Goal: Task Accomplishment & Management: Manage account settings

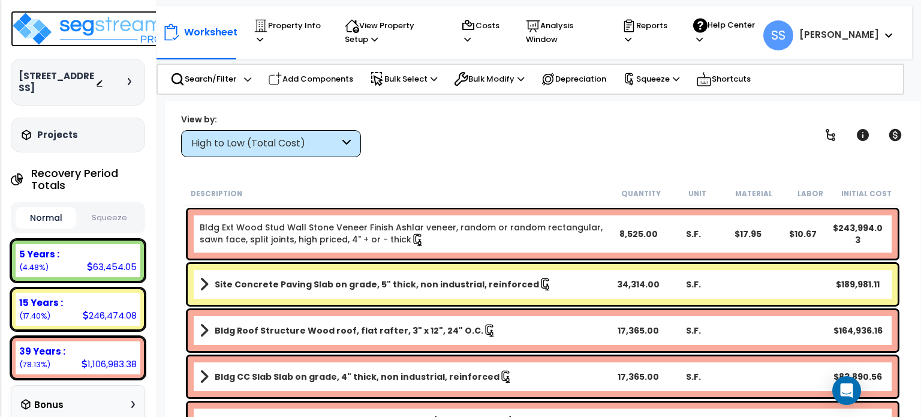
click at [78, 20] on img at bounding box center [89, 29] width 156 height 36
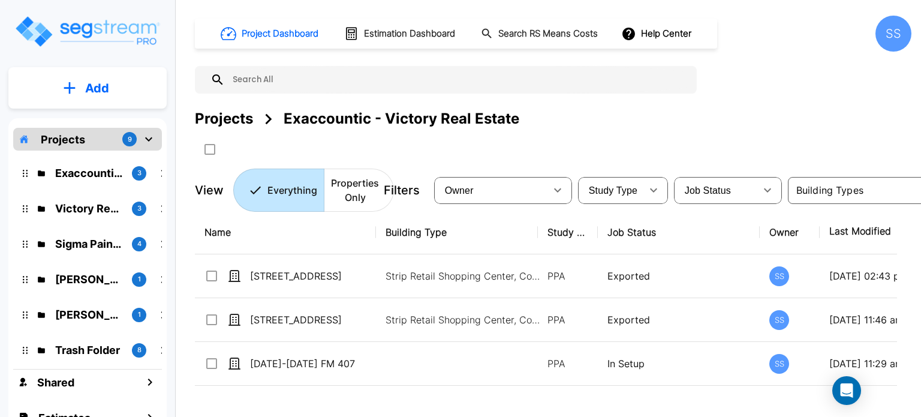
click at [226, 122] on div "Projects" at bounding box center [224, 119] width 58 height 22
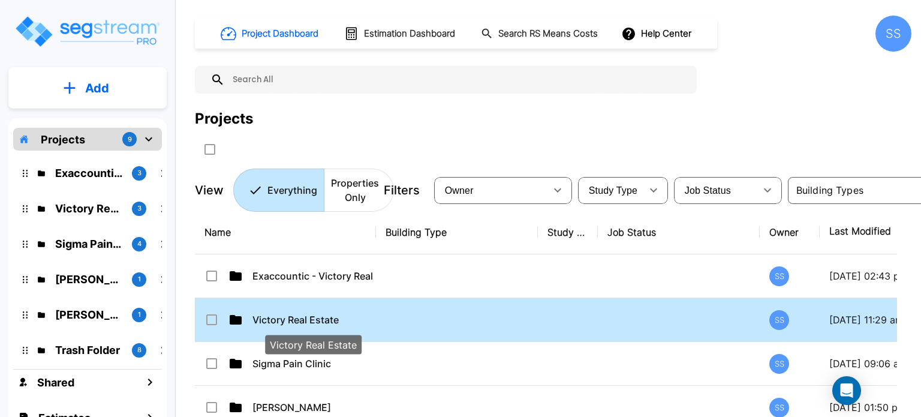
click at [303, 316] on p "Victory Real Estate" at bounding box center [312, 319] width 121 height 14
checkbox input "true"
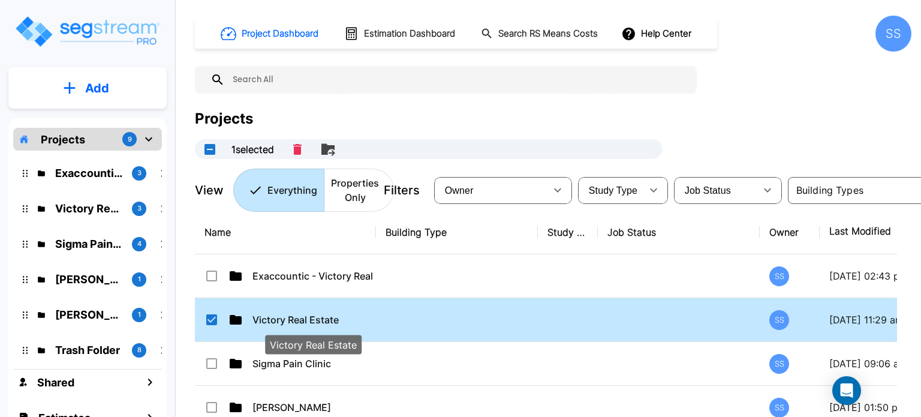
click at [303, 316] on p "Victory Real Estate" at bounding box center [312, 319] width 121 height 14
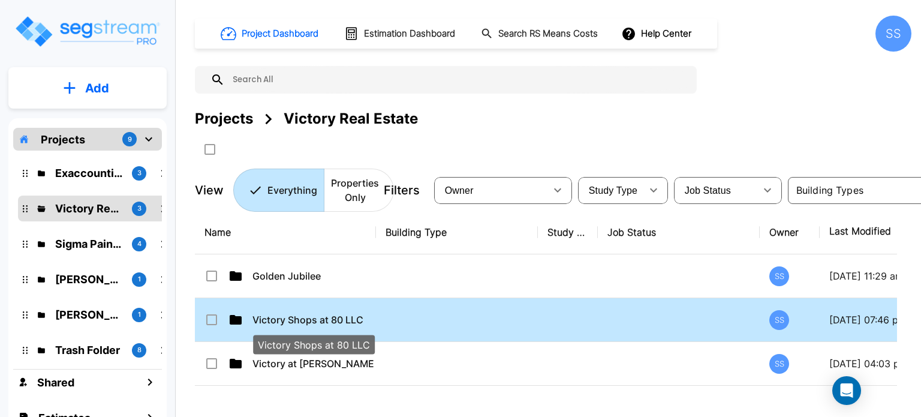
click at [277, 319] on p "Victory Shops at 80 LLC" at bounding box center [312, 319] width 121 height 14
checkbox input "true"
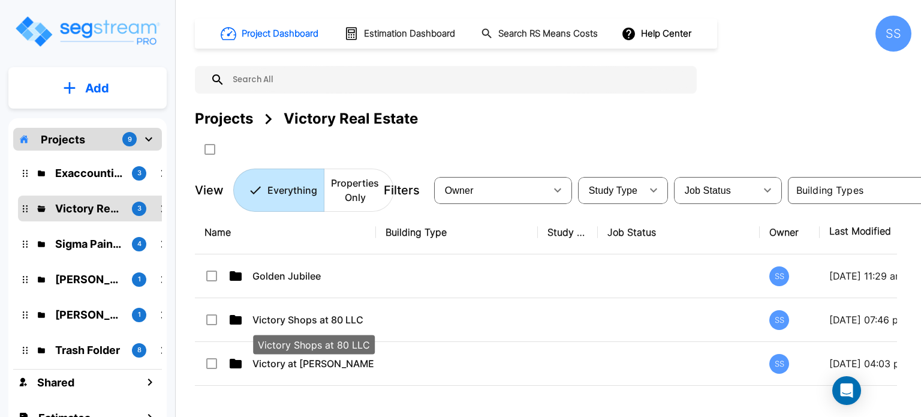
click at [277, 319] on p "Victory Shops at 80 LLC" at bounding box center [312, 319] width 121 height 14
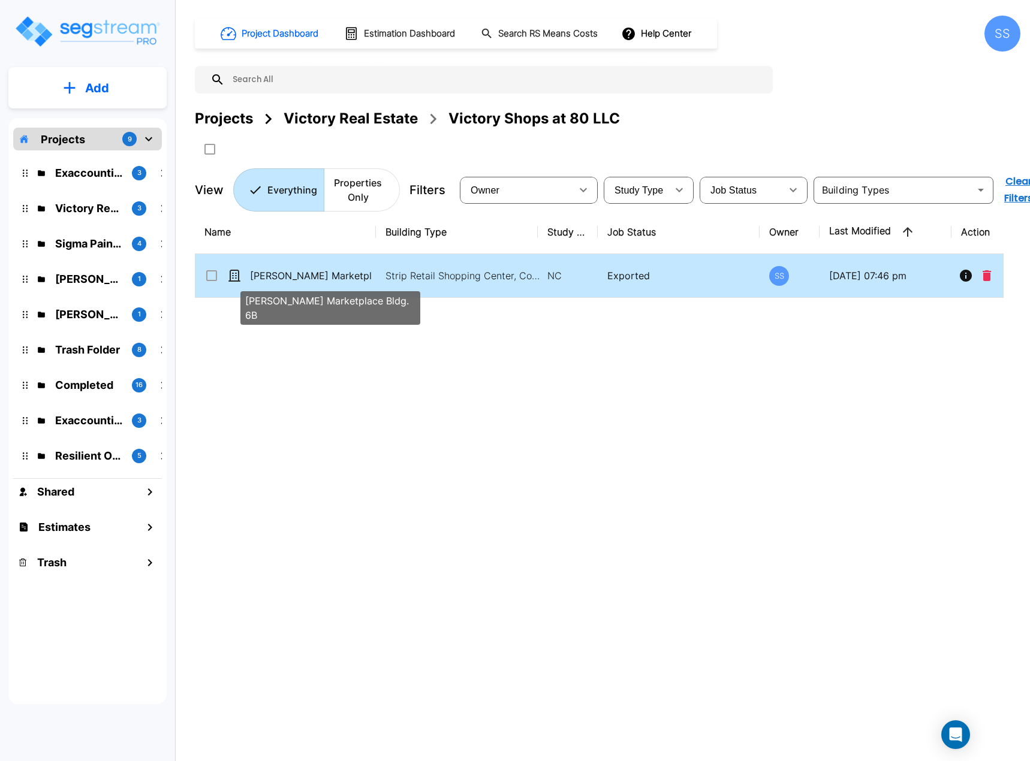
click at [300, 275] on p "[PERSON_NAME] Marketplace Bldg. 6B" at bounding box center [310, 276] width 121 height 14
checkbox input "true"
click at [300, 275] on p "[PERSON_NAME] Marketplace Bldg. 6B" at bounding box center [310, 276] width 121 height 14
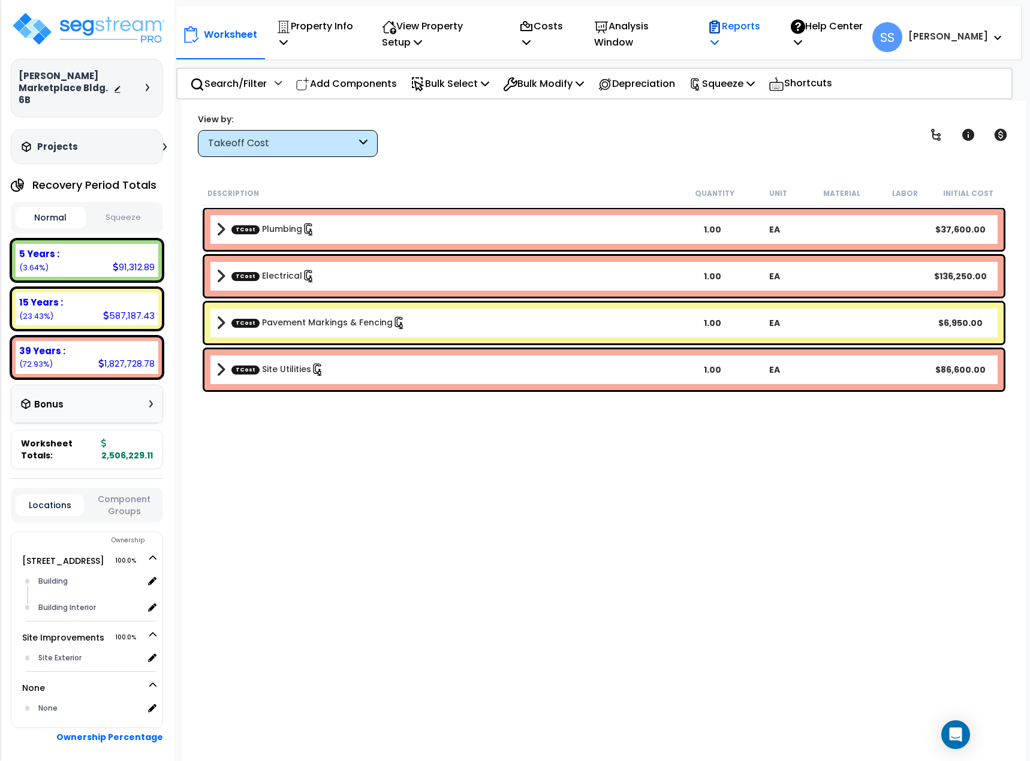
click at [765, 23] on p "Reports" at bounding box center [736, 34] width 58 height 32
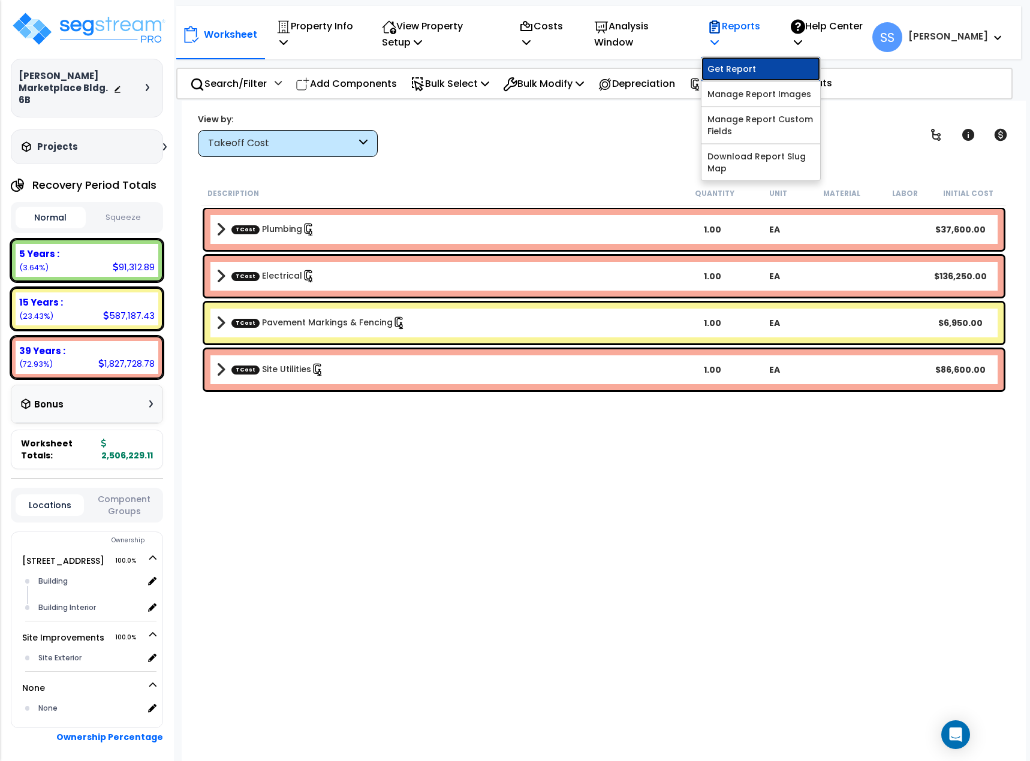
click at [780, 61] on link "Get Report" at bounding box center [760, 69] width 119 height 24
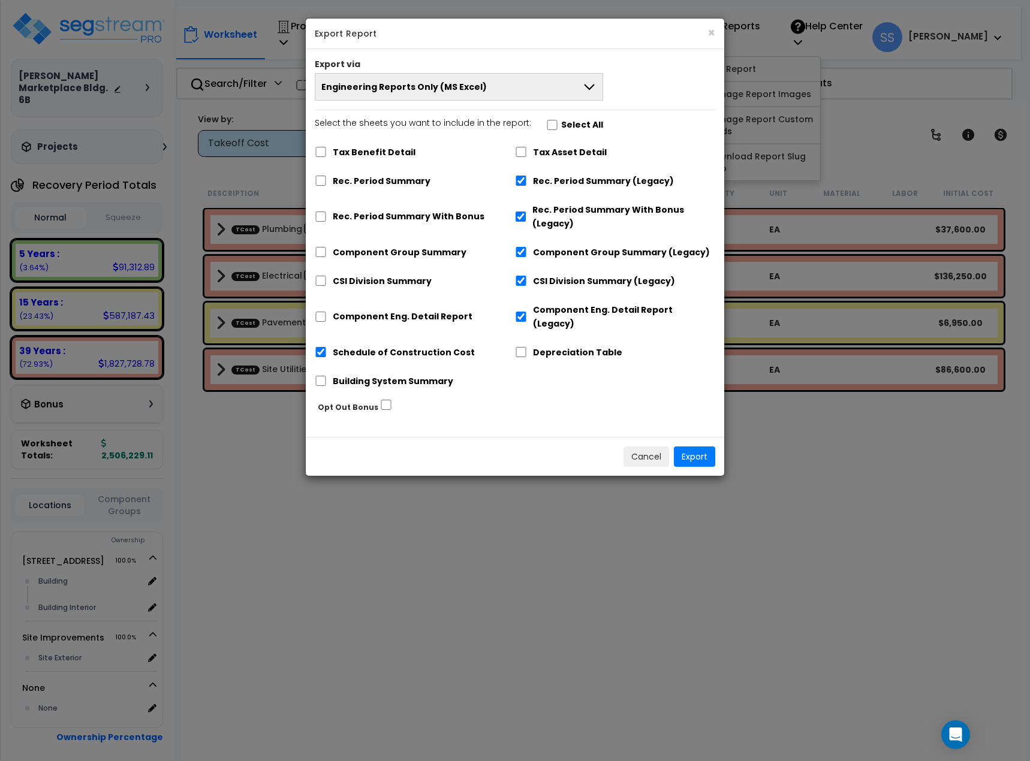
click at [541, 80] on button "Engineering Reports Only (MS Excel)" at bounding box center [459, 87] width 288 height 28
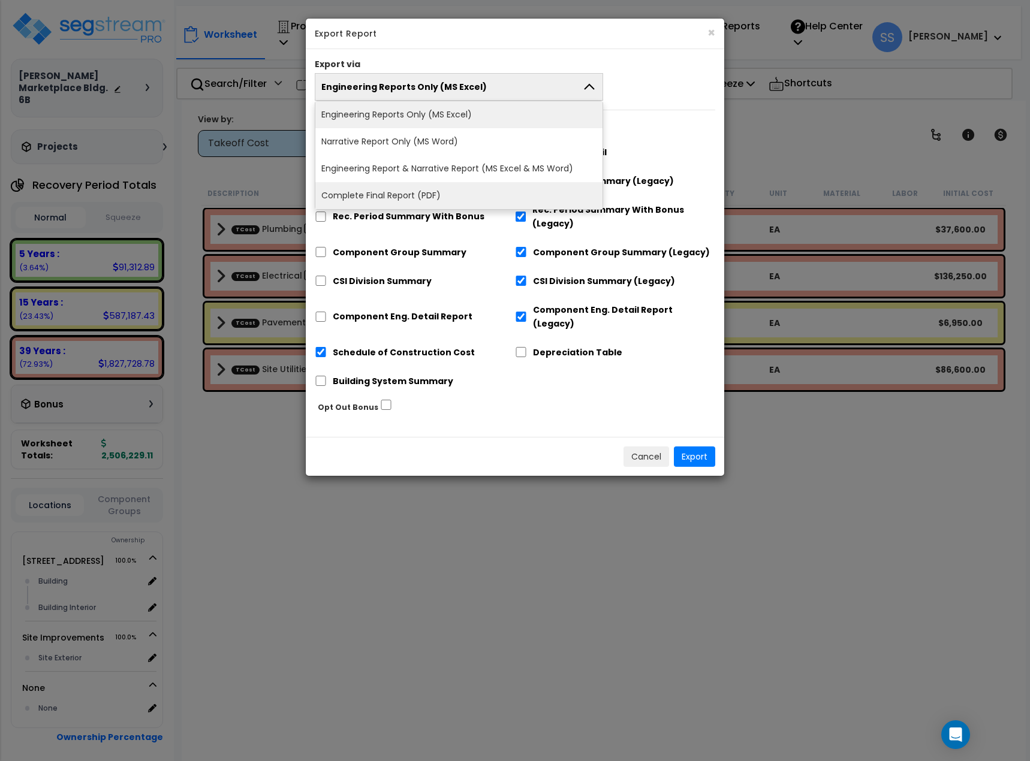
click at [480, 195] on li "Complete Final Report (PDF)" at bounding box center [458, 195] width 287 height 27
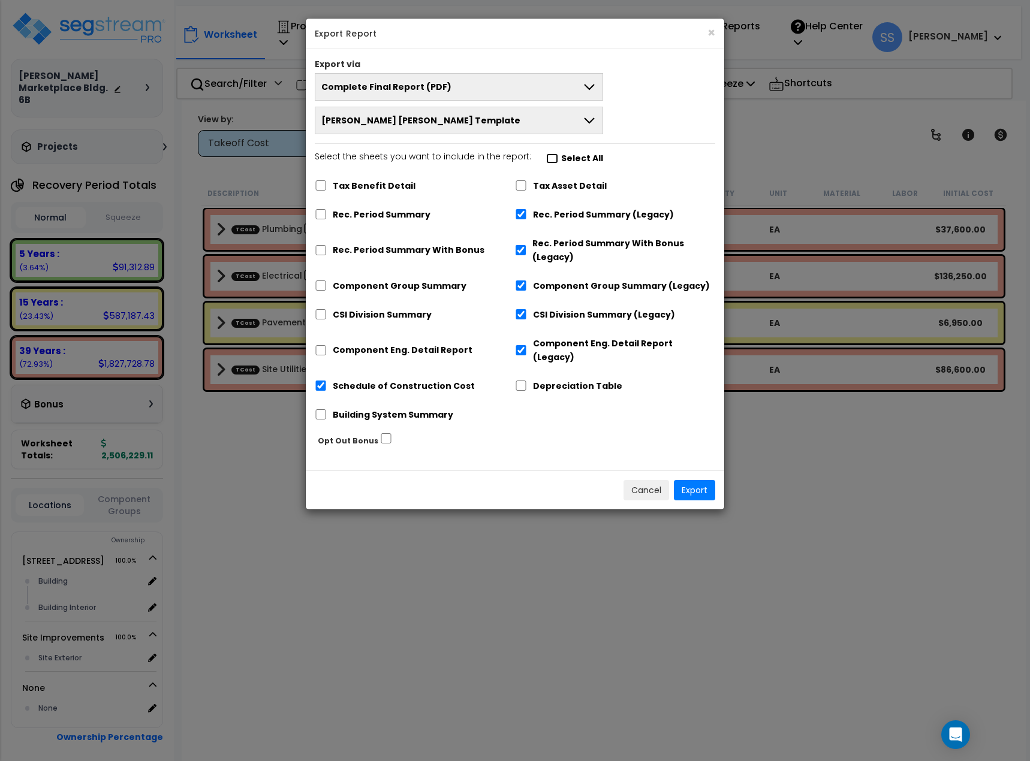
click at [546, 157] on input "Select the sheets you want to include in the report: Select All" at bounding box center [552, 158] width 12 height 10
checkbox input "true"
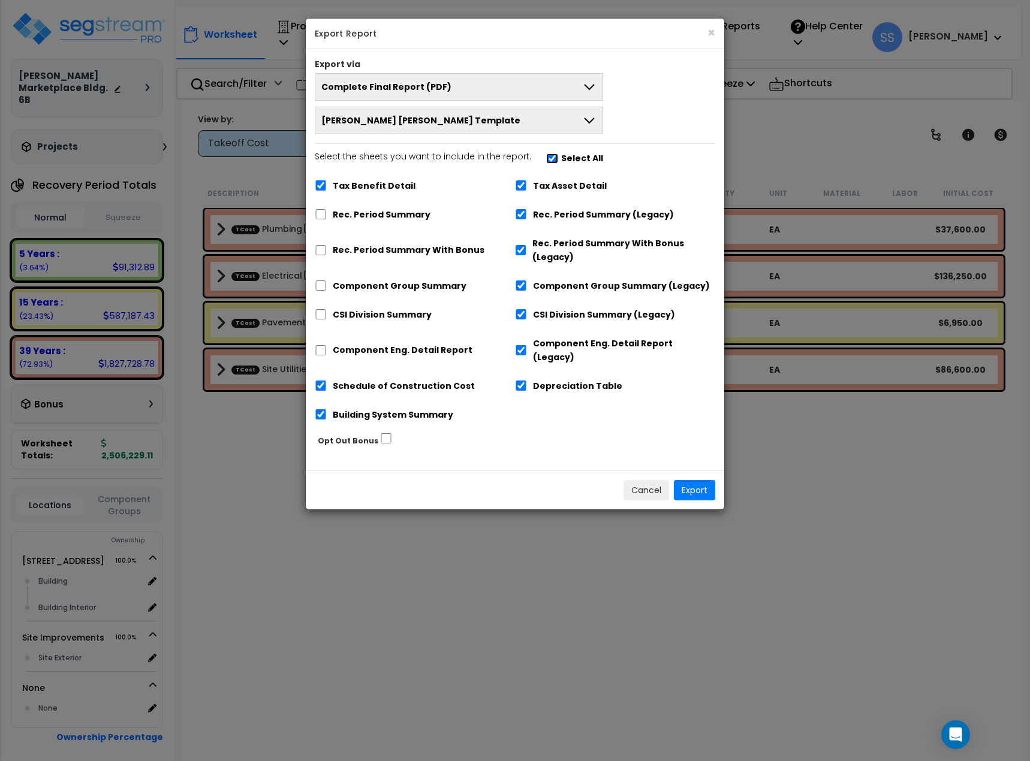
checkbox input "true"
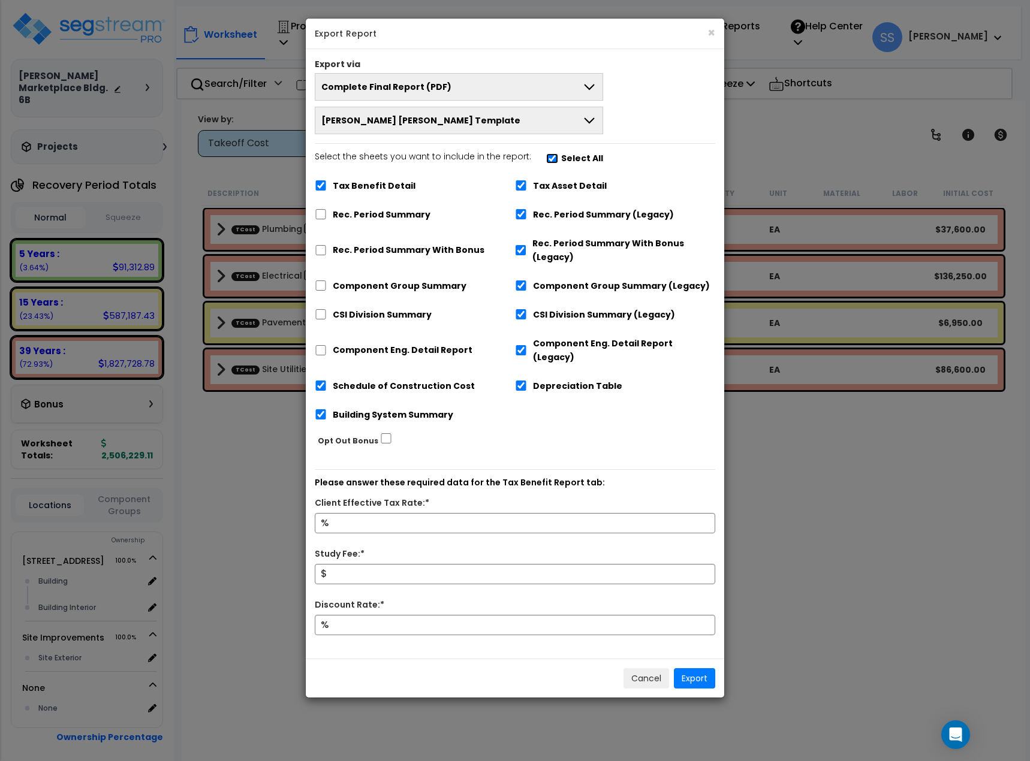
click at [546, 157] on input "Select the sheets you want to include in the report: Select All" at bounding box center [552, 158] width 12 height 10
checkbox input "false"
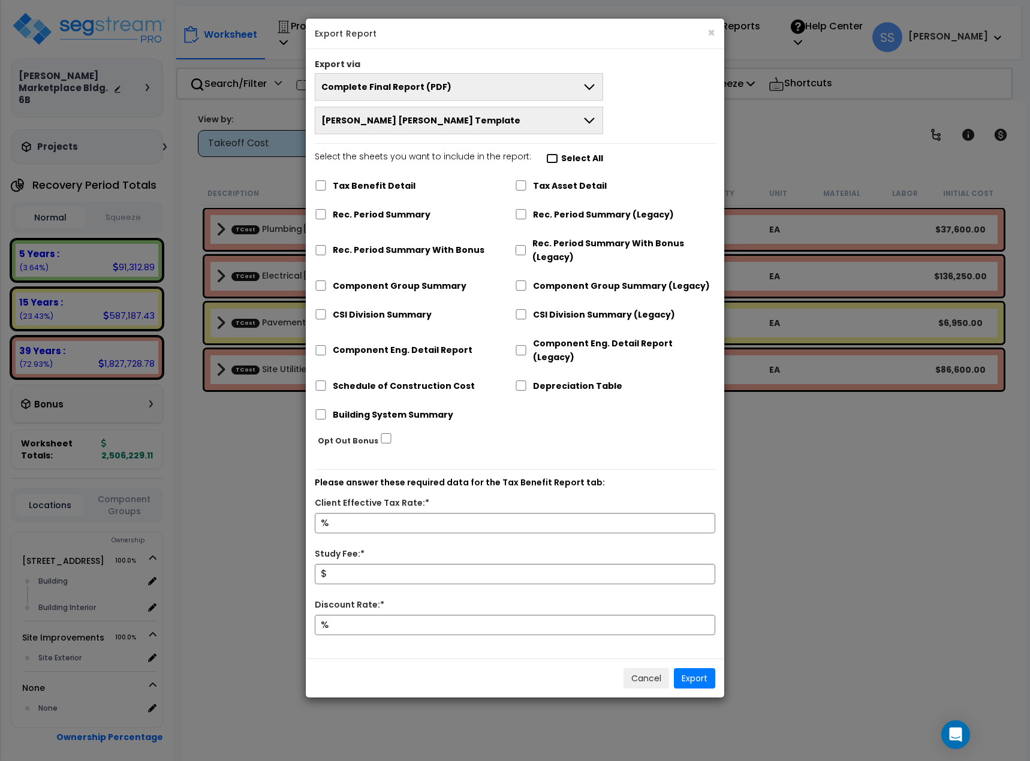
checkbox input "false"
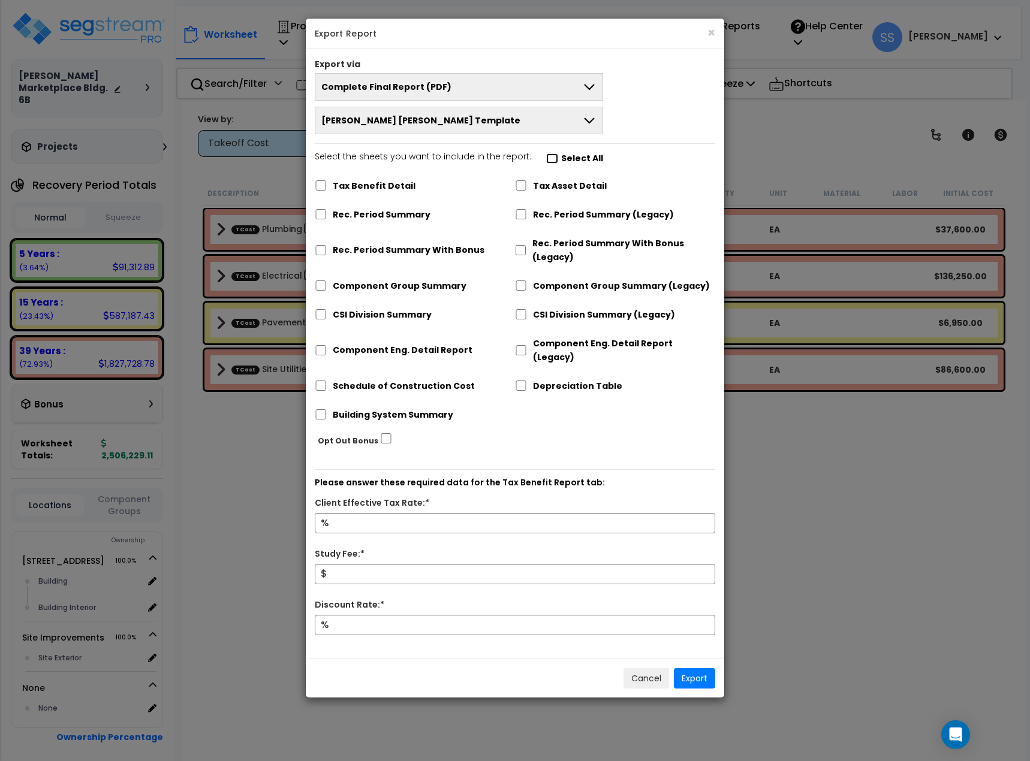
checkbox input "false"
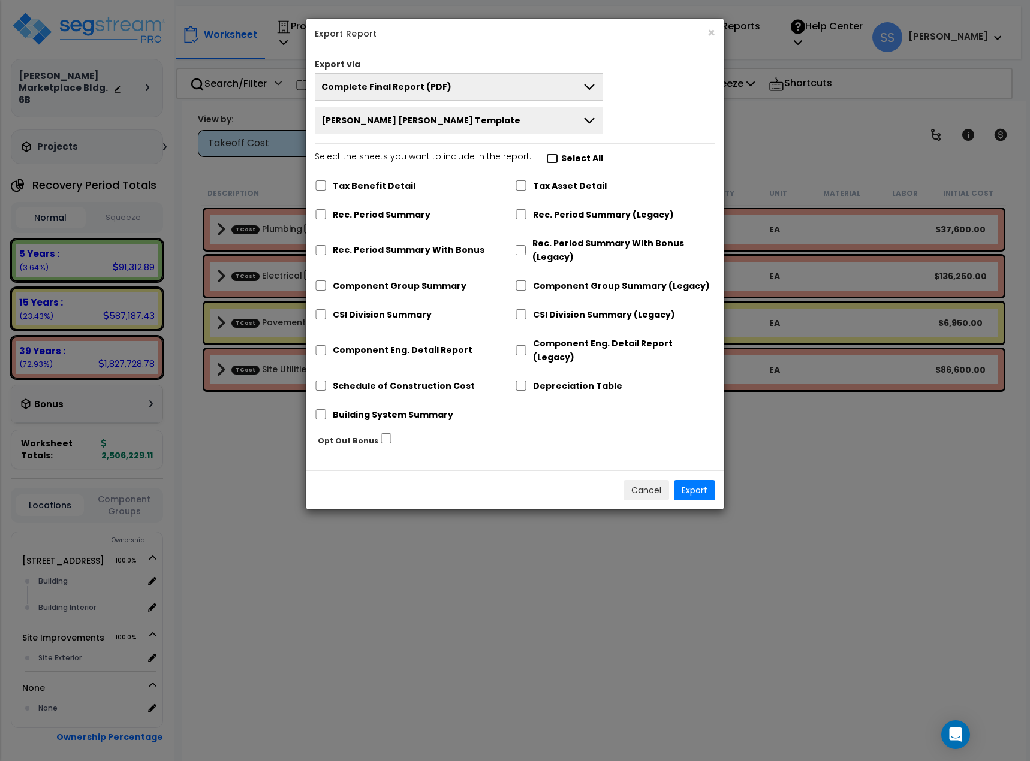
click at [546, 157] on input "Select the sheets you want to include in the report: Select All" at bounding box center [552, 158] width 12 height 10
checkbox input "true"
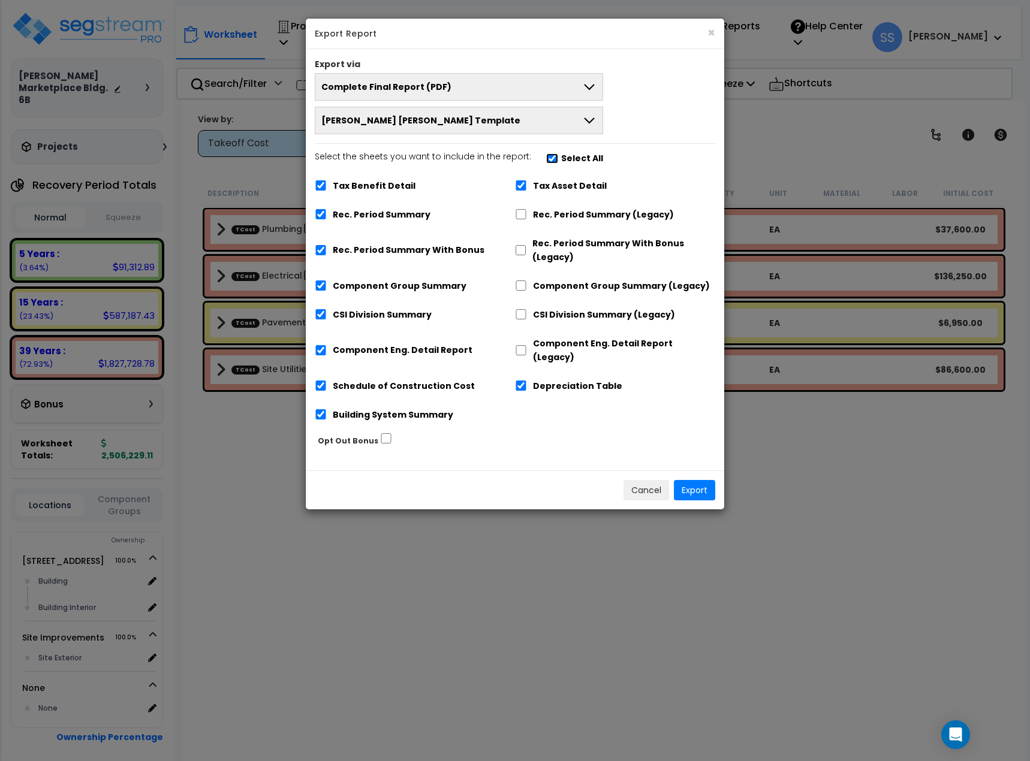
checkbox input "true"
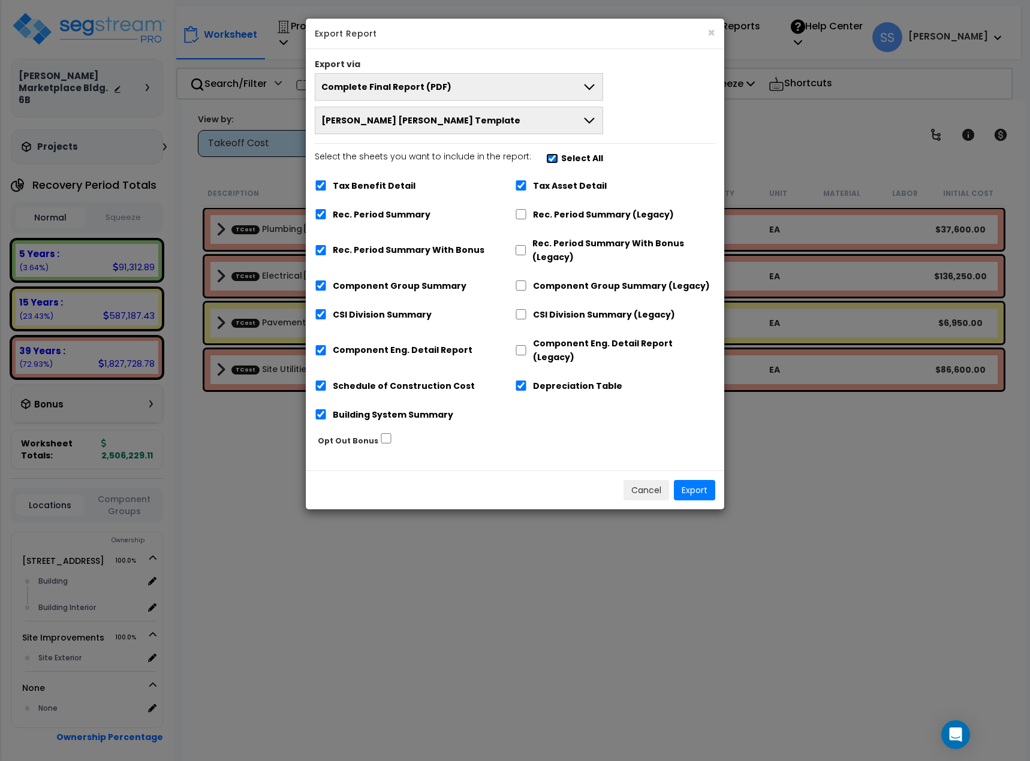
checkbox input "true"
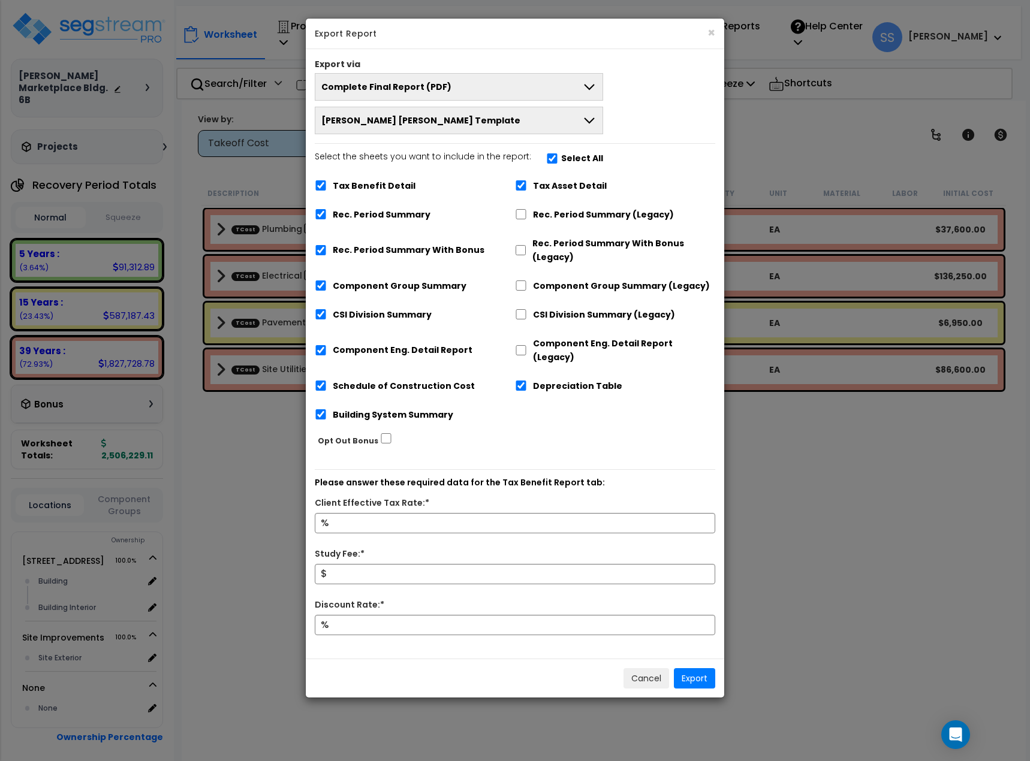
click at [375, 179] on label "Tax Benefit Detail" at bounding box center [374, 186] width 83 height 14
click at [327, 180] on input "Tax Benefit Detail" at bounding box center [321, 185] width 12 height 10
checkbox input "false"
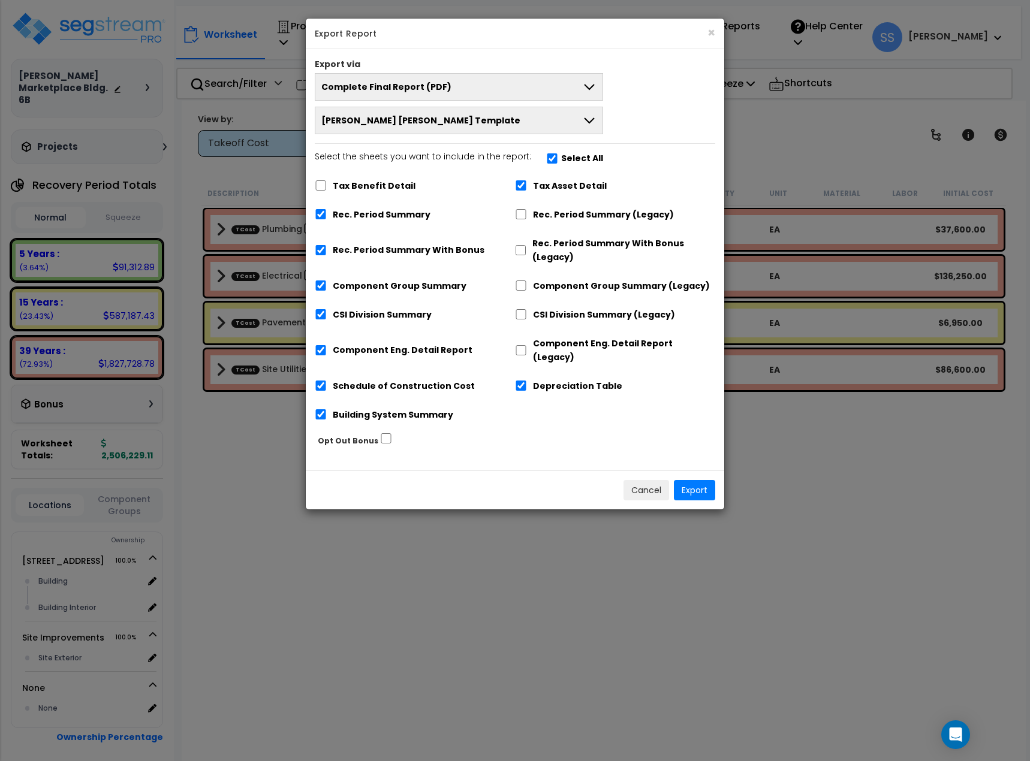
click at [534, 219] on label "Rec. Period Summary (Legacy)" at bounding box center [603, 215] width 141 height 14
click at [527, 219] on input "Rec. Period Summary (Legacy)" at bounding box center [521, 214] width 12 height 10
checkbox input "true"
checkbox input "false"
click at [424, 247] on label "Rec. Period Summary With Bonus" at bounding box center [409, 250] width 152 height 14
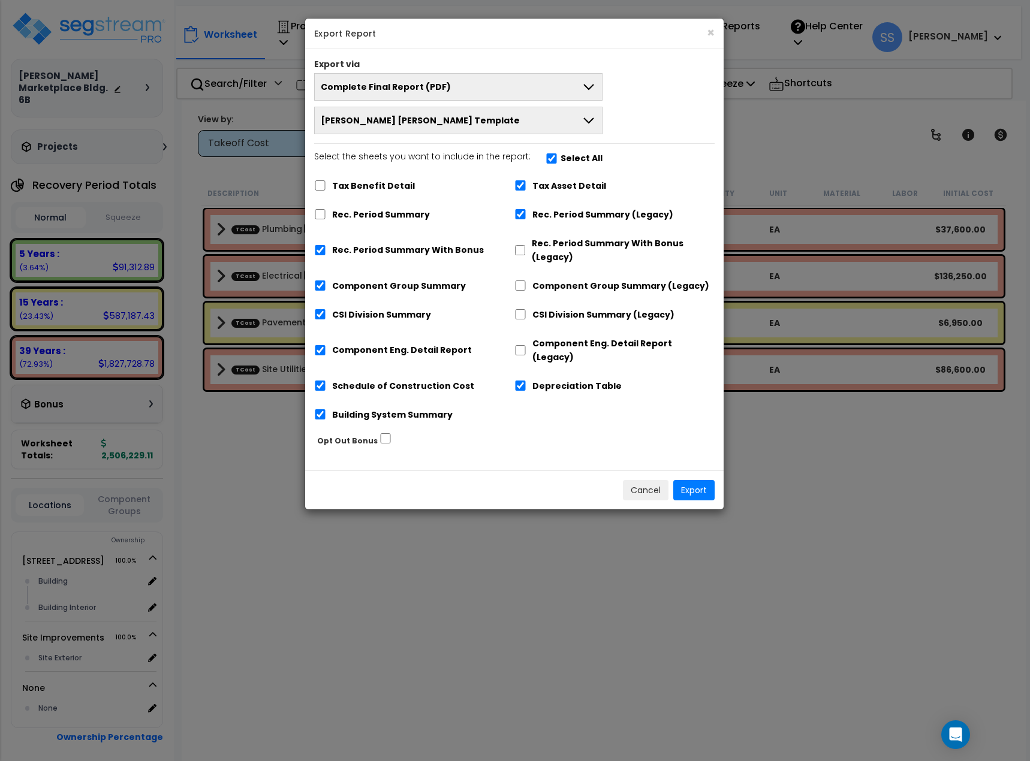
click at [423, 247] on label "Rec. Period Summary With Bonus" at bounding box center [408, 250] width 152 height 14
click at [326, 247] on input "Rec. Period Summary With Bonus" at bounding box center [320, 250] width 12 height 10
checkbox input "false"
click at [701, 480] on button "Export" at bounding box center [693, 490] width 41 height 20
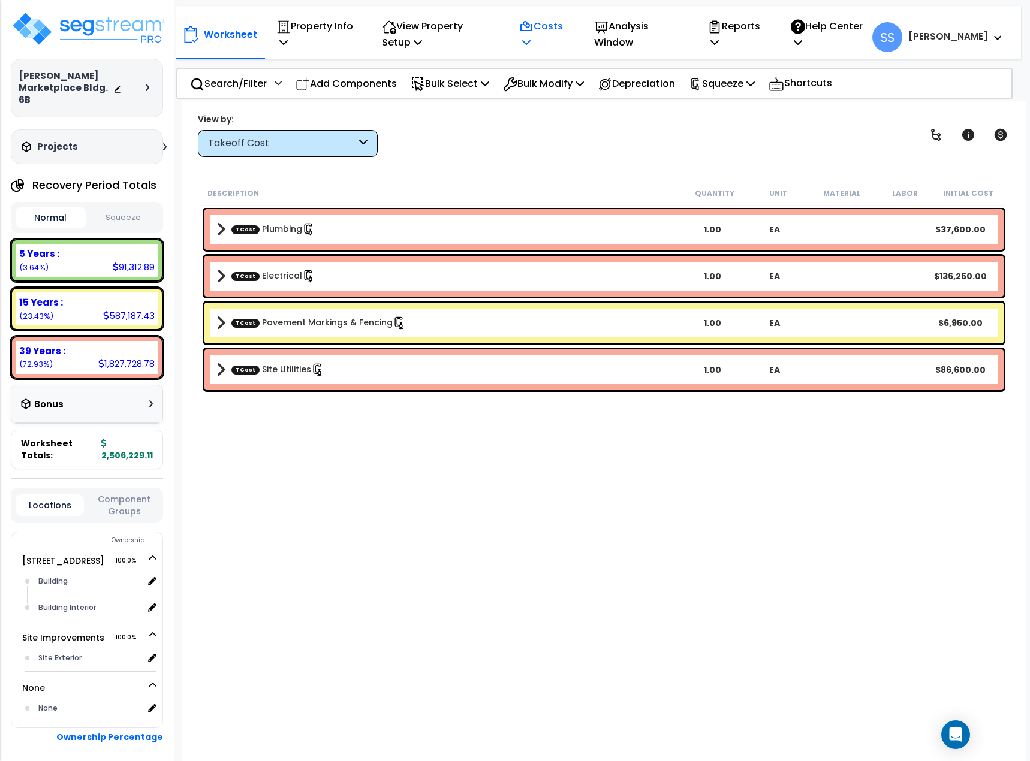
click at [566, 32] on p "Costs" at bounding box center [543, 34] width 49 height 32
click at [549, 97] on link "Direct Costs" at bounding box center [572, 94] width 119 height 24
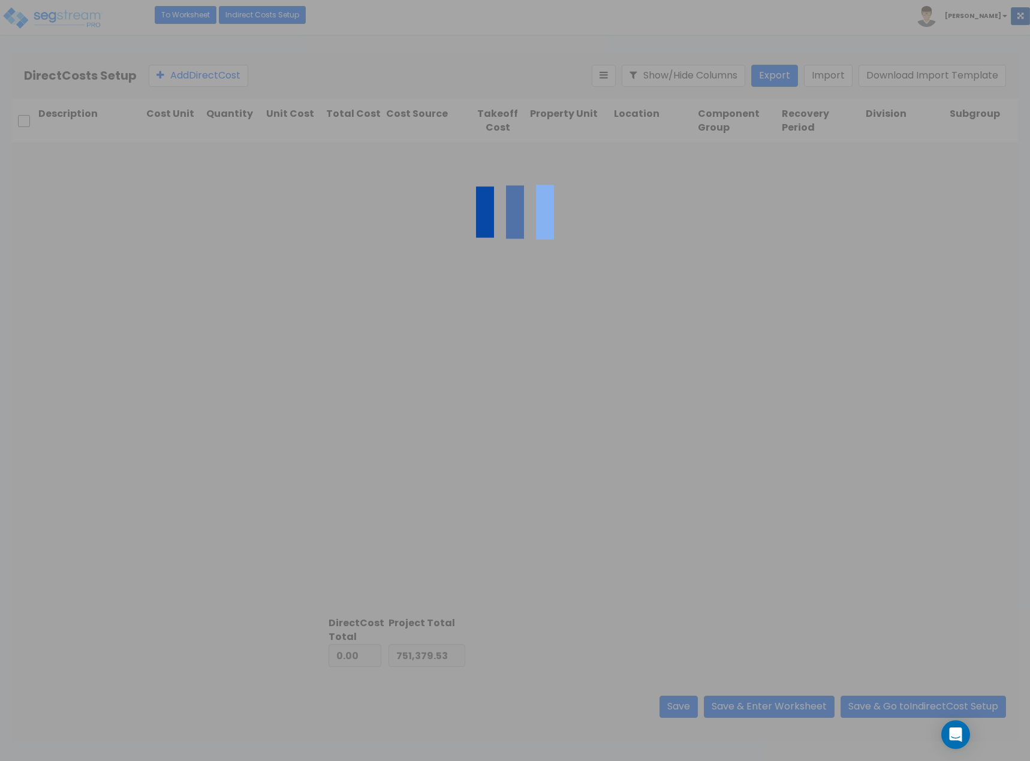
type input "1,754,849.58"
type input "2,506,229.11"
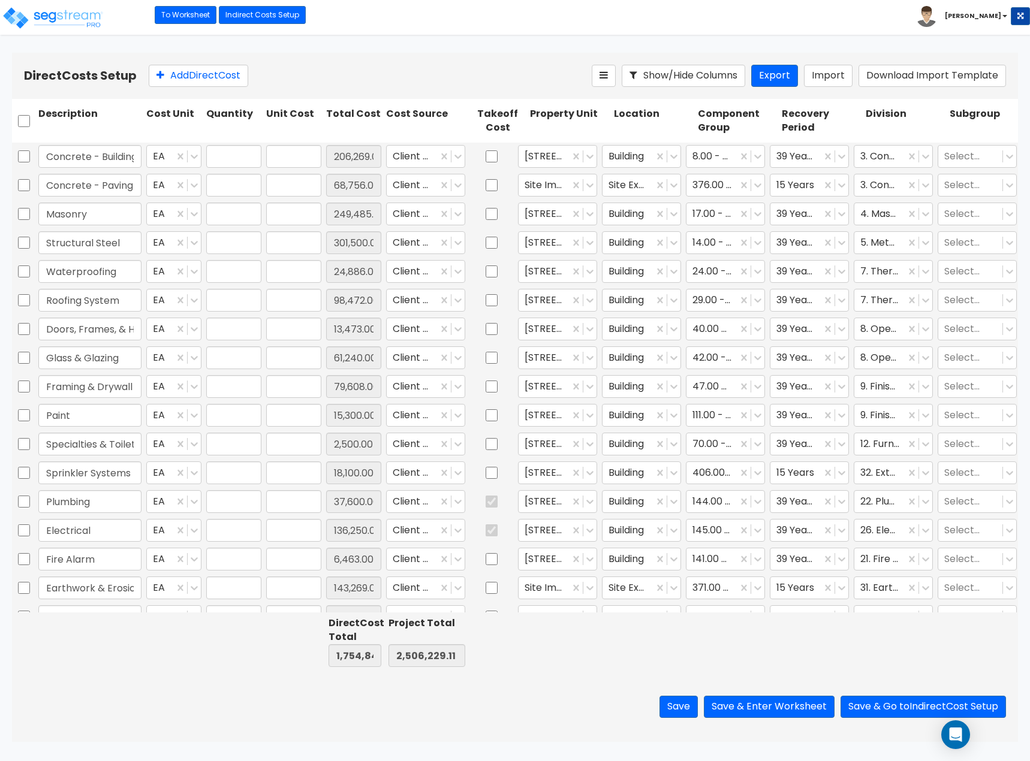
type input "1.00"
type input "206,269.00"
type input "1.00"
type input "68,756.00"
type input "1.00"
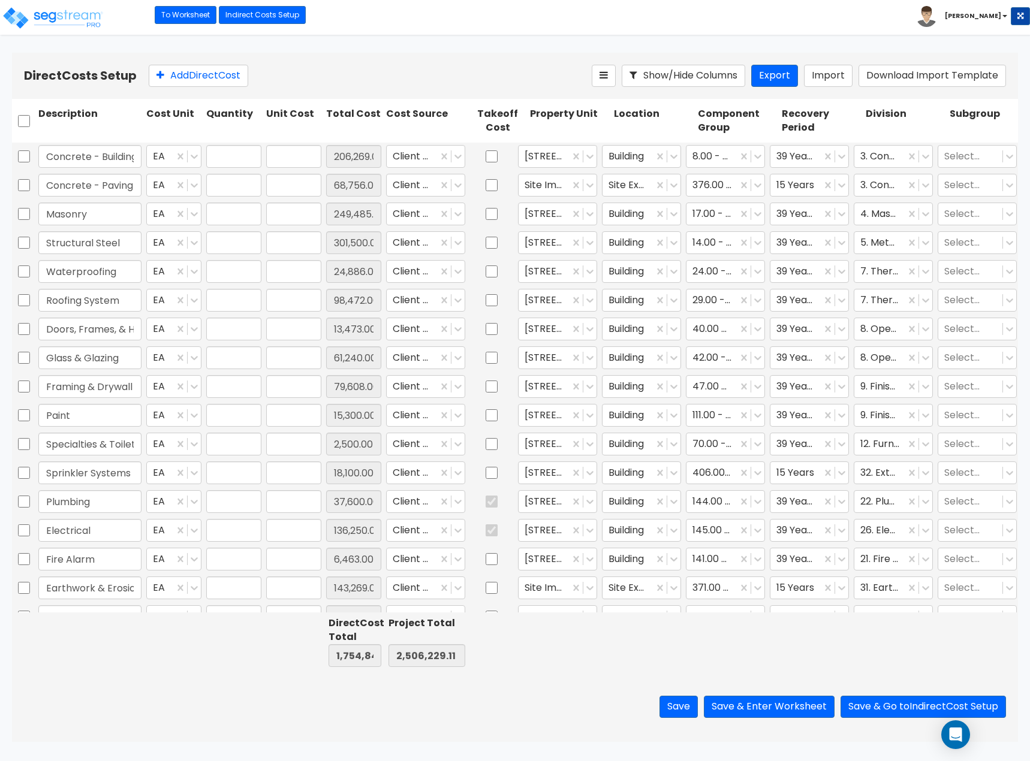
type input "249,485.00"
type input "1.00"
type input "301,500.00"
type input "1.00"
type input "24,886.00"
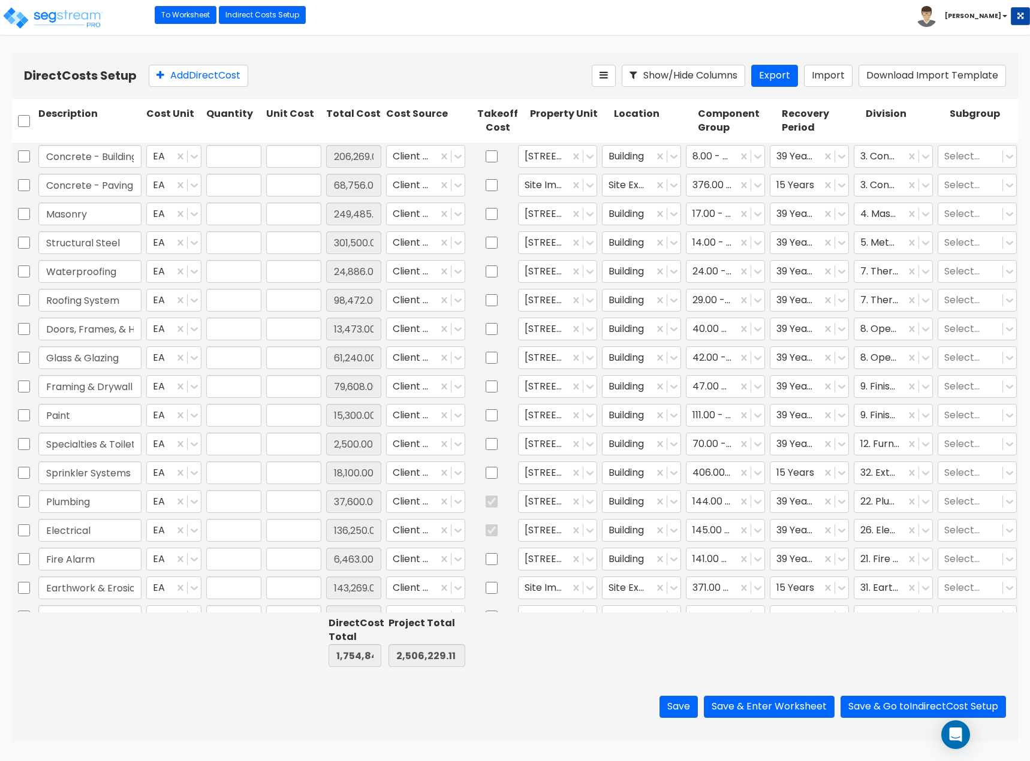
type input "1.00"
type input "98,472.00"
type input "1.00"
type input "13,473.00"
type input "1.00"
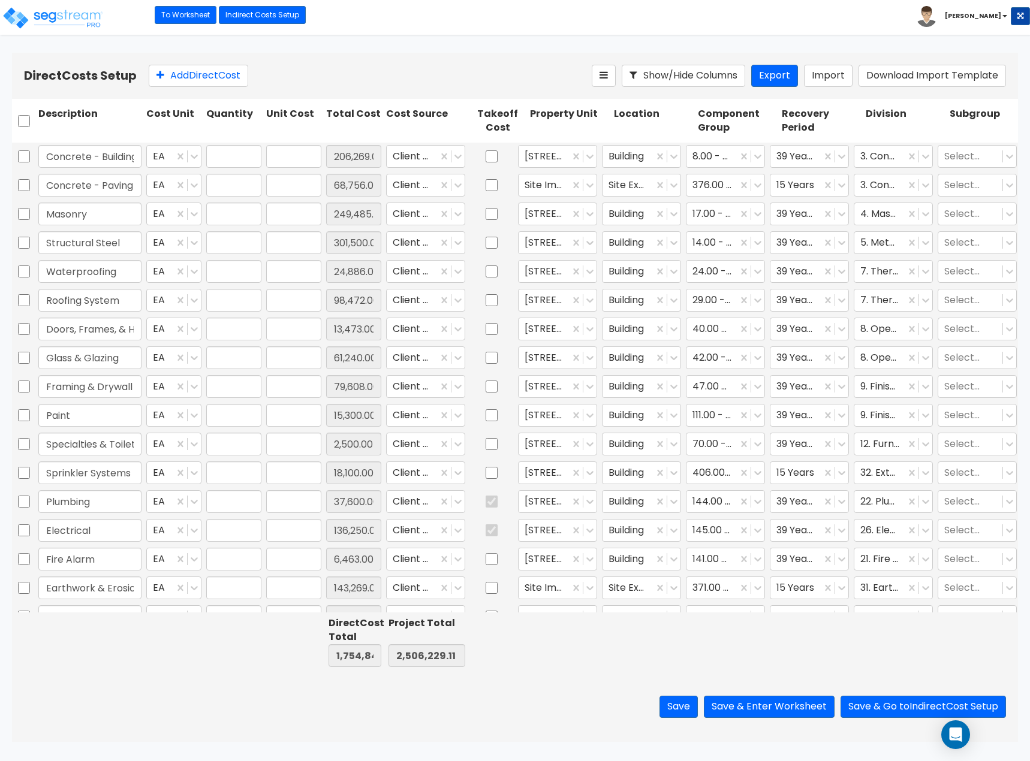
type input "61,240.00"
type input "1.00"
type input "79,608.00"
type input "1.00"
type input "15,300.00"
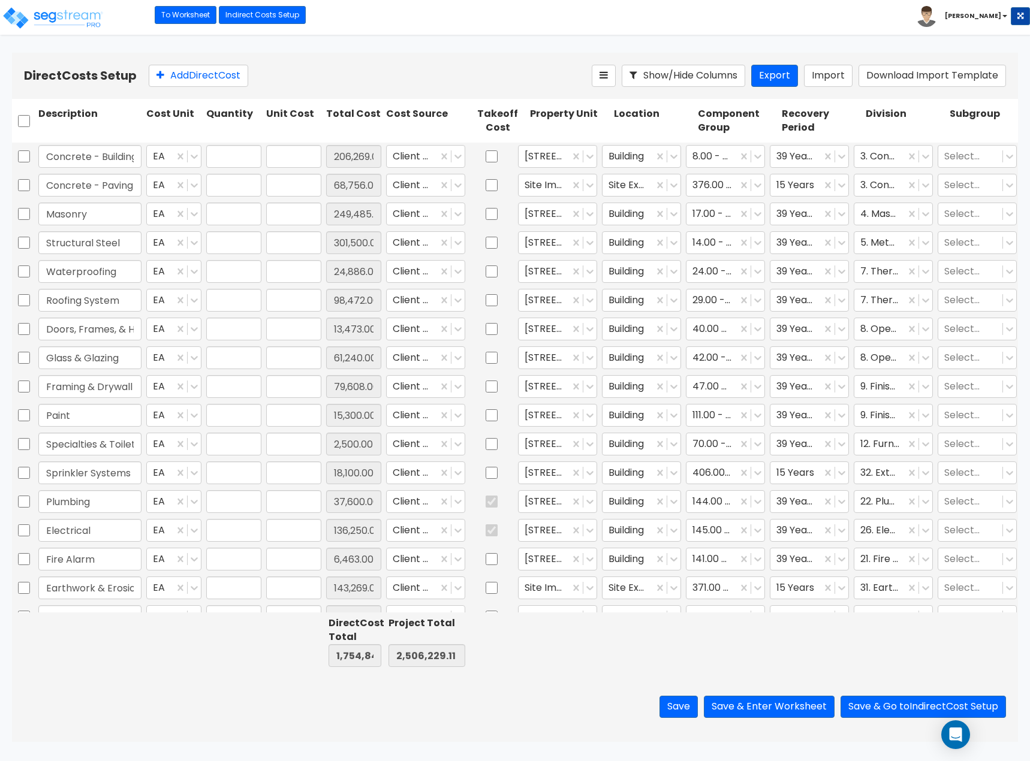
type input "1.00"
type input "2,500.00"
type input "1.00"
type input "18,100.00"
type input "1.00"
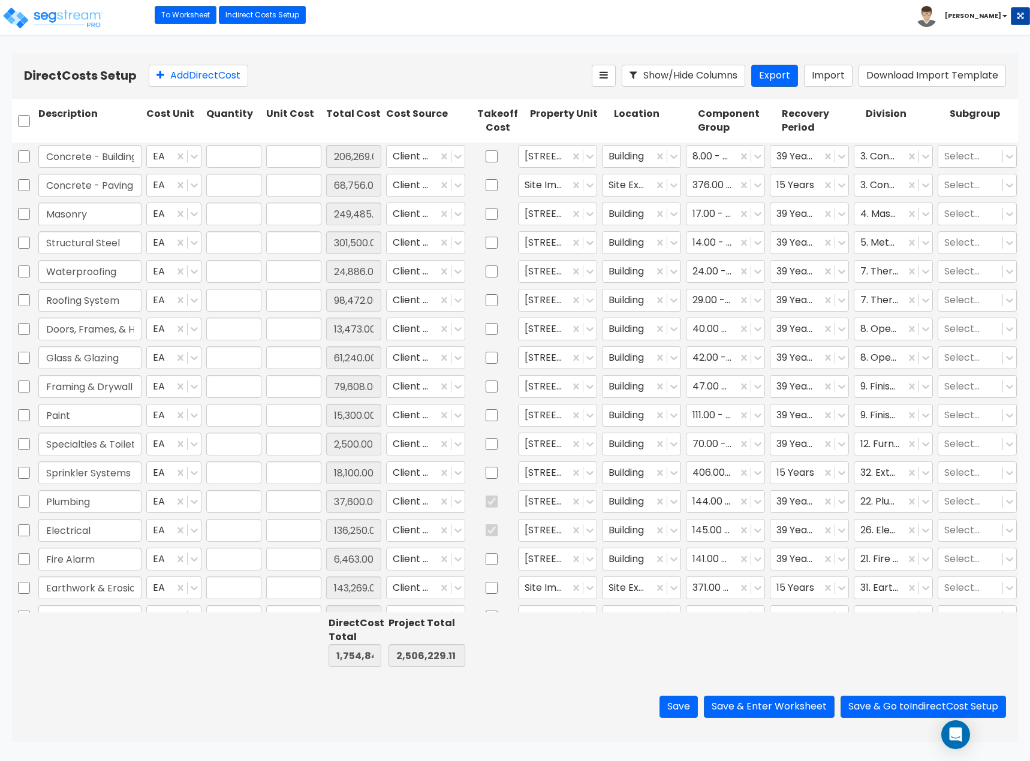
type input "37,600.00"
type input "1.00"
type input "136,250.00"
type input "1.00"
type input "6,463.00"
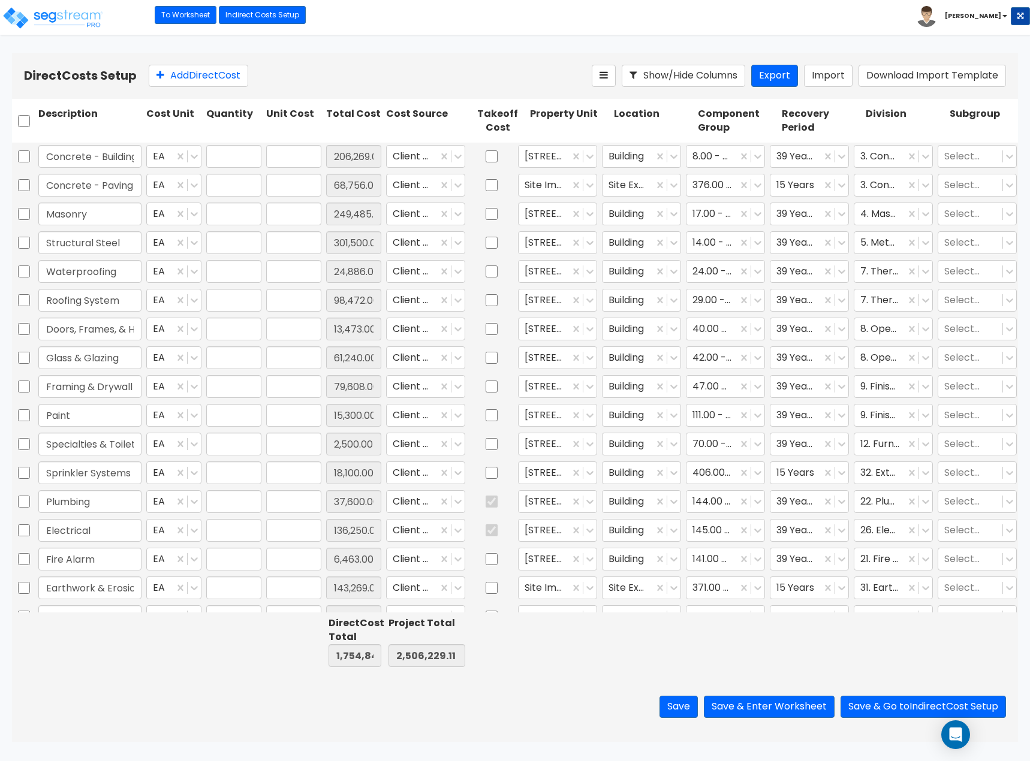
type input "1.00"
type input "143,269.00"
type input "1.00"
type input "599.00"
type input "1.00"
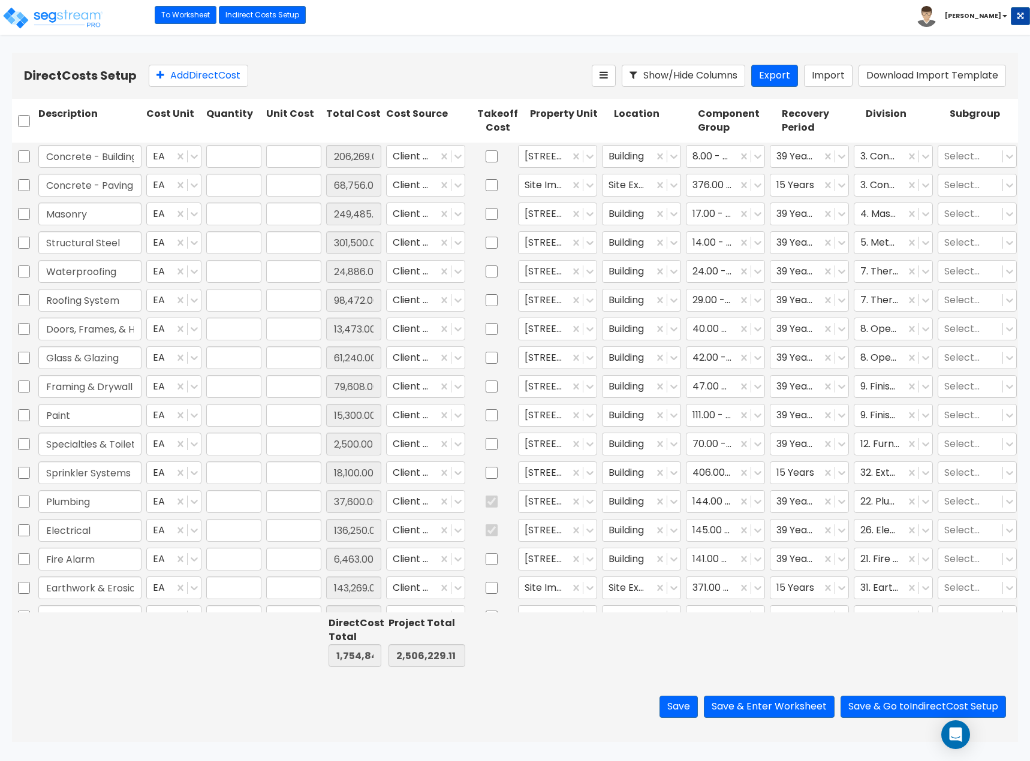
type input "6,950.00"
type input "1.00"
type input "60,248.00"
type input "1.00"
type input "86,600.00"
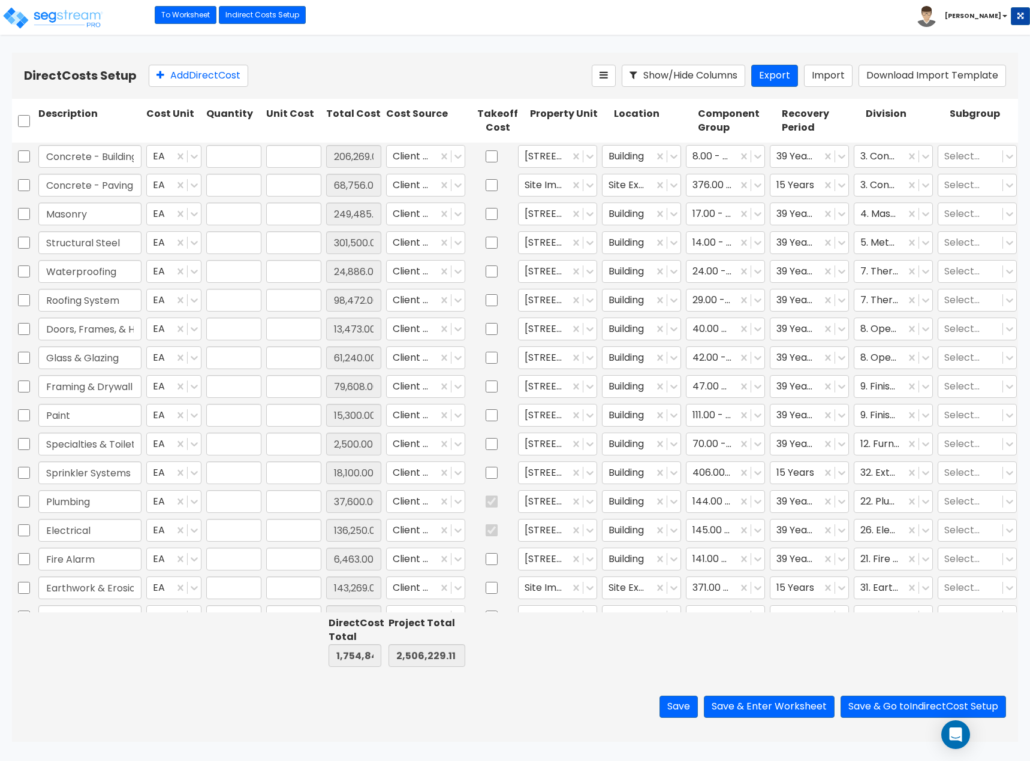
type input "1.00"
type input "32,603.00"
type input "1.00"
type input "2,831.00"
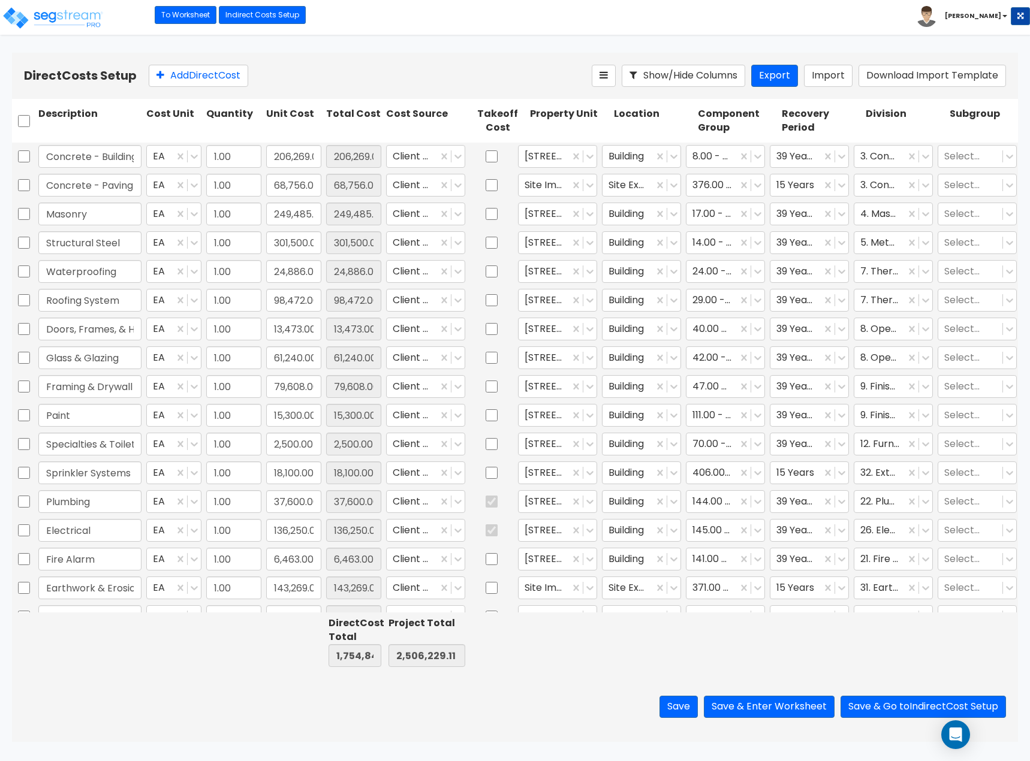
type input "1.00"
type input "16,068.01"
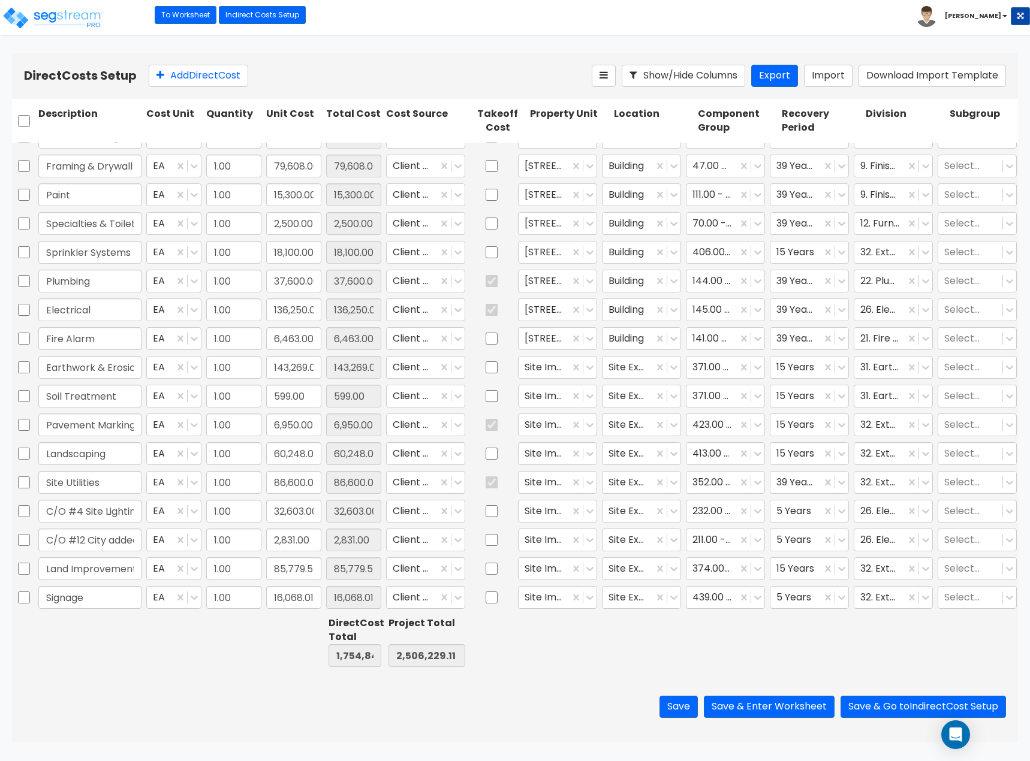
scroll to position [70, 0]
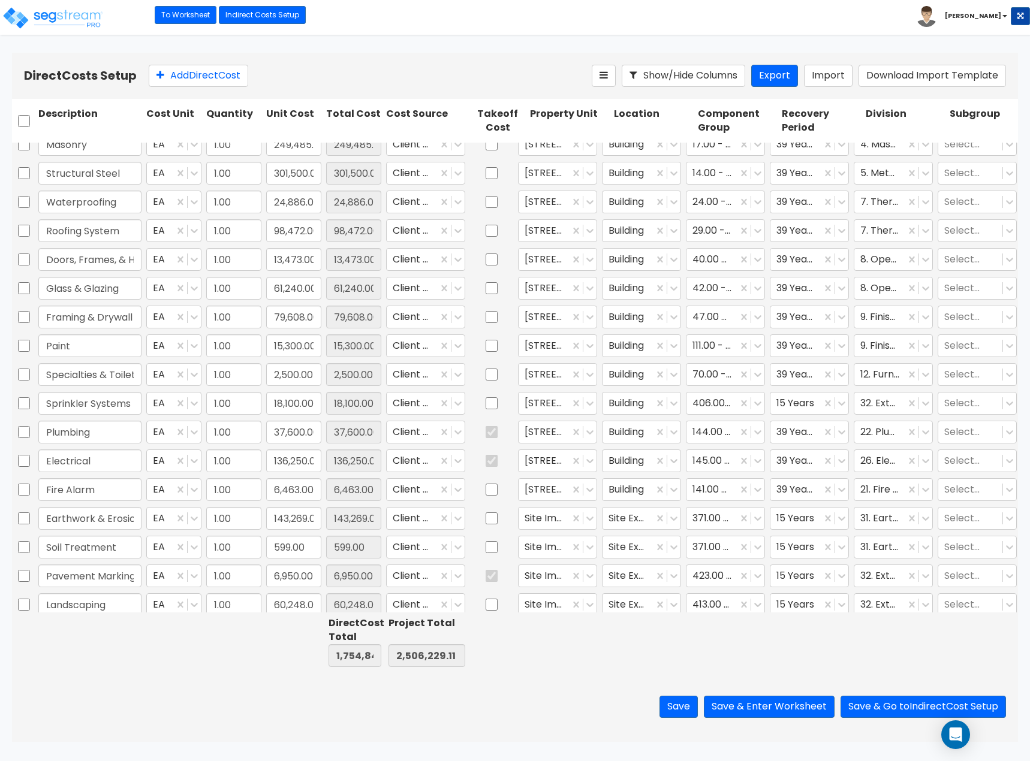
type input "1.00"
type input "206,269.00"
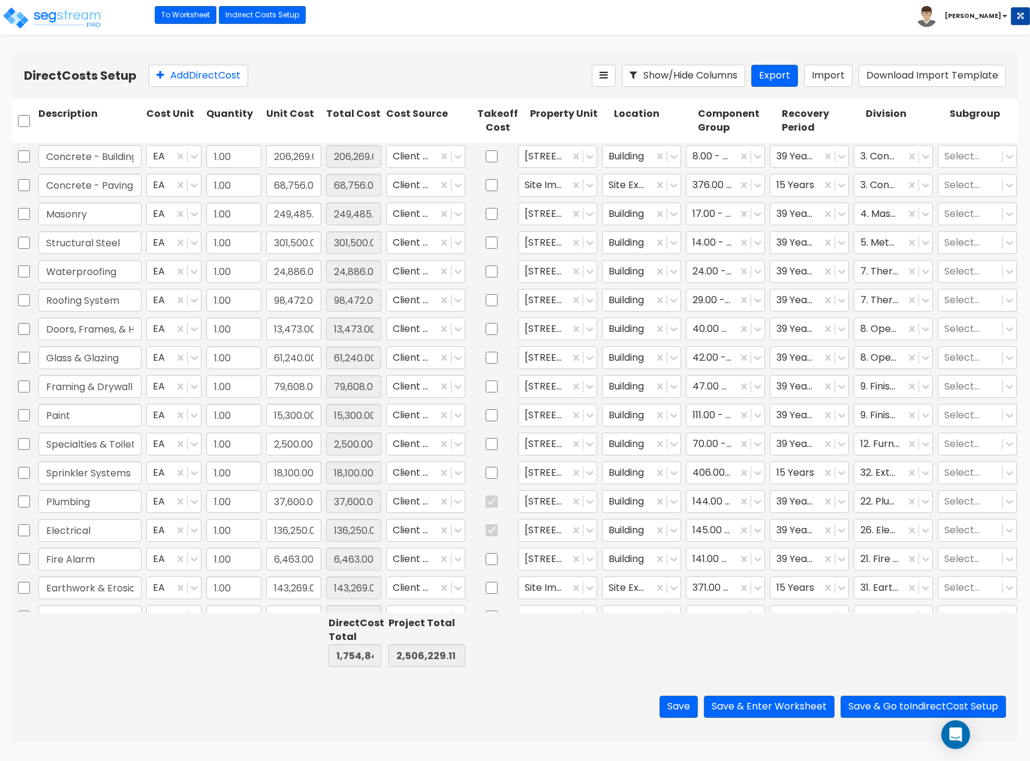
type input "1.00"
type input "2,831.00"
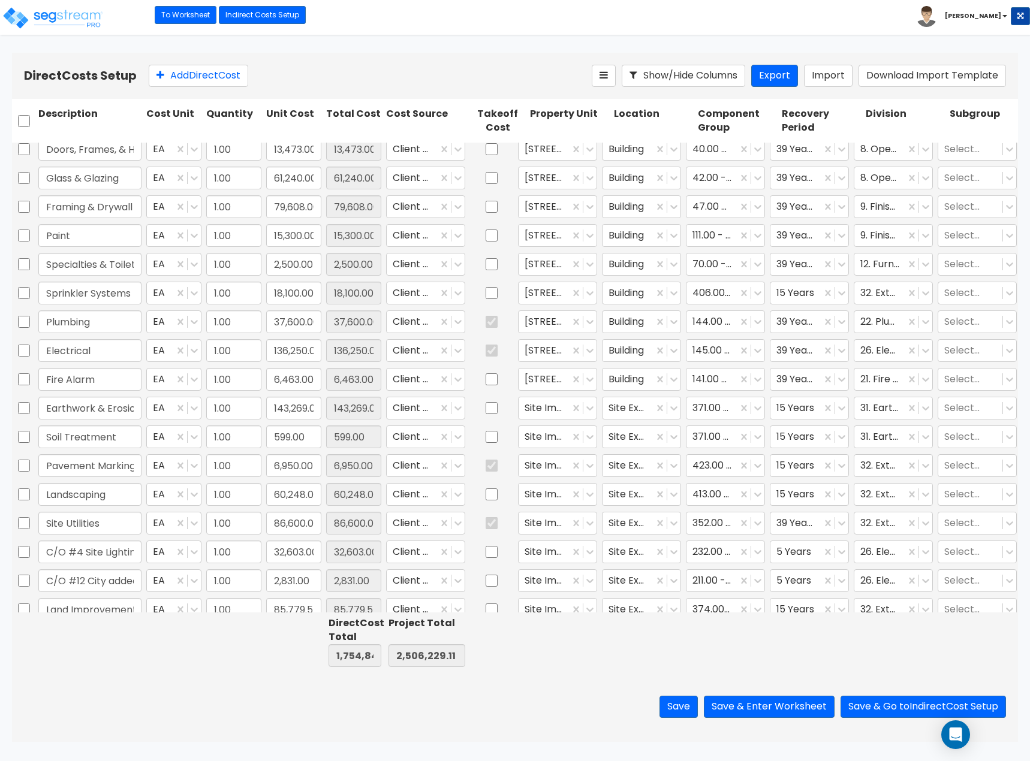
type input "1.00"
type input "24,886.00"
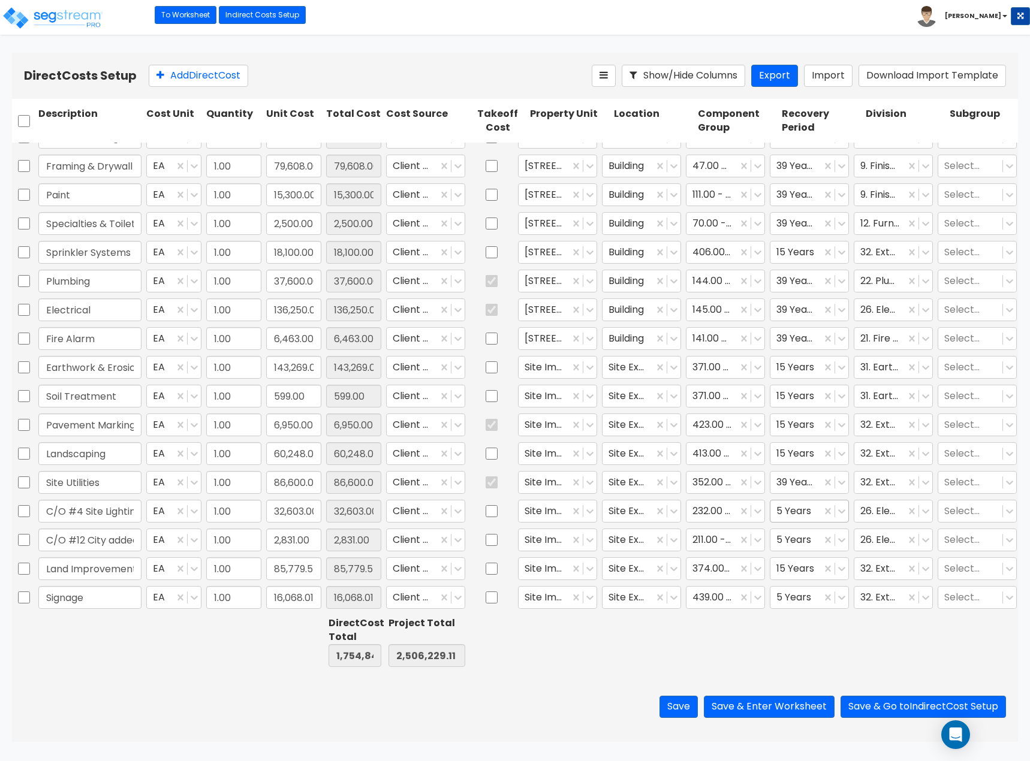
click at [790, 503] on div at bounding box center [795, 511] width 39 height 16
click at [808, 572] on div "15 Years" at bounding box center [809, 575] width 79 height 22
click at [131, 532] on input "C/O #12 City added Strobe Lights" at bounding box center [89, 540] width 103 height 23
click at [714, 532] on div at bounding box center [711, 540] width 39 height 16
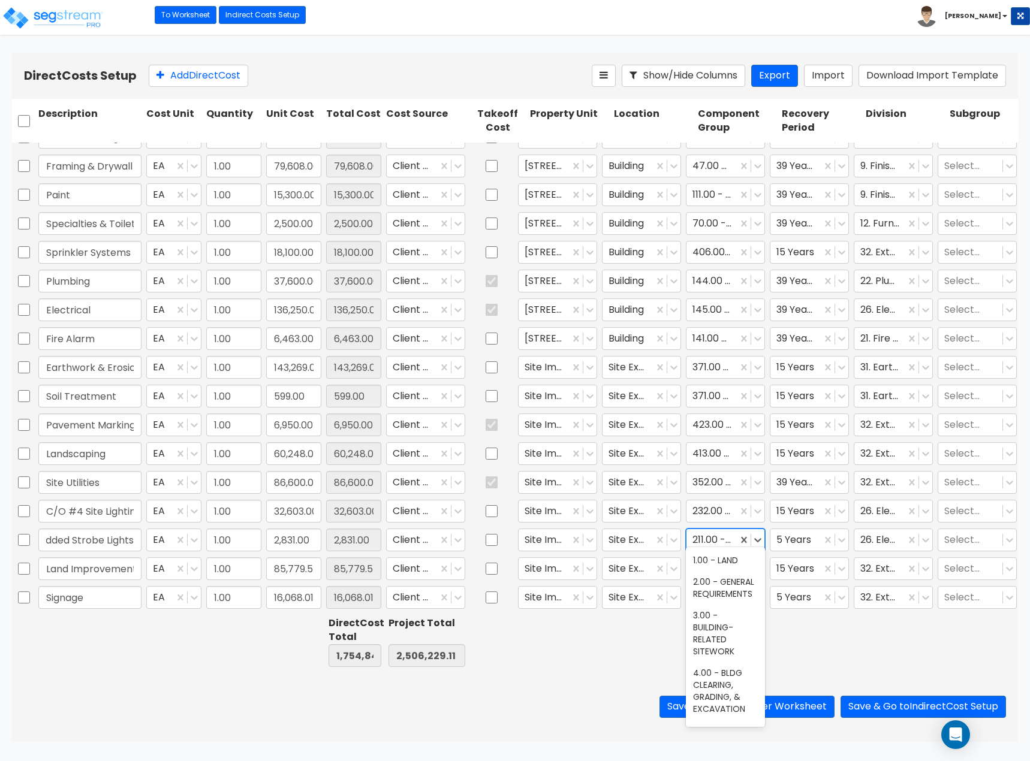
scroll to position [0, 0]
click at [714, 532] on div at bounding box center [711, 540] width 39 height 16
click at [710, 503] on div at bounding box center [711, 511] width 39 height 16
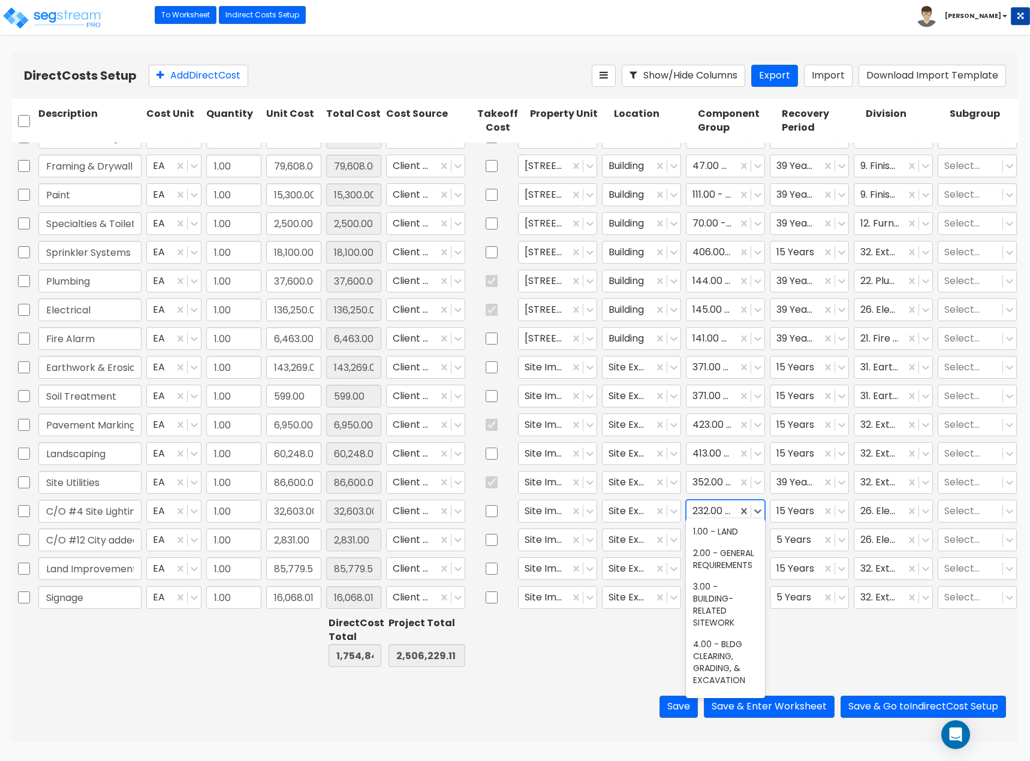
click at [710, 503] on div at bounding box center [711, 511] width 39 height 16
click at [668, 705] on button "Save" at bounding box center [678, 707] width 38 height 22
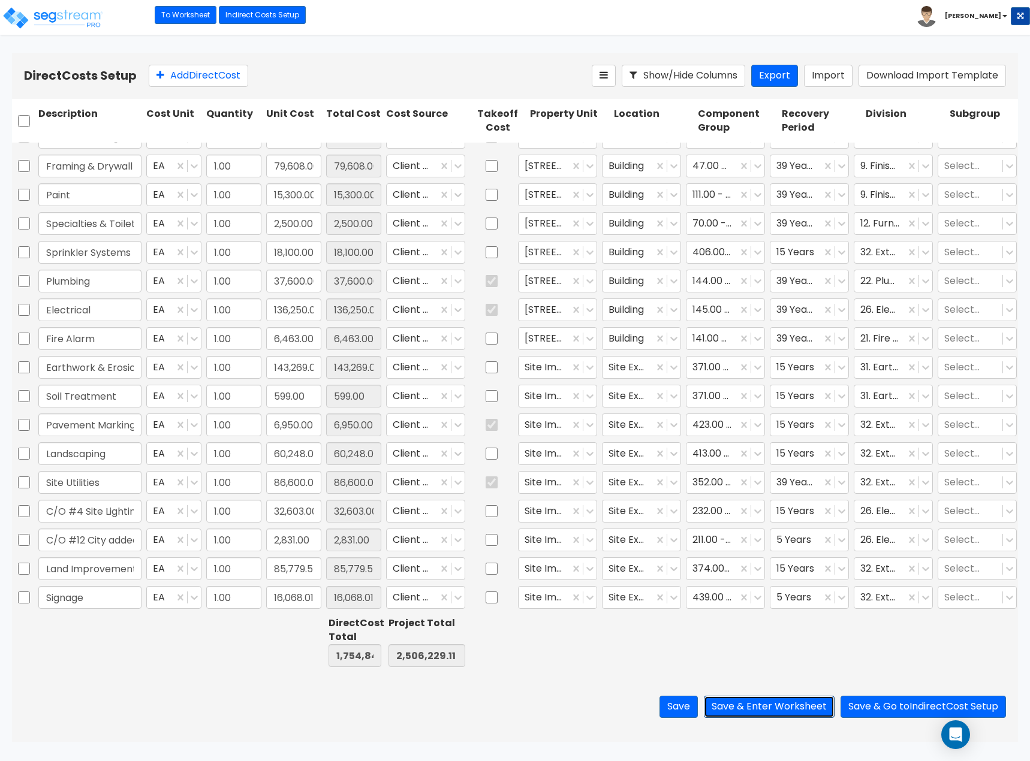
click at [779, 705] on button "Save & Enter Worksheet" at bounding box center [769, 707] width 131 height 22
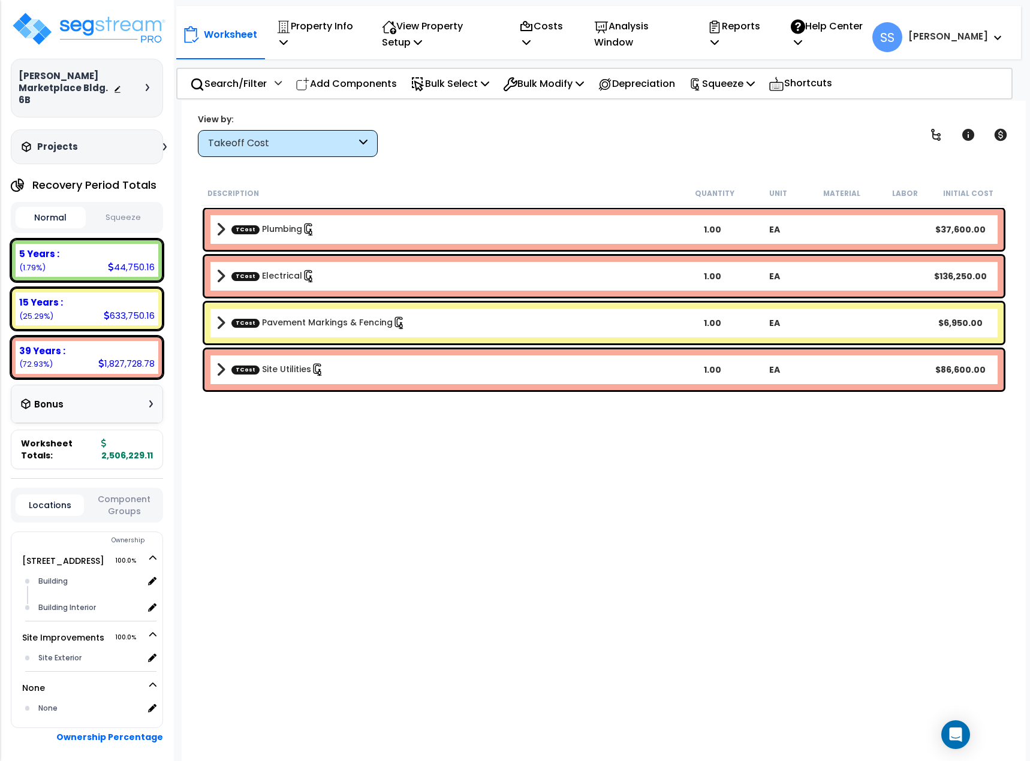
click at [117, 207] on button "Squeeze" at bounding box center [124, 217] width 70 height 21
click at [759, 26] on p "Reports" at bounding box center [736, 34] width 58 height 32
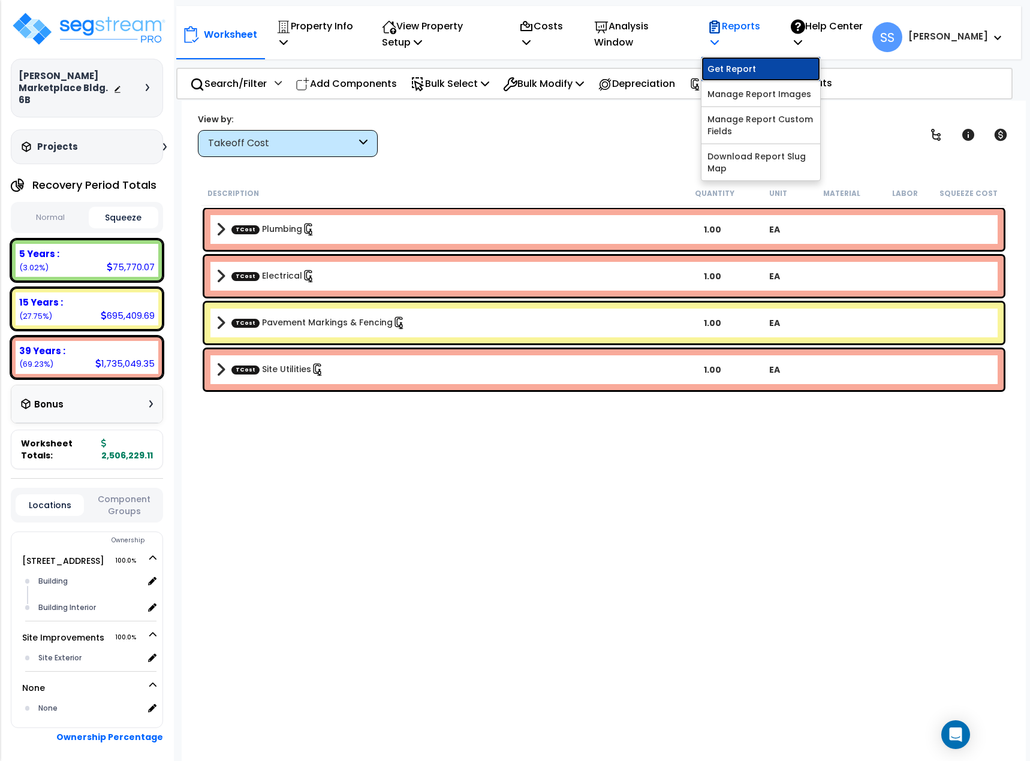
click at [758, 67] on link "Get Report" at bounding box center [760, 69] width 119 height 24
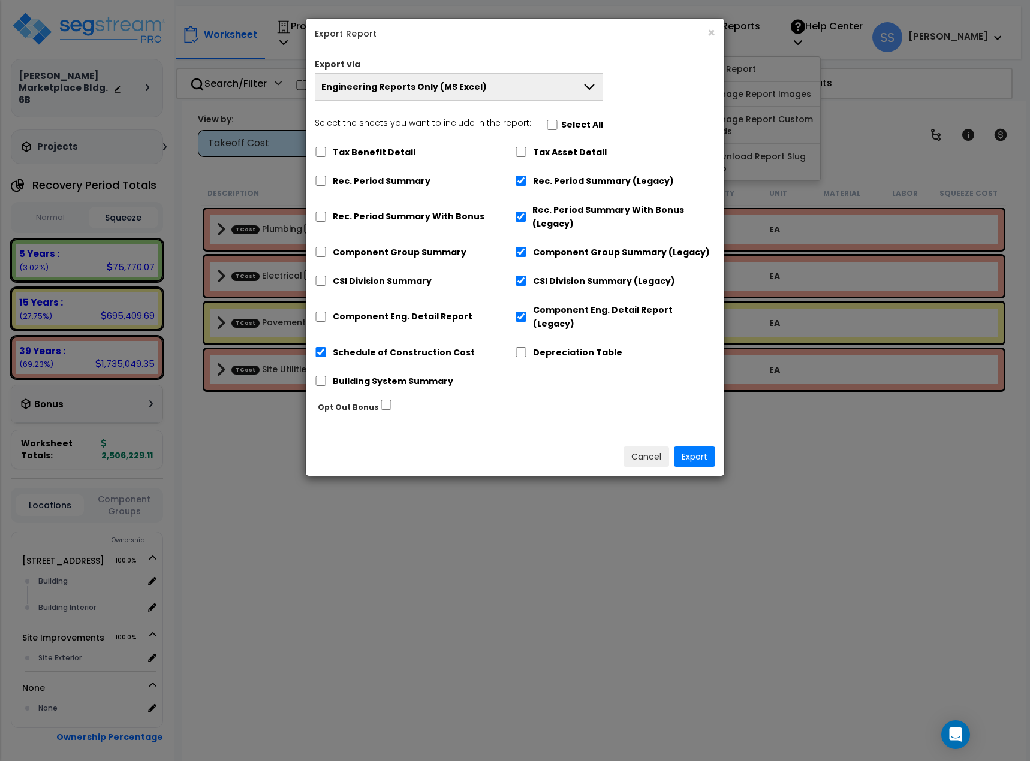
click at [548, 131] on label "Select the sheets you want to include in the report: Select All" at bounding box center [459, 126] width 288 height 20
click at [548, 130] on input "Select the sheets you want to include in the report: Select All" at bounding box center [552, 125] width 12 height 10
checkbox input "true"
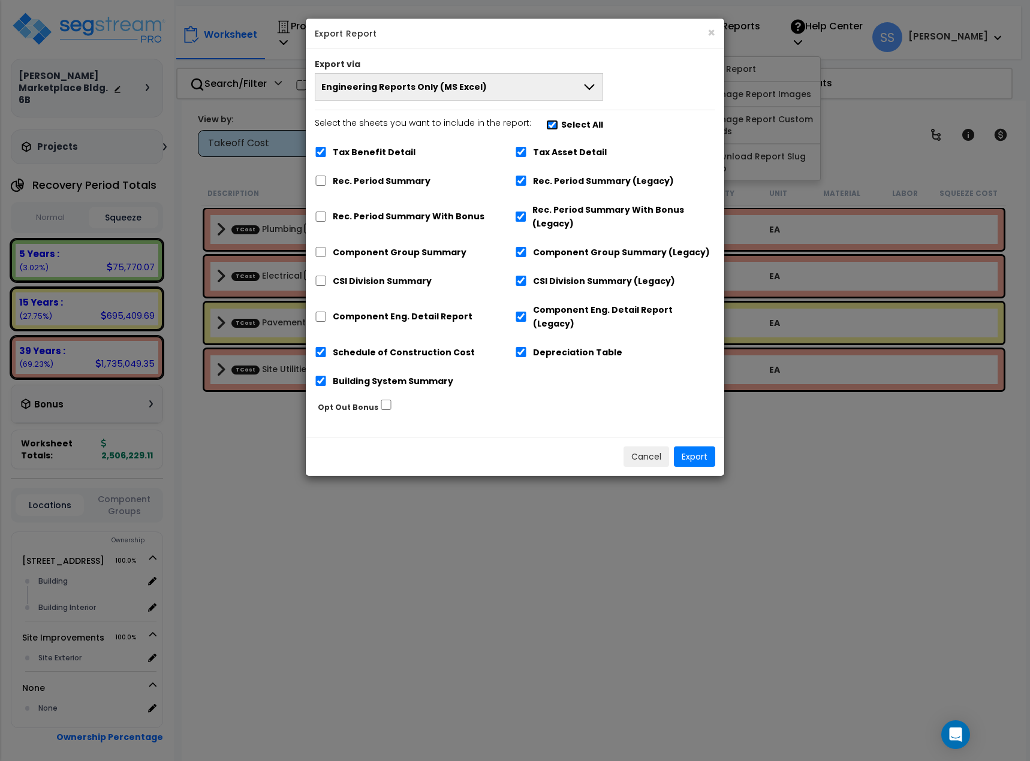
checkbox input "true"
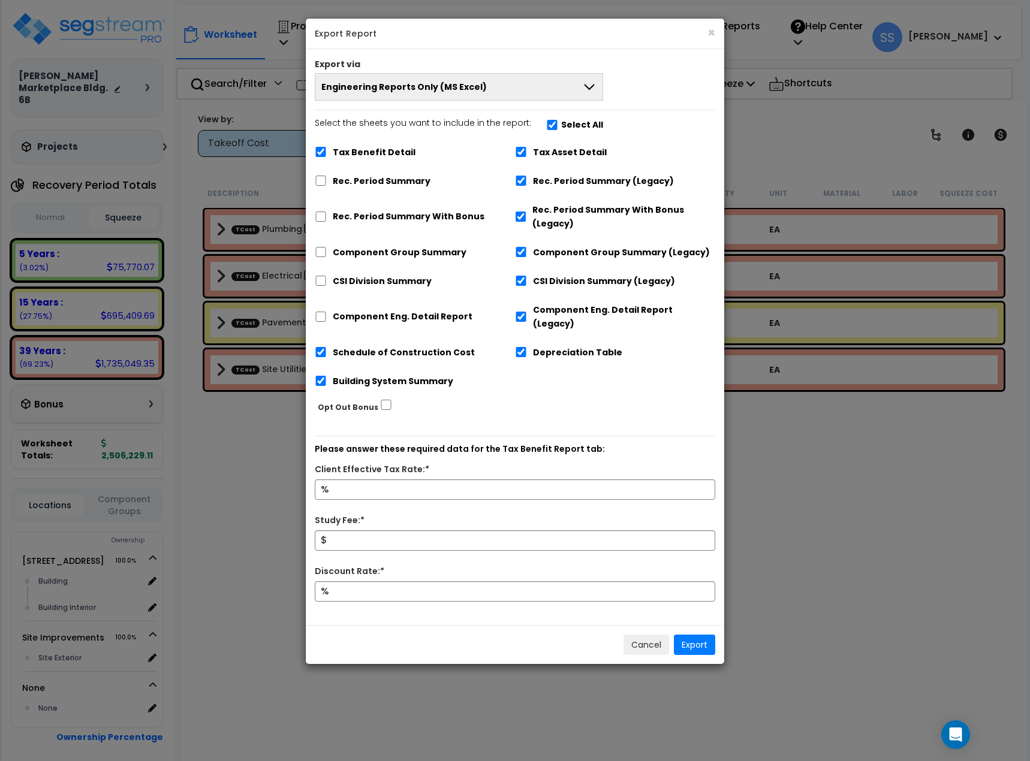
click at [574, 105] on div "Export via Engineering Reports Only (MS Excel) Engineering Reports Only (MS Exc…" at bounding box center [515, 337] width 418 height 576
click at [580, 98] on button "Engineering Reports Only (MS Excel)" at bounding box center [459, 87] width 288 height 28
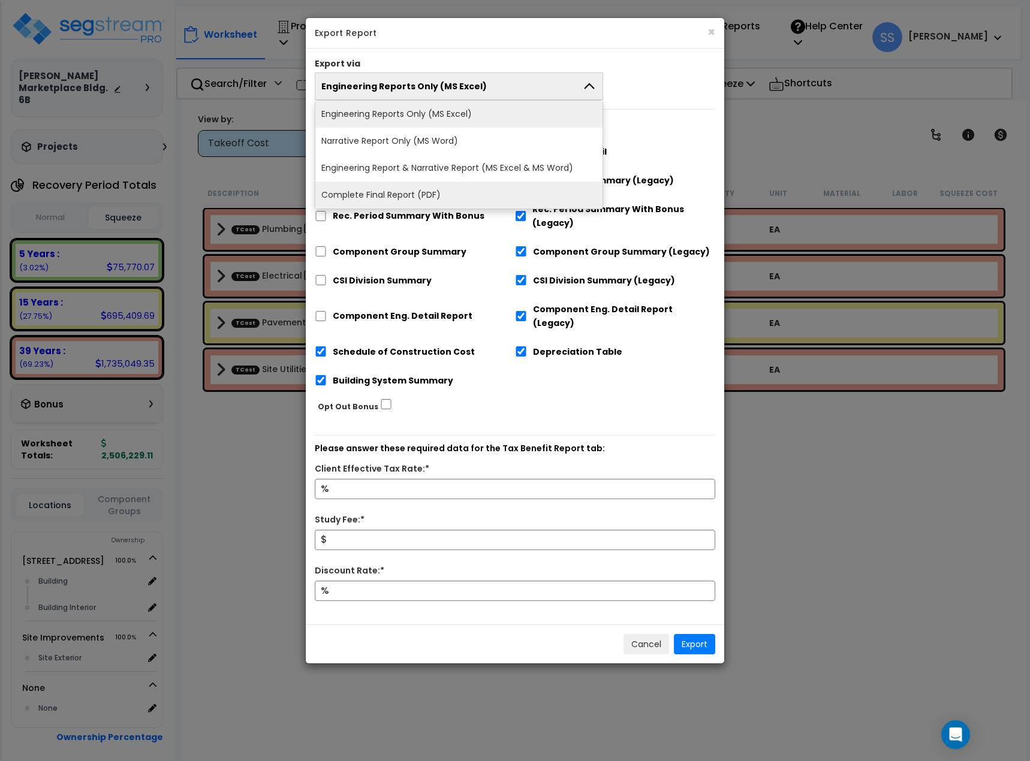
click at [481, 193] on li "Complete Final Report (PDF)" at bounding box center [458, 195] width 287 height 27
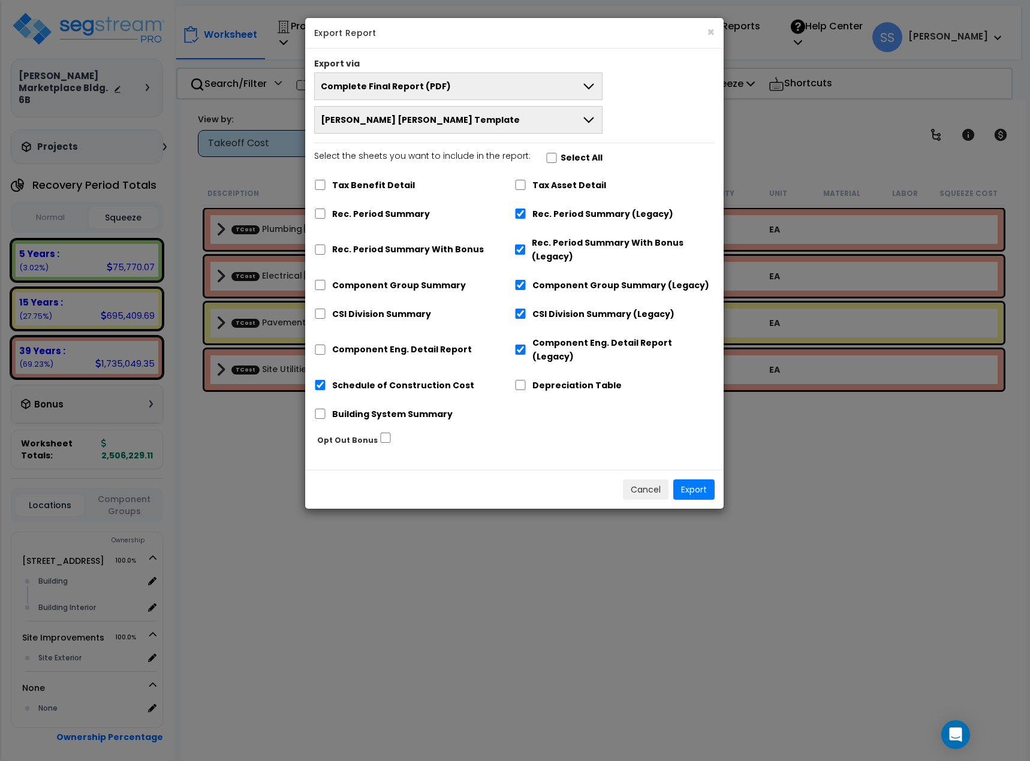
click at [535, 185] on label "Tax Asset Detail" at bounding box center [569, 186] width 74 height 14
click at [523, 182] on input "Tax Asset Detail" at bounding box center [520, 185] width 12 height 10
click at [520, 183] on input "Tax Asset Detail" at bounding box center [520, 185] width 12 height 10
checkbox input "false"
click at [549, 162] on input "Select the sheets you want to include in the report: Select All" at bounding box center [551, 158] width 12 height 10
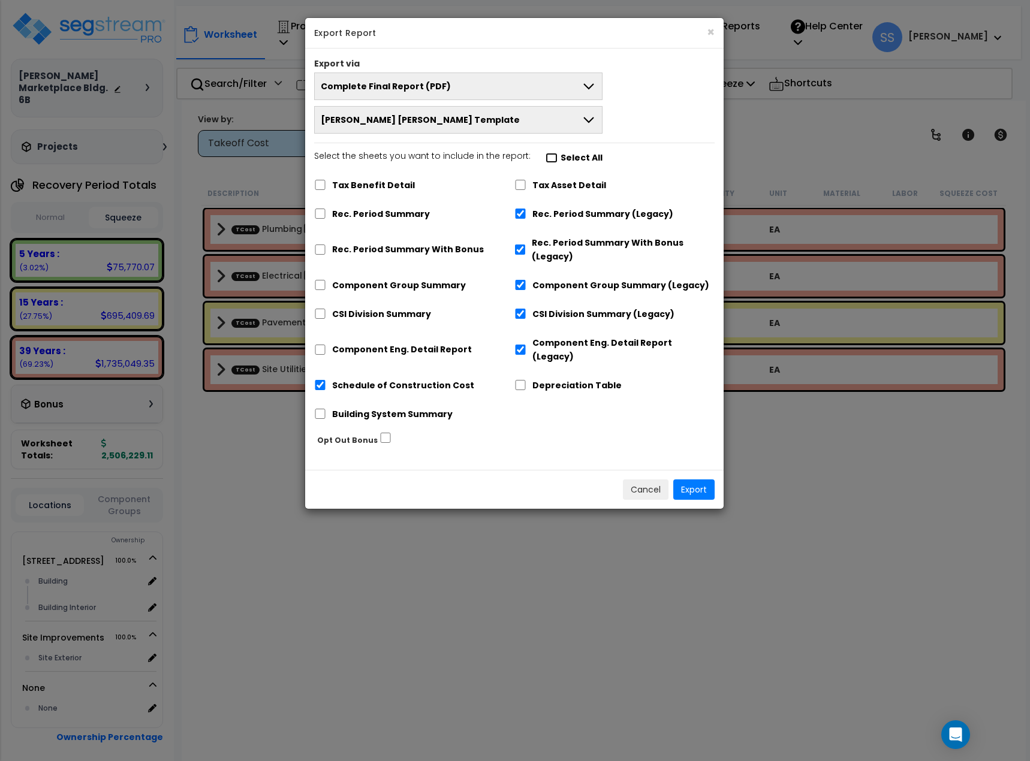
checkbox input "true"
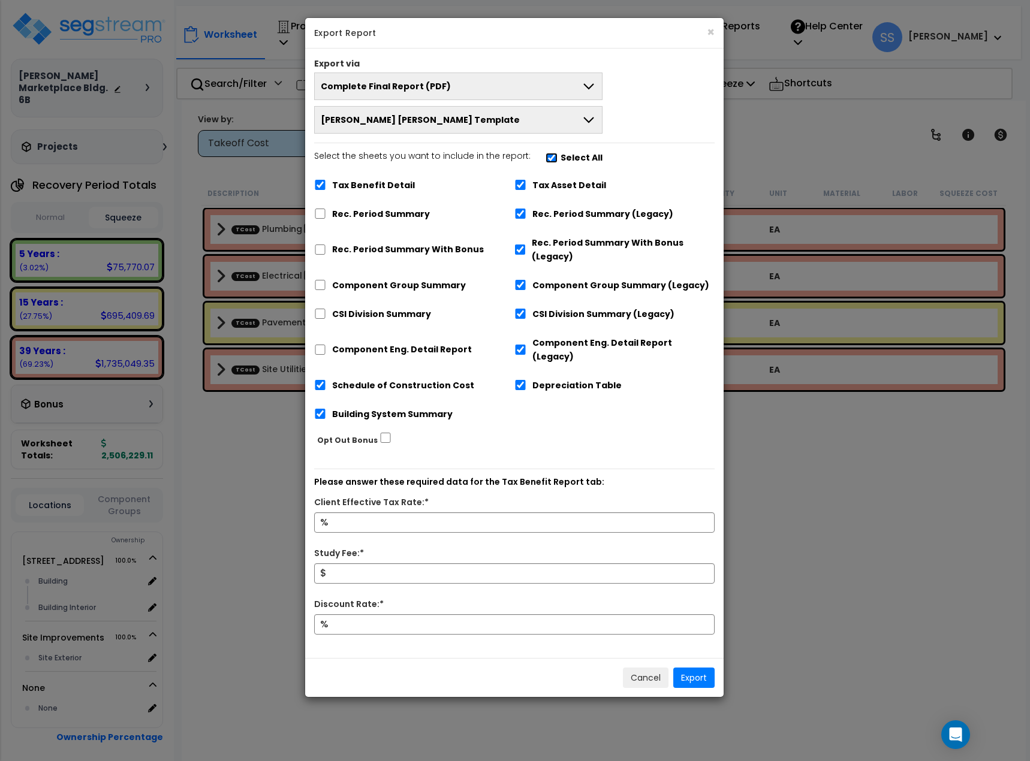
click at [545, 159] on input "Select the sheets you want to include in the report: Select All" at bounding box center [551, 158] width 12 height 10
checkbox input "false"
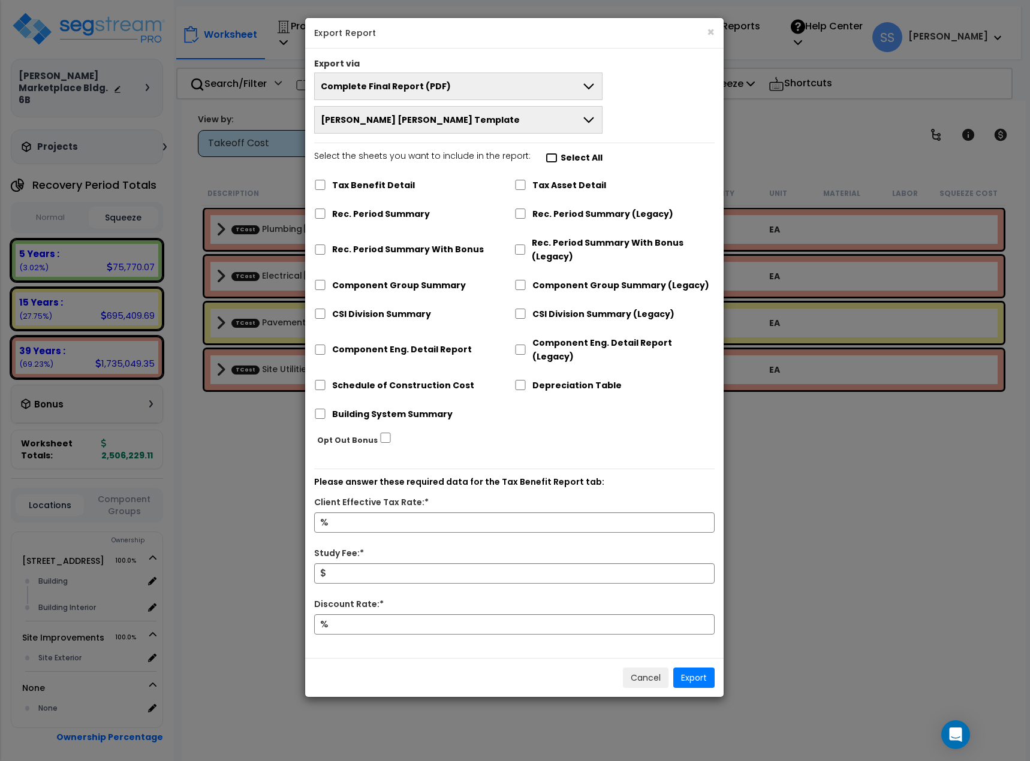
checkbox input "false"
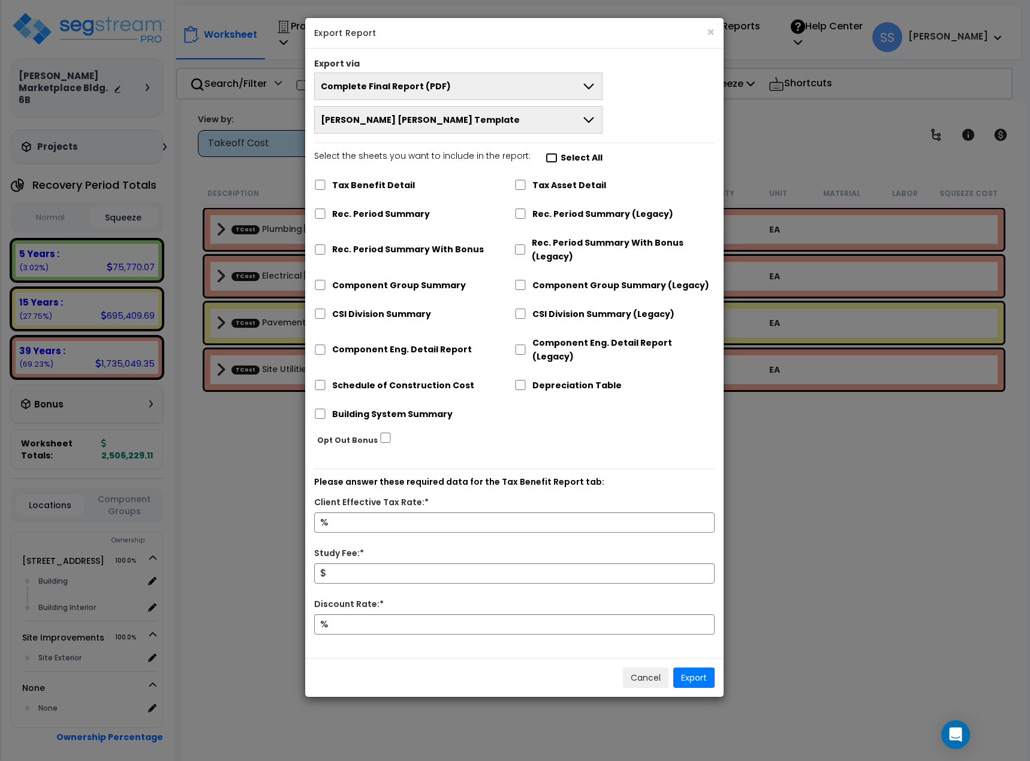
checkbox input "false"
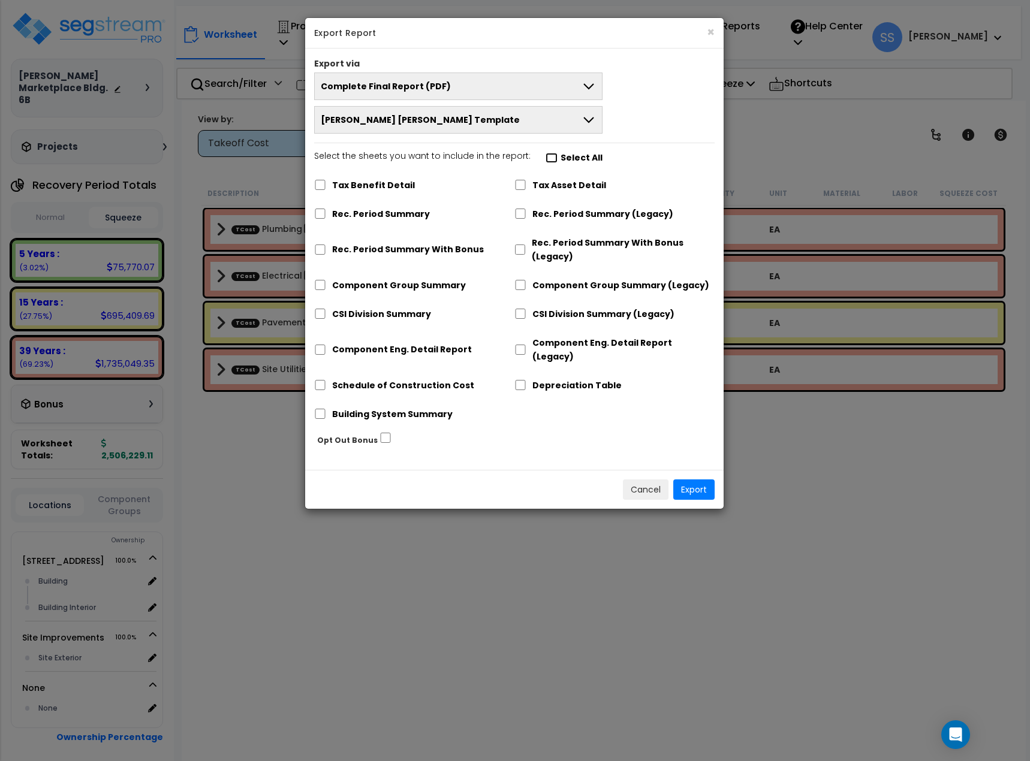
click at [545, 157] on input "Select the sheets you want to include in the report: Select All" at bounding box center [551, 158] width 12 height 10
checkbox input "true"
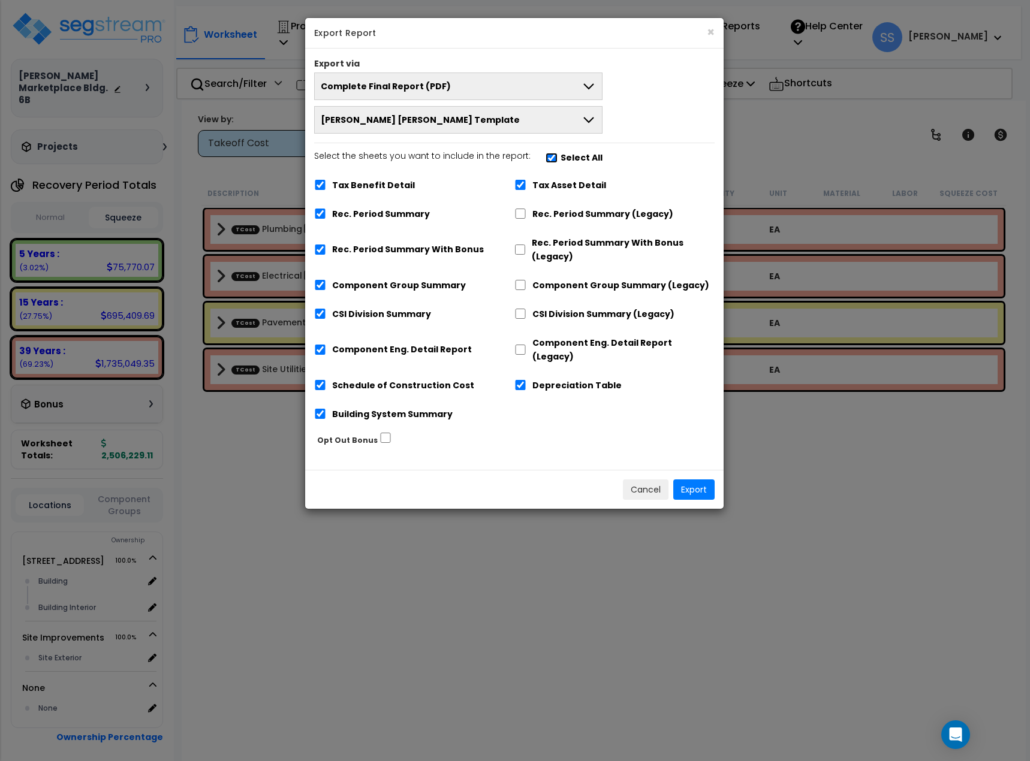
checkbox input "true"
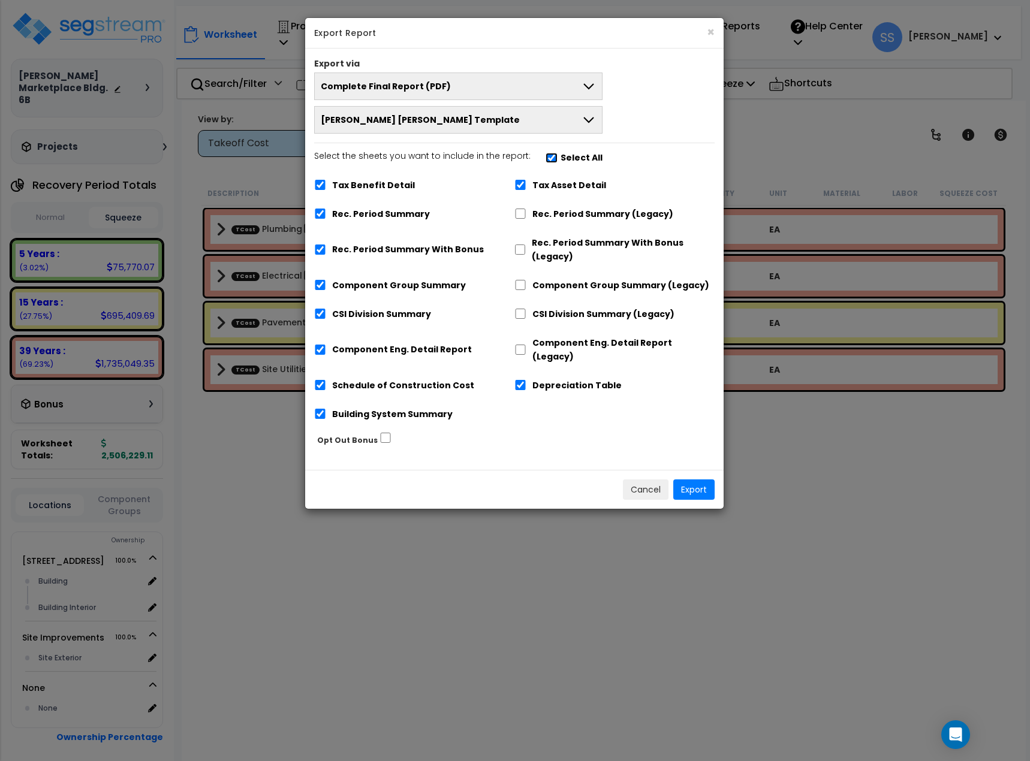
checkbox input "true"
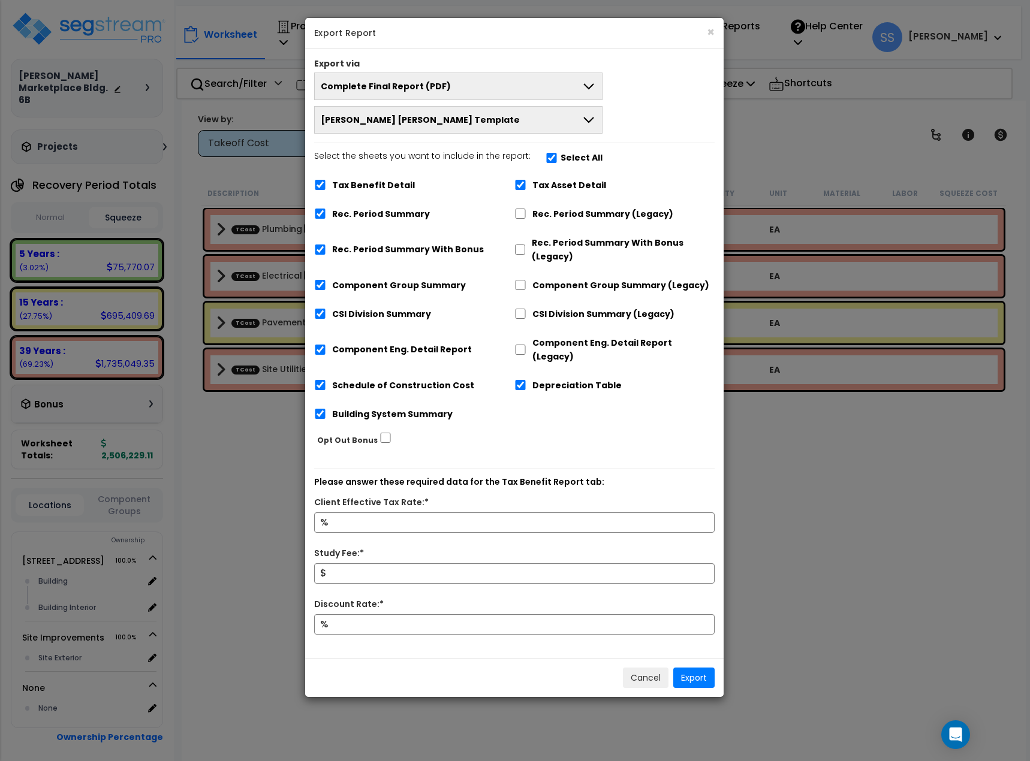
click at [379, 185] on label "Tax Benefit Detail" at bounding box center [373, 186] width 83 height 14
click at [326, 185] on input "Tax Benefit Detail" at bounding box center [320, 185] width 12 height 10
checkbox input "false"
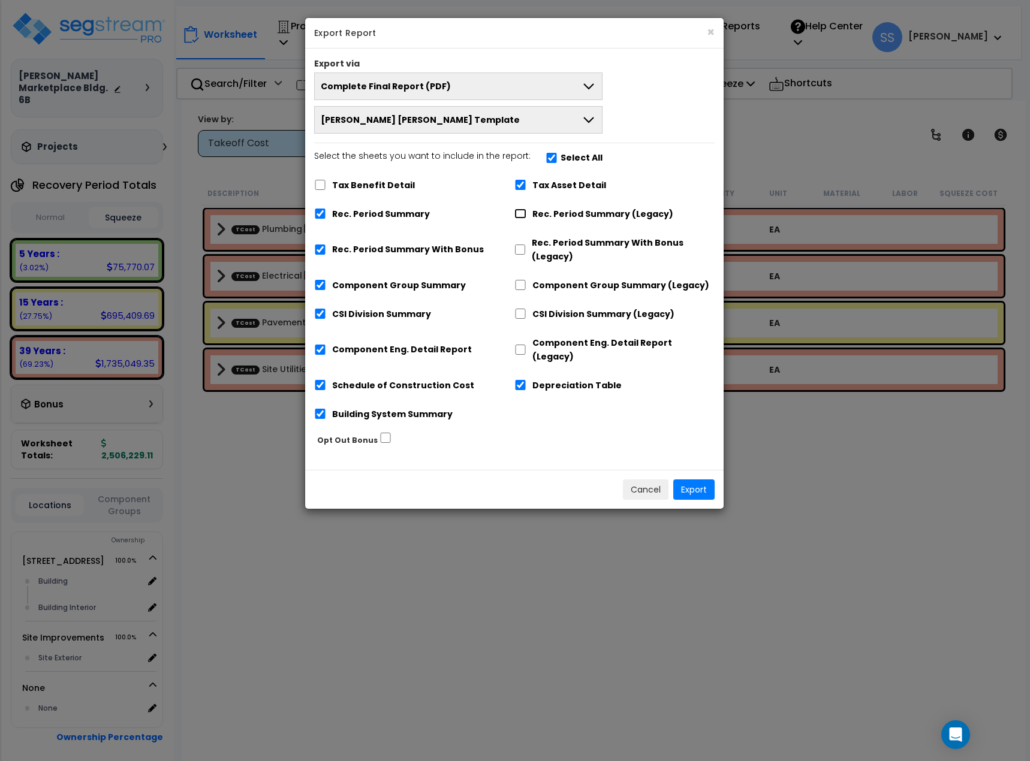
click at [524, 211] on input "Rec. Period Summary (Legacy)" at bounding box center [520, 214] width 12 height 10
checkbox input "true"
checkbox input "false"
click at [382, 250] on label "Rec. Period Summary With Bonus" at bounding box center [408, 250] width 152 height 14
click at [326, 250] on input "Rec. Period Summary With Bonus" at bounding box center [320, 250] width 12 height 10
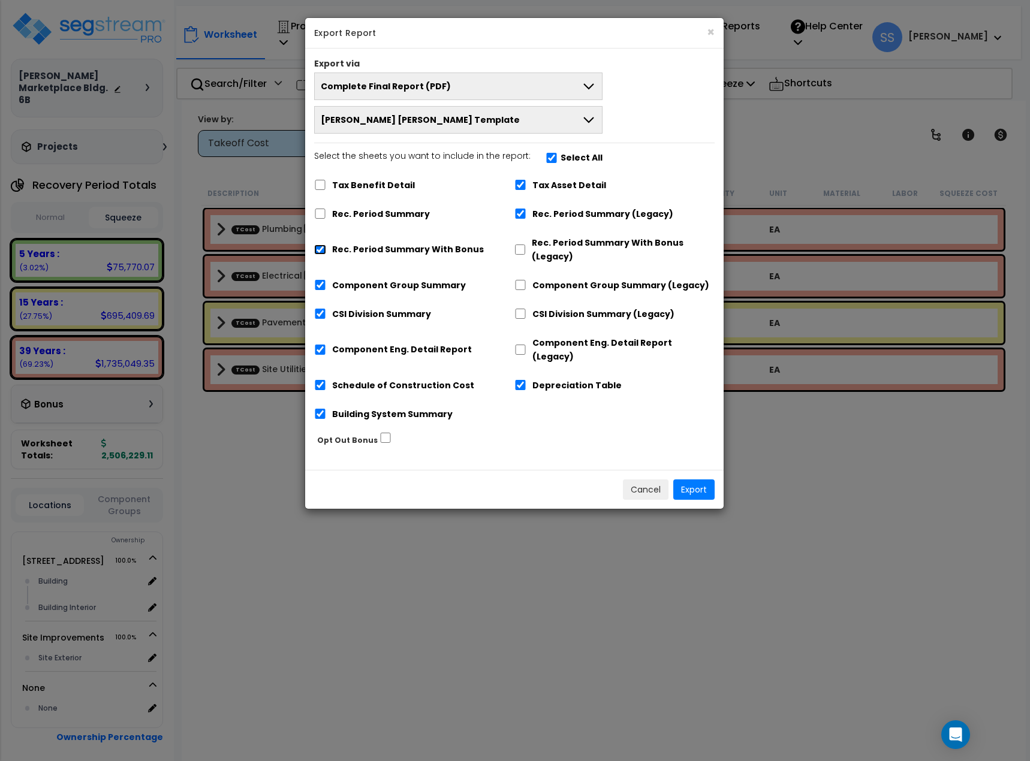
checkbox input "false"
click at [687, 480] on button "Export" at bounding box center [693, 490] width 41 height 20
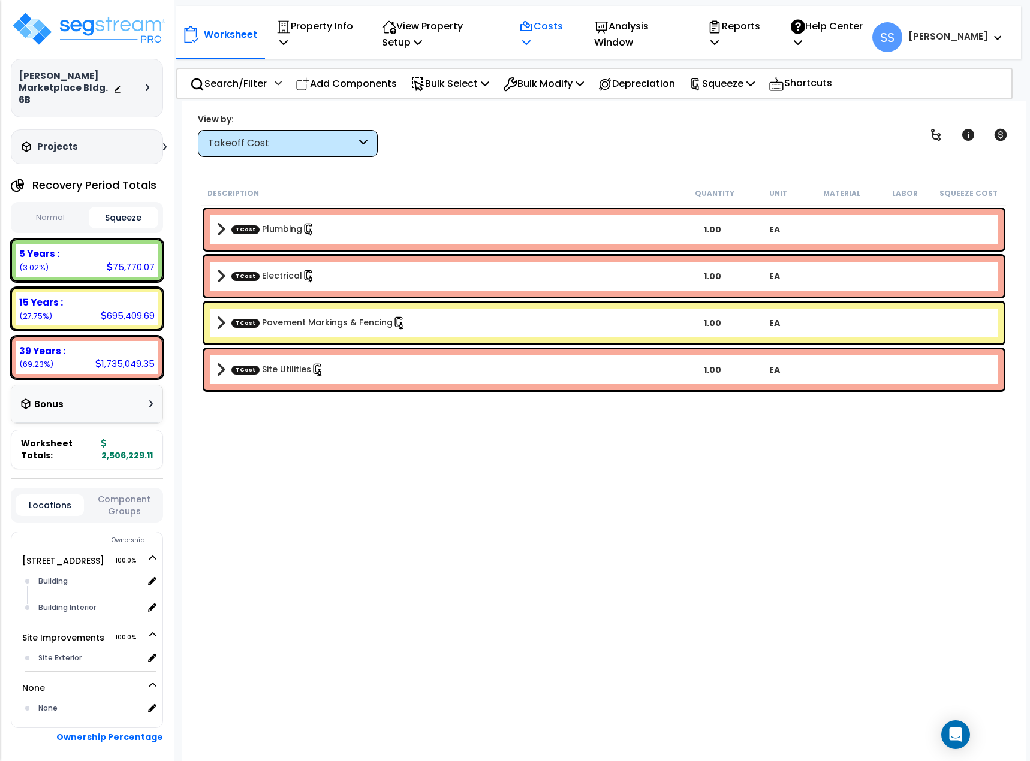
click at [557, 22] on p "Costs" at bounding box center [543, 34] width 49 height 32
click at [560, 89] on link "Direct Costs" at bounding box center [572, 94] width 119 height 24
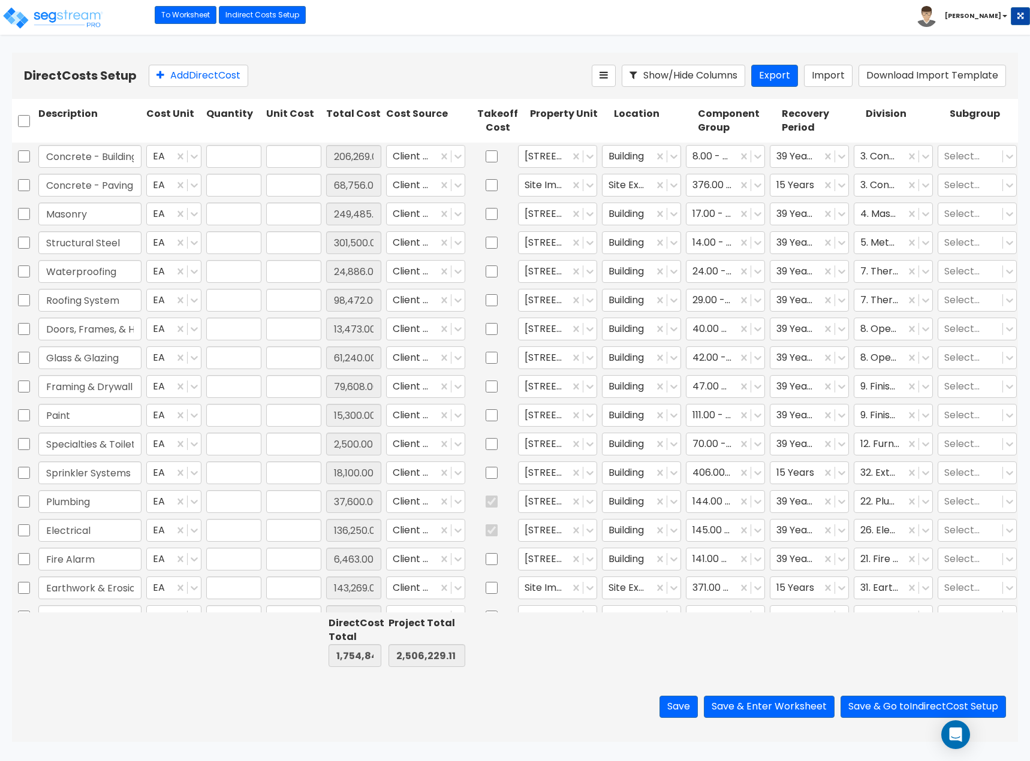
type input "1.00"
type input "206,269.00"
type input "1.00"
type input "68,756.00"
type input "1.00"
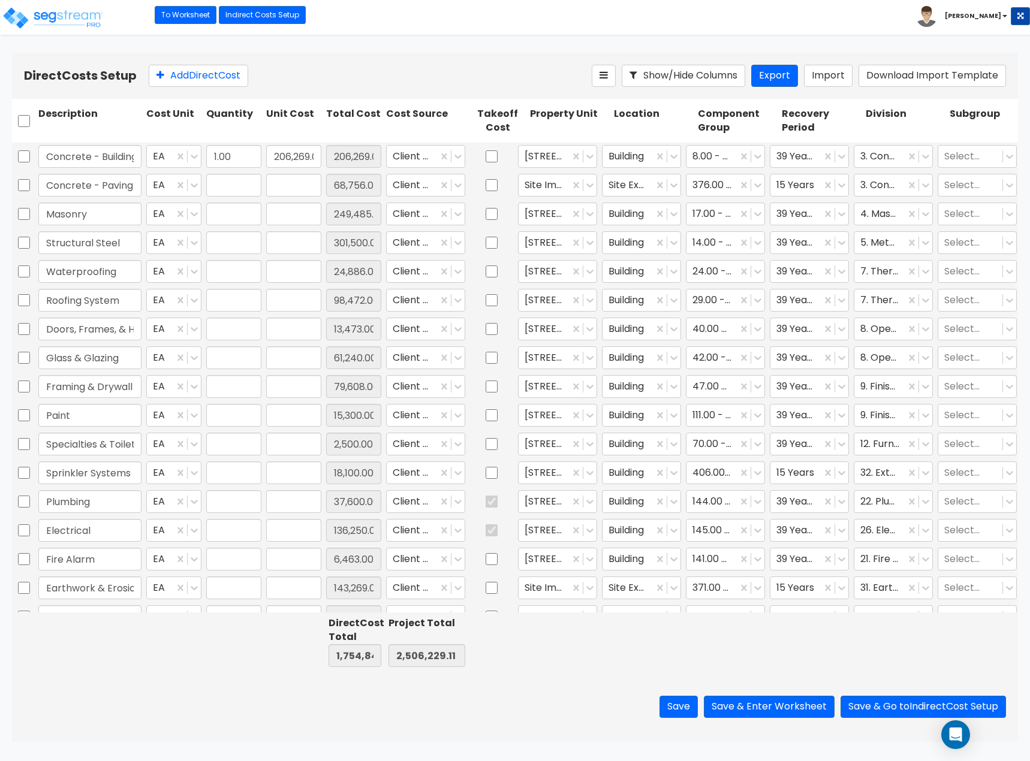
type input "249,485.00"
type input "1.00"
type input "301,500.00"
type input "1.00"
type input "24,886.00"
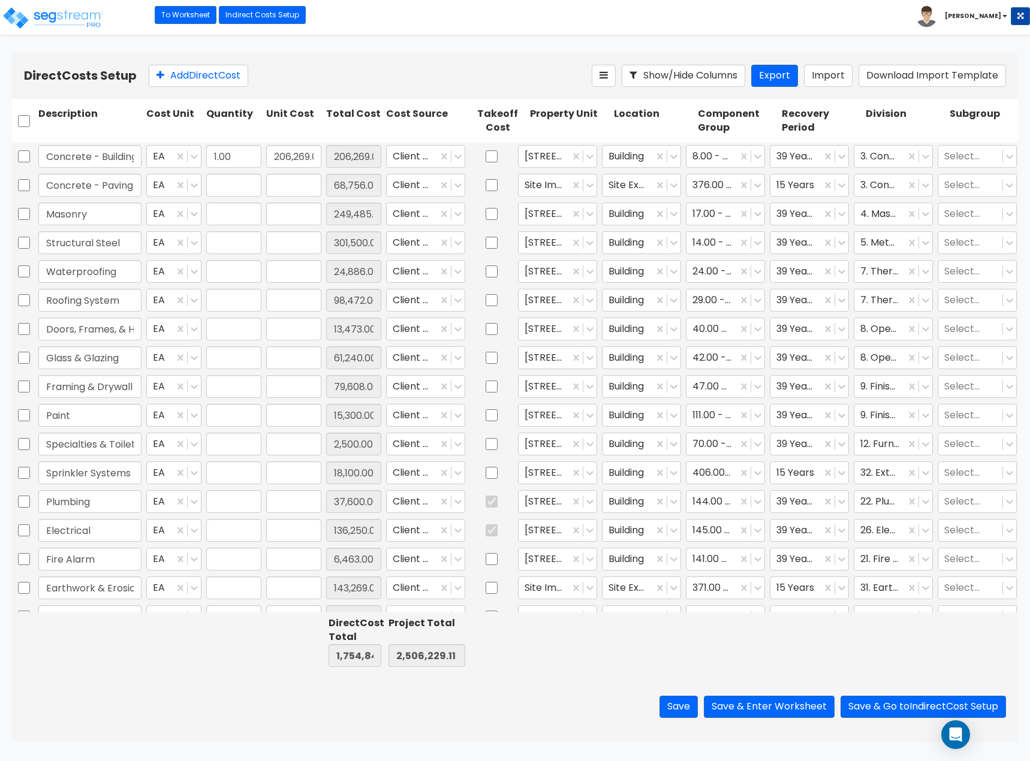
type input "1.00"
type input "98,472.00"
type input "1.00"
type input "13,473.00"
type input "1.00"
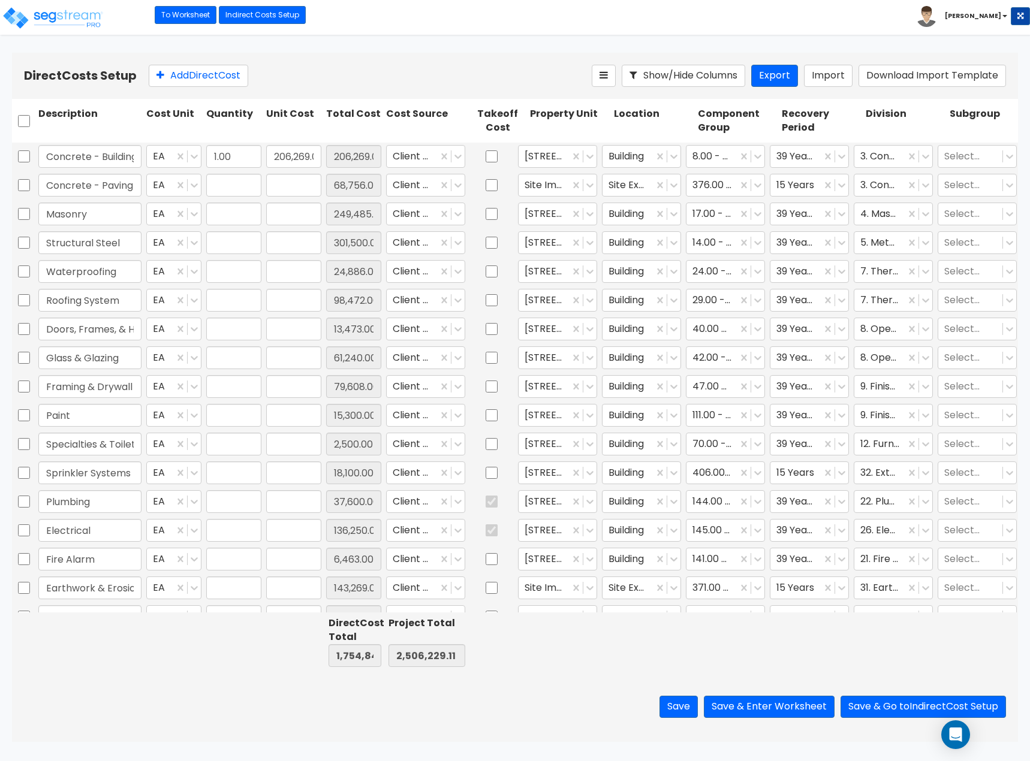
type input "61,240.00"
type input "1.00"
type input "79,608.00"
type input "1.00"
type input "15,300.00"
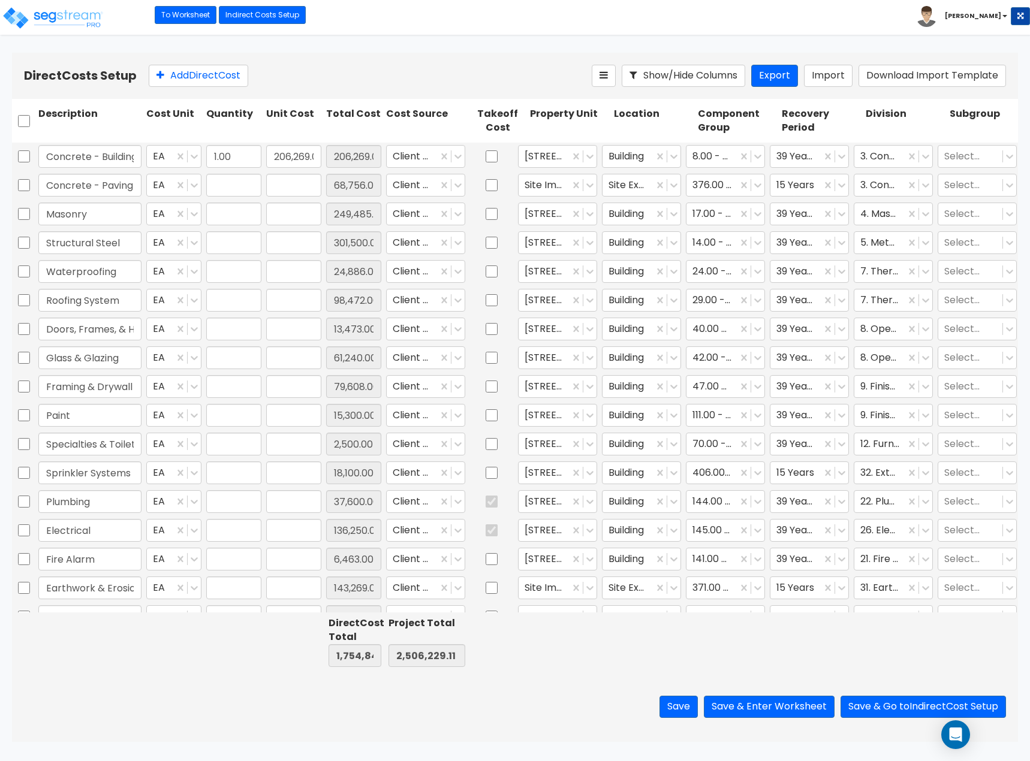
type input "1.00"
type input "2,500.00"
type input "1.00"
type input "18,100.00"
type input "1.00"
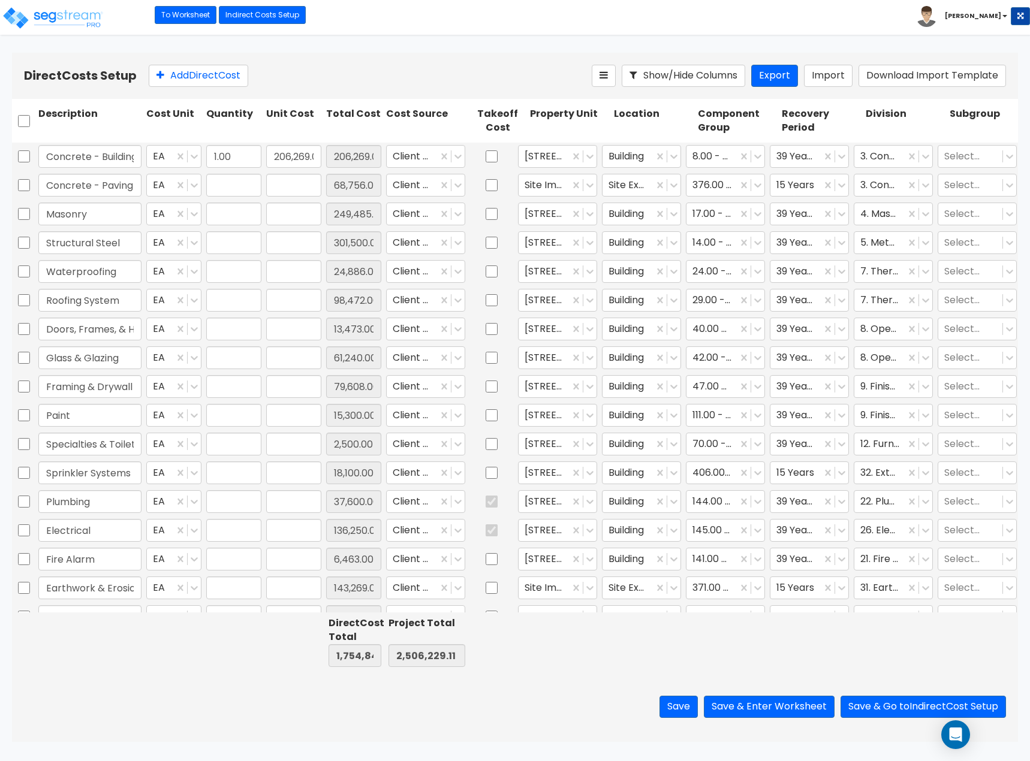
type input "37,600.00"
type input "1.00"
type input "136,250.00"
type input "1.00"
type input "6,463.00"
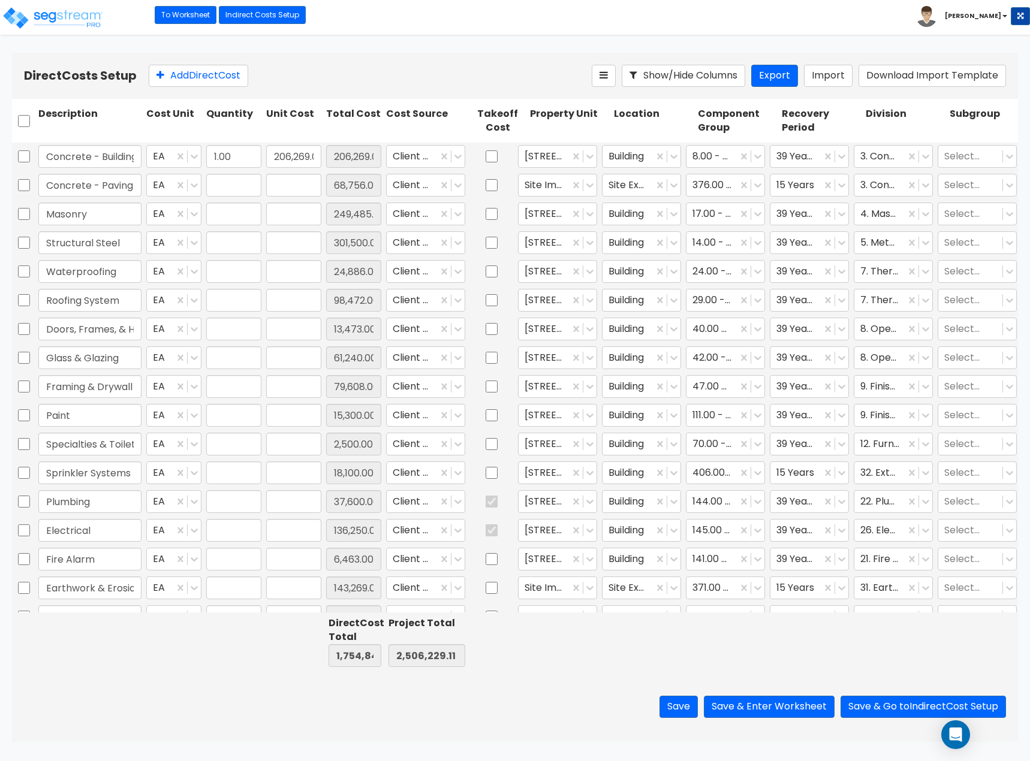
type input "1.00"
type input "143,269.00"
type input "1.00"
type input "599.00"
type input "1.00"
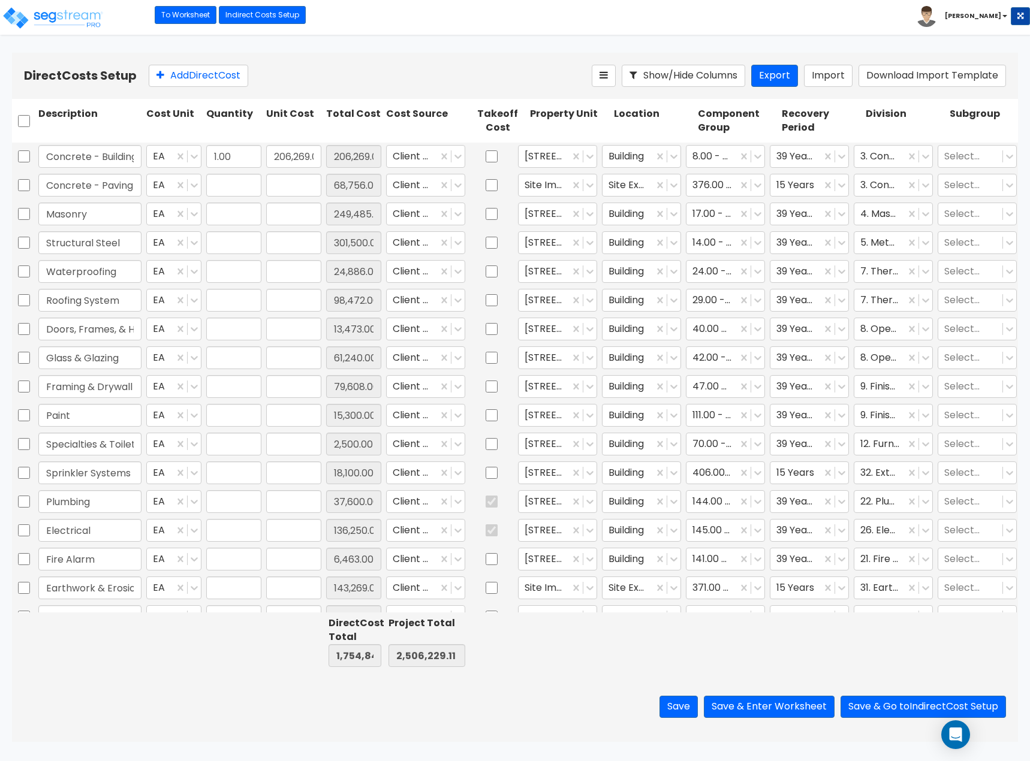
type input "6,950.00"
type input "1.00"
type input "60,248.00"
type input "1.00"
type input "86,600.00"
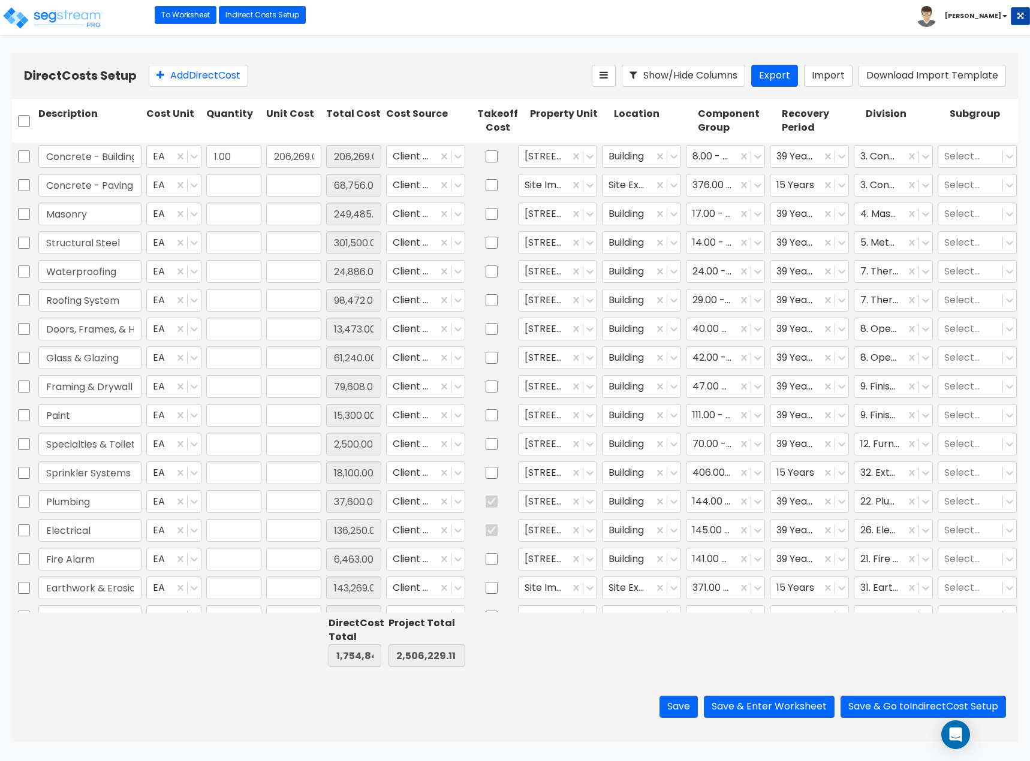
type input "1.00"
type input "32,603.00"
type input "1.00"
type input "2,831.00"
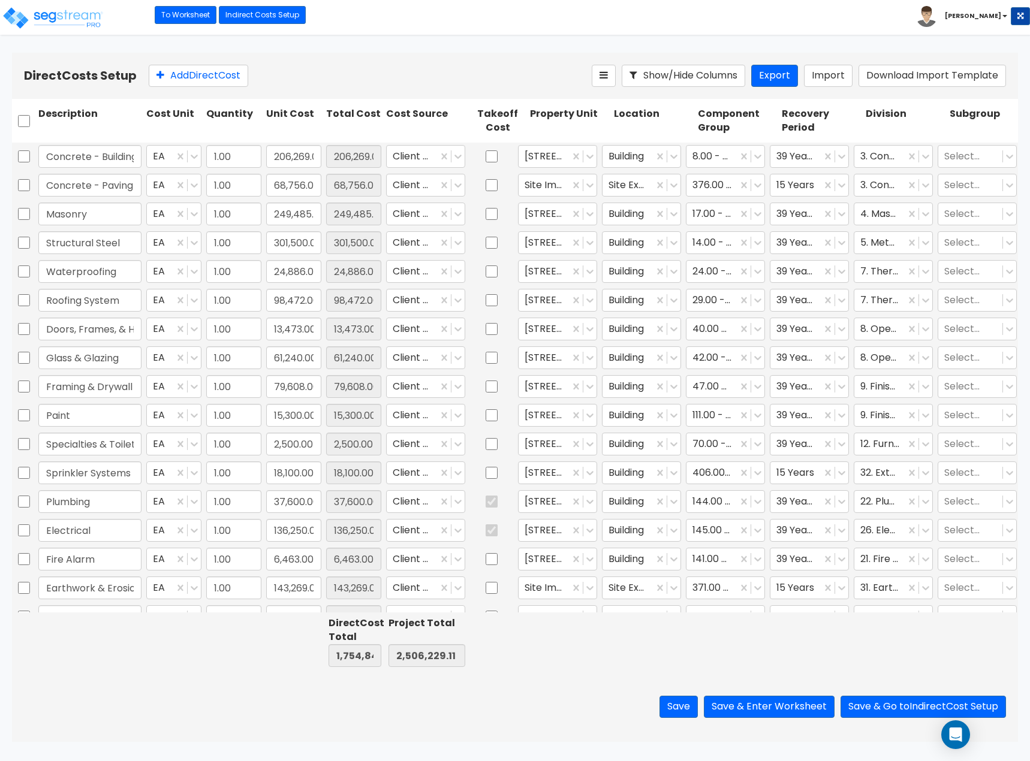
type input "1.00"
type input "16,068.01"
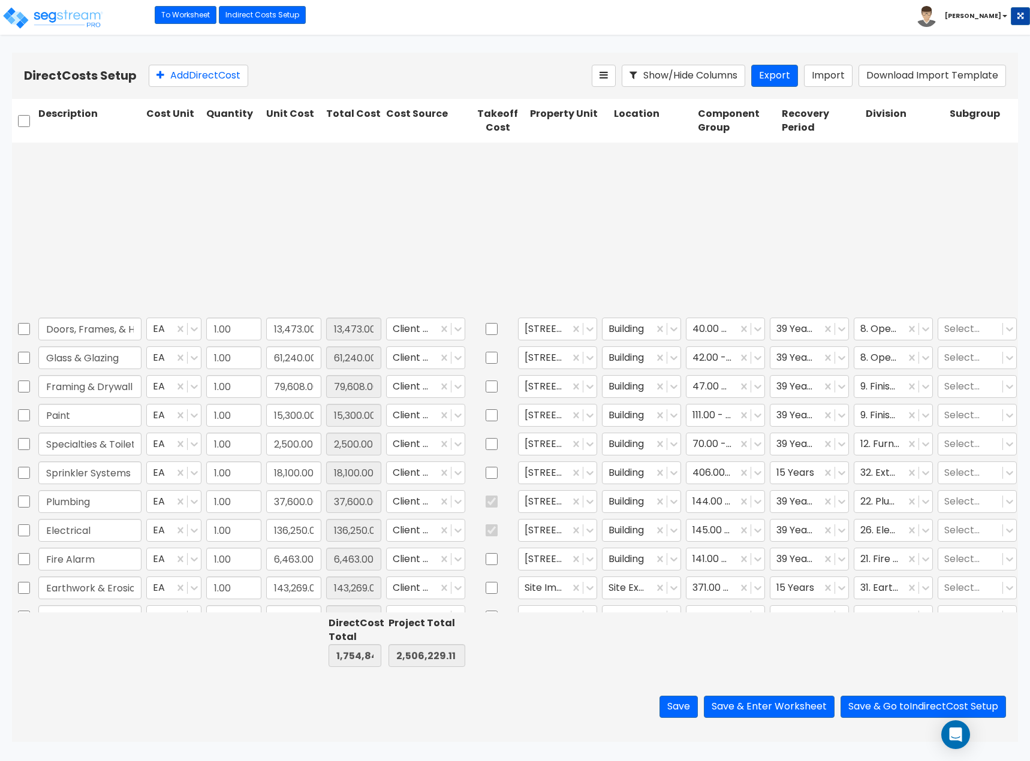
scroll to position [230, 0]
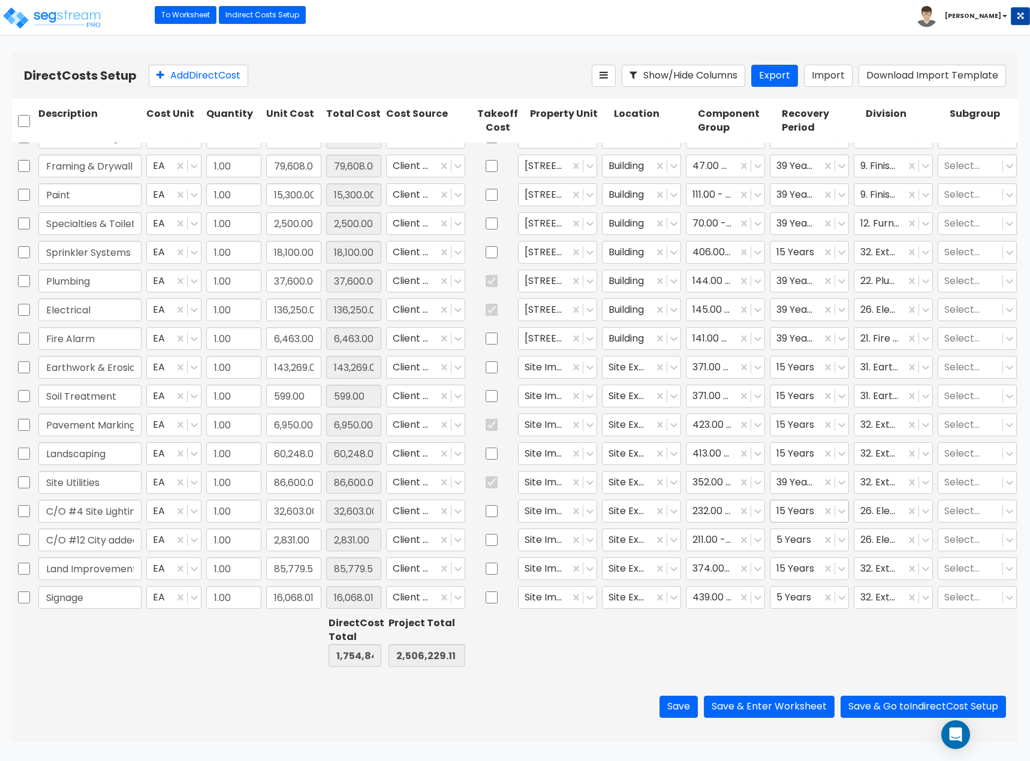
click at [787, 504] on div at bounding box center [795, 511] width 39 height 16
drag, startPoint x: 786, startPoint y: 536, endPoint x: 777, endPoint y: 542, distance: 11.1
click at [786, 535] on div "5 Years" at bounding box center [809, 532] width 79 height 22
click at [677, 716] on button "Save" at bounding box center [678, 707] width 38 height 22
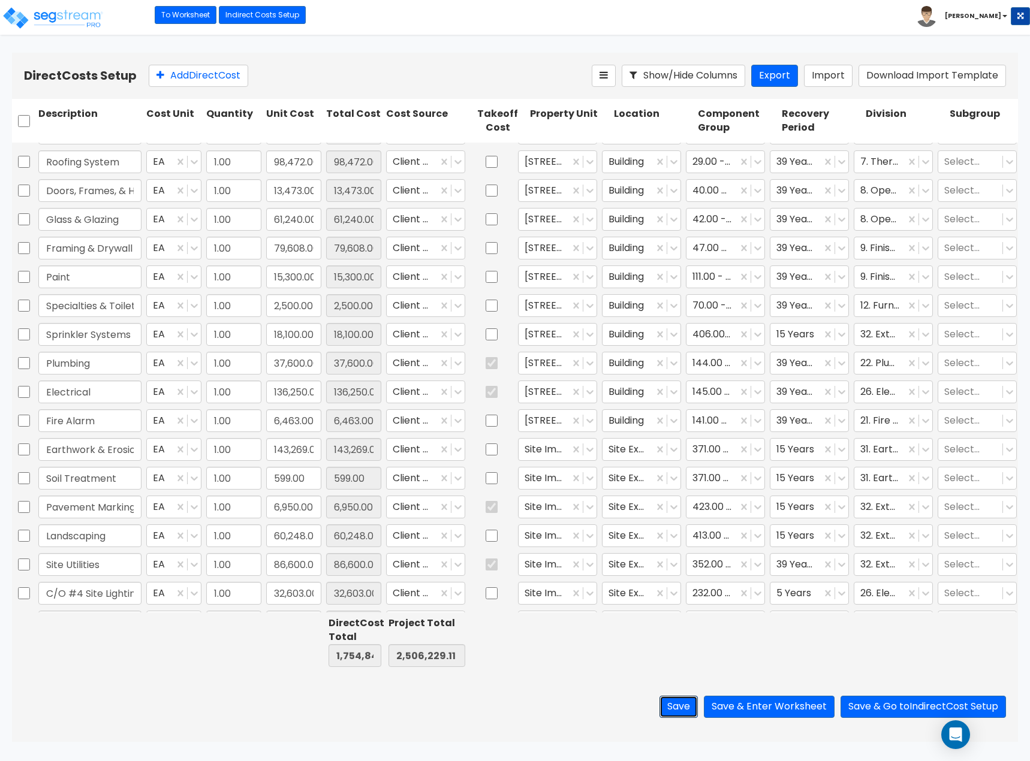
type input "1.00"
type input "68,756.00"
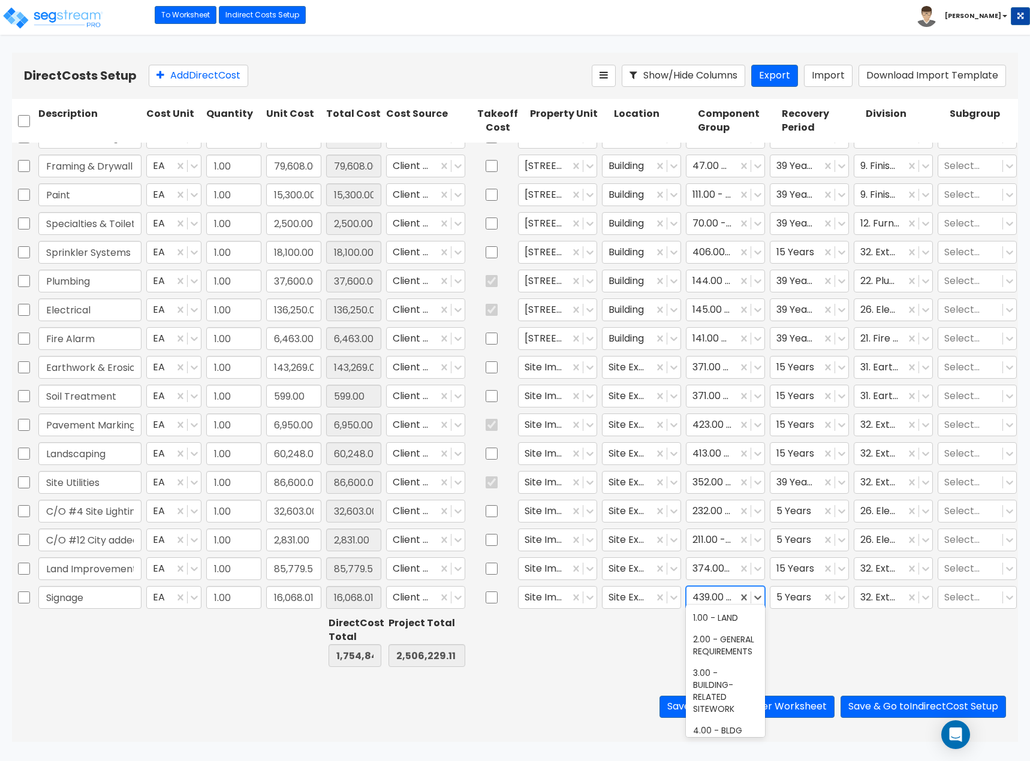
click at [722, 589] on div at bounding box center [711, 597] width 39 height 16
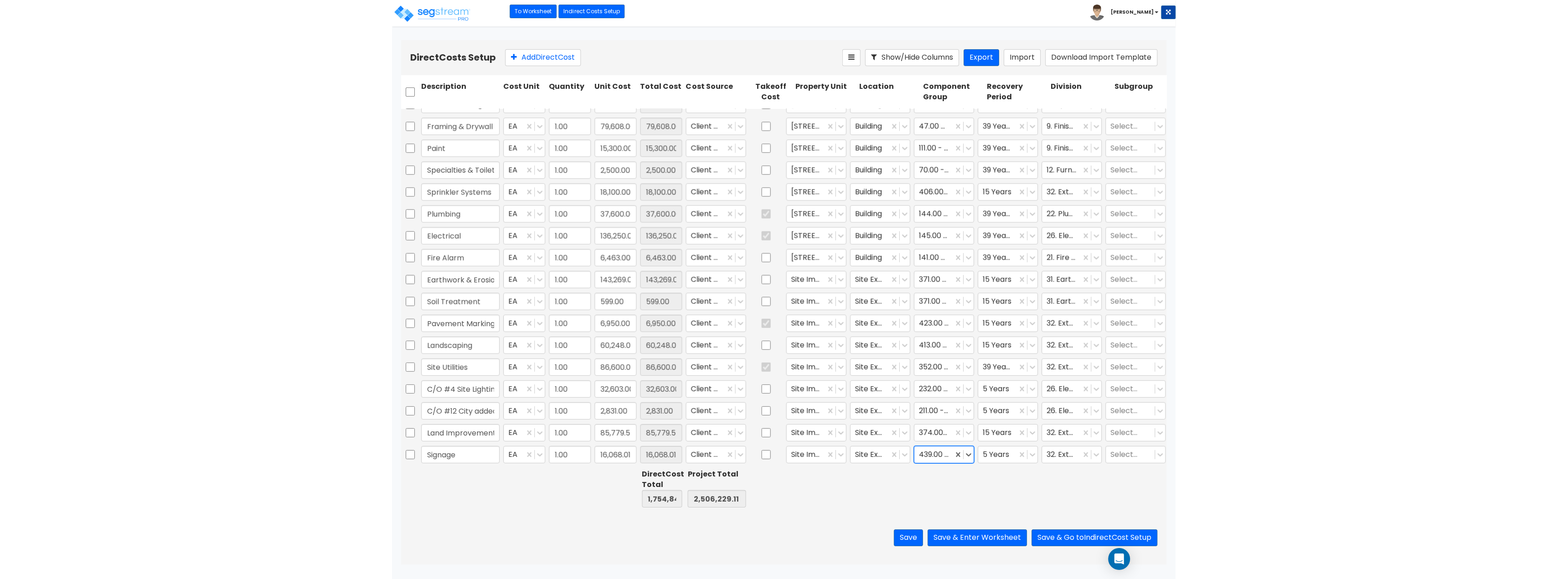
scroll to position [157, 0]
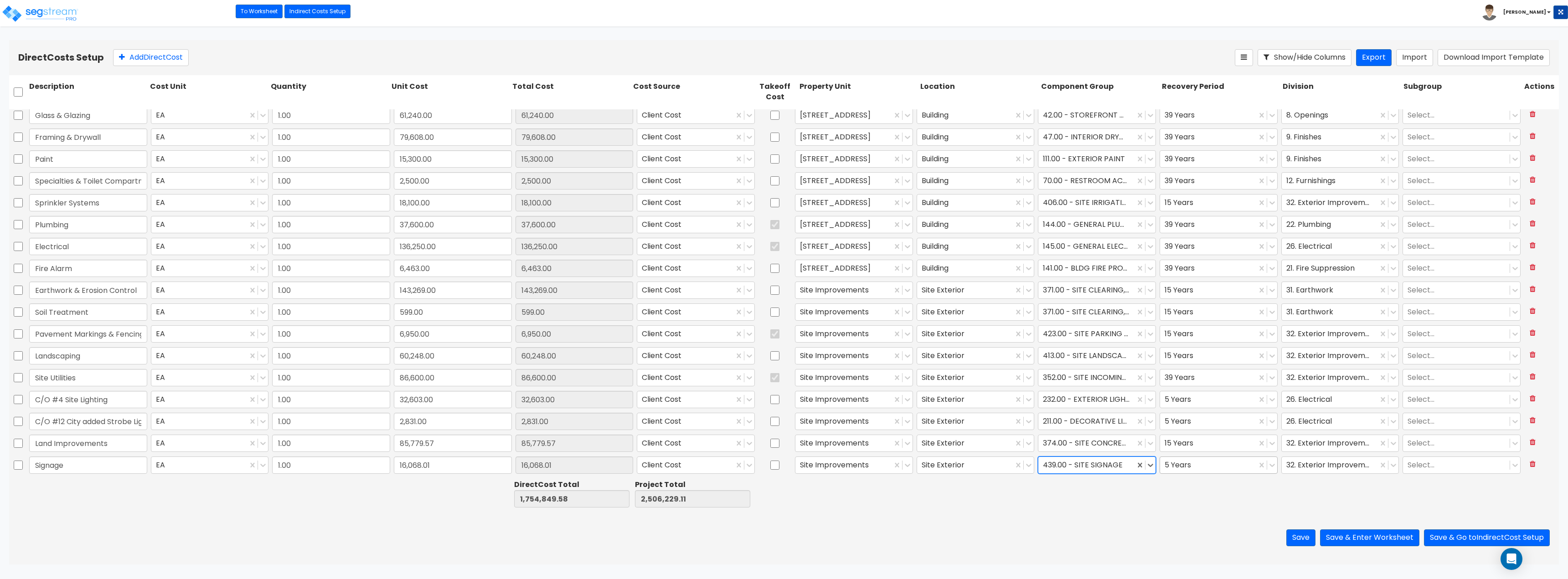
click at [782, 464] on div at bounding box center [1208, 465] width 87 height 12
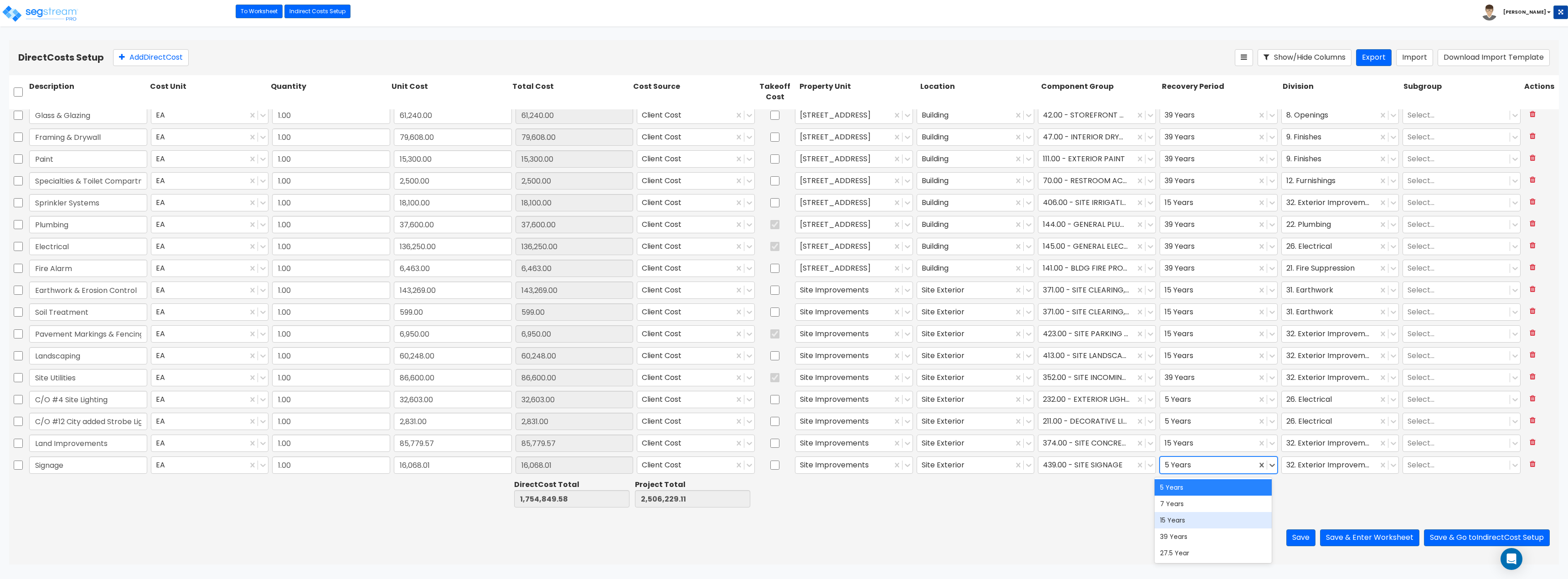
click at [782, 521] on div "15 Years" at bounding box center [1213, 520] width 117 height 17
click at [782, 535] on button "Save" at bounding box center [1300, 537] width 29 height 17
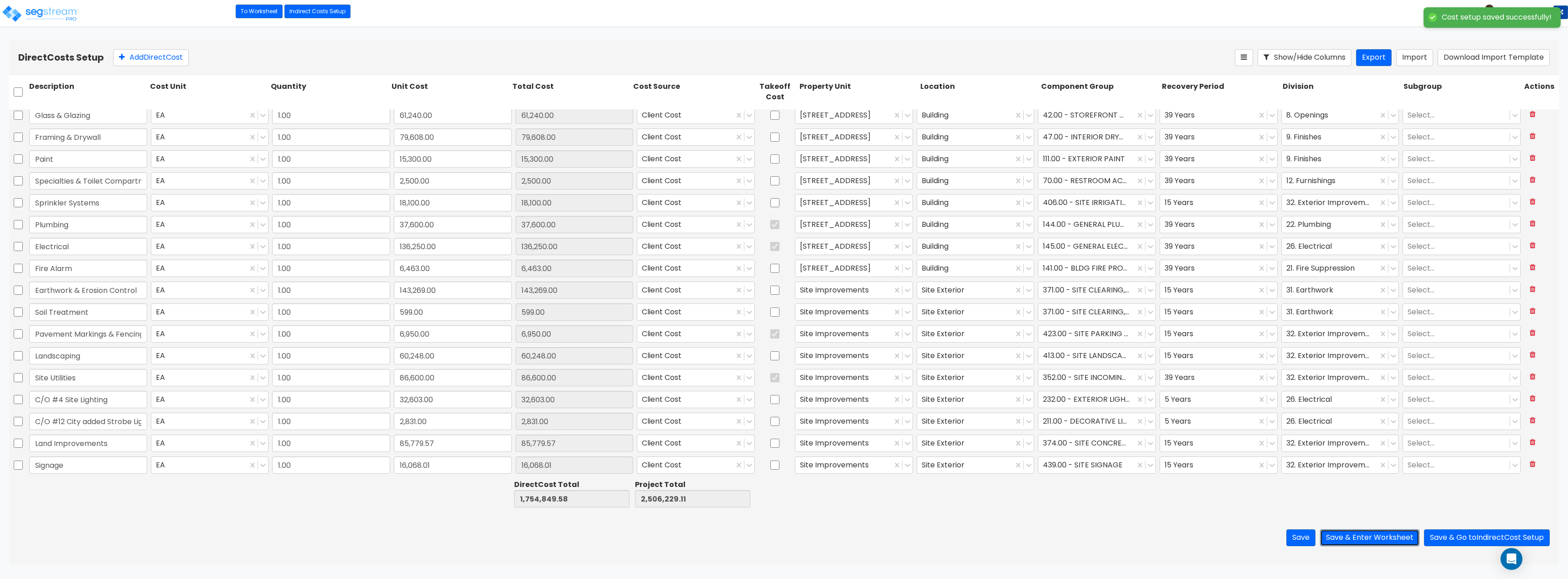
click at [782, 534] on button "Save & Enter Worksheet" at bounding box center [1370, 537] width 100 height 17
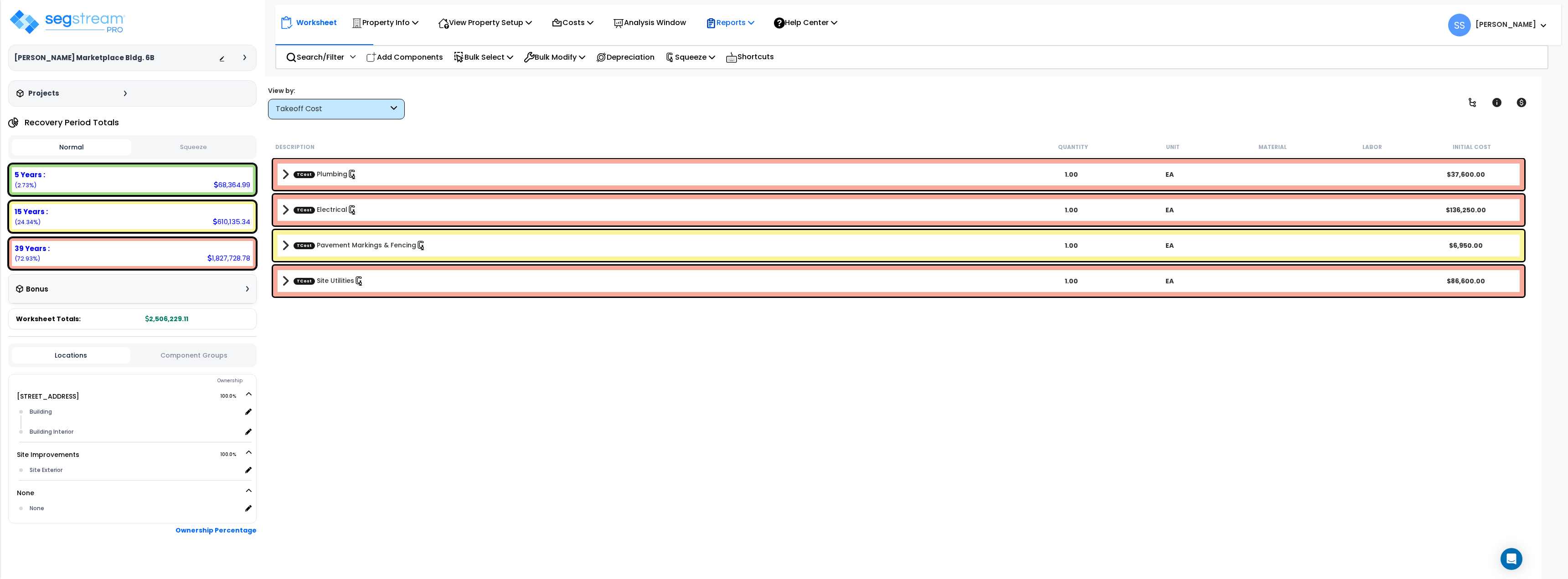
click at [738, 27] on p "Reports" at bounding box center [730, 23] width 49 height 12
click at [755, 46] on link "Get Report" at bounding box center [746, 43] width 90 height 18
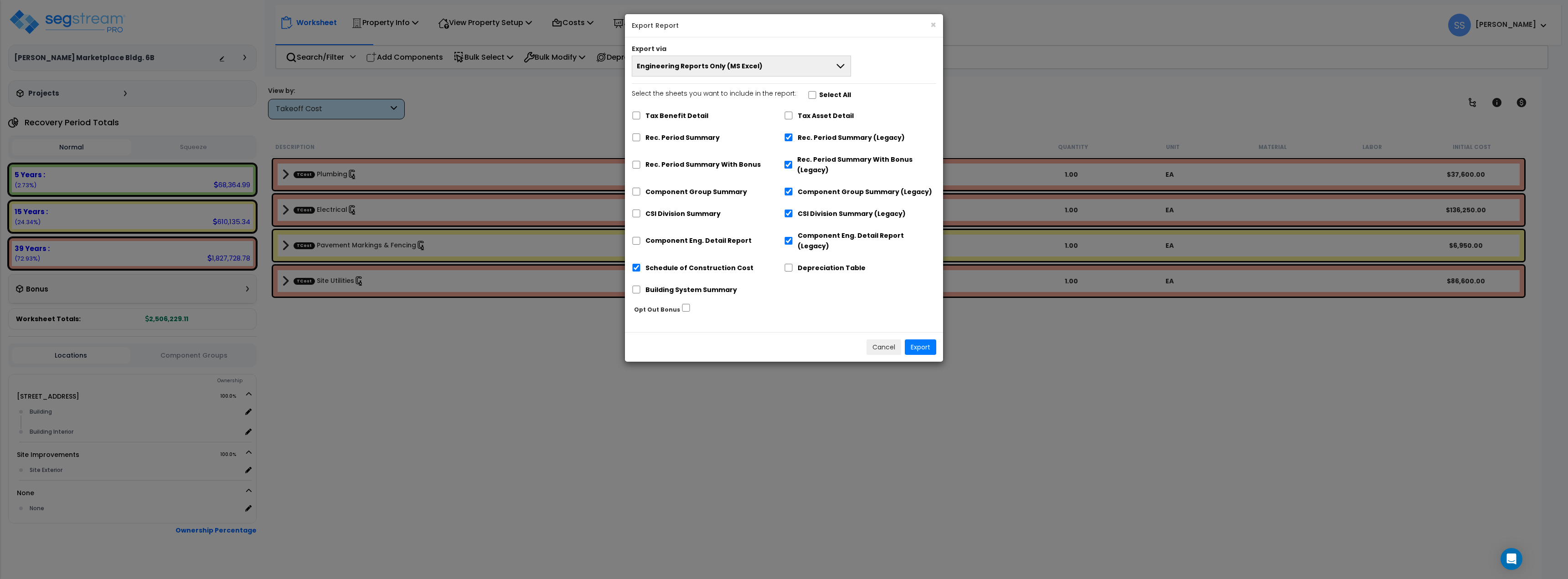
click at [791, 71] on button "Engineering Reports Only (MS Excel)" at bounding box center [741, 66] width 219 height 21
click at [739, 142] on li "Complete Final Report (PDF)" at bounding box center [741, 148] width 218 height 21
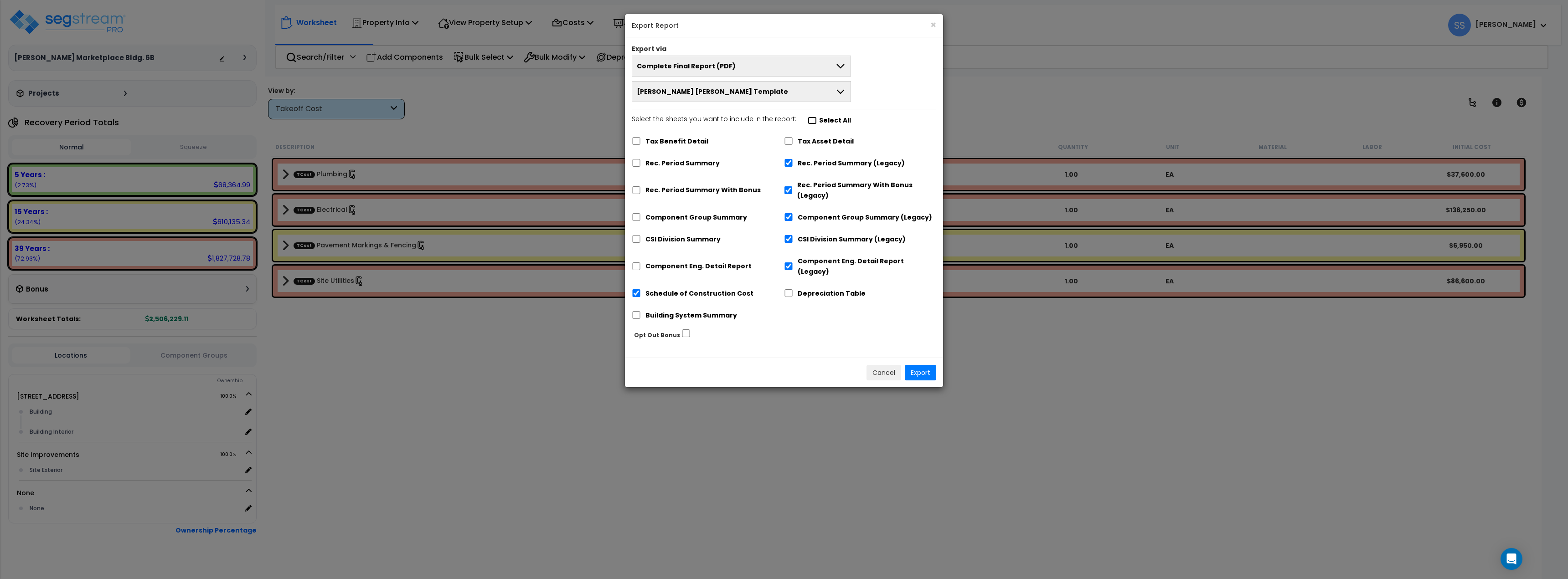
click at [808, 120] on input "Select the sheets you want to include in the report: Select All" at bounding box center [812, 120] width 9 height 8
checkbox input "true"
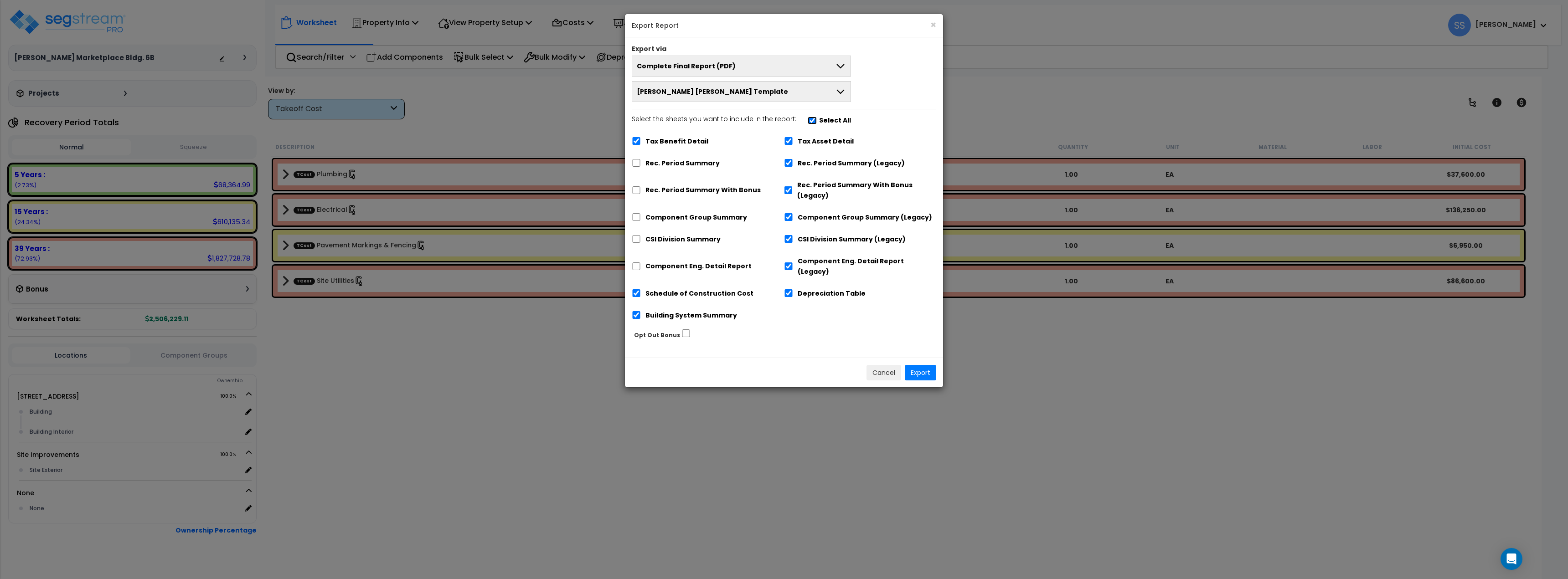
checkbox input "true"
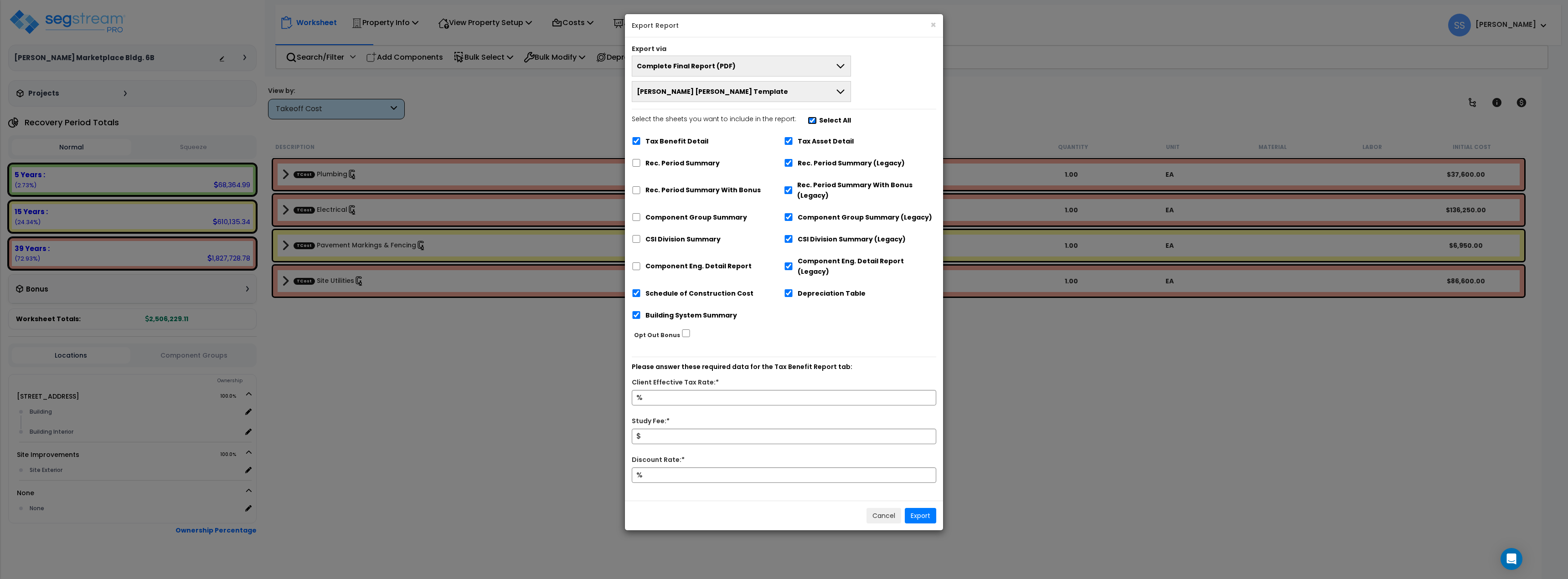
click at [808, 120] on input "Select the sheets you want to include in the report: Select All" at bounding box center [812, 120] width 9 height 8
checkbox input "false"
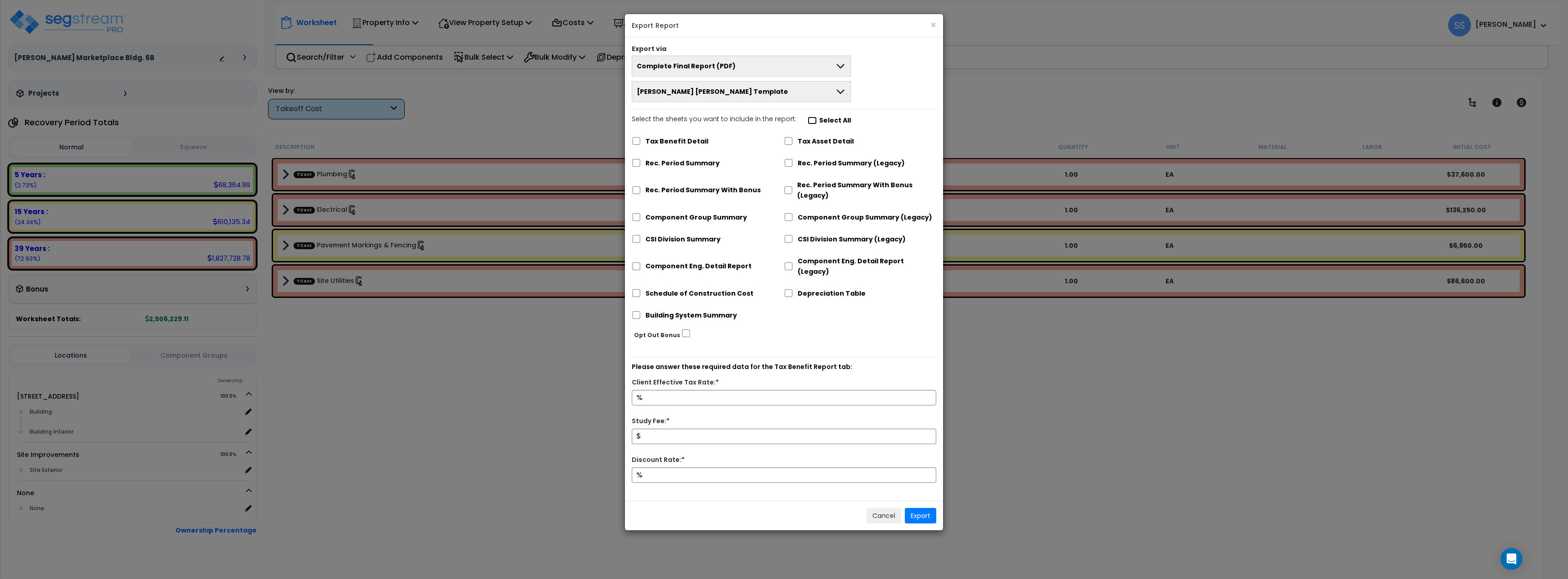
checkbox input "false"
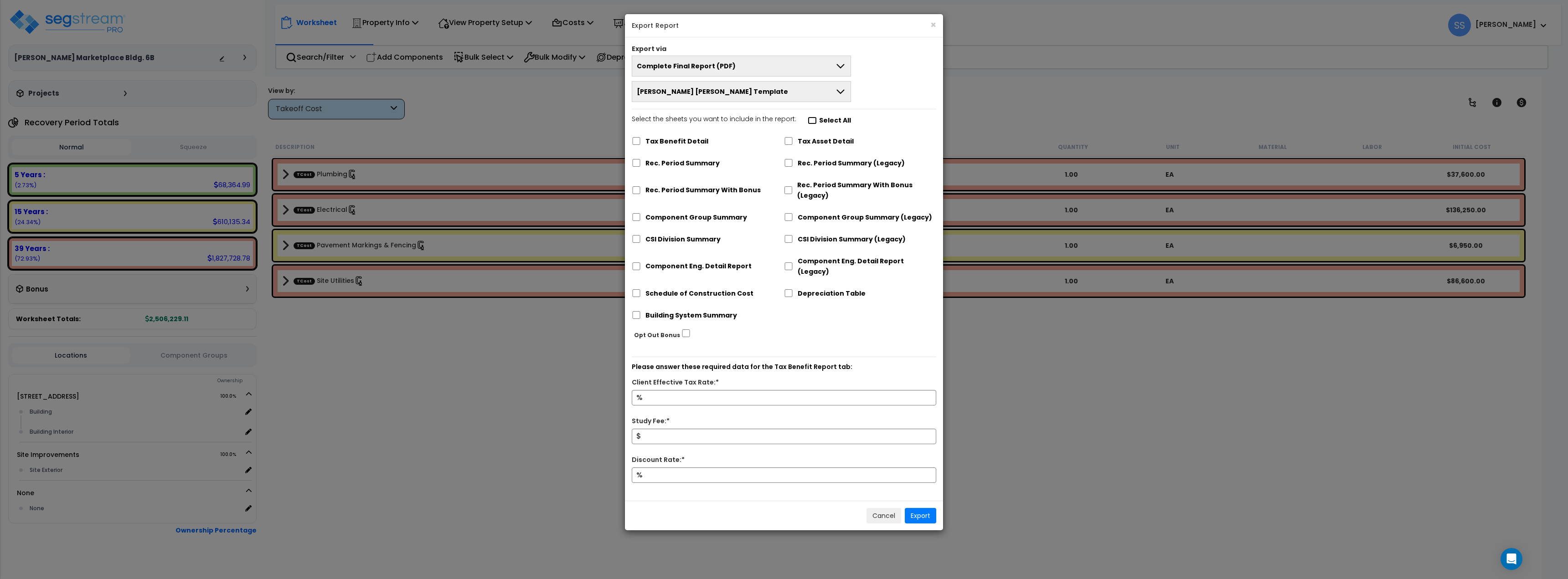
checkbox input "false"
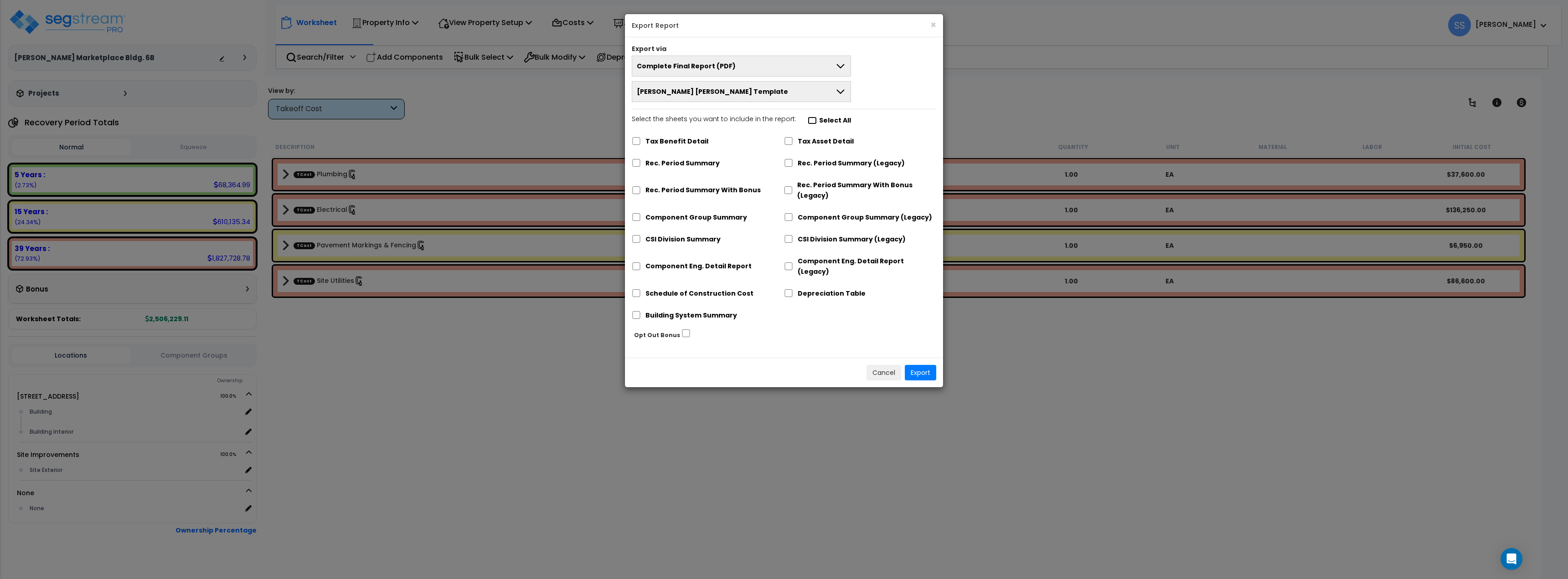
click at [808, 120] on input "Select the sheets you want to include in the report: Select All" at bounding box center [812, 120] width 9 height 8
checkbox input "true"
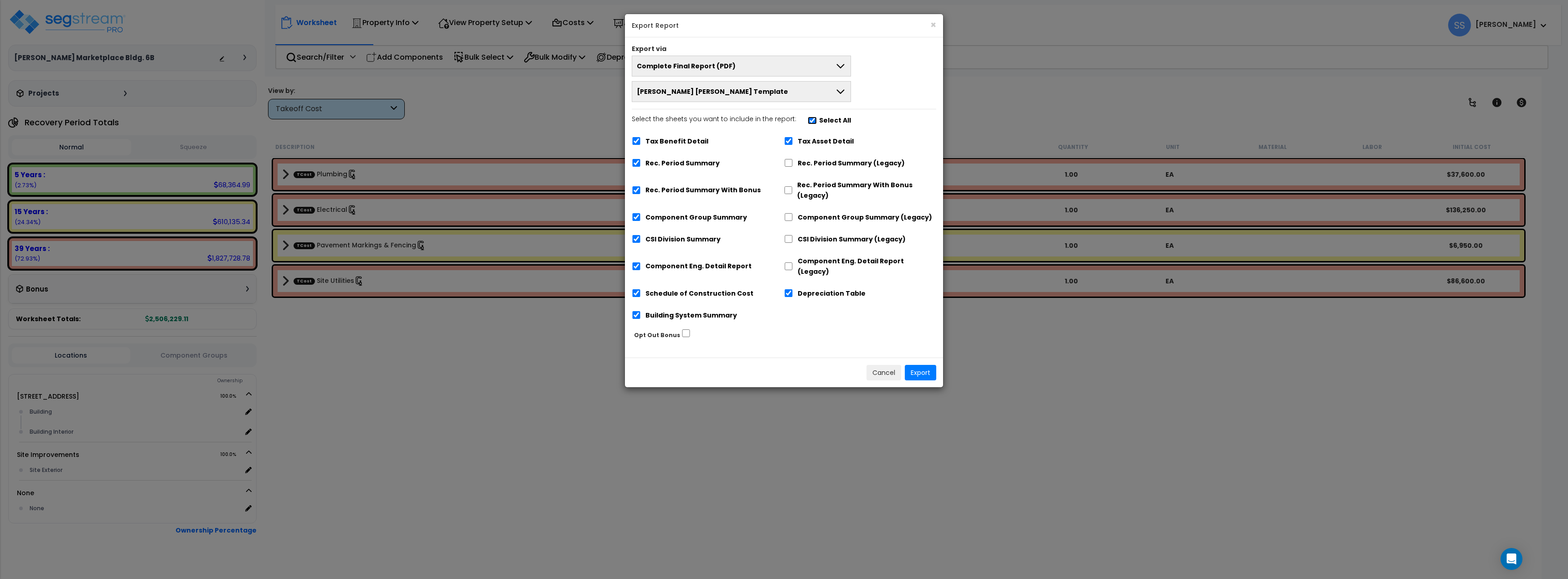
checkbox input "true"
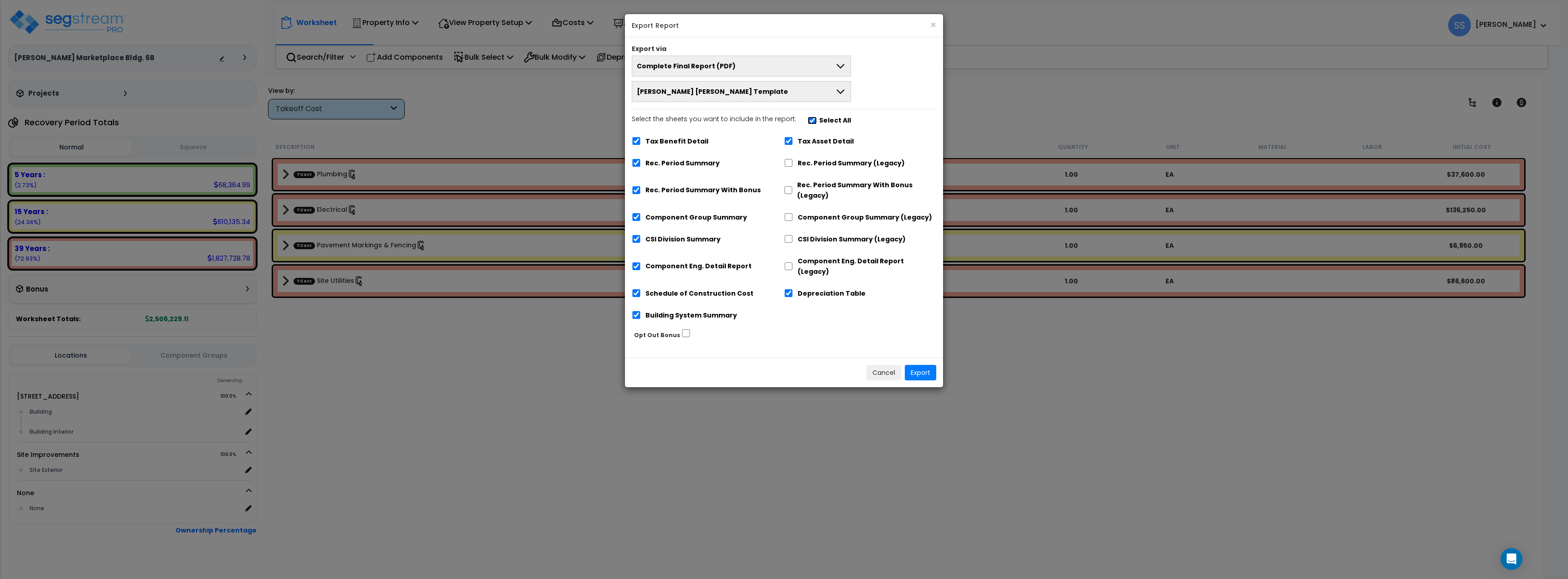
checkbox input "true"
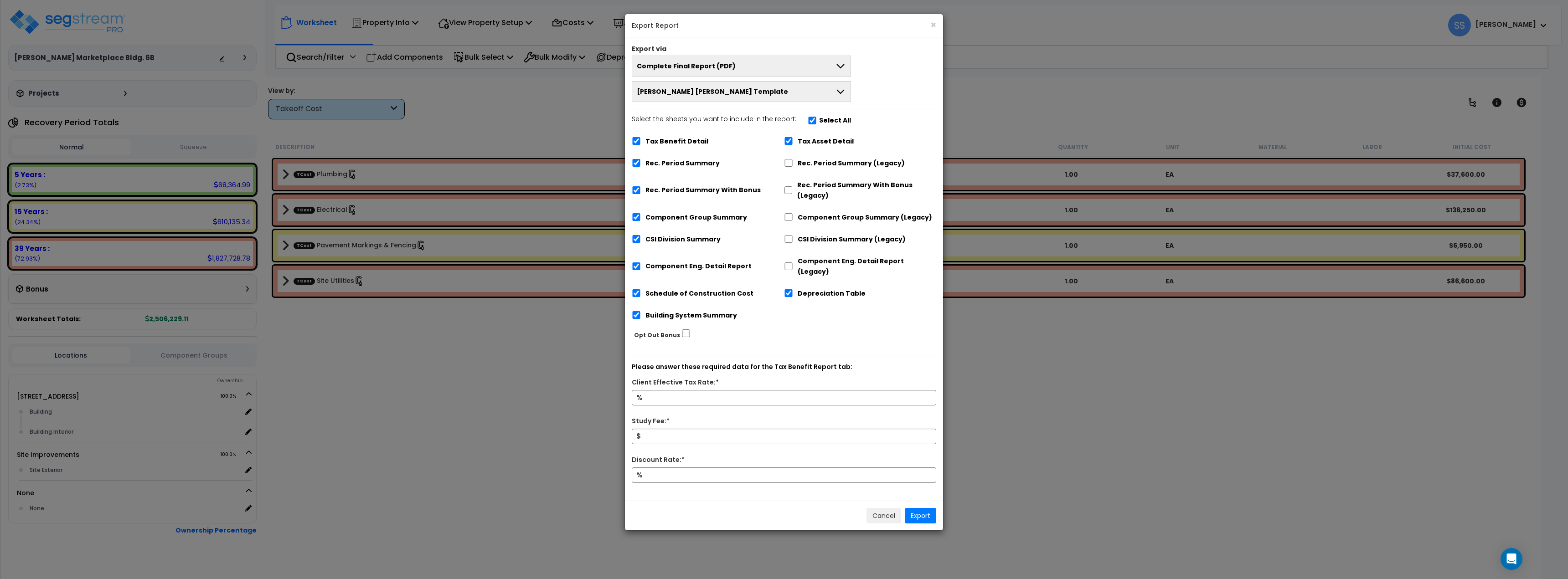
drag, startPoint x: 688, startPoint y: 141, endPoint x: 701, endPoint y: 141, distance: 13.0
click at [689, 141] on label "Tax Benefit Detail" at bounding box center [677, 141] width 63 height 11
click at [684, 144] on label "Tax Benefit Detail" at bounding box center [677, 141] width 63 height 11
click at [641, 144] on input "Tax Benefit Detail" at bounding box center [636, 141] width 9 height 8
checkbox input "false"
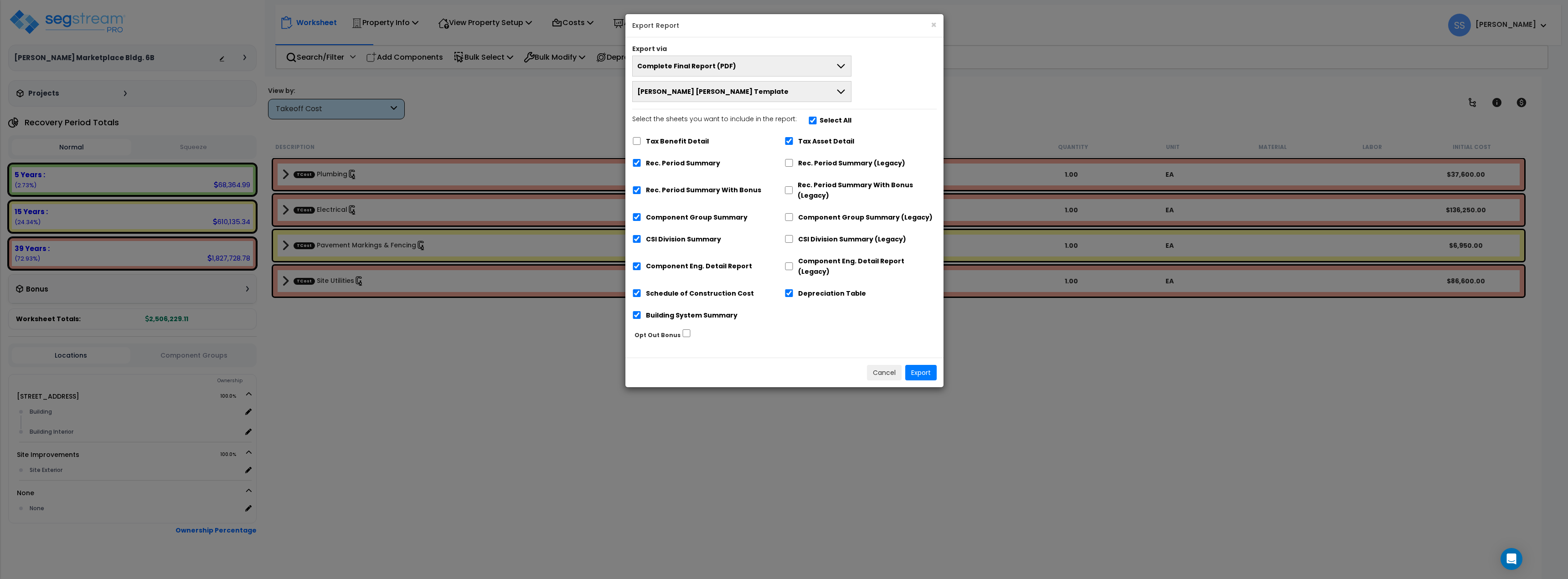
click at [682, 166] on label "Rec. Period Summary" at bounding box center [683, 163] width 75 height 11
click at [641, 166] on input "Rec. Period Summary" at bounding box center [636, 163] width 9 height 8
checkbox input "false"
click at [788, 161] on input "Rec. Period Summary (Legacy)" at bounding box center [789, 163] width 9 height 8
checkbox input "true"
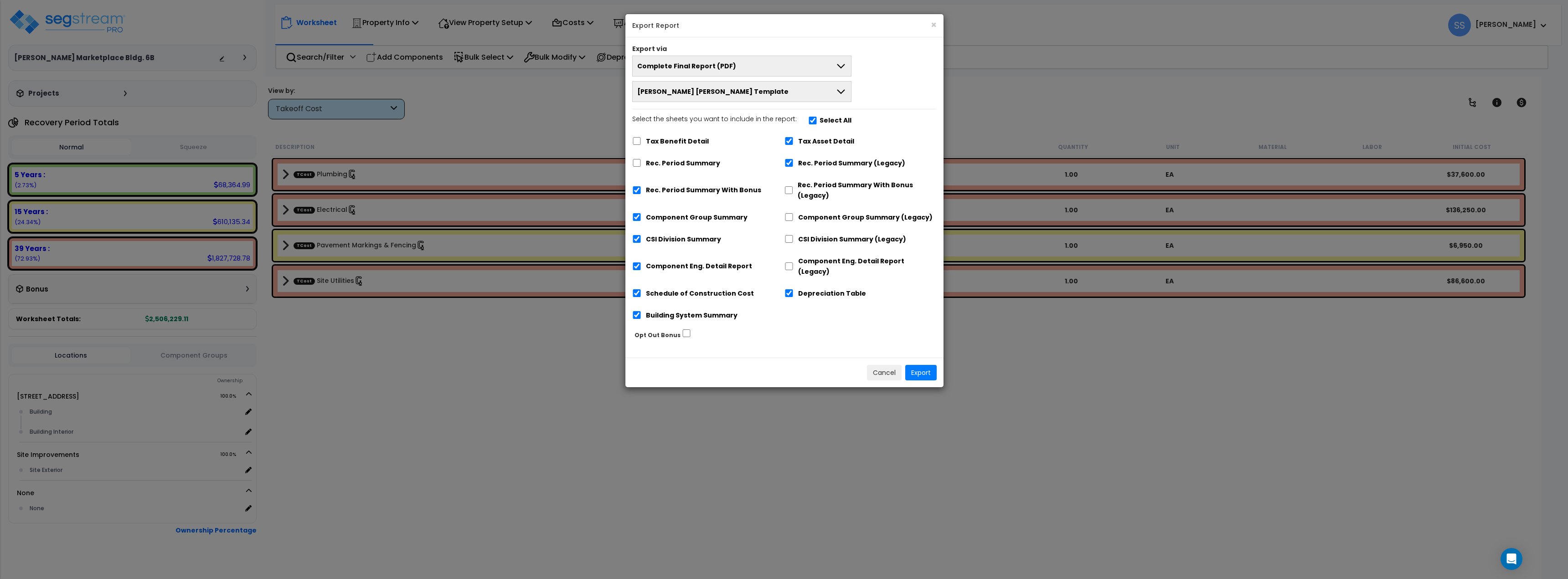
click at [685, 194] on label "Rec. Period Summary With Bonus" at bounding box center [703, 190] width 116 height 11
click at [641, 194] on input "Rec. Period Summary With Bonus" at bounding box center [636, 190] width 9 height 8
checkbox input "false"
click at [912, 365] on button "Export" at bounding box center [920, 372] width 31 height 15
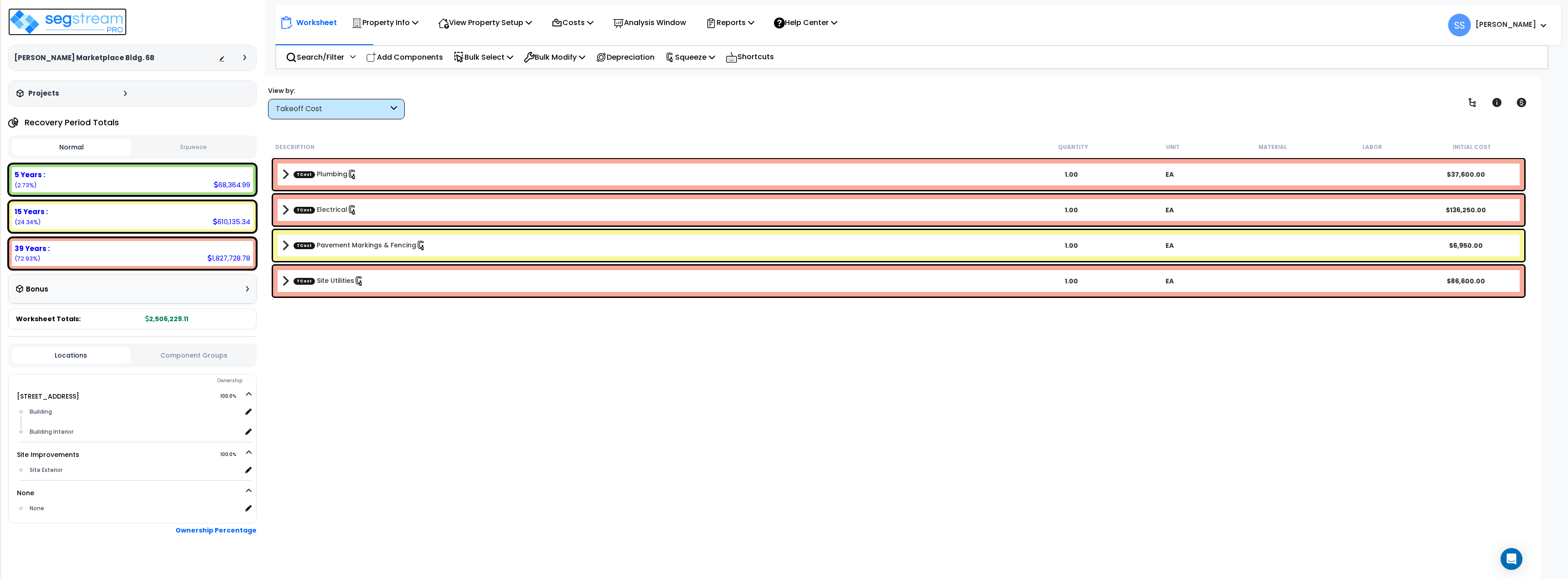
click at [65, 14] on img at bounding box center [68, 22] width 119 height 27
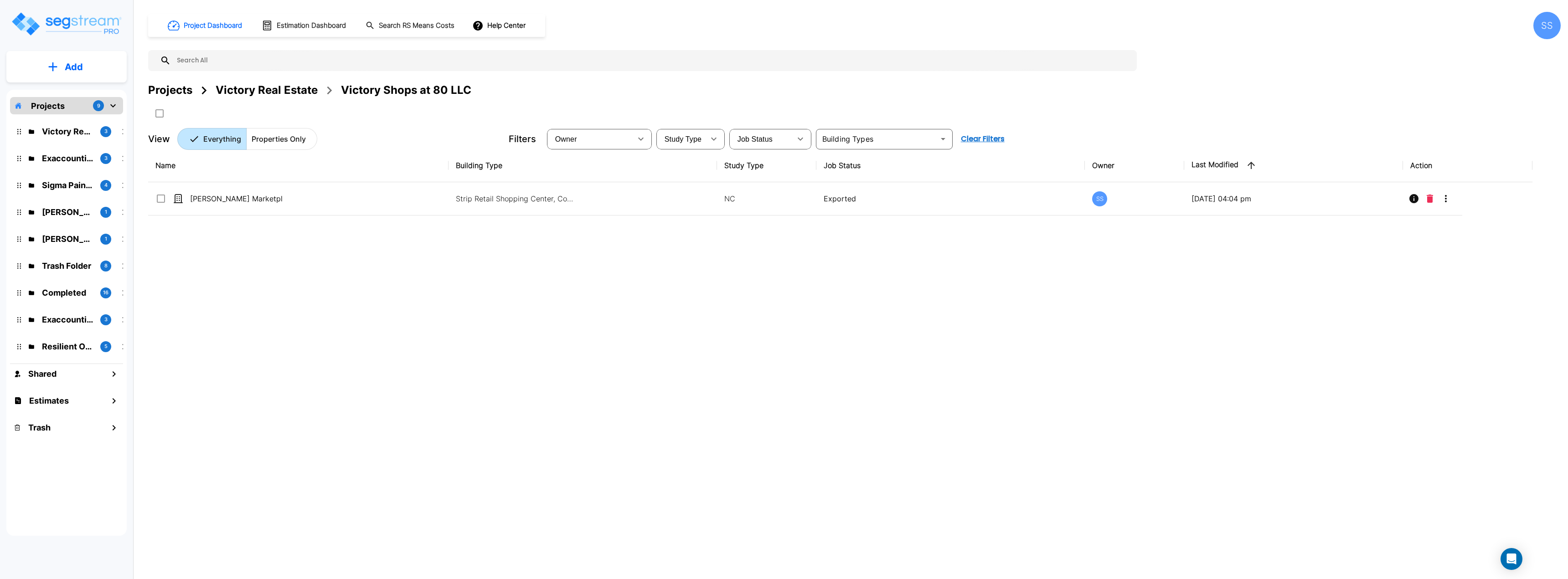
click at [235, 340] on div "Name Building Type Study Type Job Status Owner Last Modified Action [PERSON_NAM…" at bounding box center [840, 328] width 1384 height 359
click at [278, 87] on div "Victory Real Estate" at bounding box center [267, 90] width 102 height 17
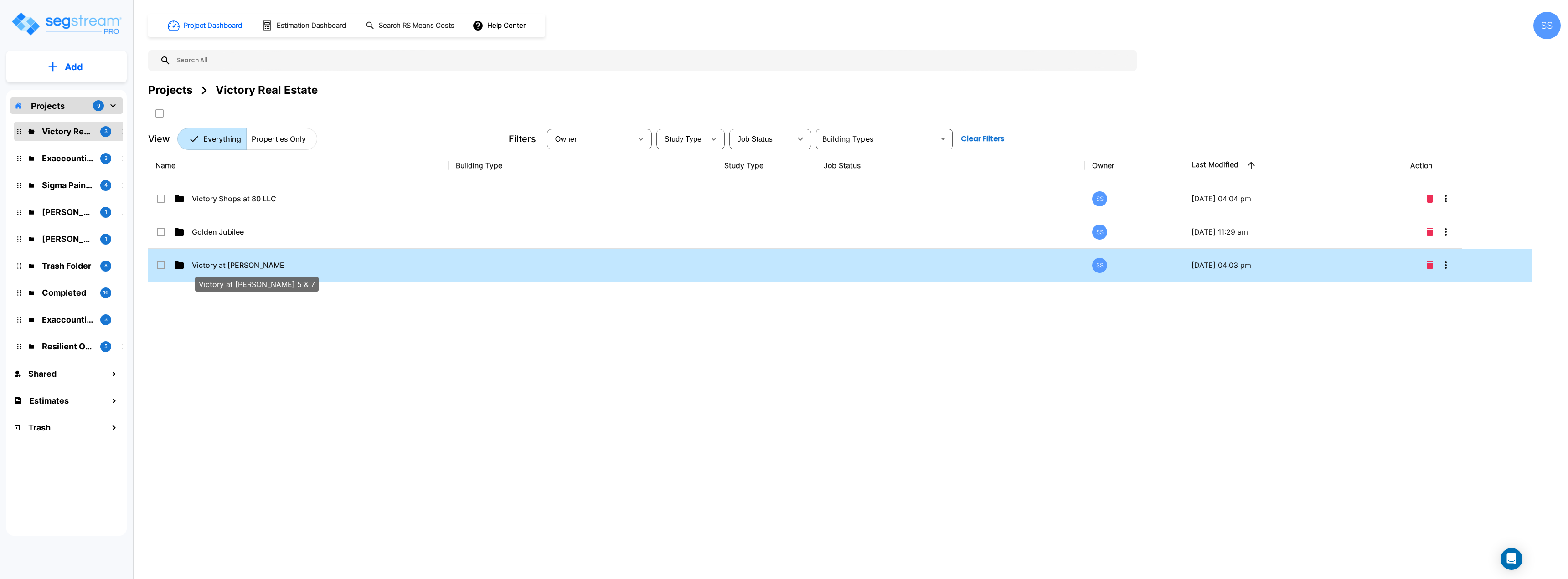
click at [232, 262] on p "Victory at [PERSON_NAME] 5 & 7" at bounding box center [237, 265] width 92 height 11
checkbox input "true"
click at [232, 262] on p "Victory at [PERSON_NAME] 5 & 7" at bounding box center [237, 265] width 92 height 11
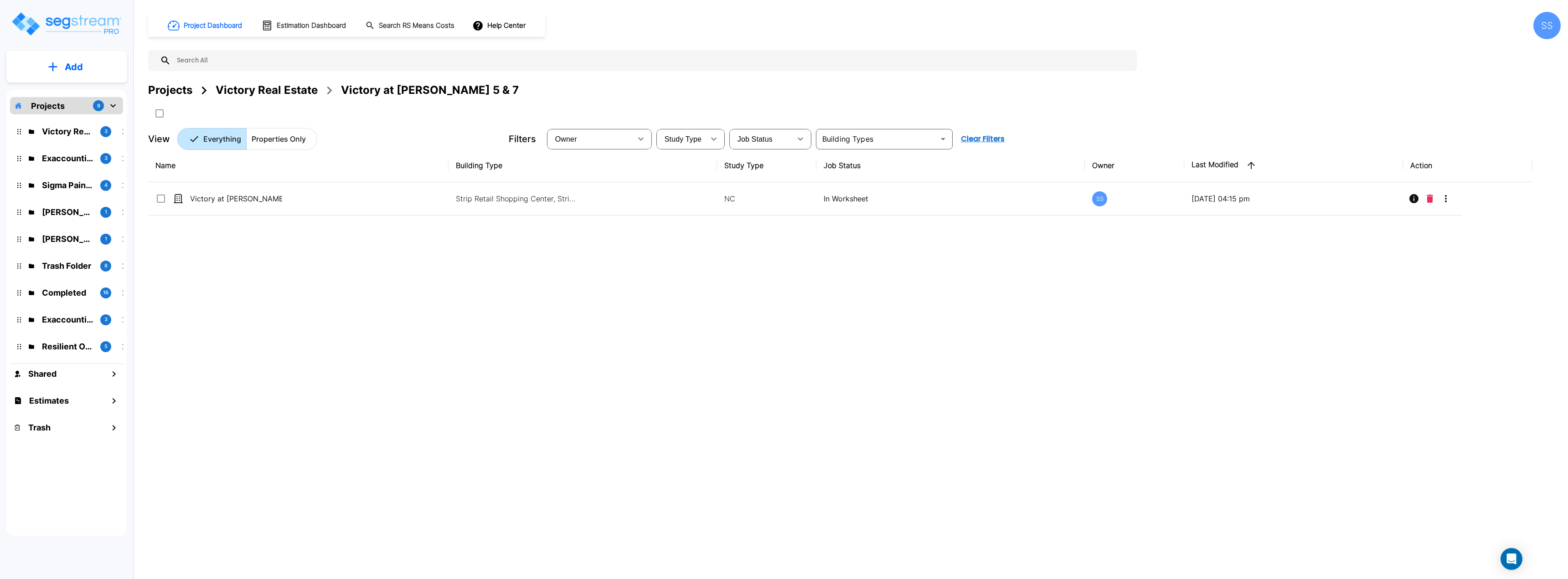
click at [507, 320] on div "Name Building Type Study Type Job Status Owner Last Modified Action Victory at …" at bounding box center [840, 328] width 1384 height 359
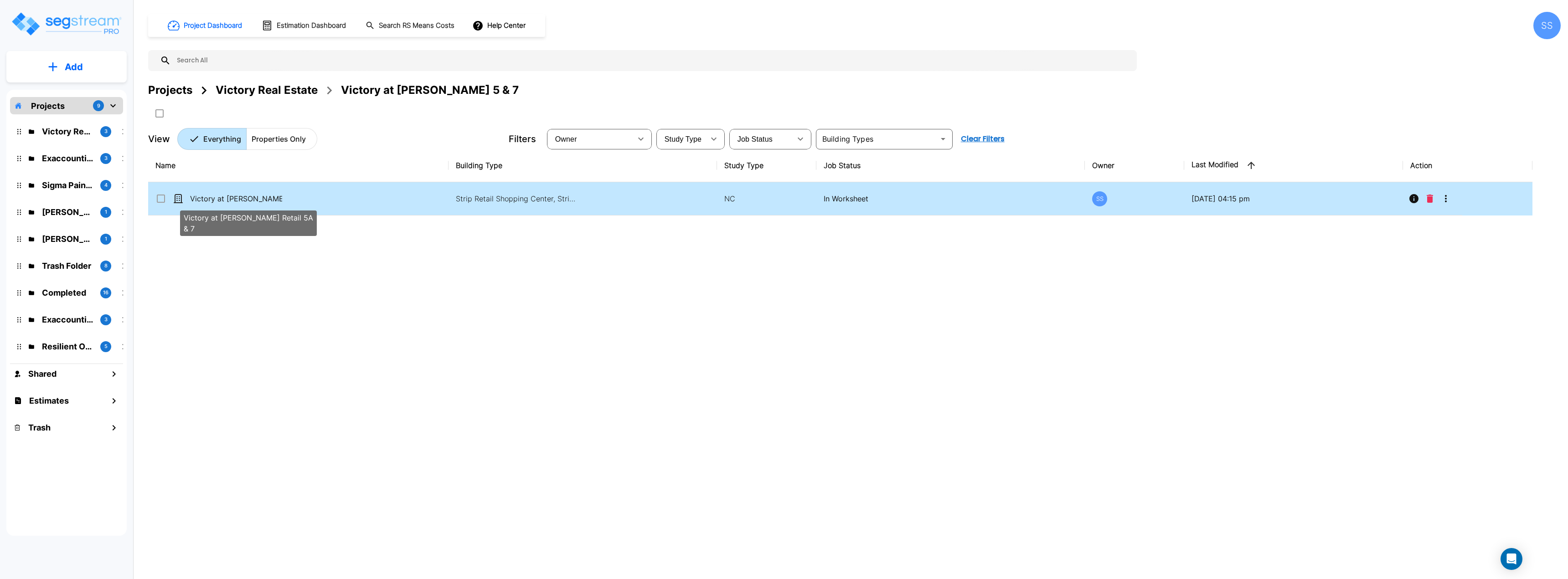
click at [210, 199] on p "Victory at [PERSON_NAME] Retail 5A & 7" at bounding box center [236, 198] width 92 height 11
checkbox input "true"
click at [210, 199] on p "Victory at [PERSON_NAME] Retail 5A & 7" at bounding box center [236, 198] width 92 height 11
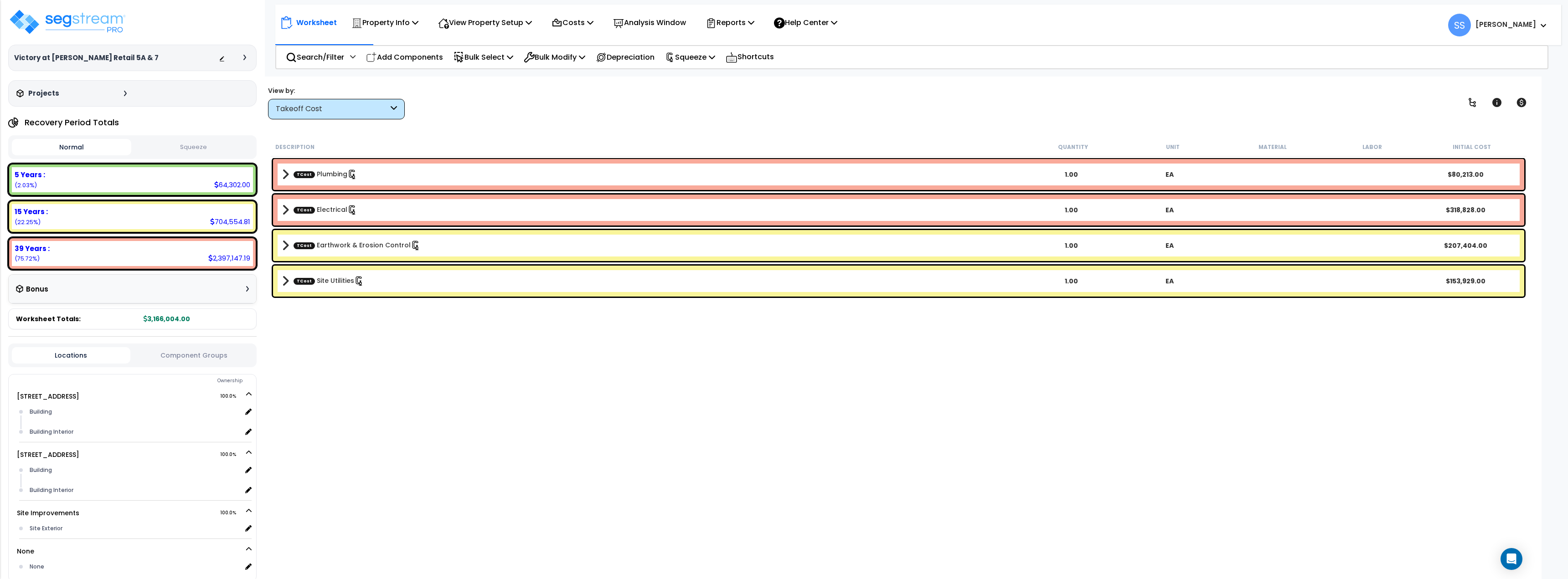
click at [636, 410] on div "Description Quantity Unit Material Labor Initial Cost TCost Plumbing 1.00 EA $8…" at bounding box center [898, 331] width 1259 height 388
click at [418, 296] on div "TCost Site Utilities 1.00 EA $153,929.00" at bounding box center [898, 280] width 1255 height 36
click at [582, 27] on p "Costs" at bounding box center [572, 23] width 42 height 12
click at [579, 40] on link "Indirect Costs" at bounding box center [592, 43] width 90 height 18
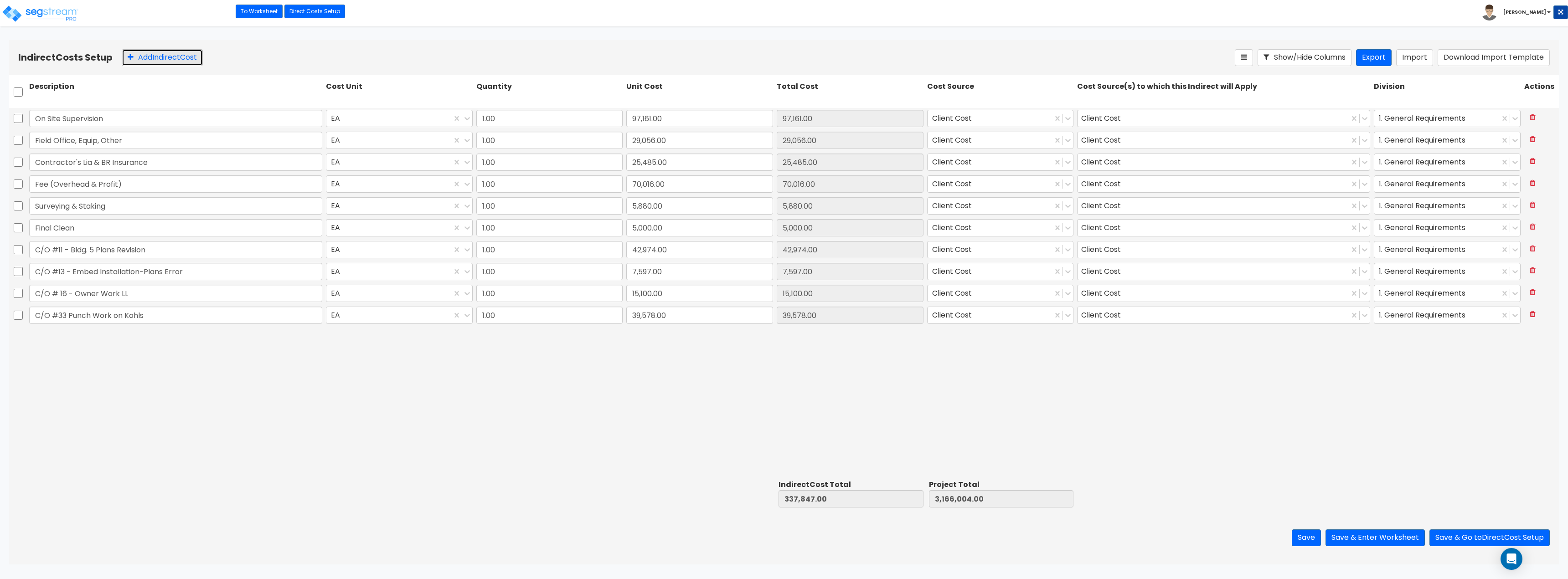
click at [179, 59] on button "Add Indirect Cost" at bounding box center [162, 58] width 81 height 17
type input "Indirect Costs"
click at [698, 331] on input "0" at bounding box center [700, 337] width 147 height 17
click at [648, 331] on input "0" at bounding box center [700, 337] width 147 height 17
click at [645, 340] on input "0" at bounding box center [700, 337] width 147 height 17
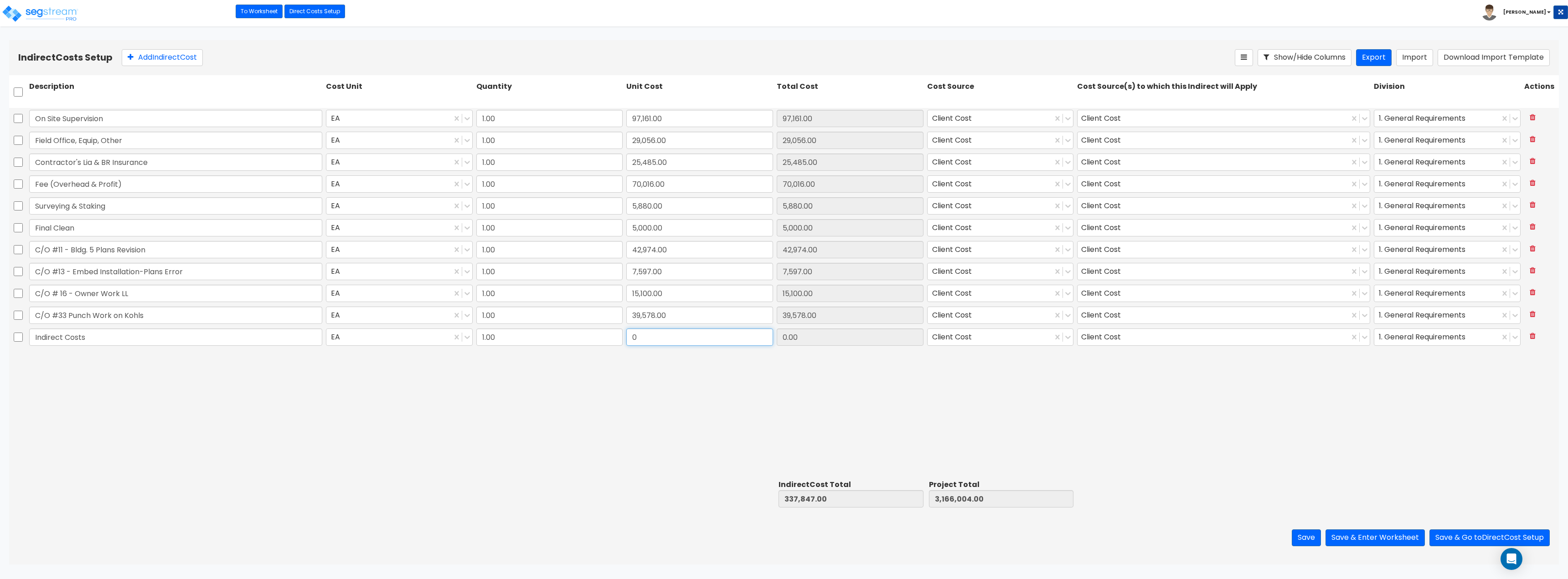
drag, startPoint x: 636, startPoint y: 340, endPoint x: 625, endPoint y: 339, distance: 11.0
click at [627, 339] on input "0" at bounding box center [700, 337] width 147 height 17
type input "1,320,190"
type input "1,320,190.00"
click at [700, 338] on input "1,320,190" at bounding box center [700, 337] width 147 height 17
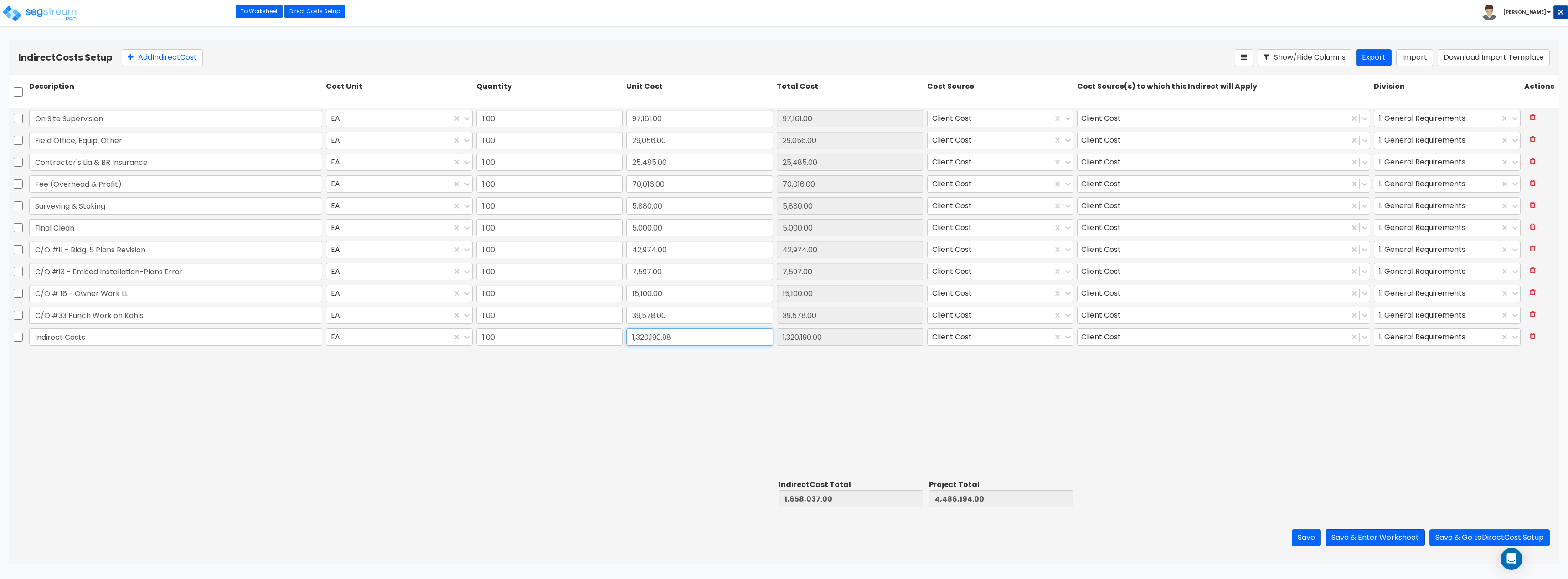
type input "1,320,190.98"
click at [1366, 533] on button "Save & Enter Worksheet" at bounding box center [1375, 537] width 100 height 17
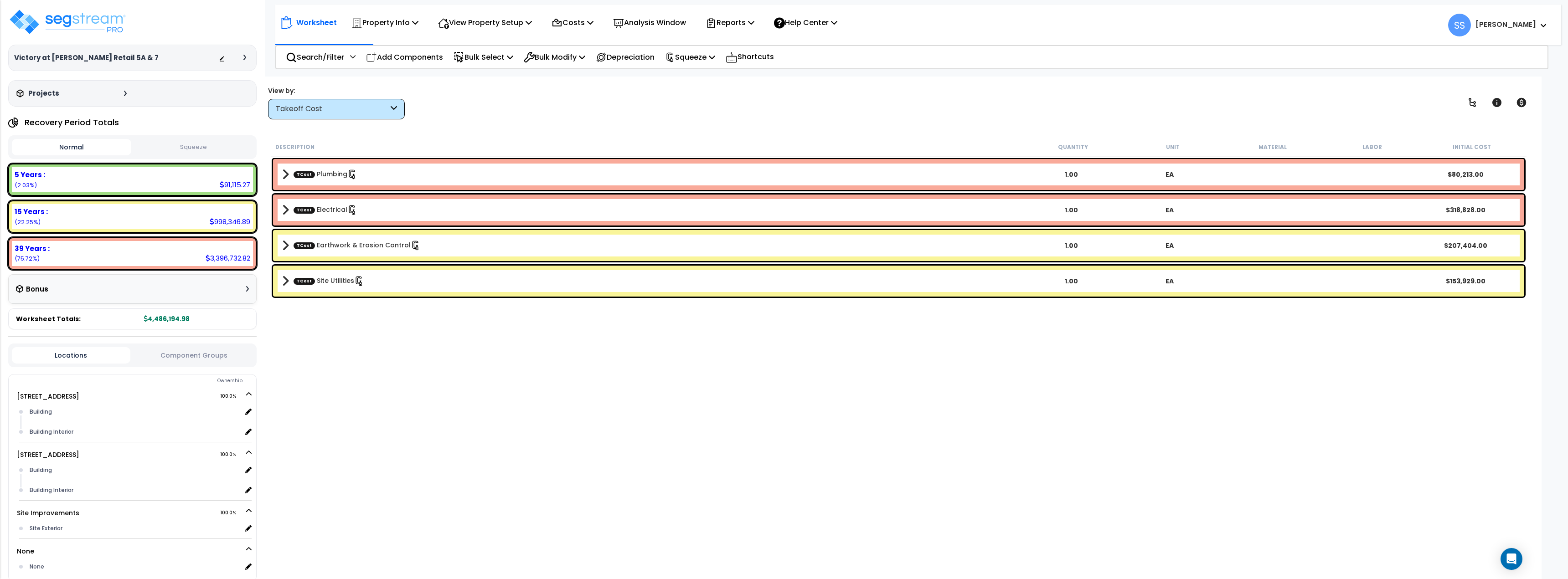
click at [214, 141] on button "Squeeze" at bounding box center [193, 147] width 119 height 16
click at [712, 52] on p "Squeeze" at bounding box center [690, 57] width 50 height 12
click at [706, 74] on link "Re-squeeze" at bounding box center [706, 78] width 90 height 18
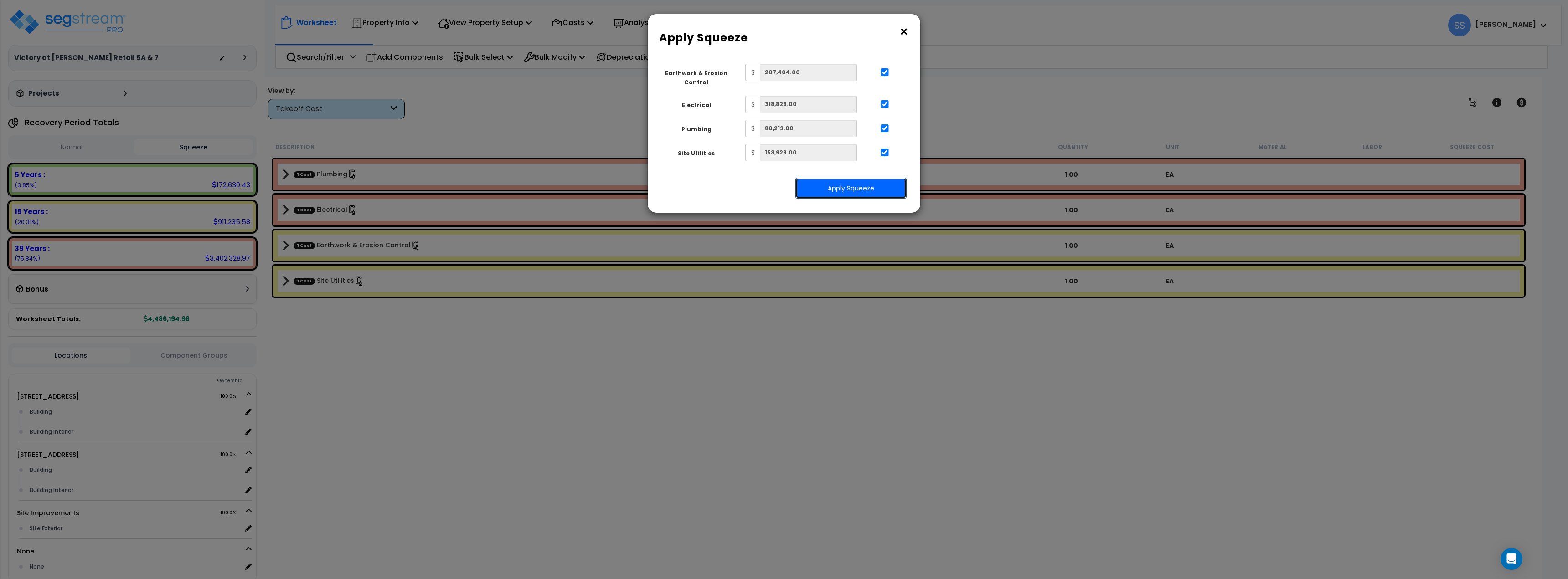
click at [862, 190] on button "Apply Squeeze" at bounding box center [851, 188] width 111 height 21
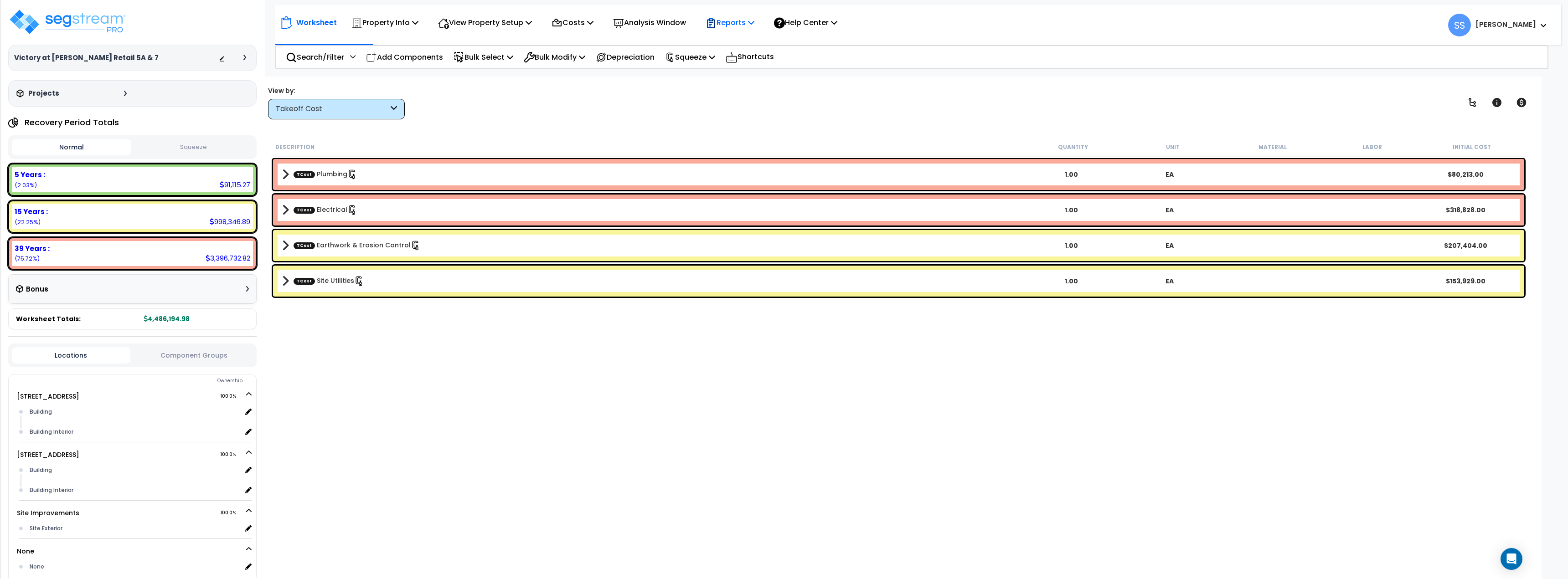
click at [747, 26] on p "Reports" at bounding box center [730, 23] width 49 height 12
click at [746, 39] on link "Get Report" at bounding box center [746, 43] width 90 height 18
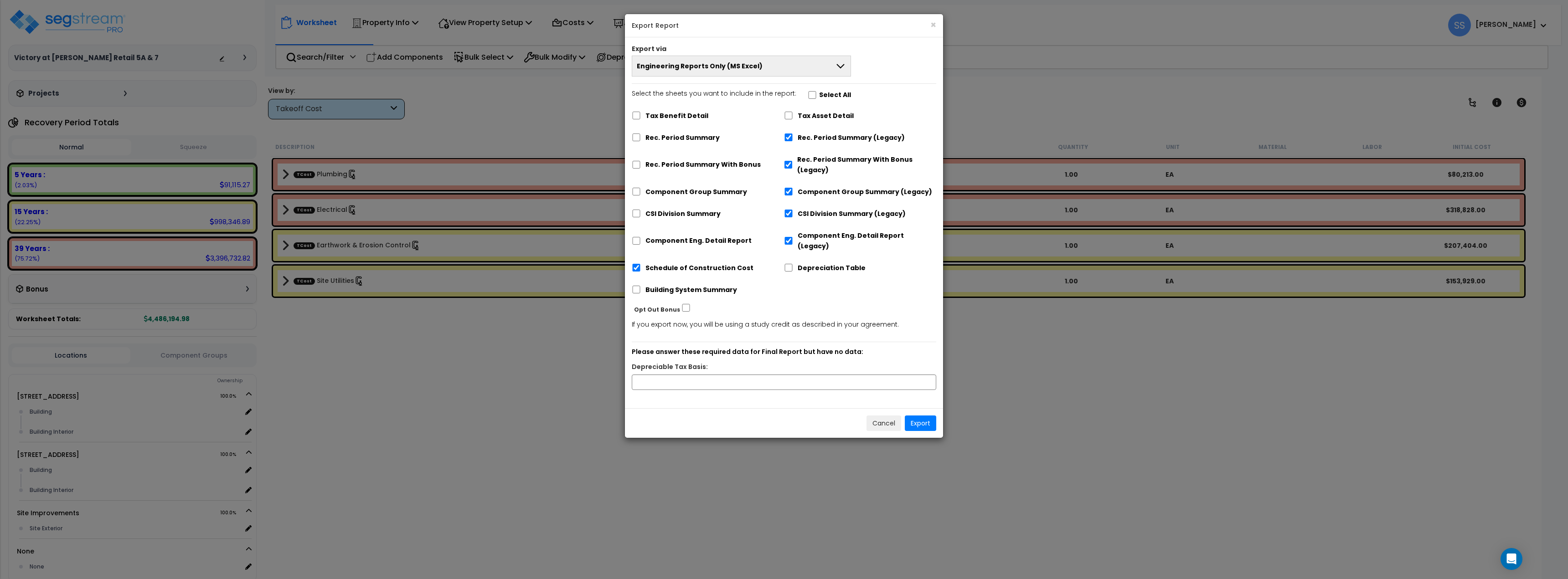
click at [792, 65] on button "Engineering Reports Only (MS Excel)" at bounding box center [741, 66] width 219 height 21
click at [746, 144] on li "Complete Final Report (PDF)" at bounding box center [741, 148] width 218 height 21
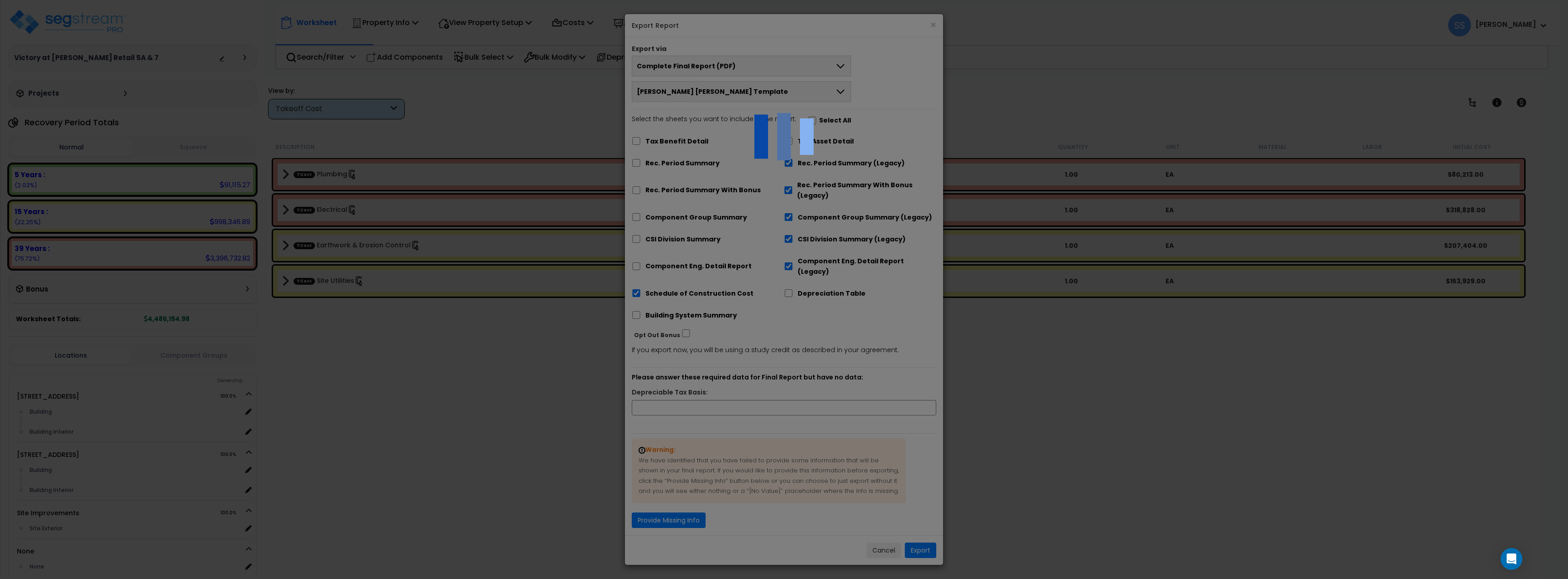
click at [728, 392] on div at bounding box center [784, 290] width 1568 height 579
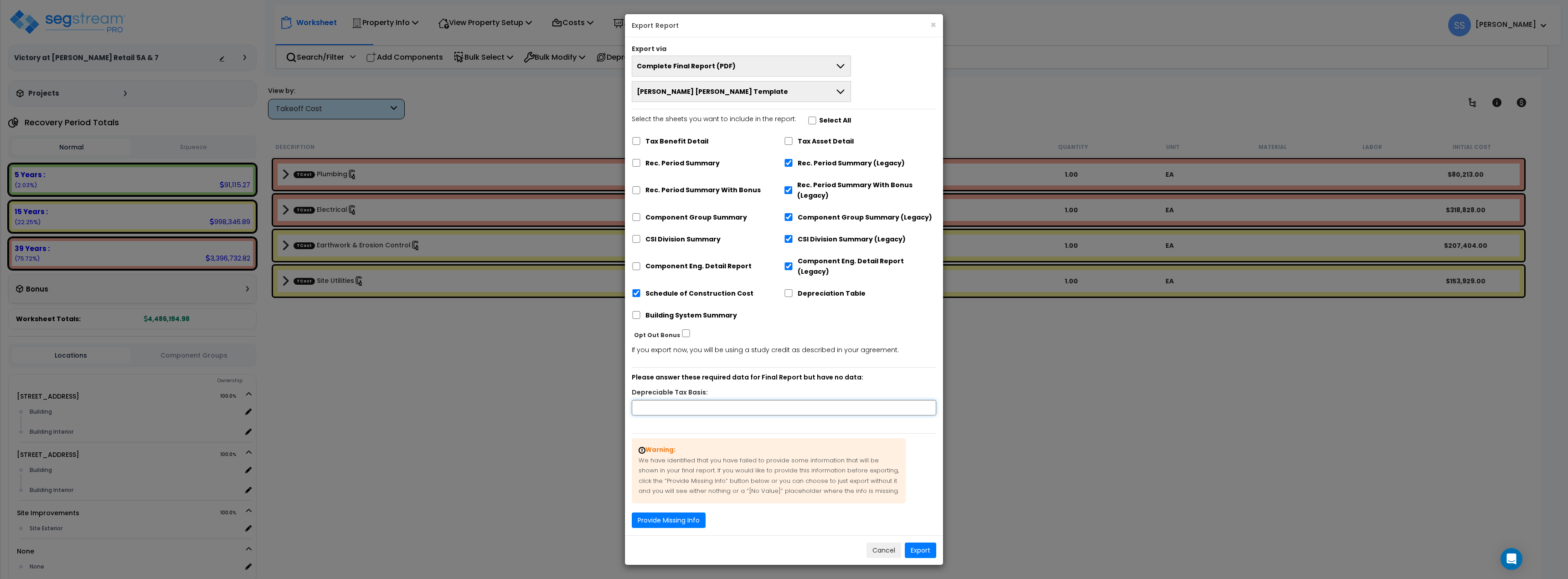
click at [728, 400] on input "text" at bounding box center [784, 407] width 304 height 15
click at [780, 400] on input "4,486,194.98" at bounding box center [784, 407] width 304 height 15
type input "4,486,194.98"
click at [686, 512] on button "Provide Missing Info" at bounding box center [668, 520] width 74 height 15
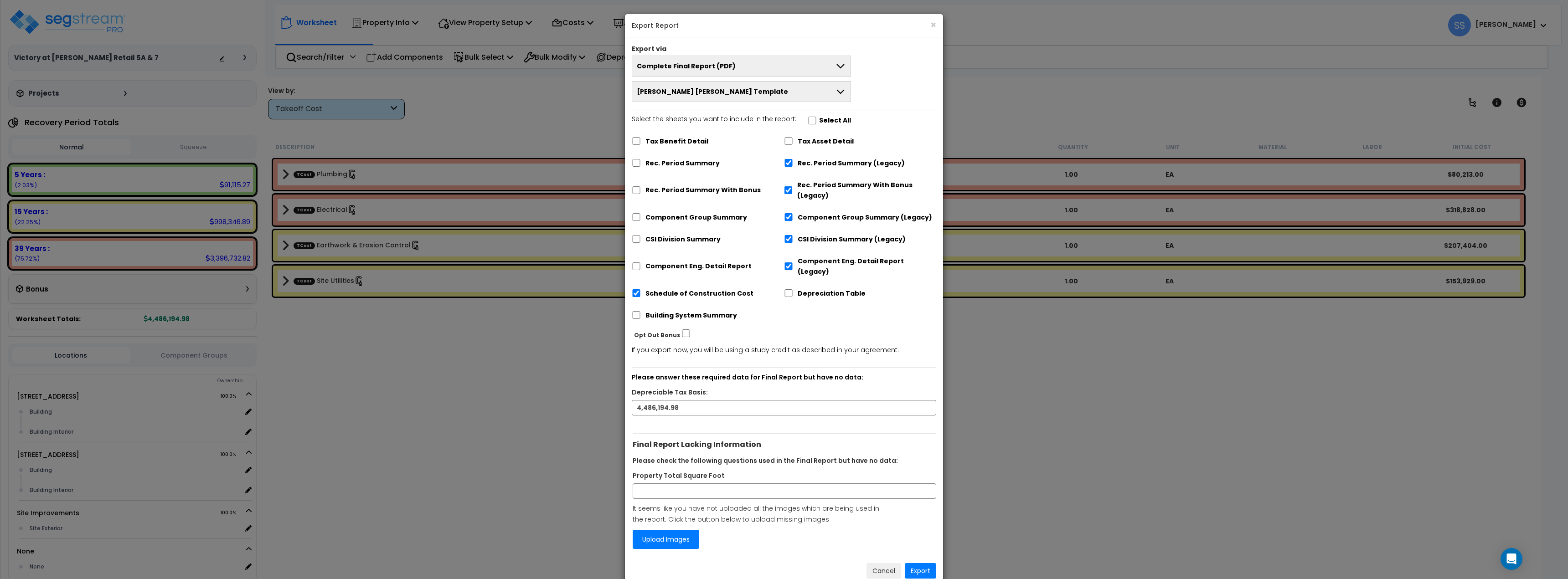
click at [793, 55] on button "Complete Final Report (PDF)" at bounding box center [741, 66] width 219 height 21
click at [881, 36] on div "× Export Report" at bounding box center [784, 26] width 318 height 24
click at [808, 118] on input "Select the sheets you want to include in the report: Select All" at bounding box center [812, 120] width 9 height 8
checkbox input "true"
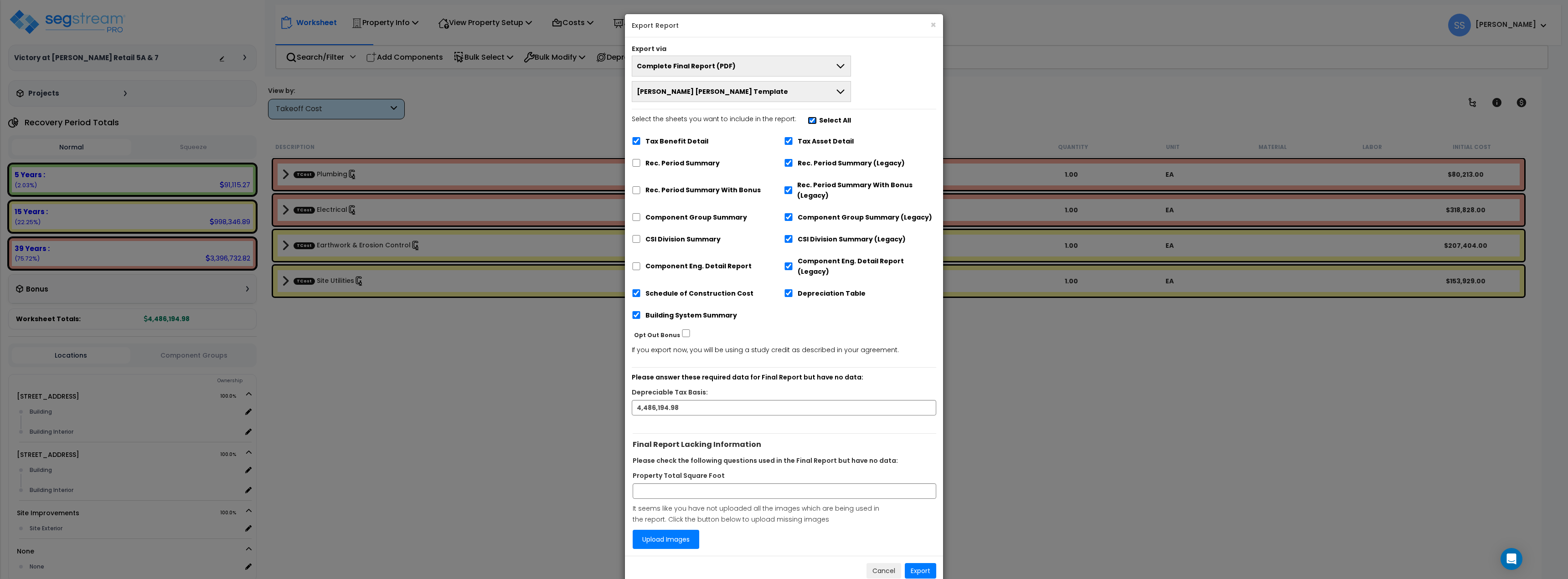
checkbox input "true"
click at [808, 118] on input "Select the sheets you want to include in the report: Select All" at bounding box center [812, 120] width 9 height 8
checkbox input "false"
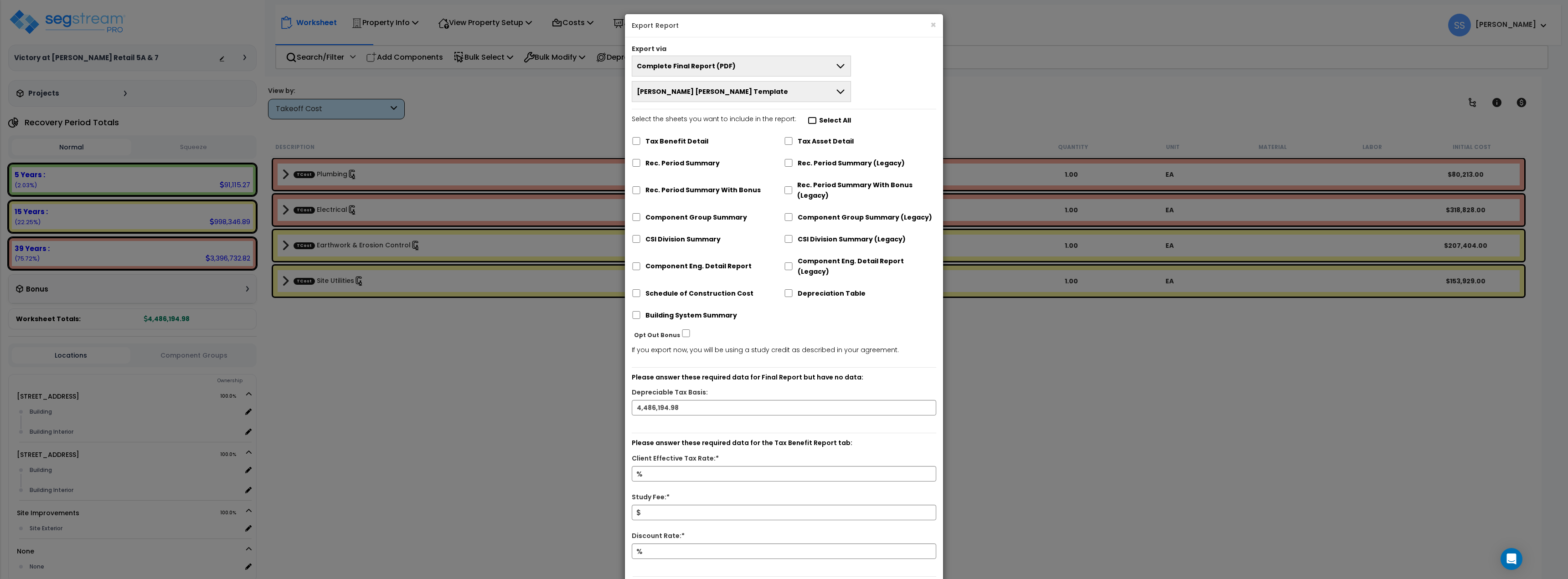
checkbox input "false"
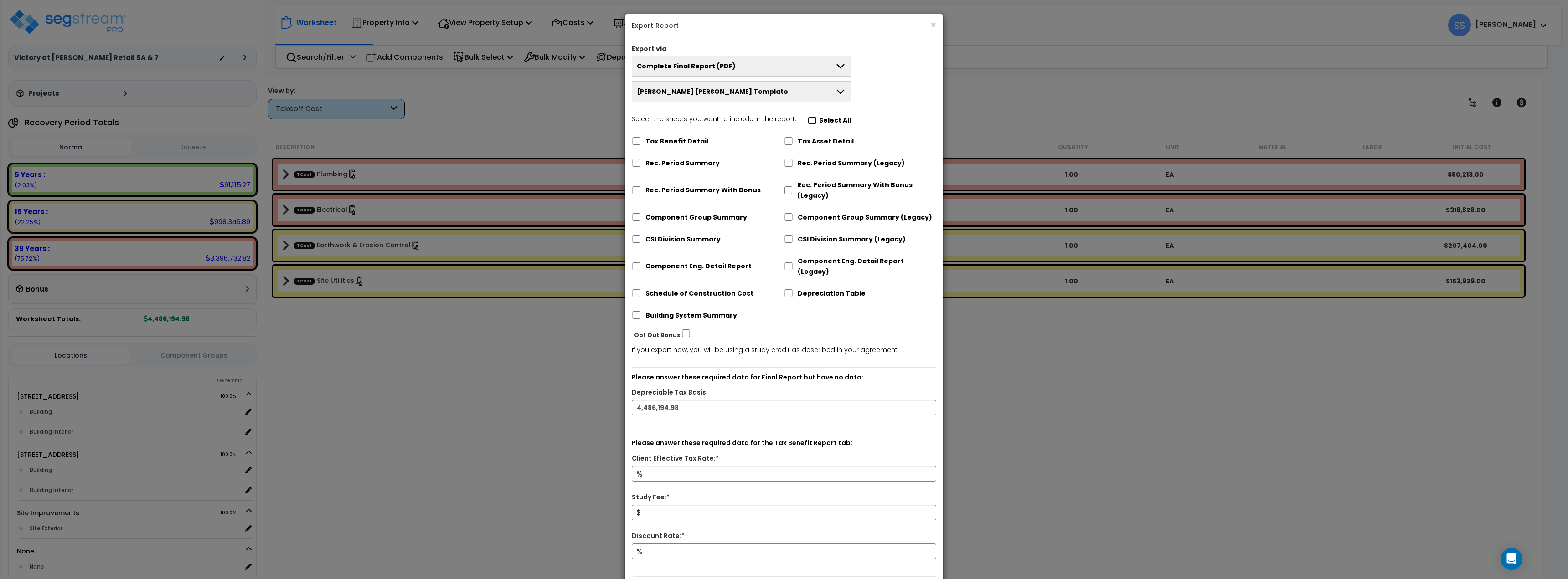
checkbox input "false"
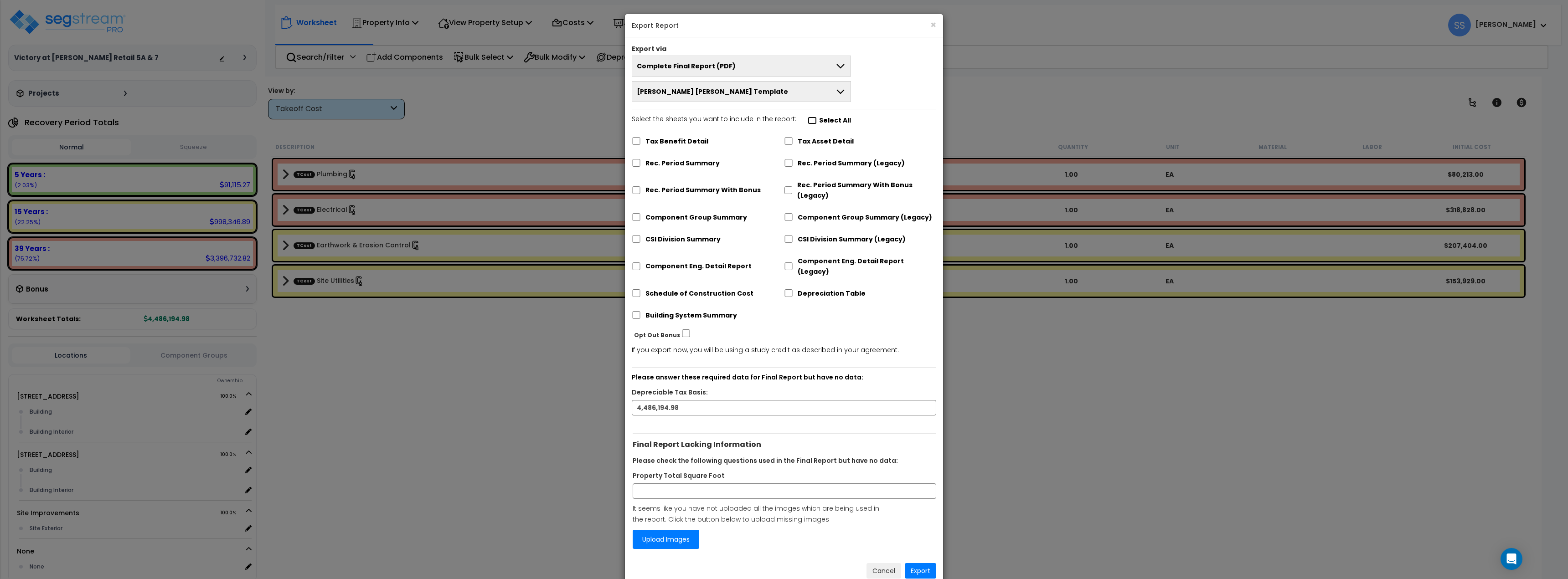
click at [808, 117] on input "Select the sheets you want to include in the report: Select All" at bounding box center [812, 120] width 9 height 8
checkbox input "true"
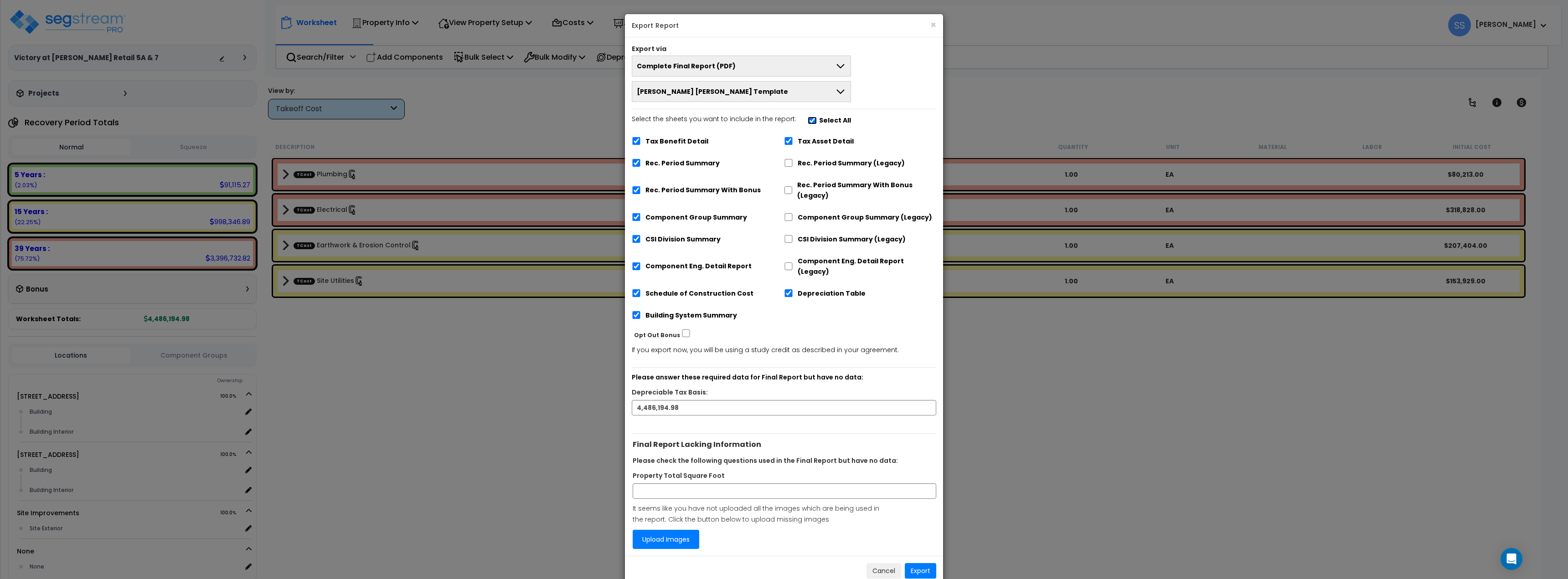
checkbox input "true"
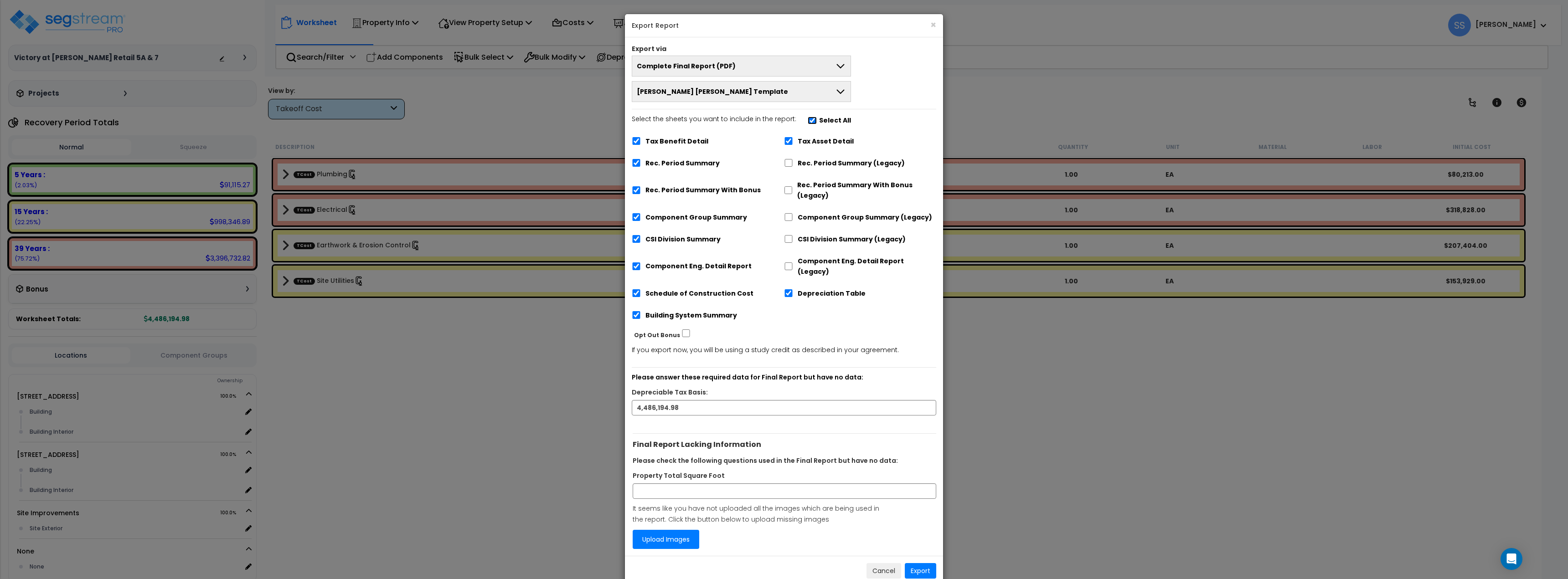
checkbox input "true"
click at [638, 141] on input "Tax Benefit Detail" at bounding box center [636, 141] width 9 height 8
checkbox input "false"
click at [634, 164] on input "Rec. Period Summary" at bounding box center [636, 163] width 9 height 8
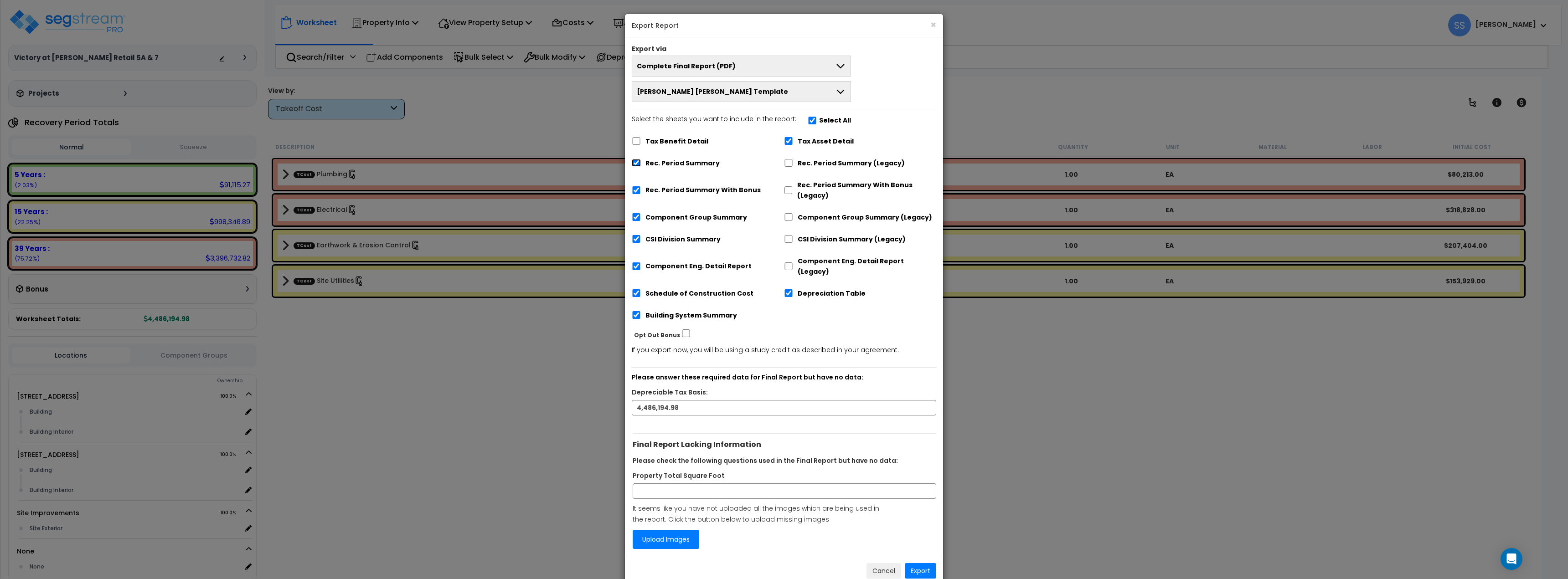
checkbox input "false"
click at [638, 192] on input "Rec. Period Summary With Bonus" at bounding box center [636, 190] width 9 height 8
checkbox input "false"
click at [795, 157] on div "Rec. Period Summary (Legacy)" at bounding box center [860, 162] width 152 height 17
click at [790, 163] on input "Rec. Period Summary (Legacy)" at bounding box center [789, 163] width 9 height 8
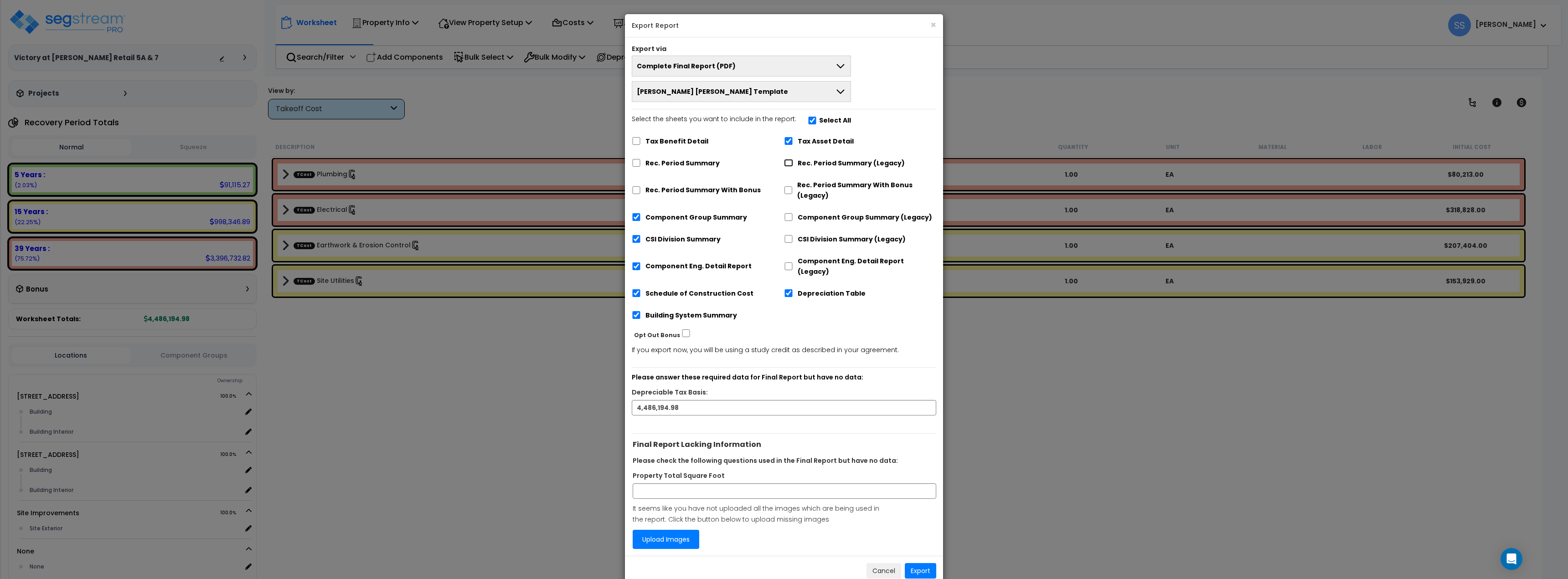
checkbox input "true"
click at [924, 563] on button "Export" at bounding box center [920, 571] width 31 height 15
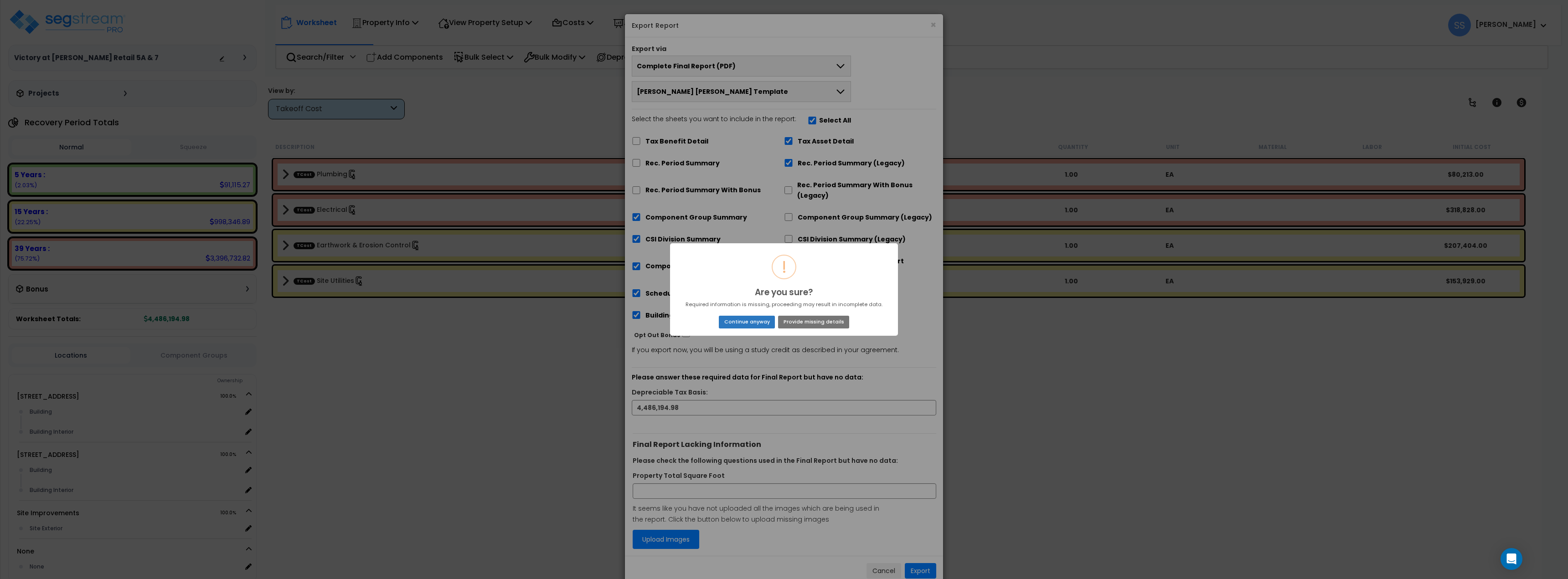
click at [760, 324] on button "Continue anyway" at bounding box center [747, 321] width 56 height 13
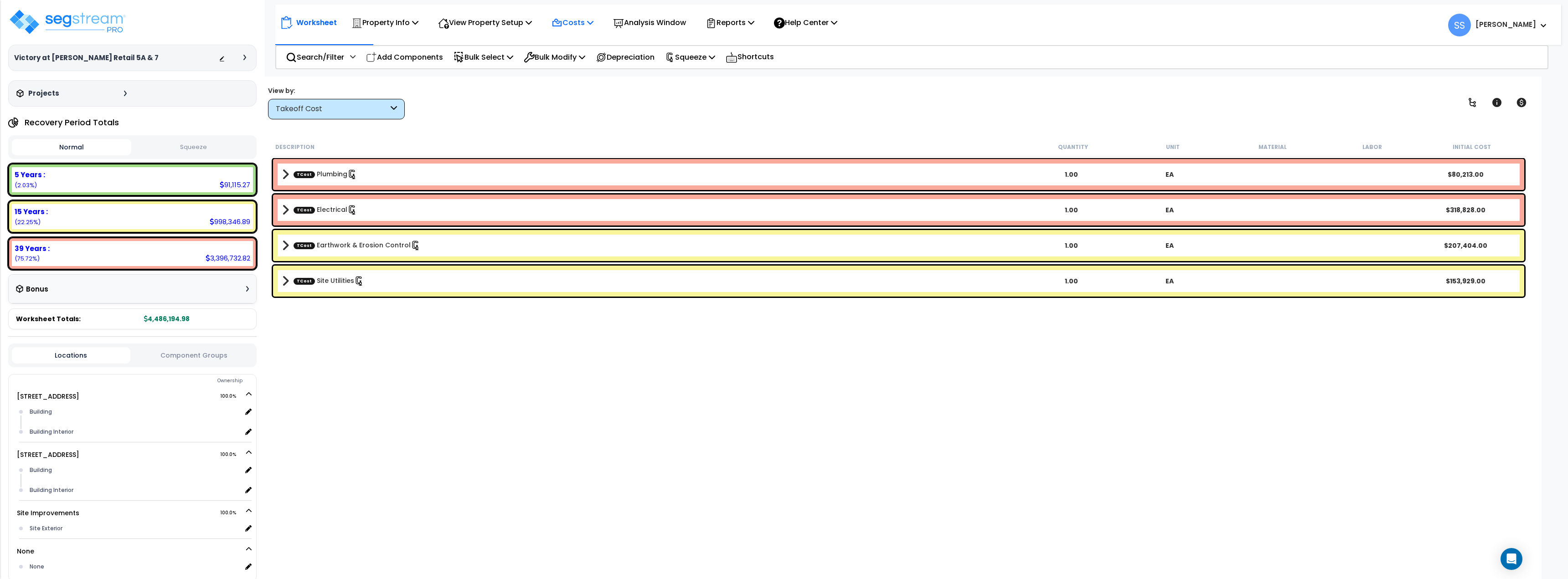
click at [561, 21] on icon at bounding box center [557, 23] width 11 height 11
click at [570, 61] on link "Direct Costs" at bounding box center [592, 62] width 90 height 18
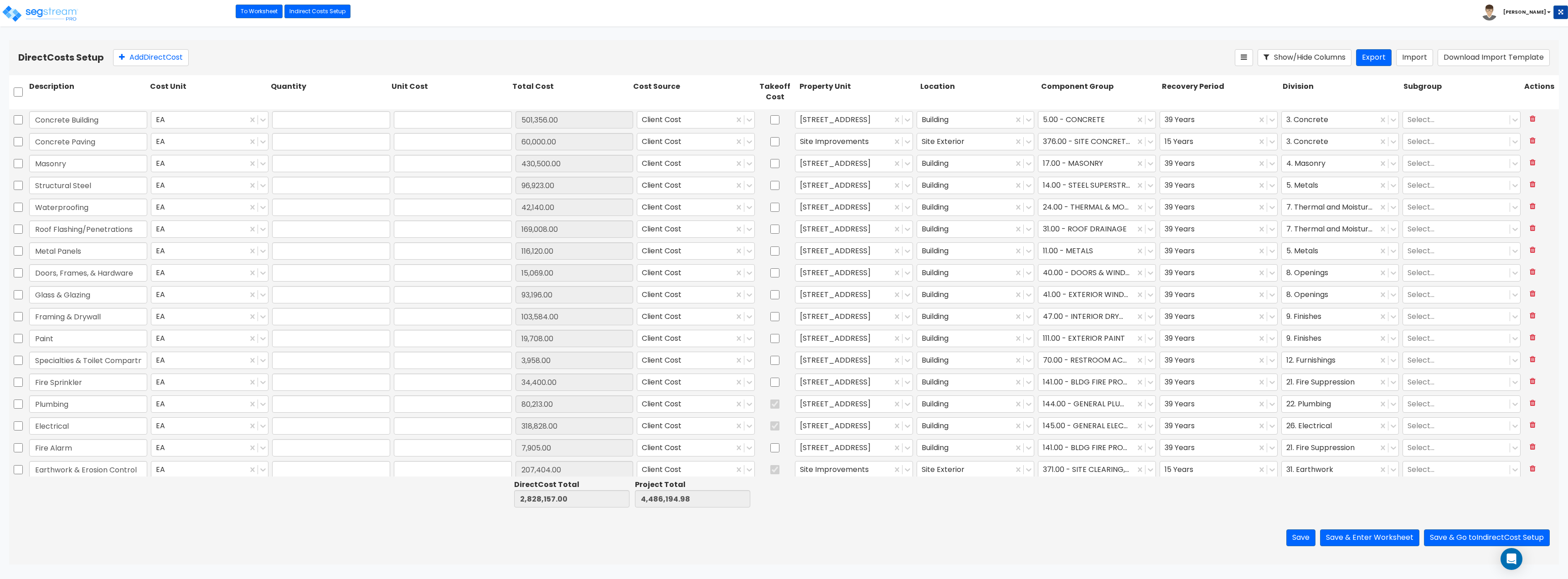
type input "1.00"
type input "501,356.00"
type input "1.00"
type input "60,000.00"
type input "1.00"
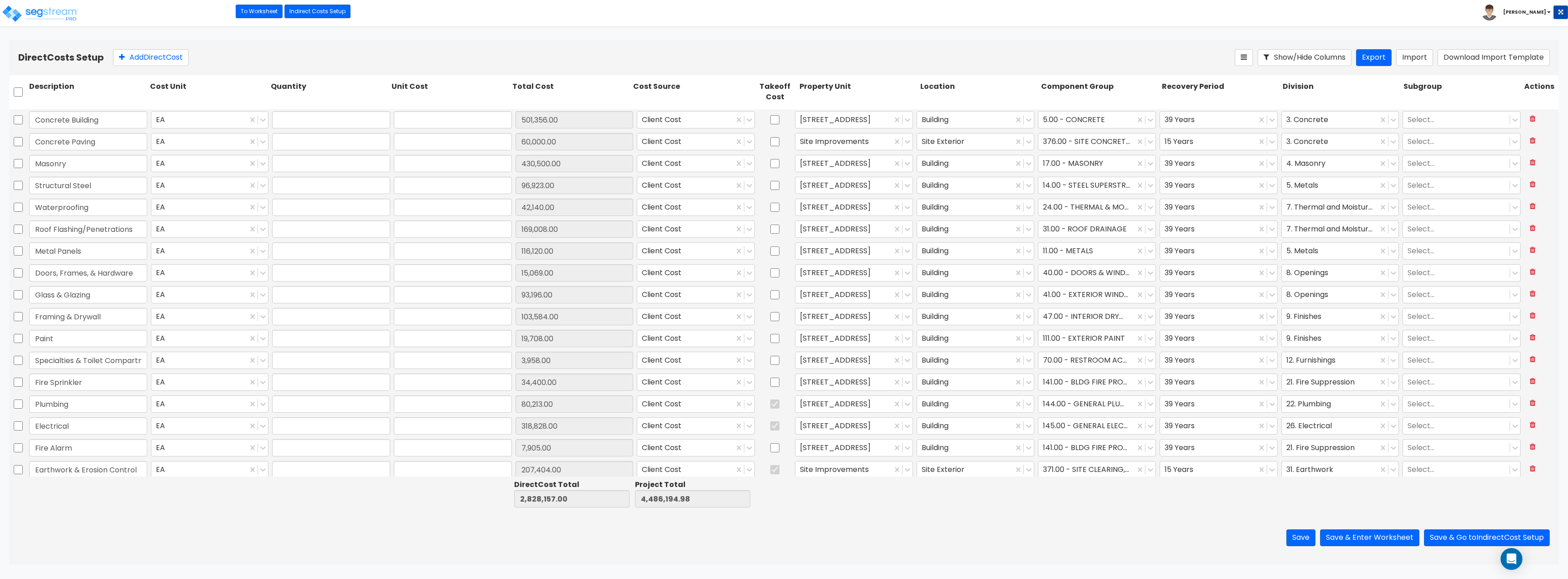
type input "430,500.00"
type input "1.00"
type input "96,923.00"
type input "1.00"
type input "42,140.00"
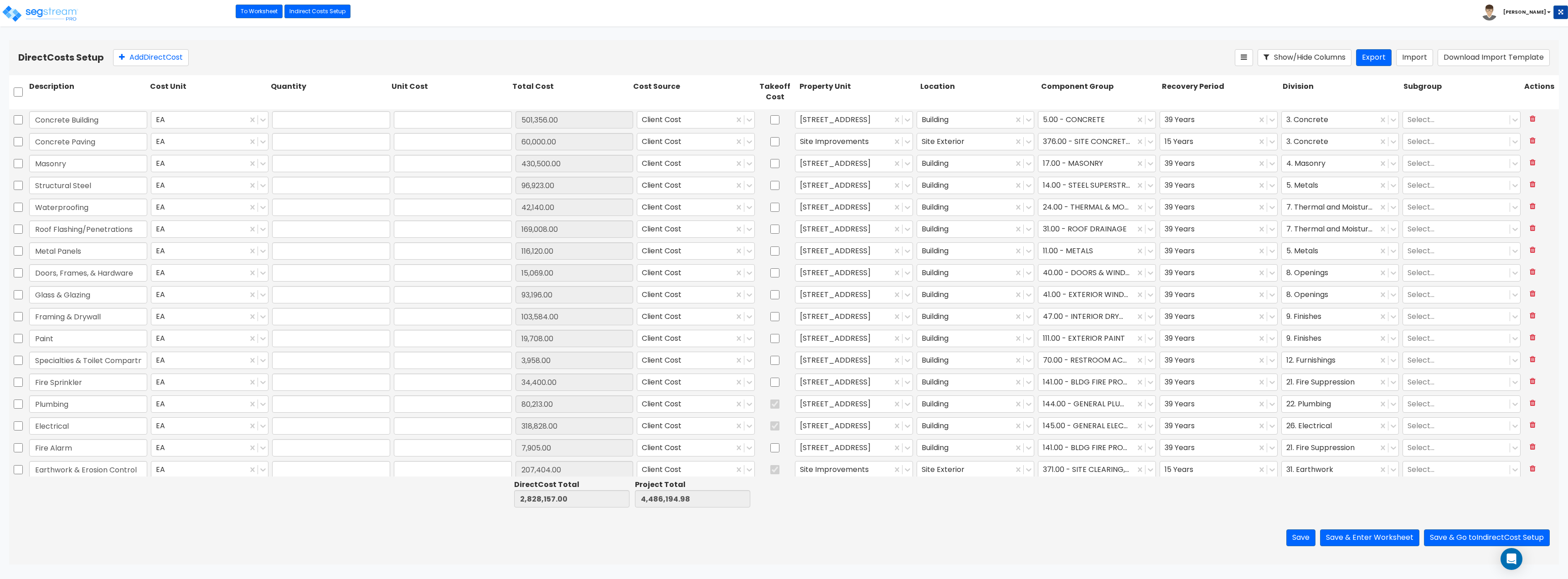
type input "1.00"
type input "169,008.00"
type input "1.00"
type input "116,120.00"
type input "1.00"
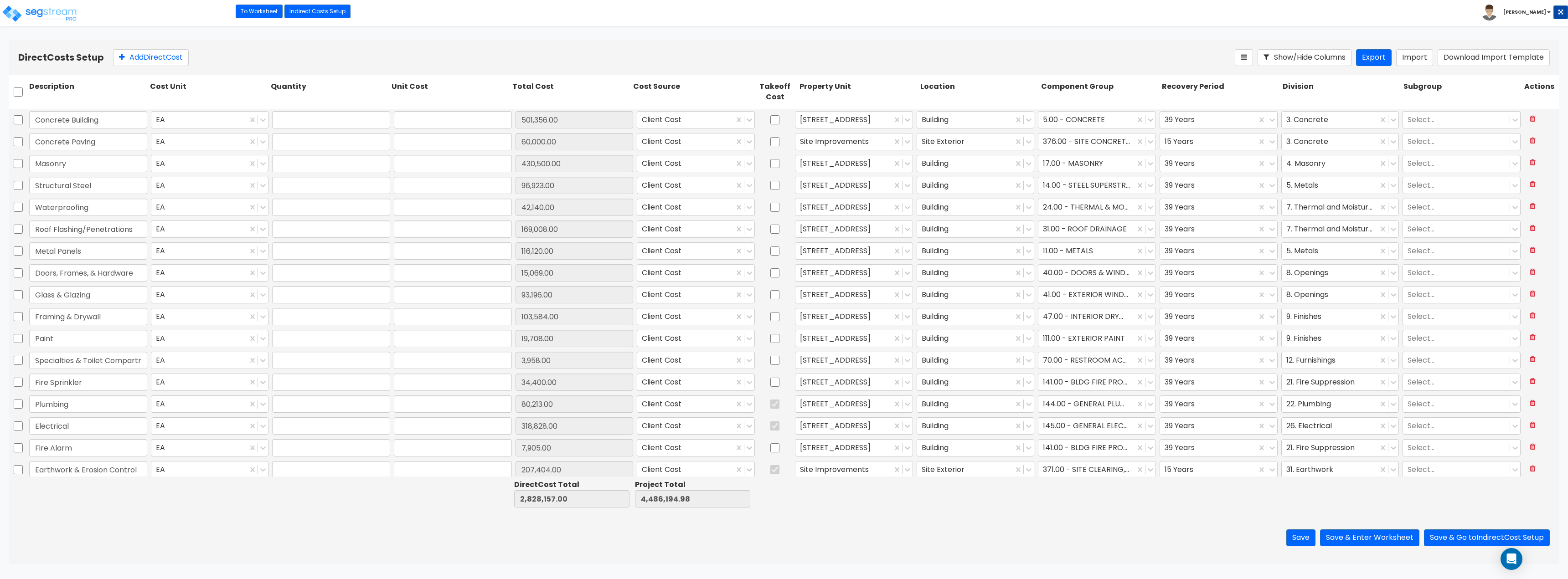
type input "15,069.00"
type input "1.00"
type input "93,196.00"
type input "1.00"
type input "103,584.00"
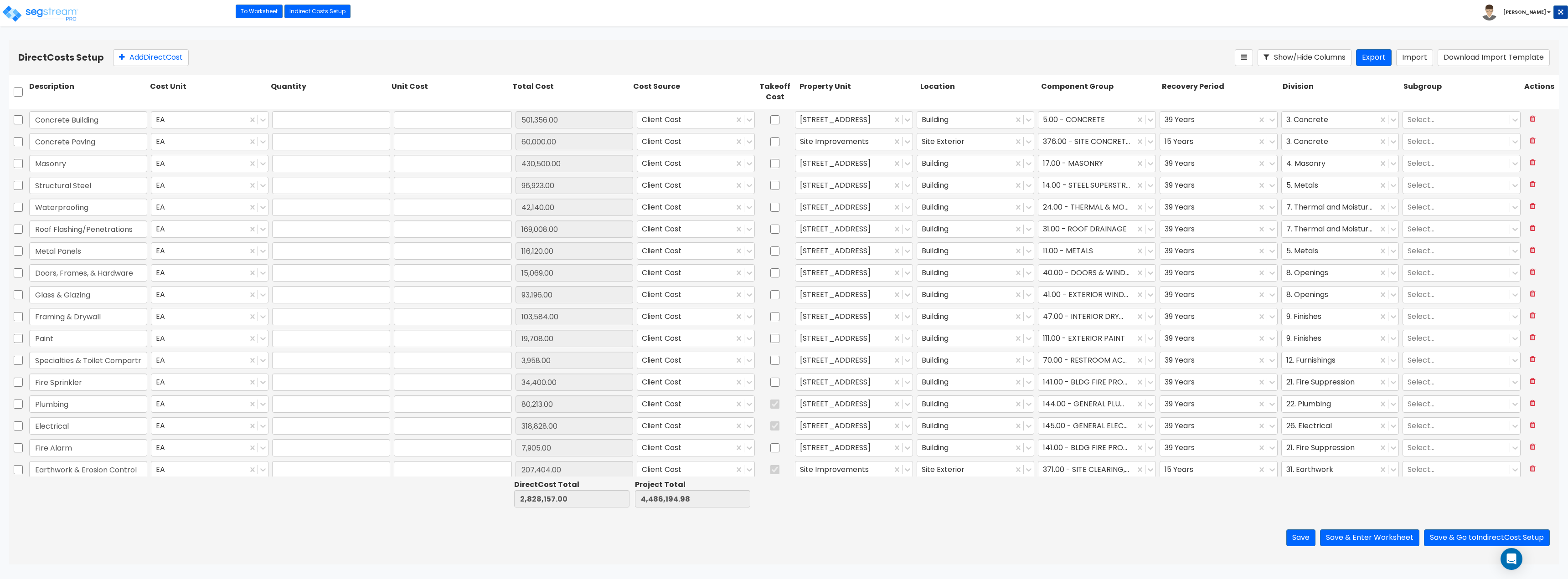
type input "1.00"
type input "19,708.00"
type input "1.00"
type input "3,958.00"
type input "1.00"
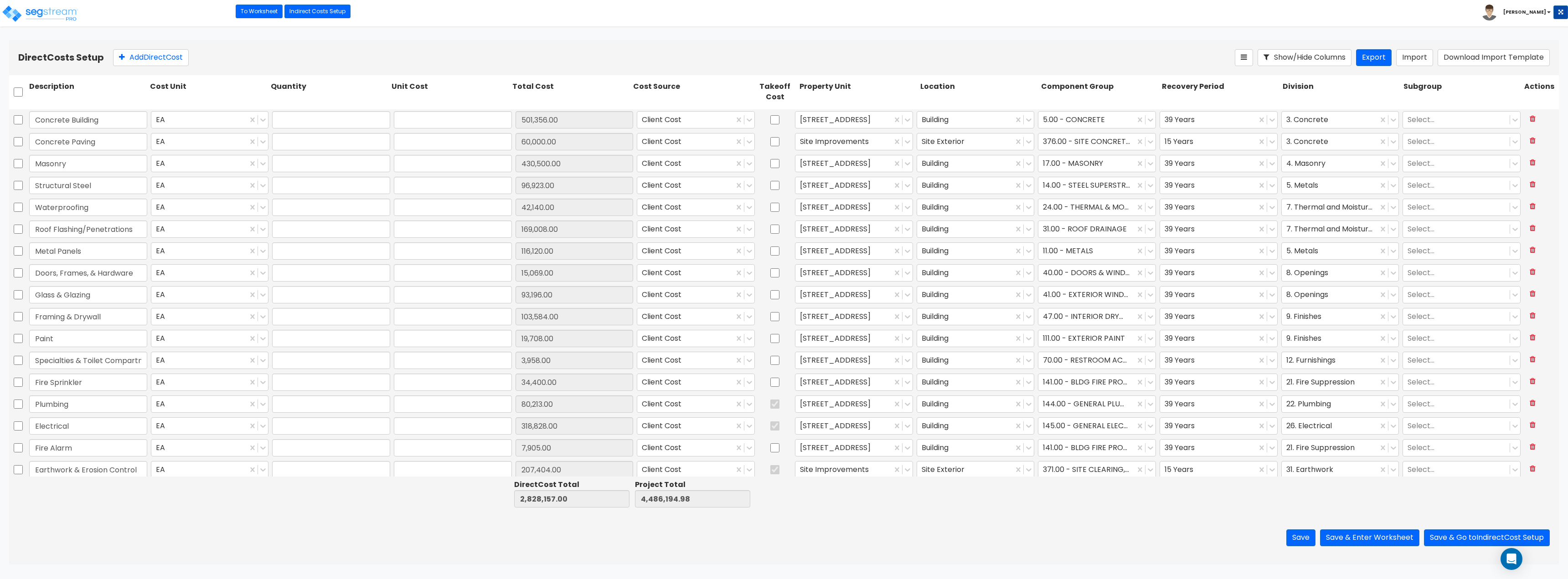
type input "34,400.00"
type input "1.00"
type input "80,213.00"
type input "1.00"
type input "318,828.00"
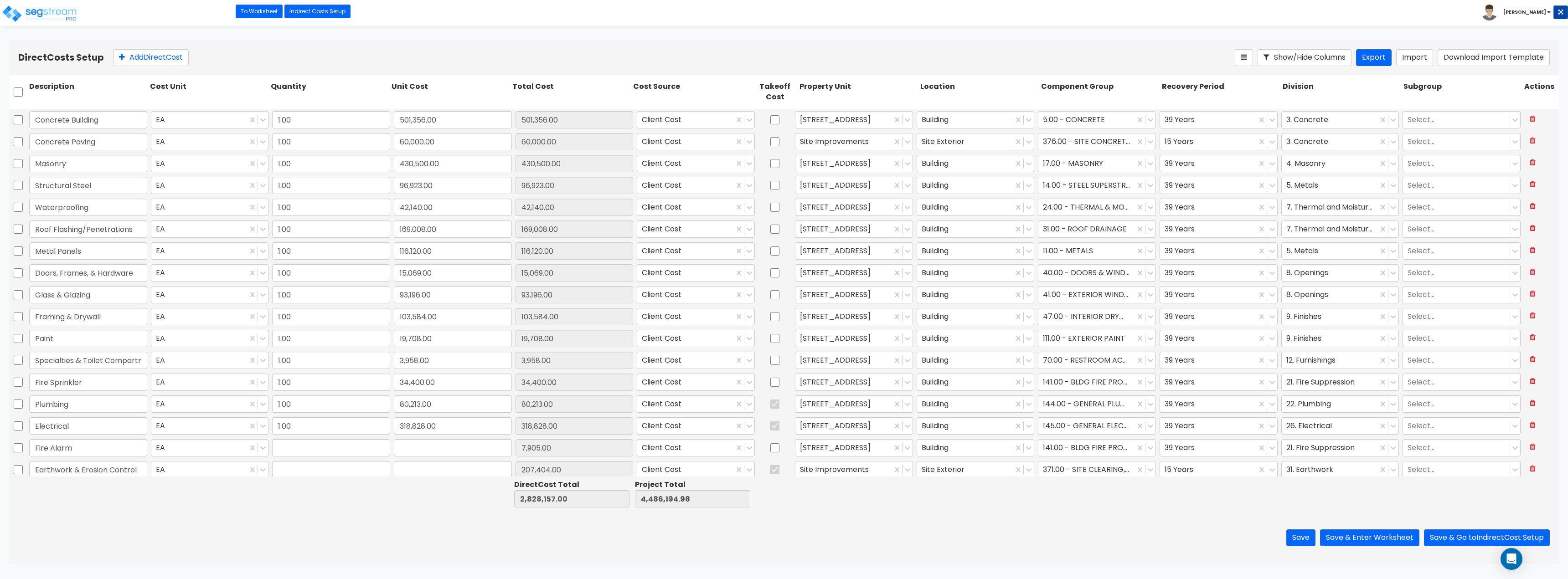
type input "1.00"
type input "7,905.00"
type input "1.00"
type input "207,404.00"
type input "1.00"
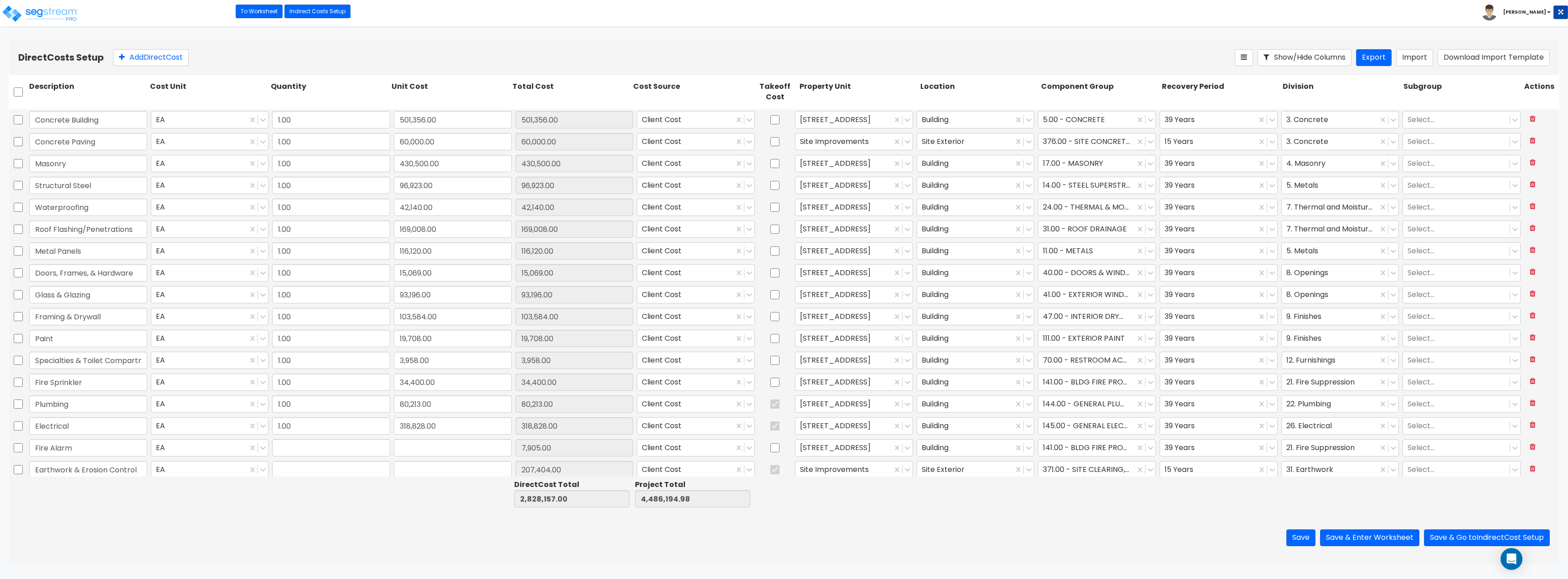
type input "1,021.00"
type input "1.00"
type input "9,198.00"
type input "1.00"
type input "103,564.00"
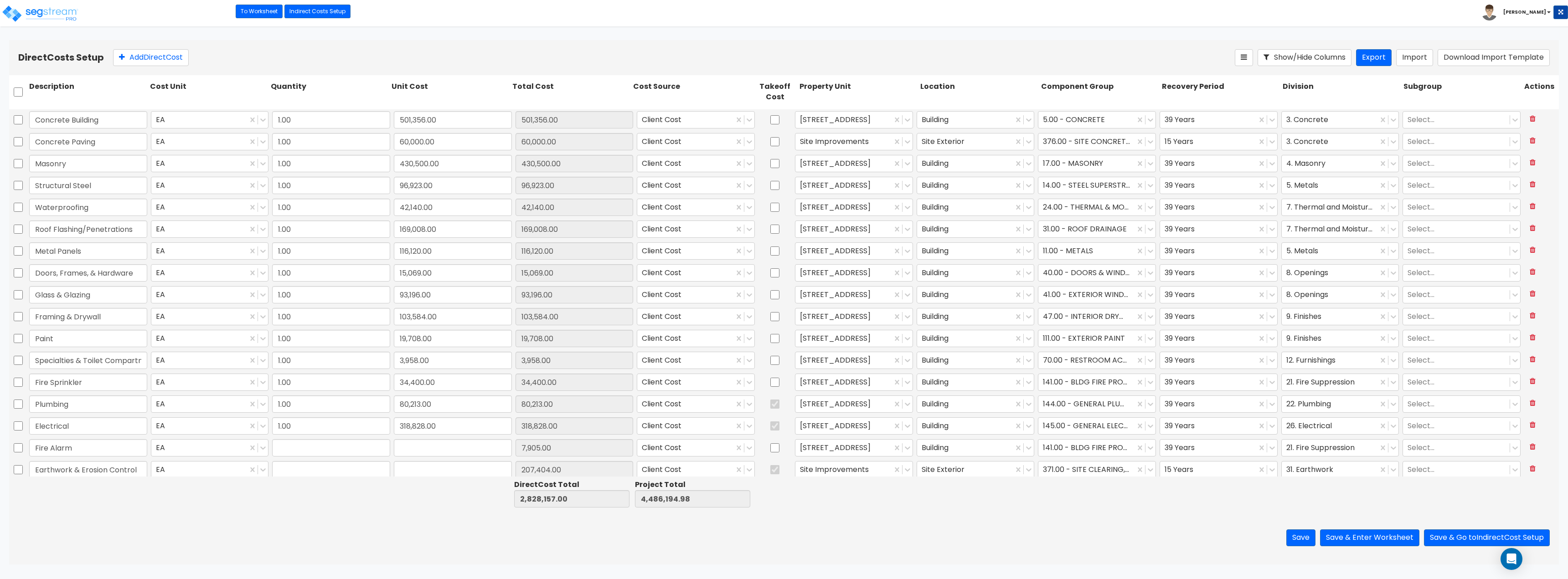
type input "1.00"
type input "153,929.00"
type input "1.00"
type input "15,224.00"
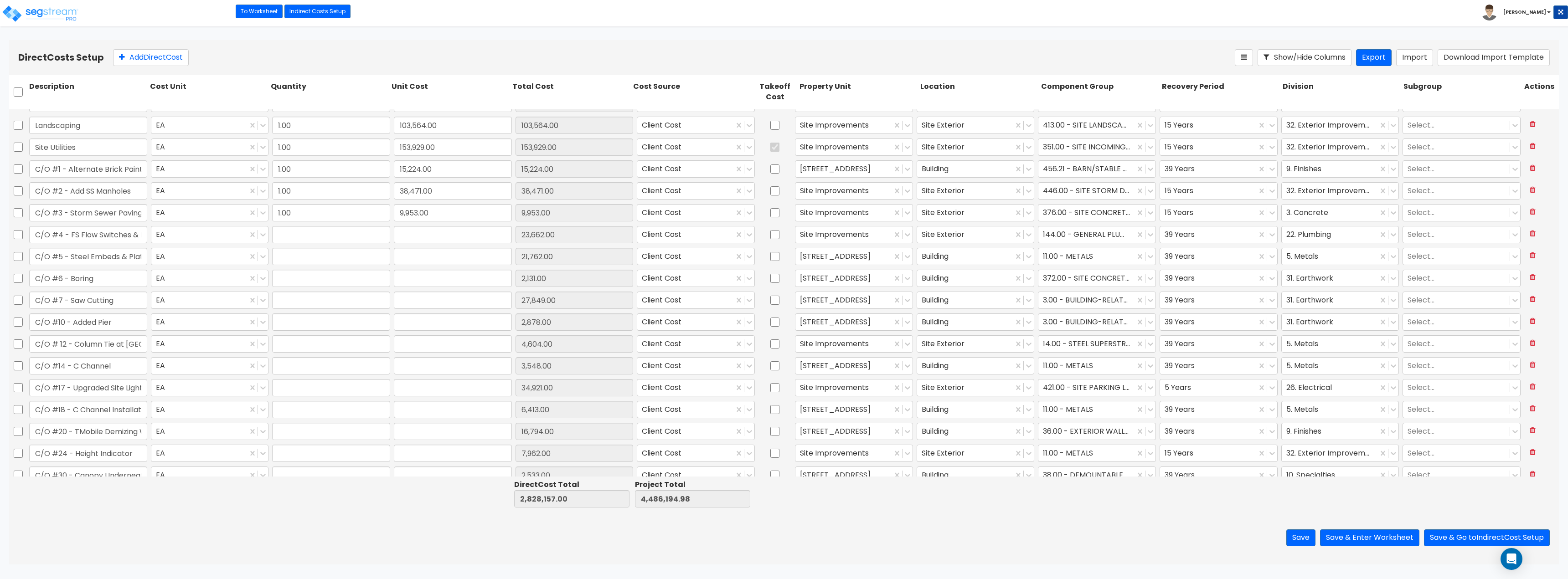
type input "1.00"
type input "23,662.00"
type input "1.00"
type input "21,762.00"
type input "1.00"
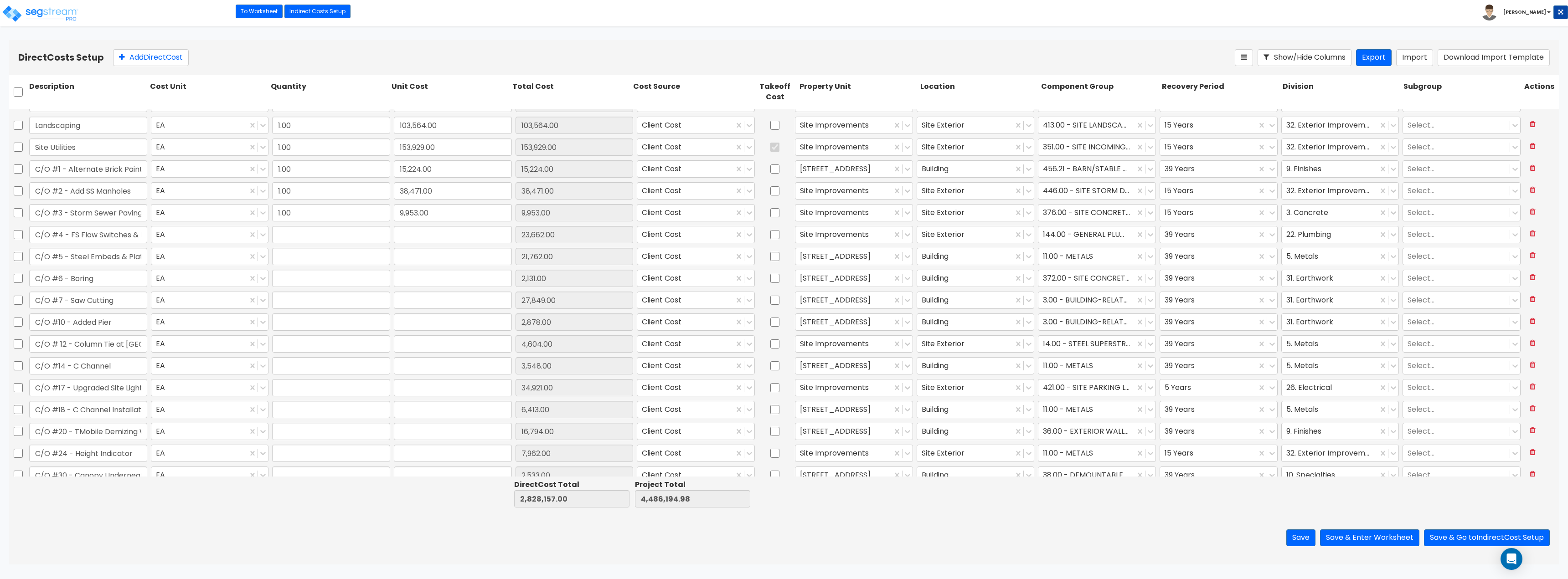
type input "2,131.00"
type input "1.00"
type input "27,849.00"
type input "1.00"
type input "2,878.00"
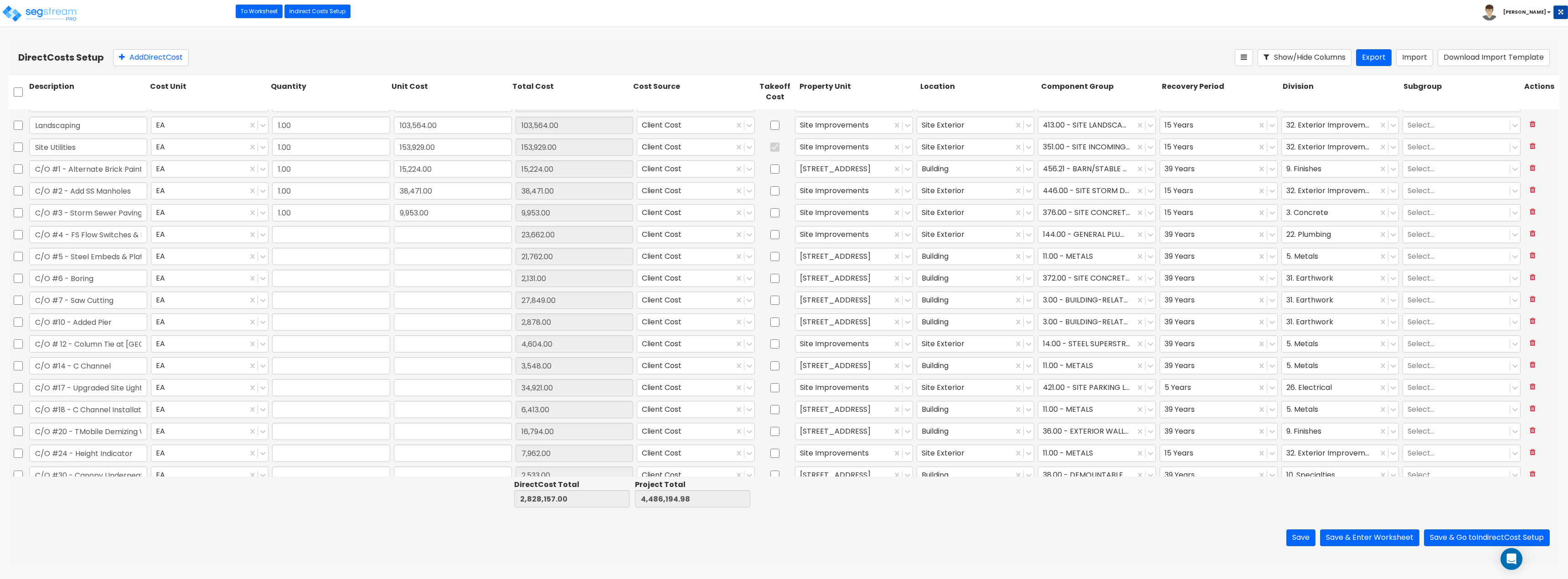
type input "1.00"
type input "4,604.00"
type input "1.00"
type input "3,548.00"
type input "1.00"
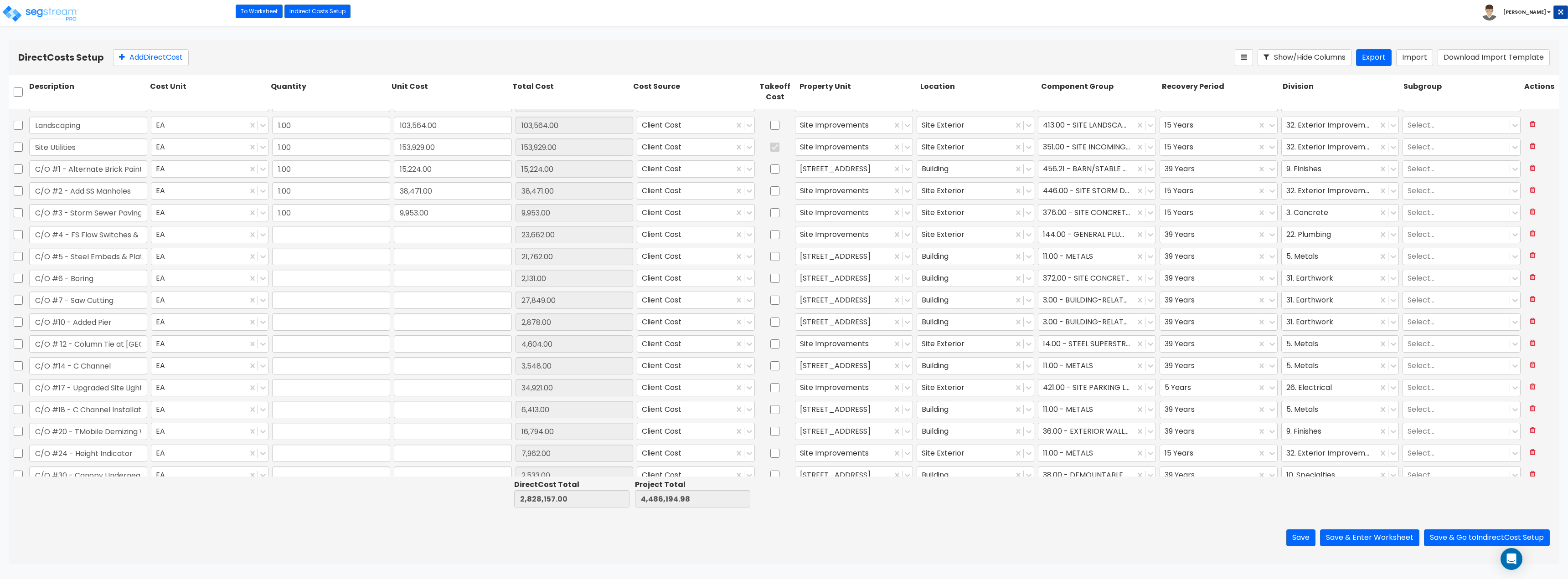
type input "34,921.00"
type input "1.00"
type input "6,413.00"
type input "1.00"
type input "16,794.00"
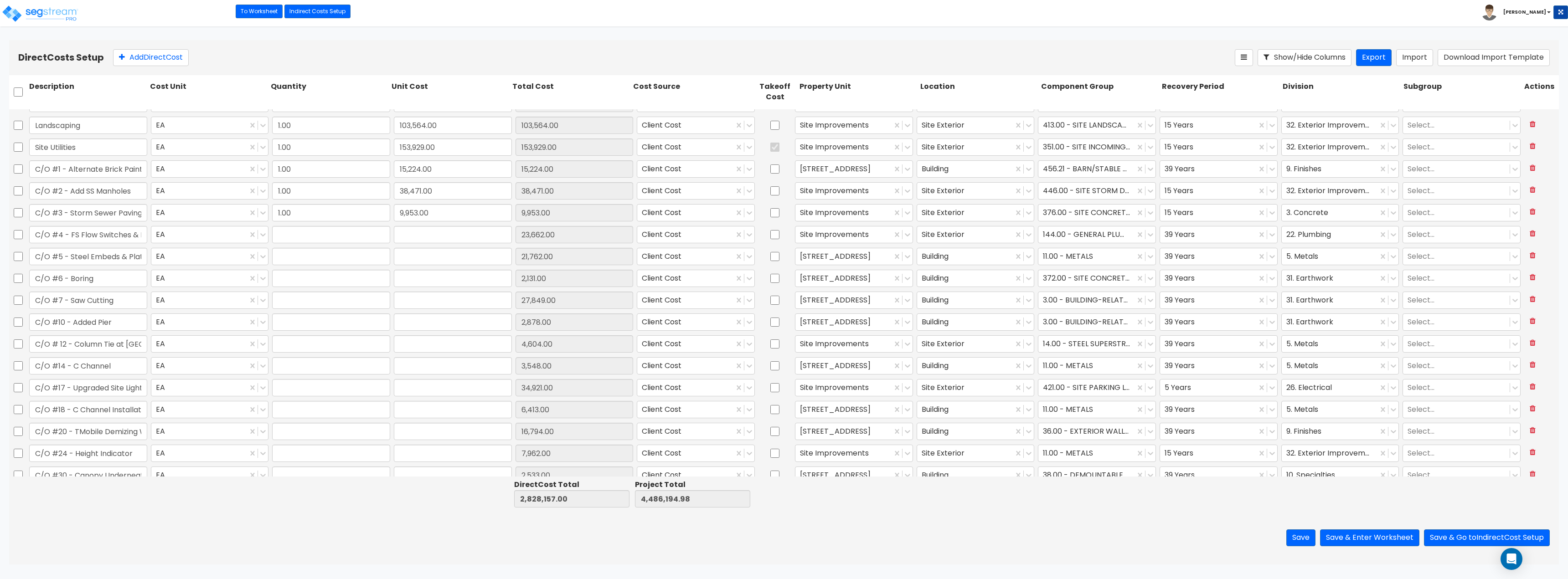
type input "1.00"
type input "7,962.00"
type input "1.00"
type input "2,533.00"
type input "1.00"
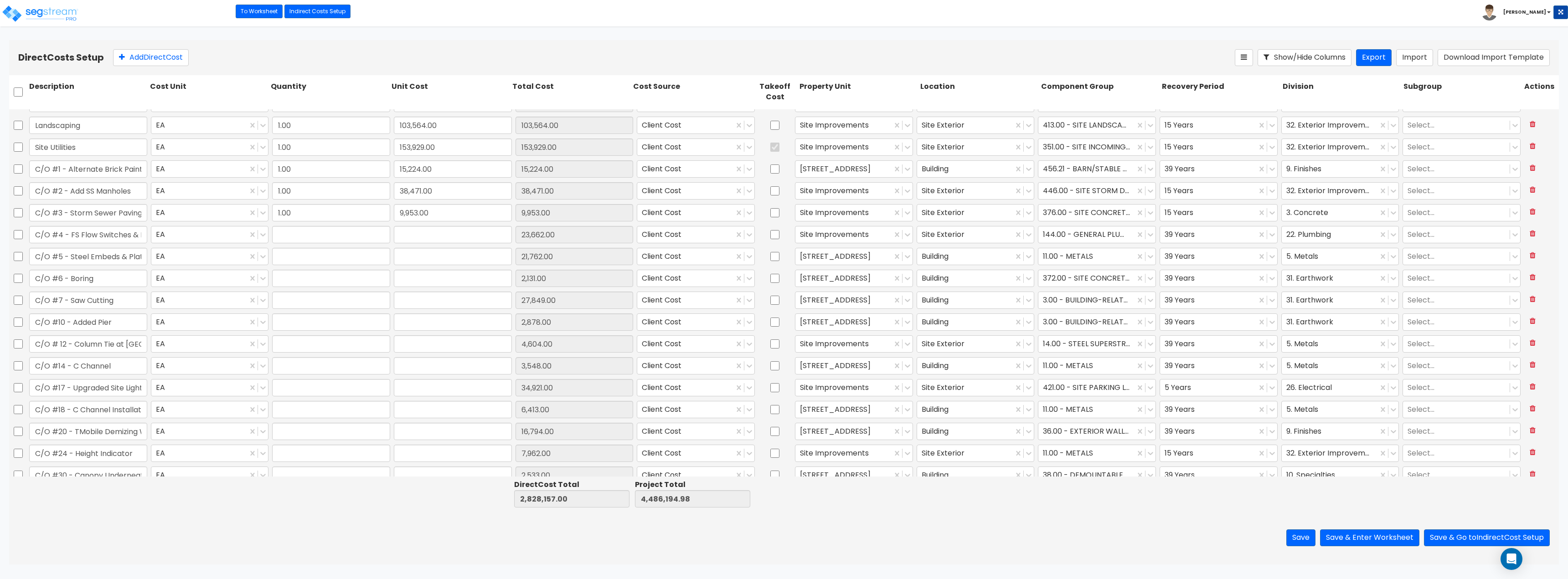
type input "41,428.00"
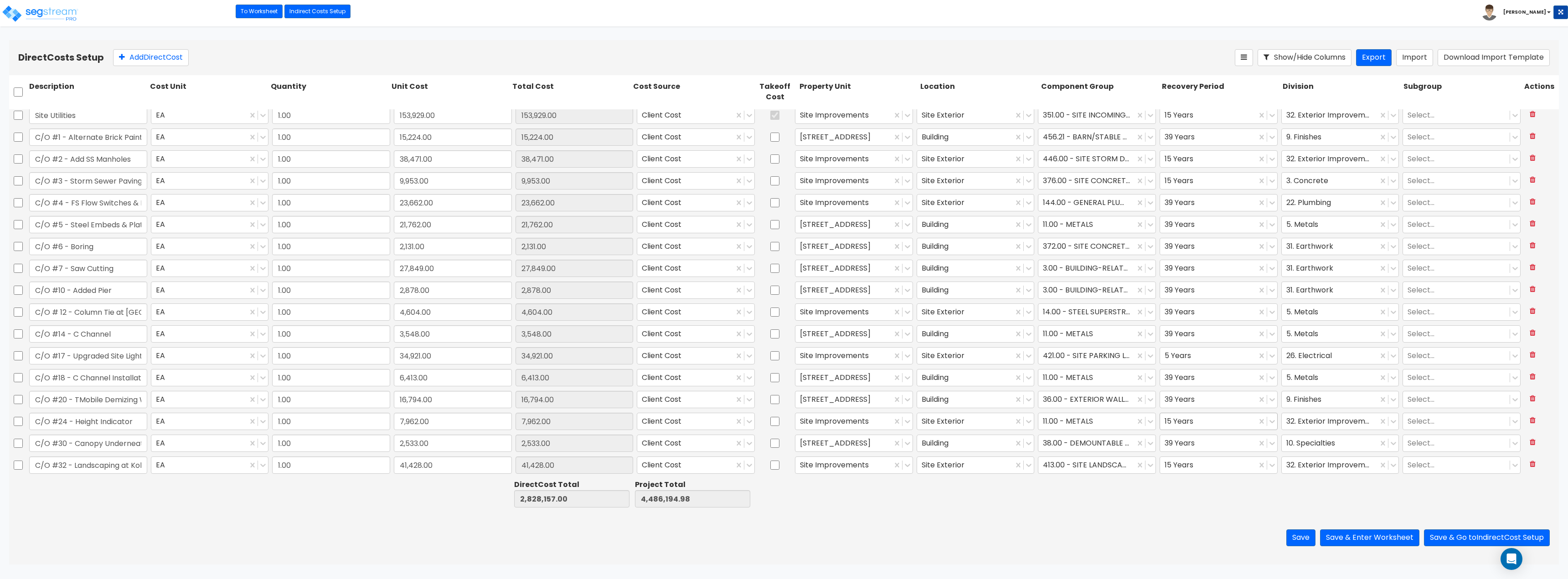
click at [1180, 420] on div at bounding box center [1208, 421] width 87 height 12
click at [1199, 491] on div "39 Years" at bounding box center [1213, 493] width 117 height 17
click at [1303, 537] on button "Save" at bounding box center [1300, 537] width 29 height 17
click at [1173, 356] on div at bounding box center [1208, 356] width 87 height 12
click at [1195, 407] on div "15 Years" at bounding box center [1213, 411] width 117 height 17
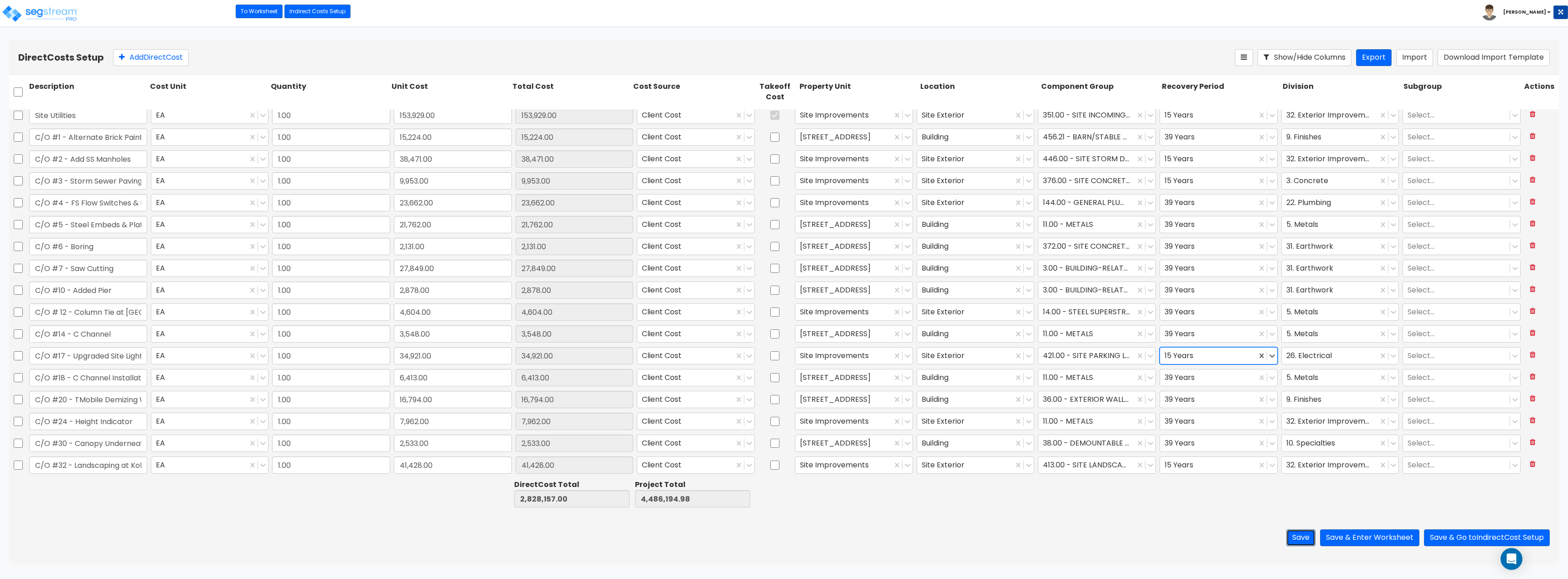
click at [1297, 539] on button "Save" at bounding box center [1300, 537] width 29 height 17
click at [1370, 536] on button "Save & Enter Worksheet" at bounding box center [1370, 537] width 100 height 17
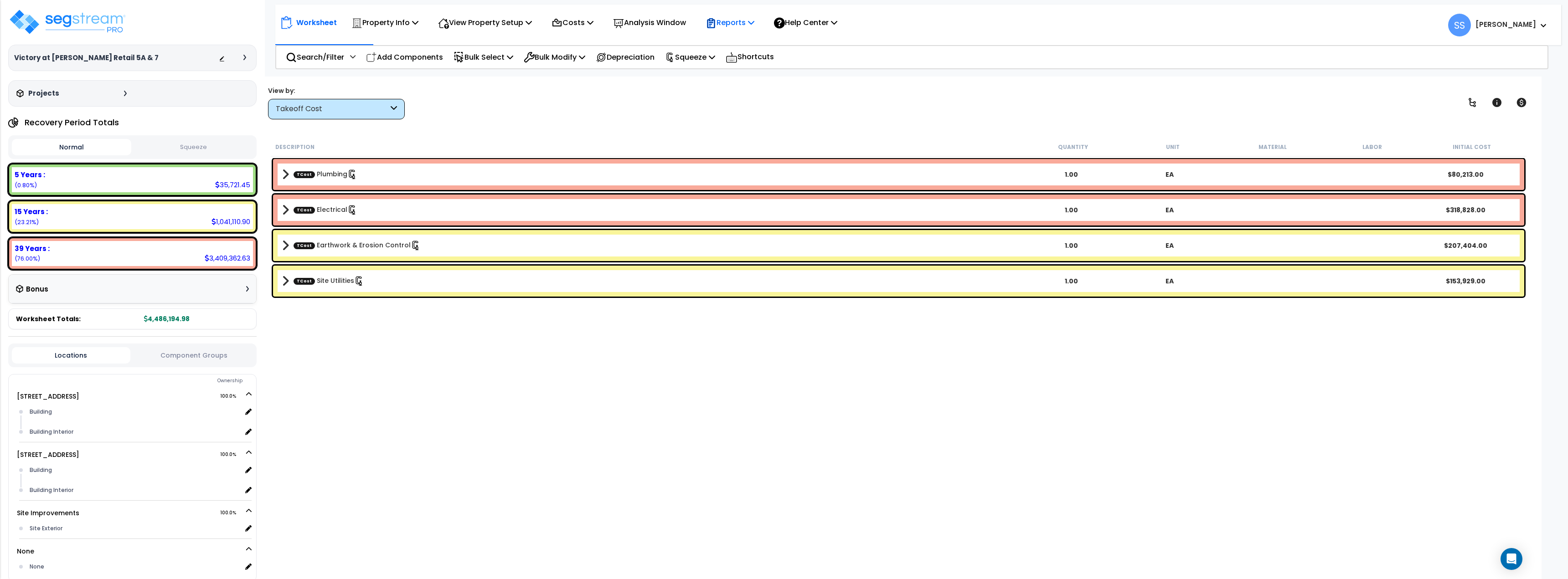
click at [744, 21] on p "Reports" at bounding box center [730, 23] width 49 height 12
click at [751, 45] on link "Get Report" at bounding box center [746, 43] width 90 height 18
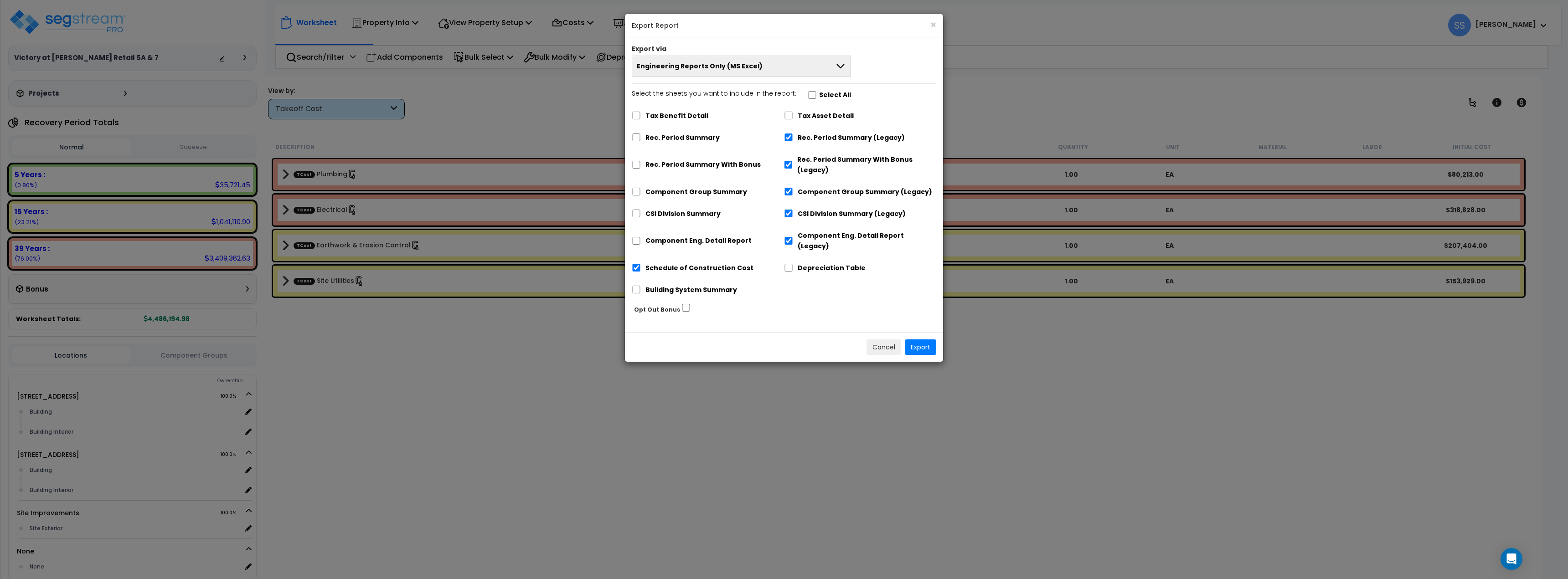
click at [796, 65] on button "Engineering Reports Only (MS Excel)" at bounding box center [741, 66] width 219 height 21
click at [755, 151] on li "Complete Final Report (PDF)" at bounding box center [741, 148] width 218 height 21
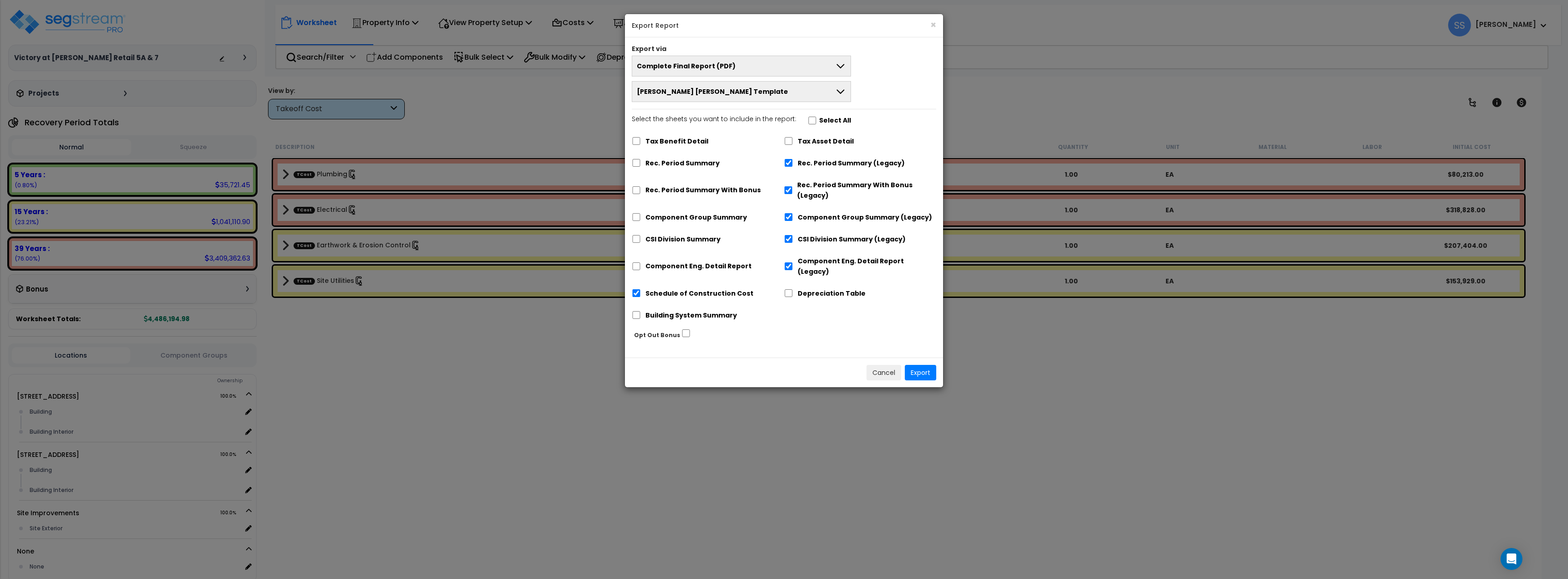
click at [813, 122] on label "Select the sheets you want to include in the report: Select All" at bounding box center [741, 122] width 219 height 15
click at [813, 122] on input "Select the sheets you want to include in the report: Select All" at bounding box center [812, 120] width 9 height 8
checkbox input "true"
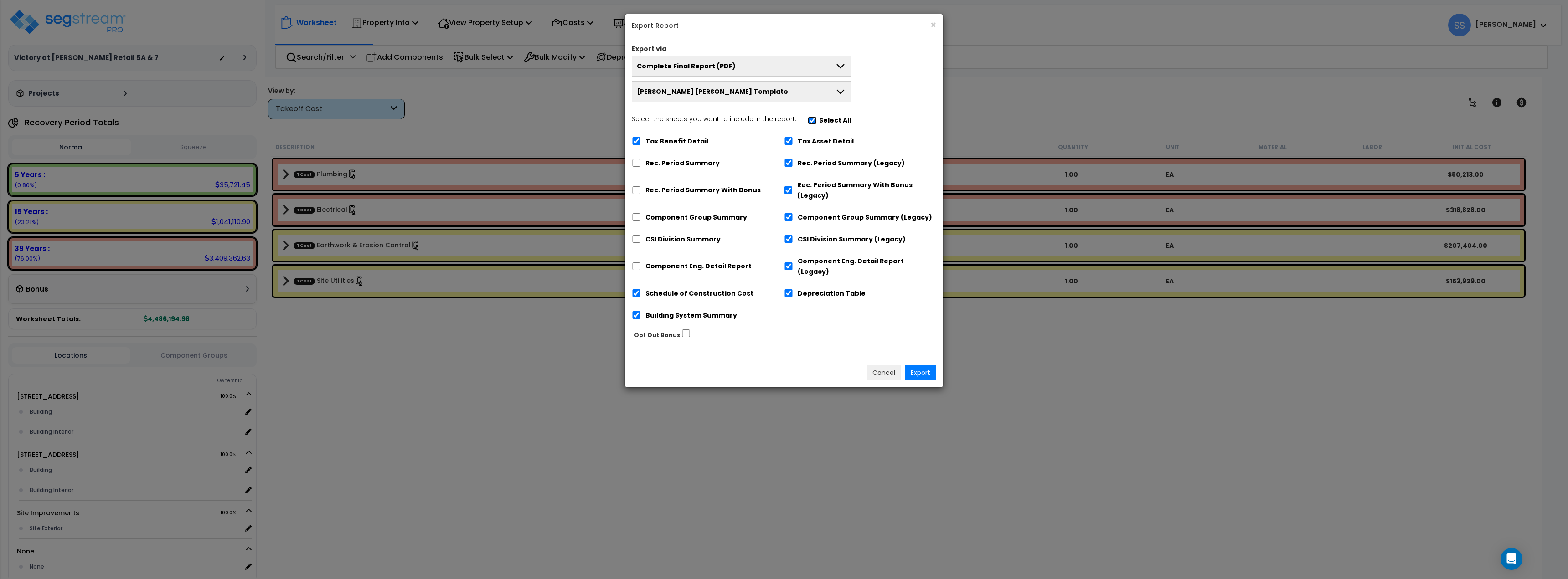
checkbox input "true"
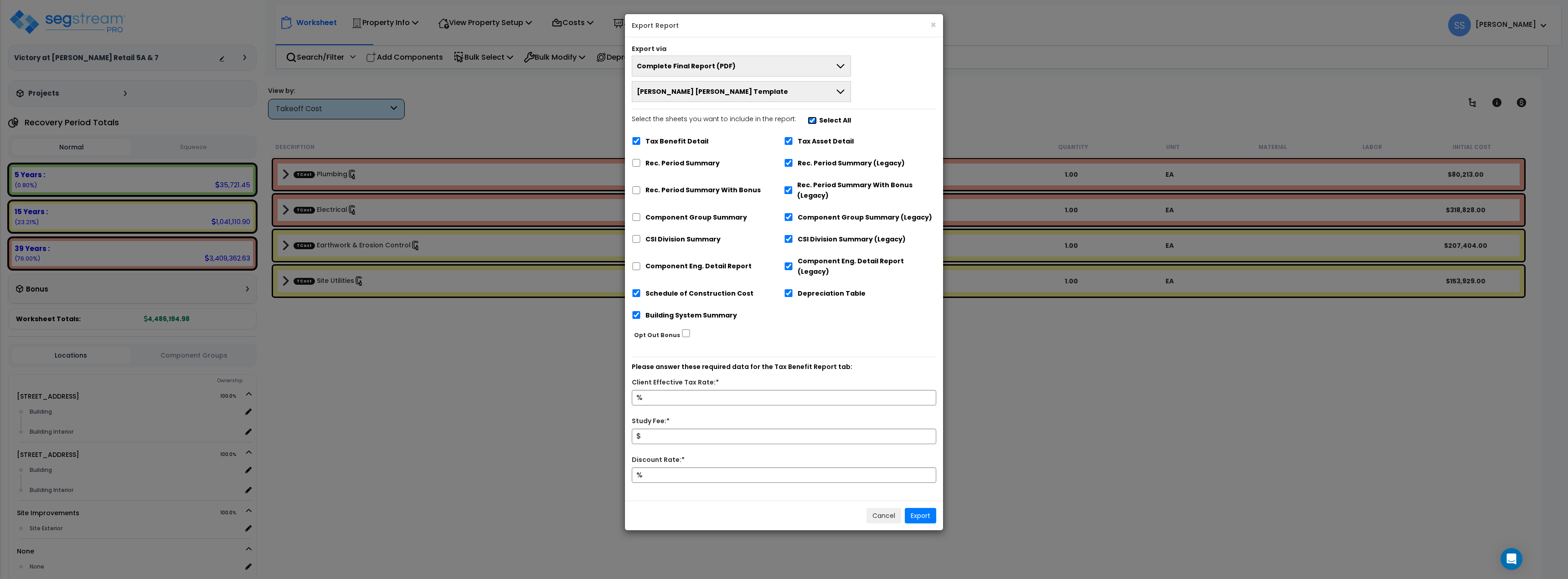
click at [808, 119] on input "Select the sheets you want to include in the report: Select All" at bounding box center [812, 120] width 9 height 8
checkbox input "false"
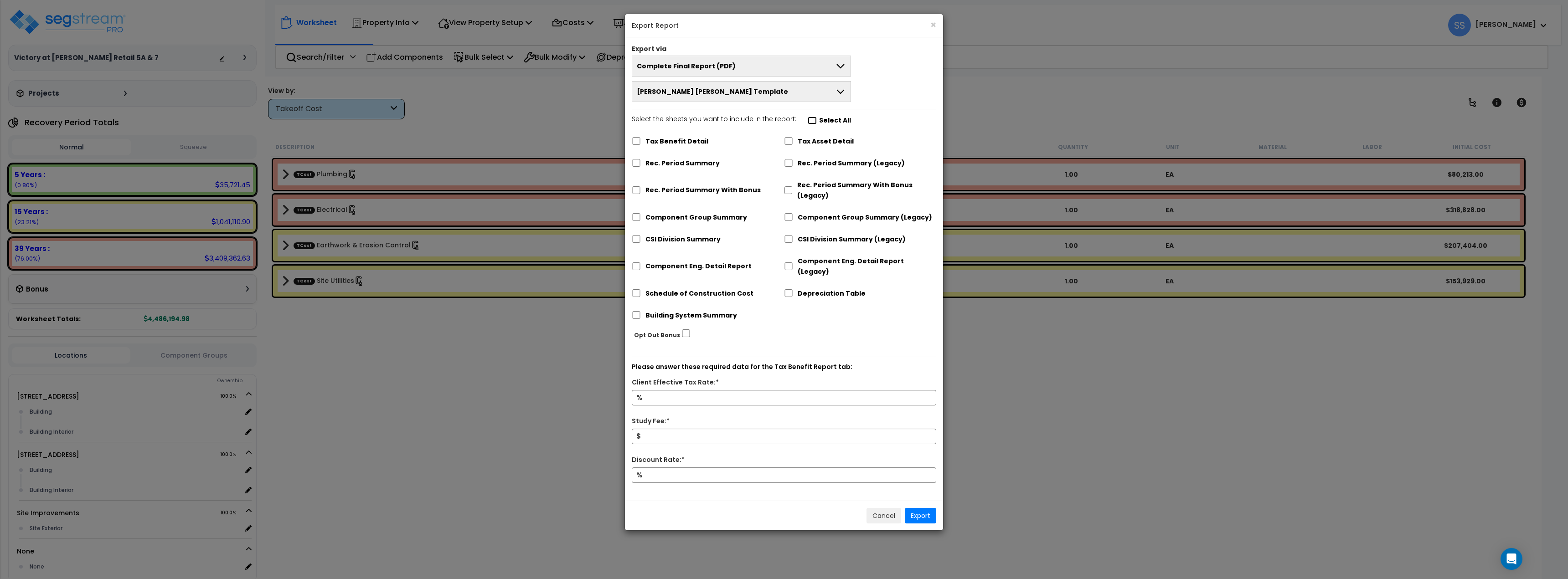
checkbox input "false"
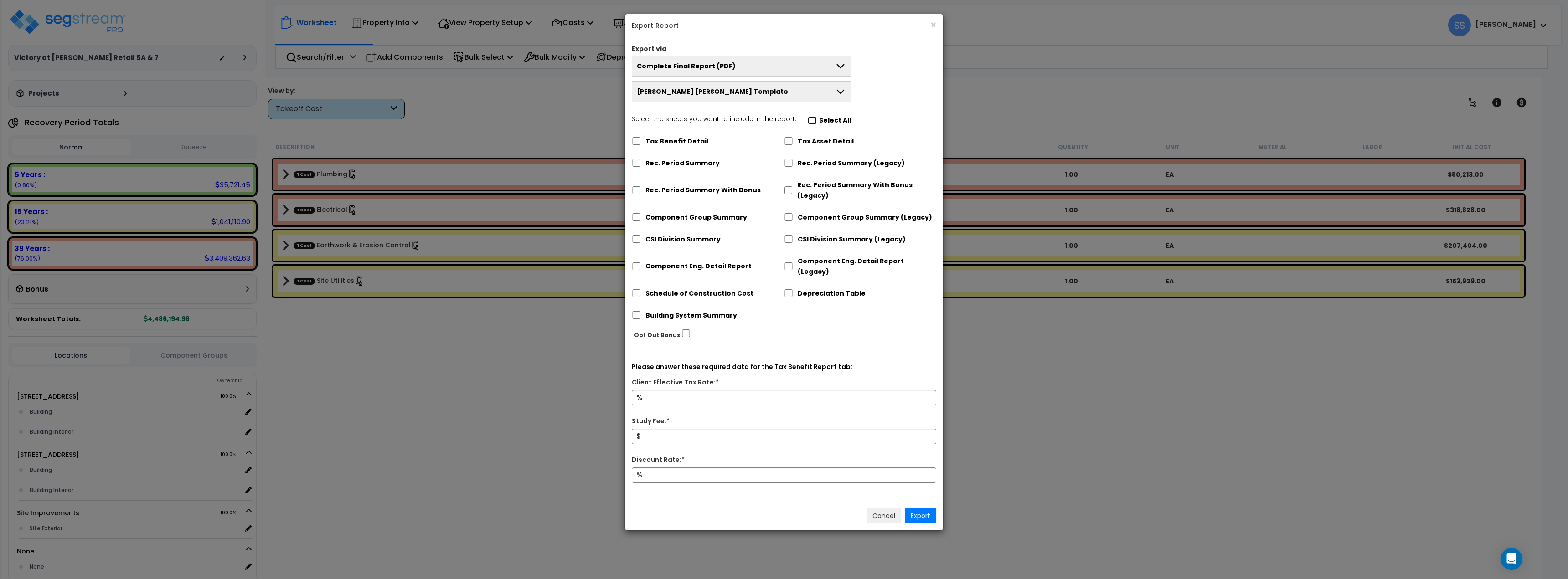
checkbox input "false"
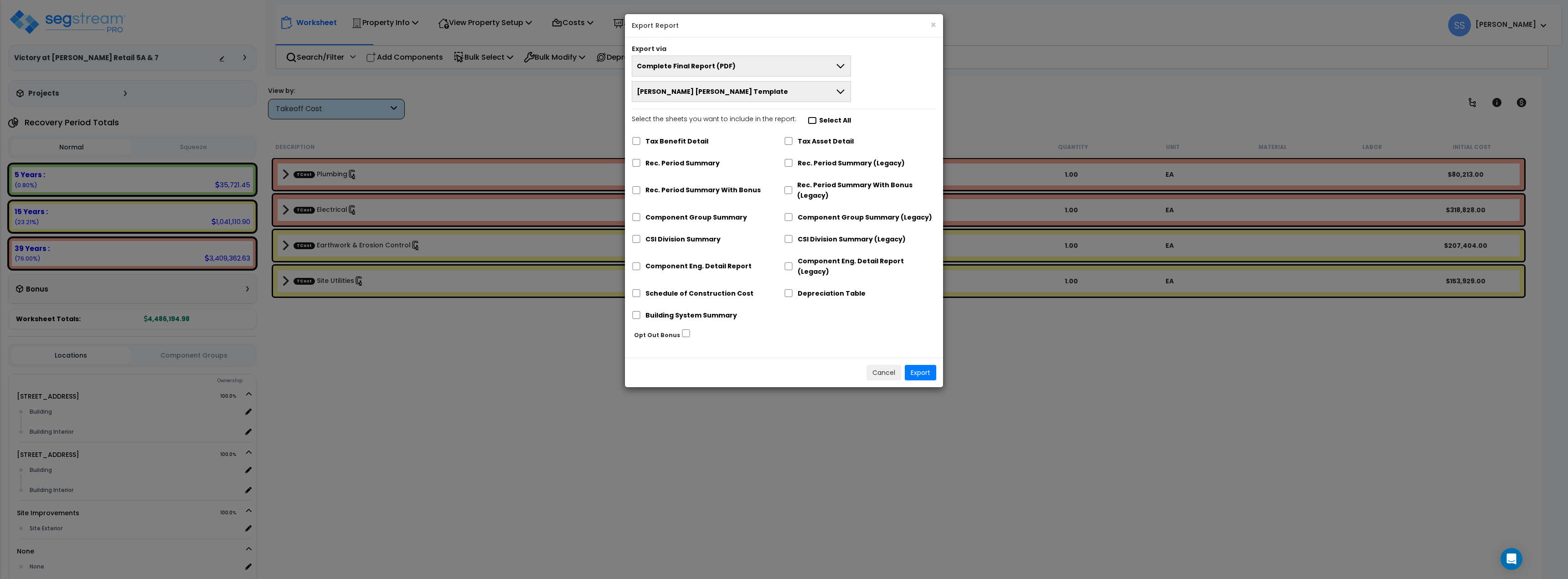
click at [808, 119] on input "Select the sheets you want to include in the report: Select All" at bounding box center [812, 120] width 9 height 8
checkbox input "true"
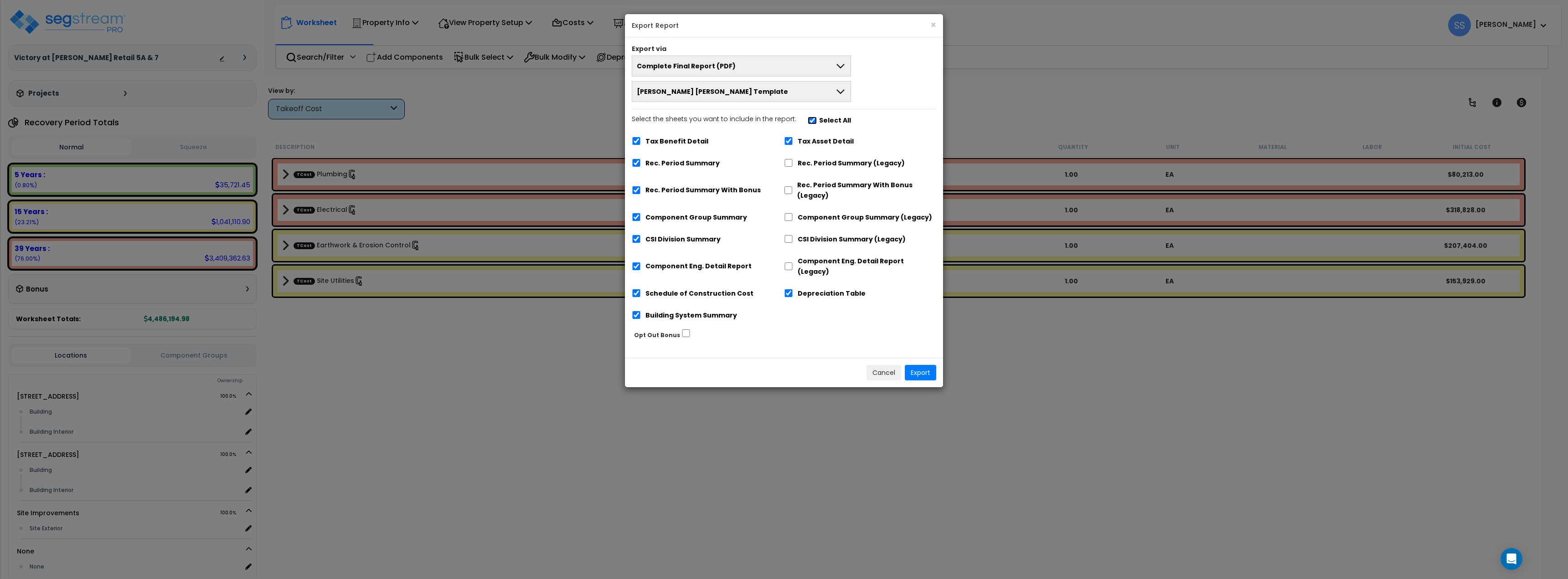
checkbox input "true"
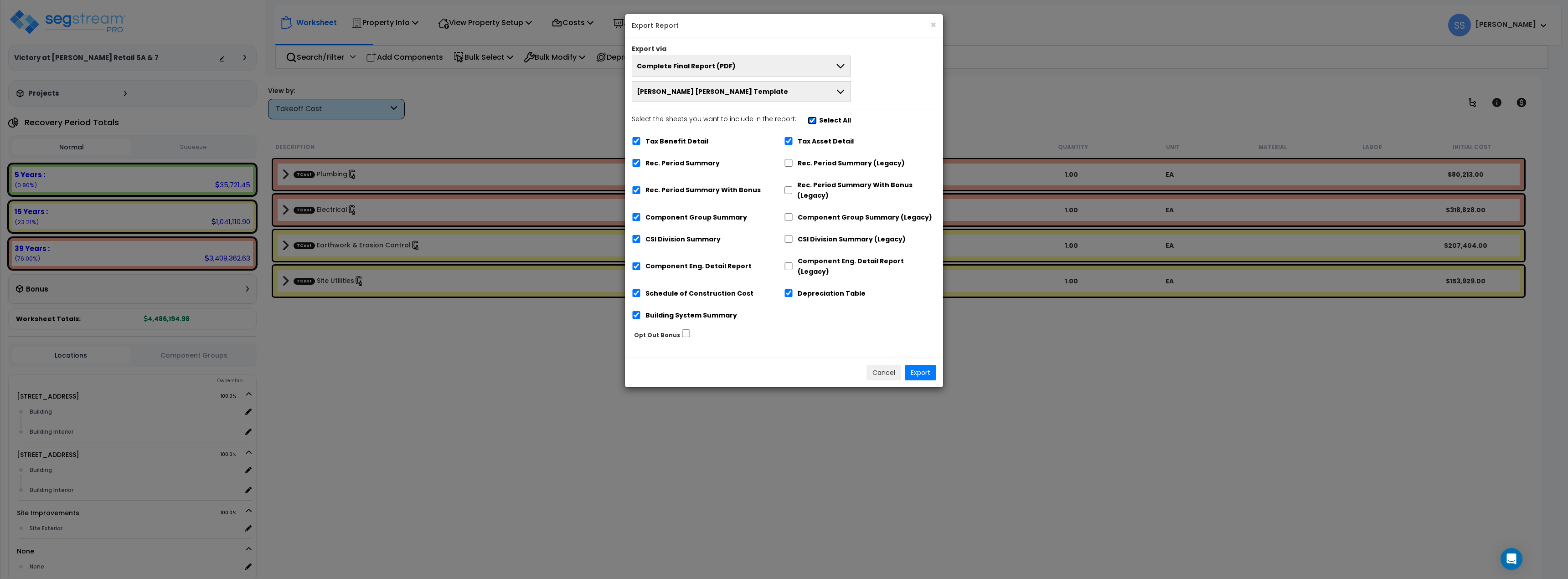
checkbox input "true"
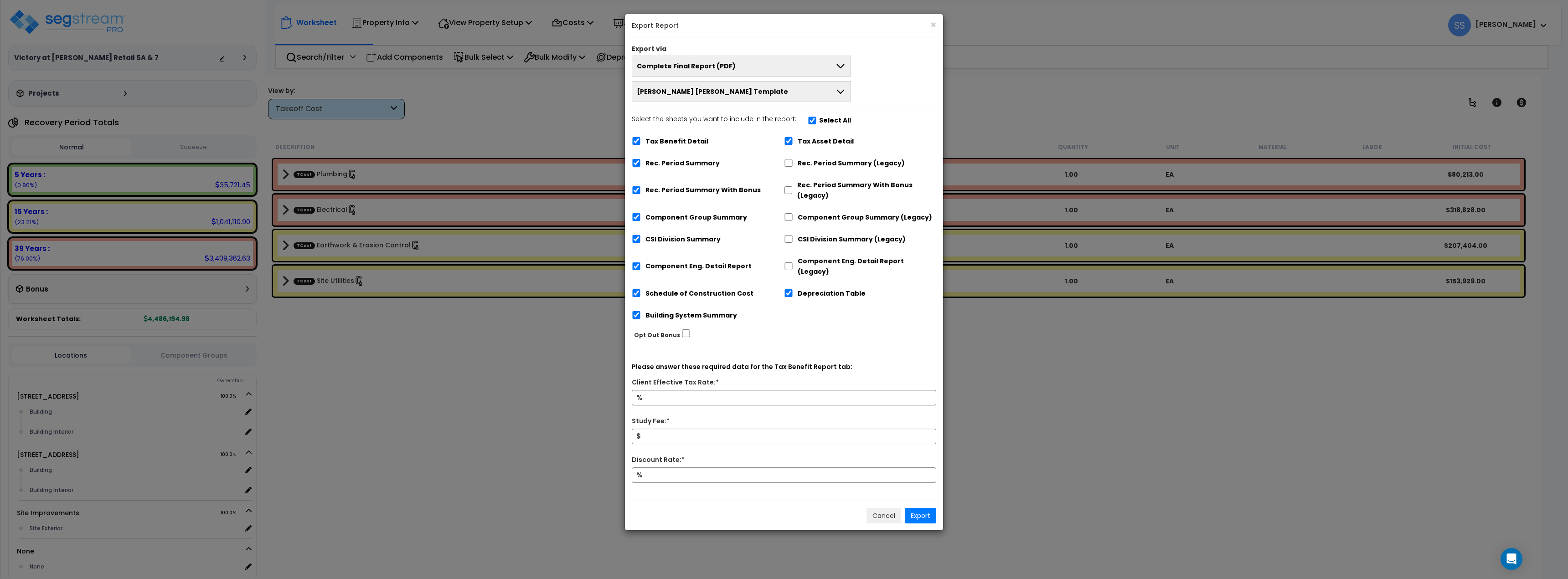
click at [674, 143] on label "Tax Benefit Detail" at bounding box center [677, 141] width 63 height 11
click at [641, 143] on input "Tax Benefit Detail" at bounding box center [636, 141] width 9 height 8
checkbox input "false"
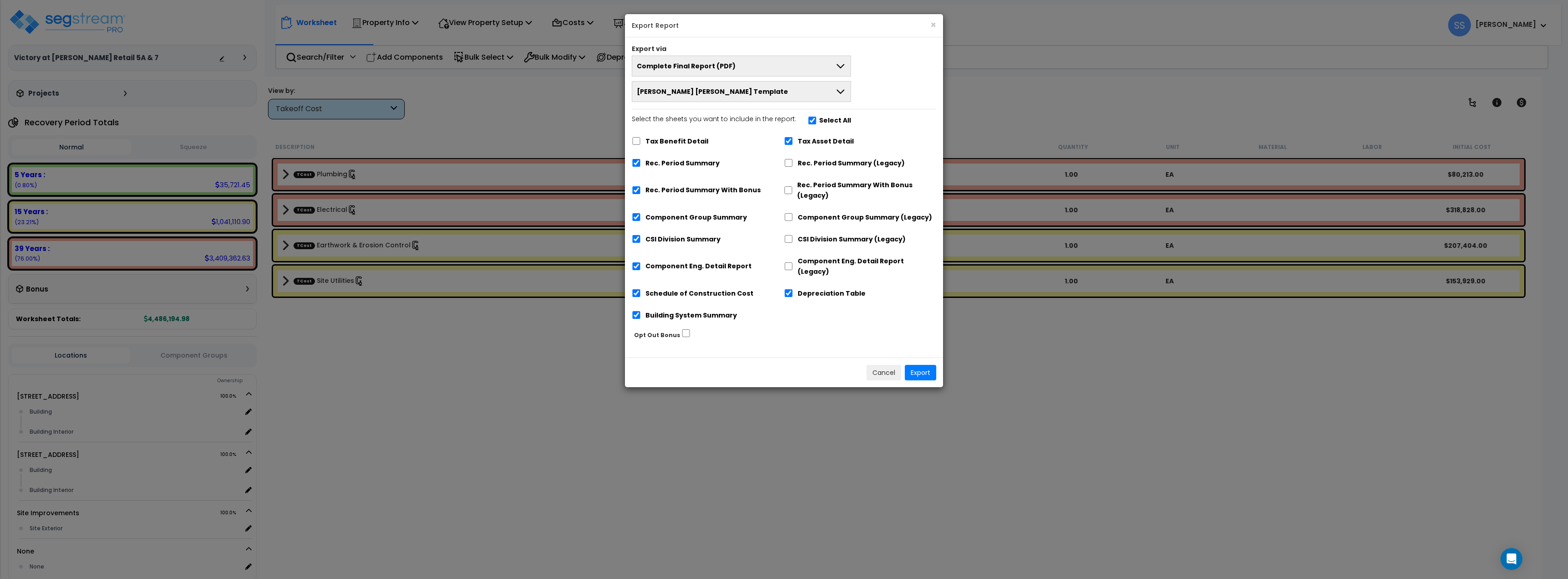
click at [670, 160] on label "Rec. Period Summary" at bounding box center [683, 163] width 75 height 11
click at [687, 166] on label "Rec. Period Summary" at bounding box center [683, 165] width 75 height 11
click at [641, 166] on input "Rec. Period Summary" at bounding box center [636, 164] width 9 height 8
checkbox input "false"
click at [694, 188] on label "Rec. Period Summary With Bonus" at bounding box center [703, 191] width 116 height 11
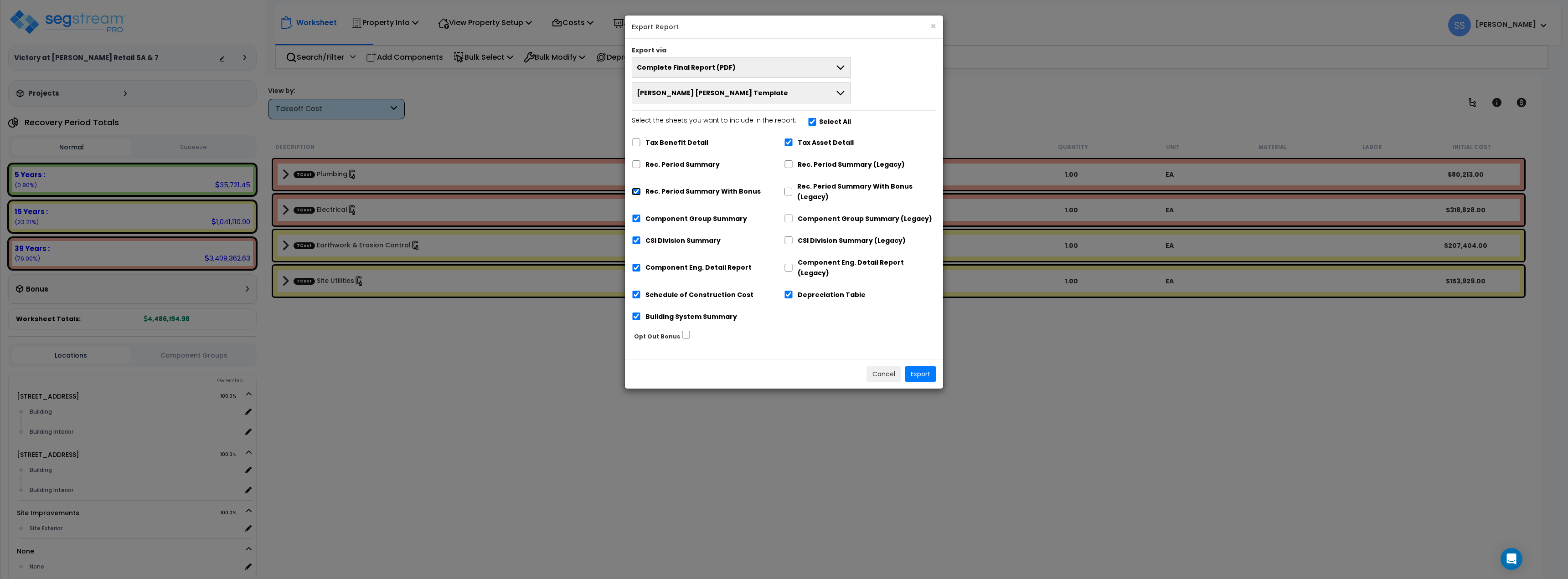
click at [641, 188] on input "Rec. Period Summary With Bonus" at bounding box center [636, 191] width 9 height 8
checkbox input "false"
click at [798, 162] on label "Rec. Period Summary (Legacy)" at bounding box center [851, 165] width 107 height 11
click at [793, 162] on input "Rec. Period Summary (Legacy)" at bounding box center [789, 164] width 9 height 8
checkbox input "true"
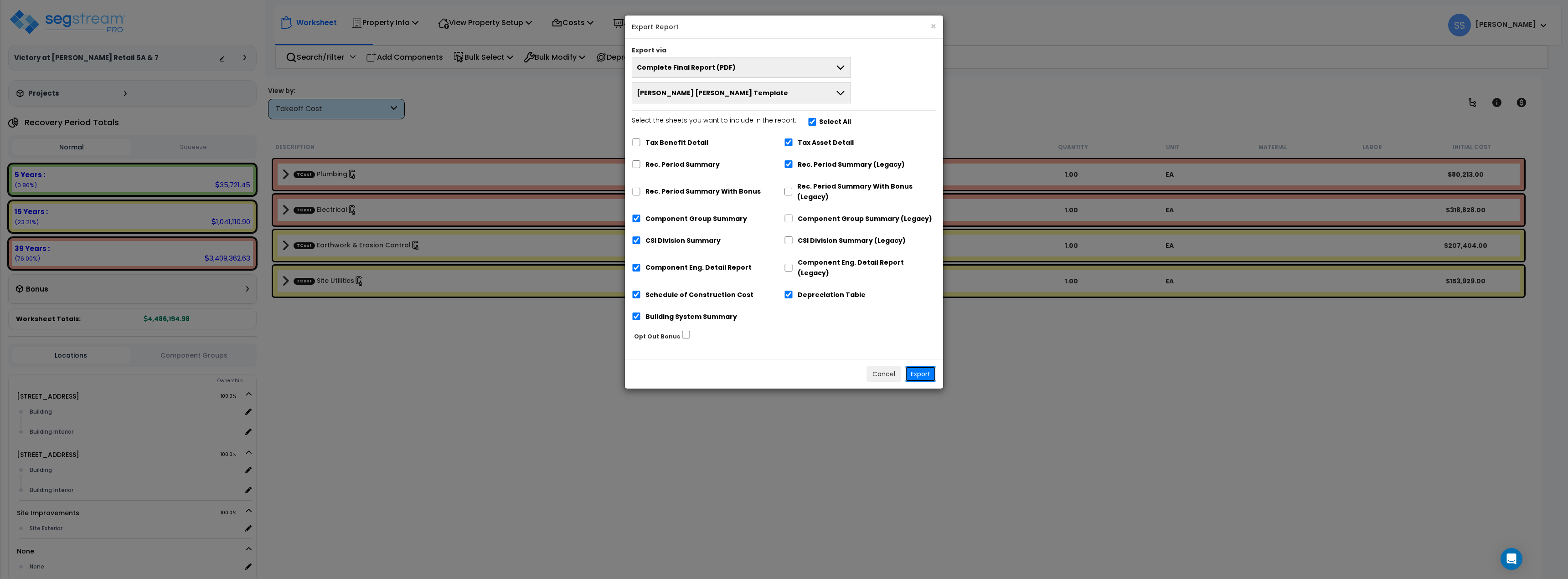
click at [925, 366] on button "Export" at bounding box center [920, 374] width 31 height 15
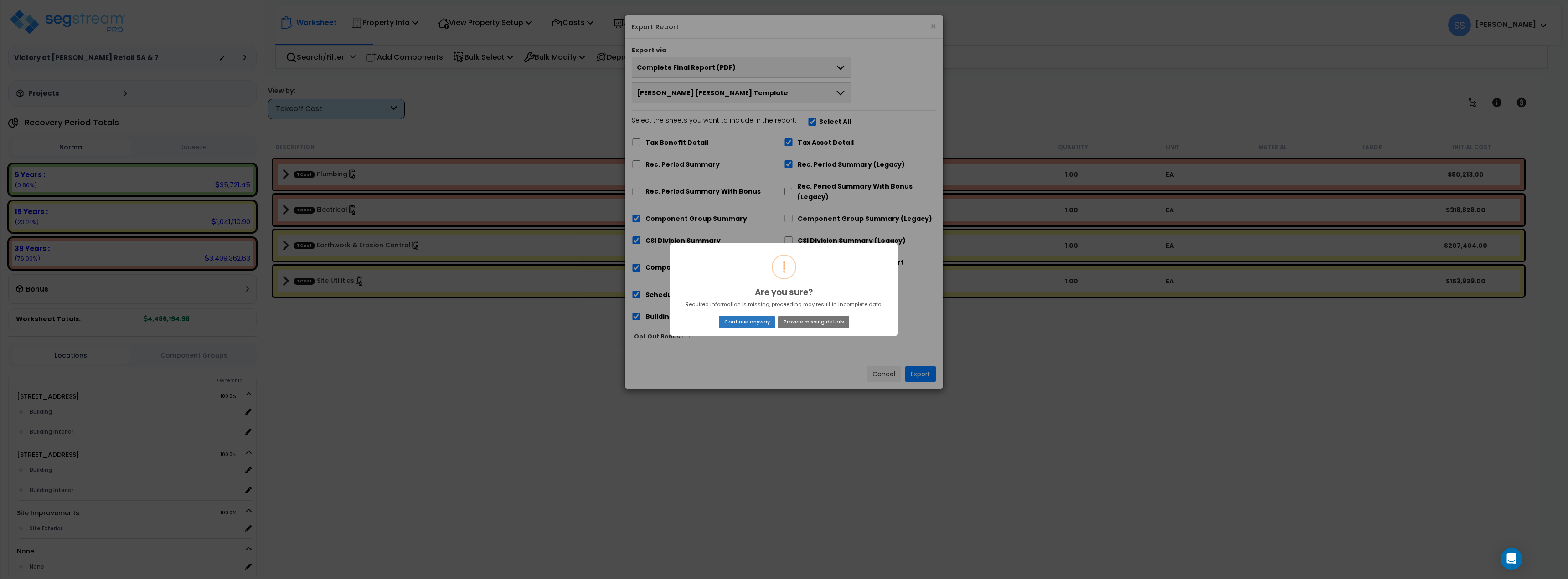
click at [746, 326] on button "Continue anyway" at bounding box center [747, 321] width 56 height 13
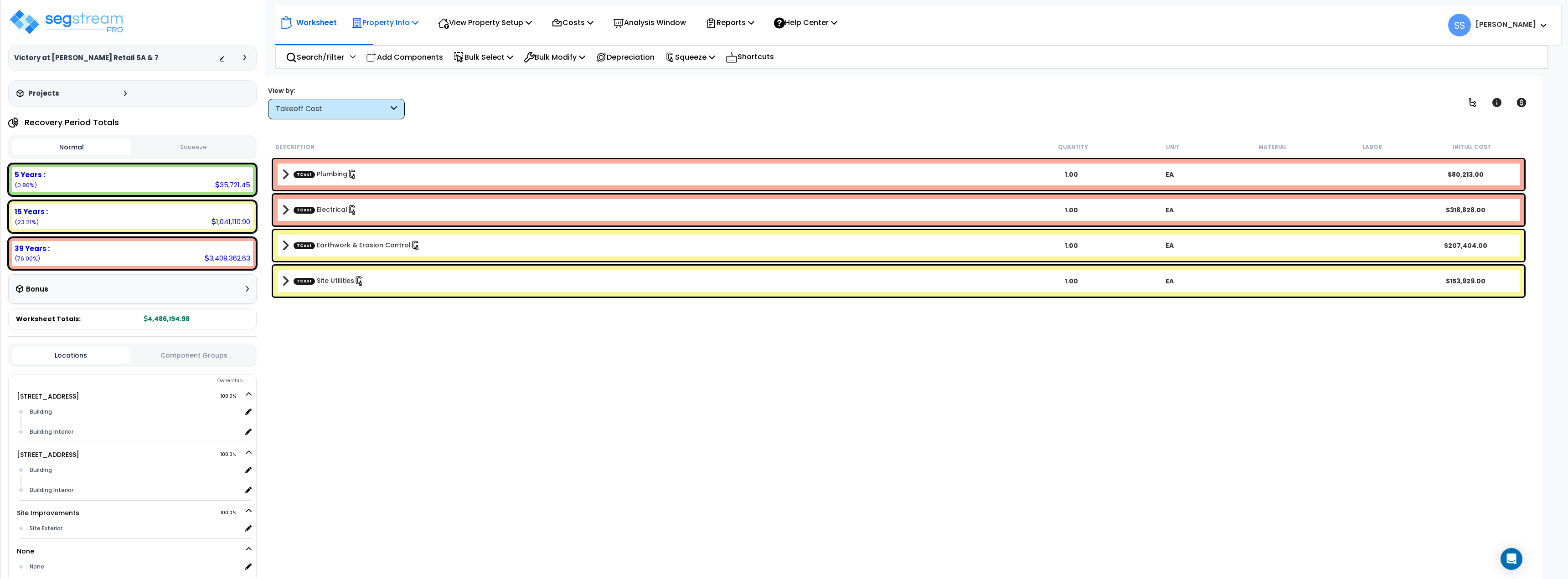
click at [373, 19] on p "Property Info" at bounding box center [385, 23] width 67 height 12
click at [378, 37] on link "Property Setup" at bounding box center [392, 43] width 90 height 18
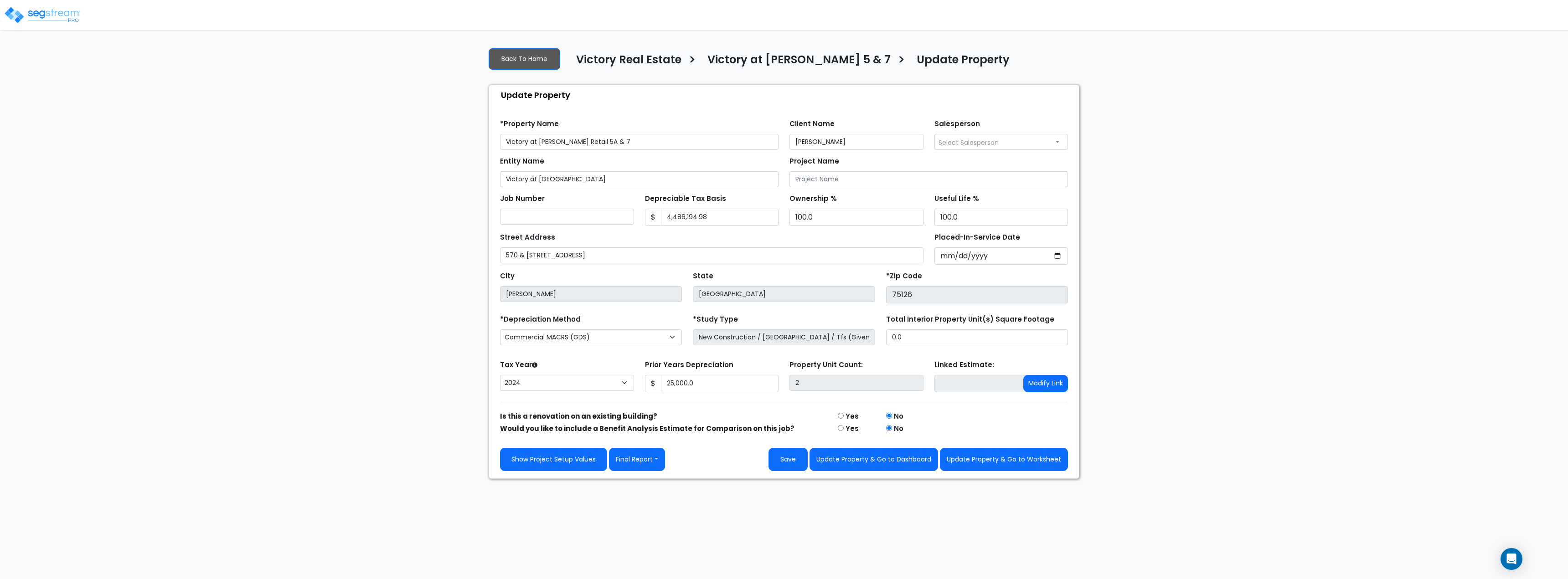
select select "2024"
click at [586, 175] on input "Victory at [GEOGRAPHIC_DATA]" at bounding box center [640, 179] width 278 height 16
drag, startPoint x: 614, startPoint y: 141, endPoint x: 597, endPoint y: 139, distance: 17.1
click at [597, 139] on input "Victory at [PERSON_NAME] Retail 5A & 7" at bounding box center [640, 141] width 278 height 16
click at [587, 143] on input "Victory at [PERSON_NAME] Retail 5A & 7" at bounding box center [640, 141] width 278 height 16
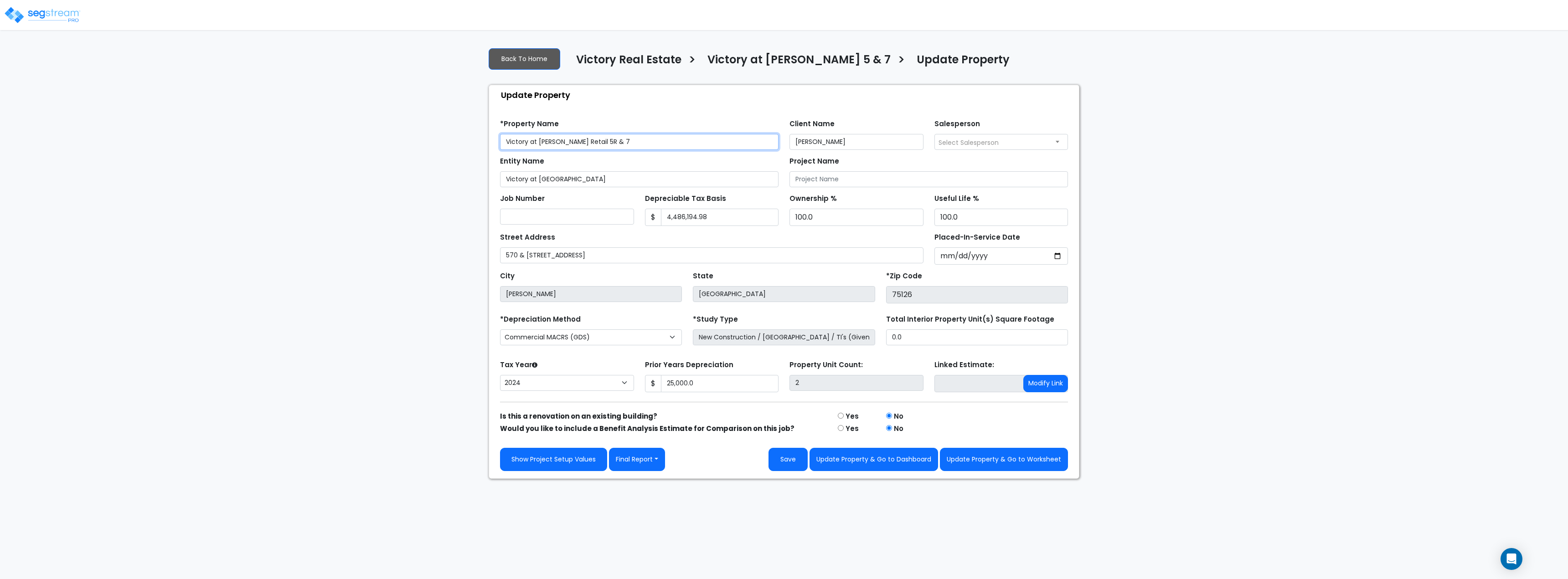
click at [608, 145] on input "Victory at [PERSON_NAME] Retail 5R & 7" at bounding box center [640, 141] width 278 height 16
drag, startPoint x: 616, startPoint y: 142, endPoint x: 484, endPoint y: 138, distance: 132.1
click at [484, 138] on div "Back To Home Victory Real Estate > Victory at [PERSON_NAME] 5 & 7 > Update Prop…" at bounding box center [783, 259] width 601 height 438
type input "Victory at [PERSON_NAME] Retail 5R & 7A"
drag, startPoint x: 574, startPoint y: 185, endPoint x: 471, endPoint y: 179, distance: 103.2
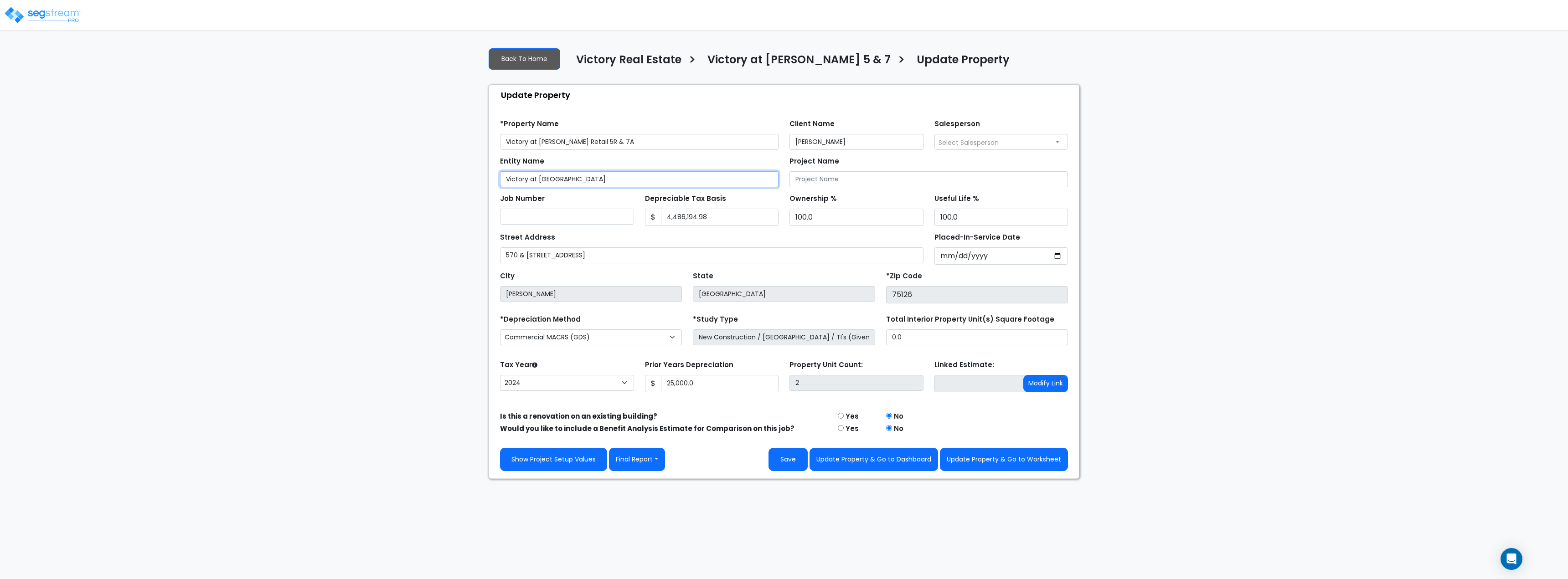
click at [473, 179] on div "We are Building your Property. So please grab a coffee and let us do the heavy …" at bounding box center [784, 259] width 1568 height 438
paste input "Retail 5R & 7A"
type input "Victory at [PERSON_NAME] Retail 5R & 7A"
drag, startPoint x: 709, startPoint y: 384, endPoint x: 629, endPoint y: 380, distance: 80.1
click at [629, 380] on div "Tax Year Please Enter The Placed In Service Date First. [CREDIT_CARD_NUMBER] Pr…" at bounding box center [783, 376] width 579 height 36
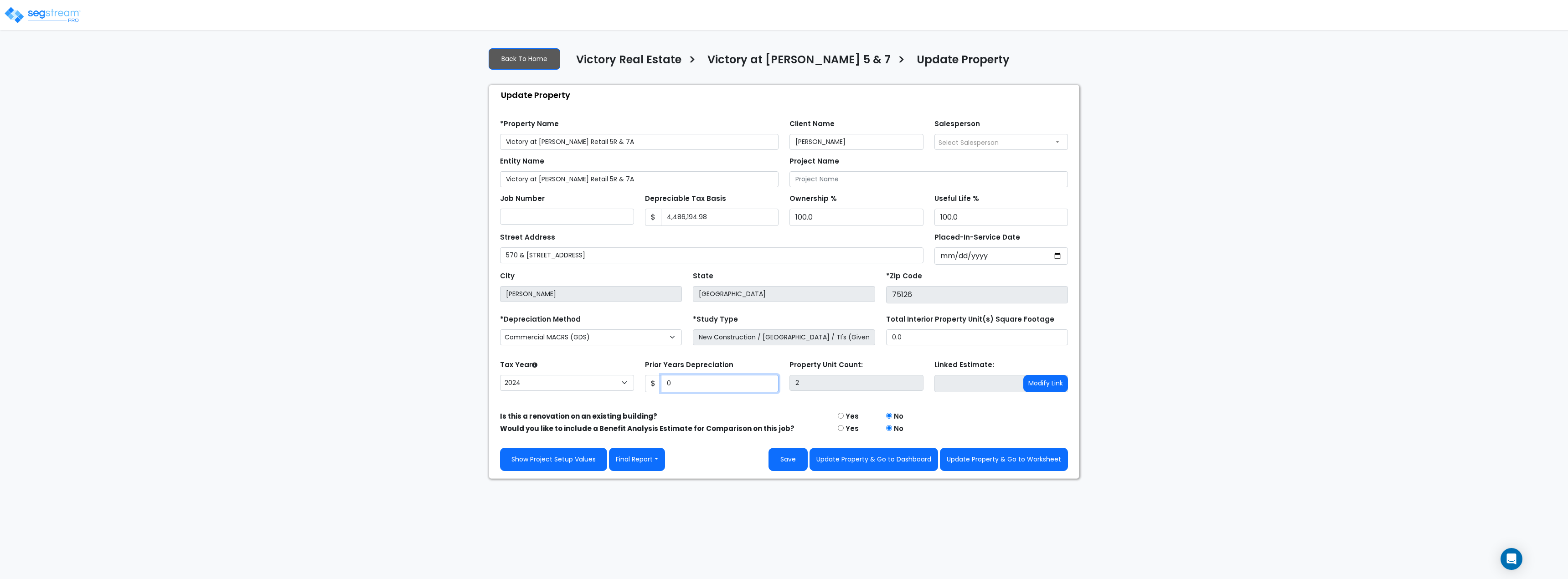
type input "0"
click at [1067, 256] on input "[DATE]" at bounding box center [1001, 255] width 134 height 17
click at [1059, 256] on input "[DATE]" at bounding box center [1001, 255] width 134 height 17
click at [1067, 233] on div "Placed-In-Service Date [DATE]" at bounding box center [1001, 247] width 145 height 34
click at [906, 328] on div "Total Interior Property Unit(s) Square Footage 0.0" at bounding box center [976, 328] width 182 height 33
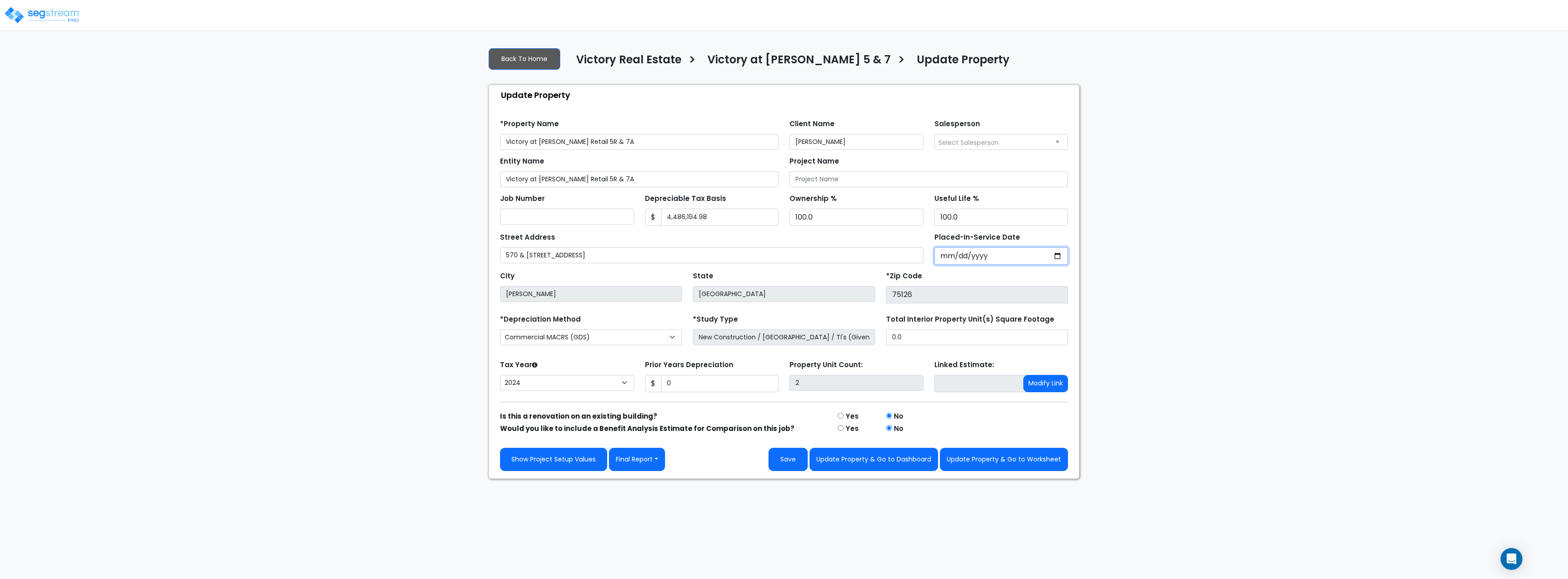
click at [1015, 257] on input "[DATE]" at bounding box center [1001, 255] width 134 height 17
drag, startPoint x: 1013, startPoint y: 255, endPoint x: 959, endPoint y: 256, distance: 54.0
click at [959, 256] on input "[DATE]" at bounding box center [1001, 255] width 134 height 17
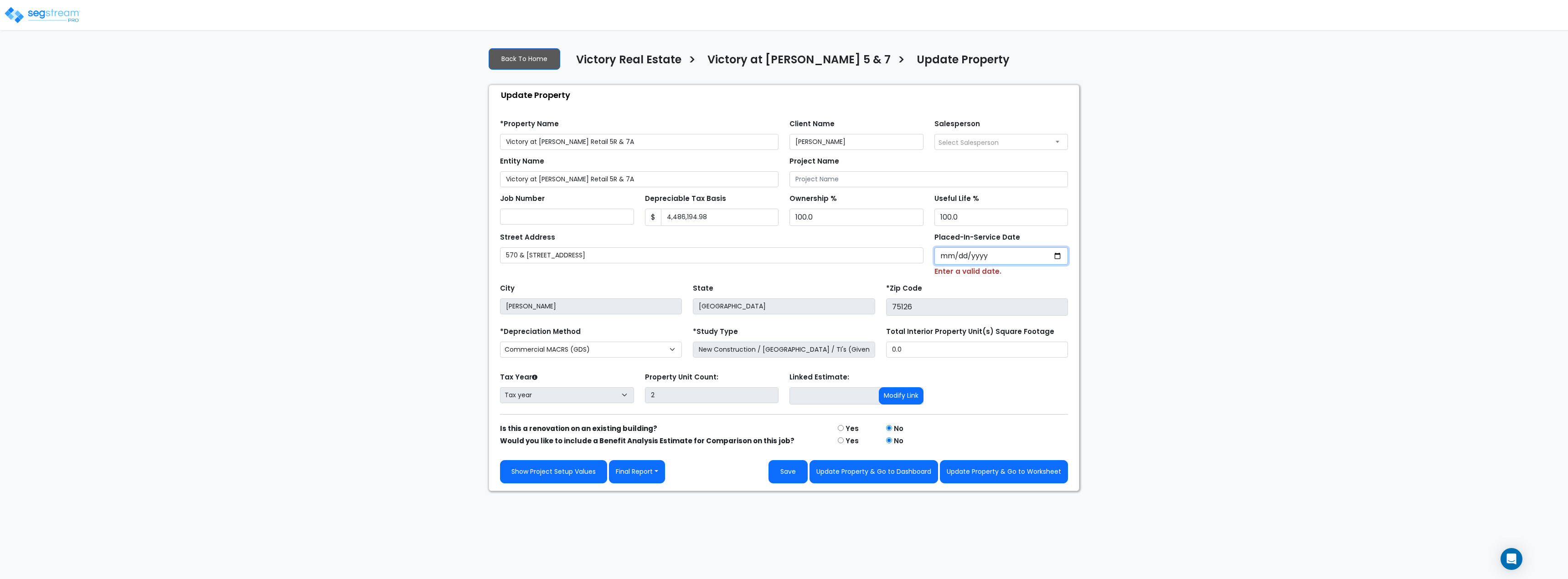
type input "0002-02-05"
select select "2"
type input "0202-02-05"
select select "202"
type input "[DATE]"
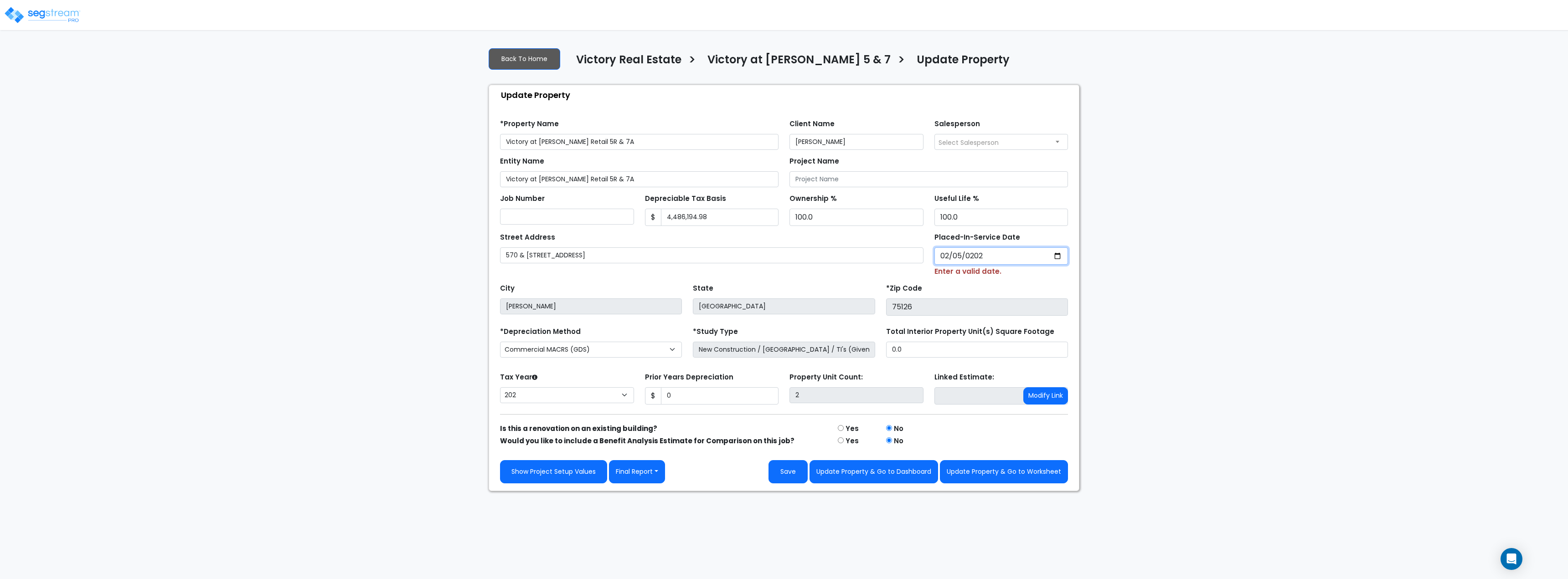
select select "2024"
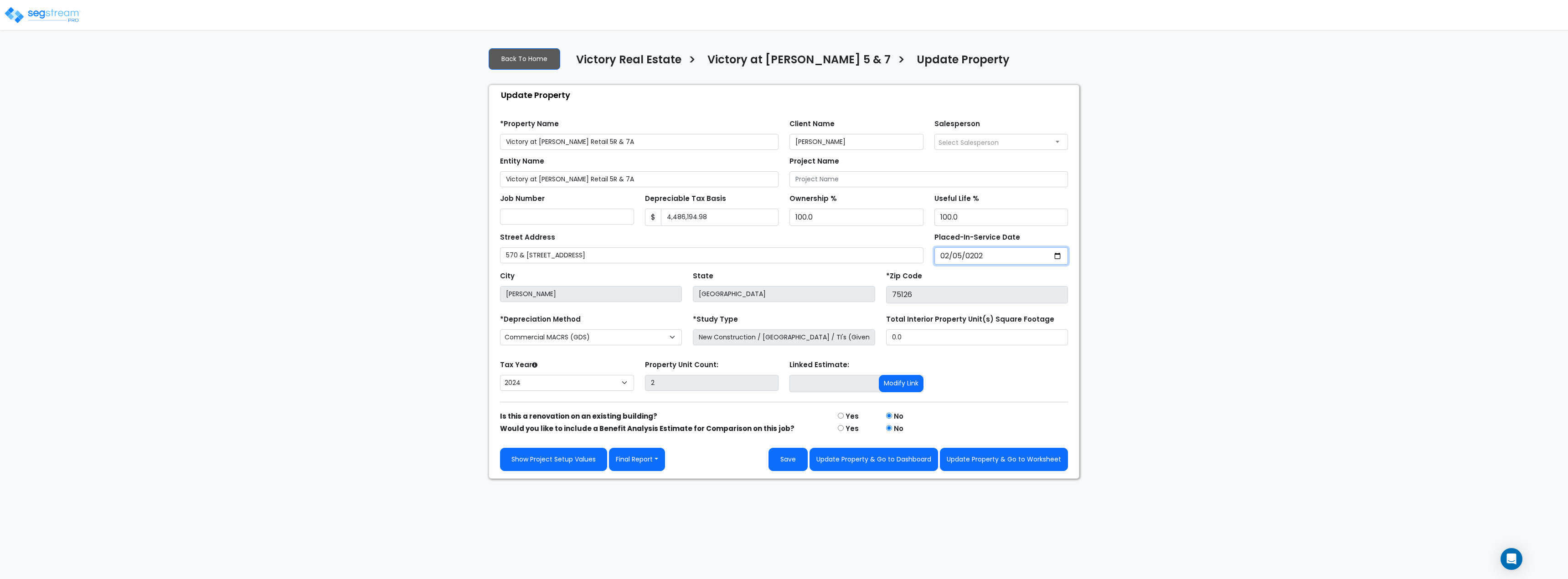
click at [947, 258] on input "[DATE]" at bounding box center [1001, 255] width 134 height 17
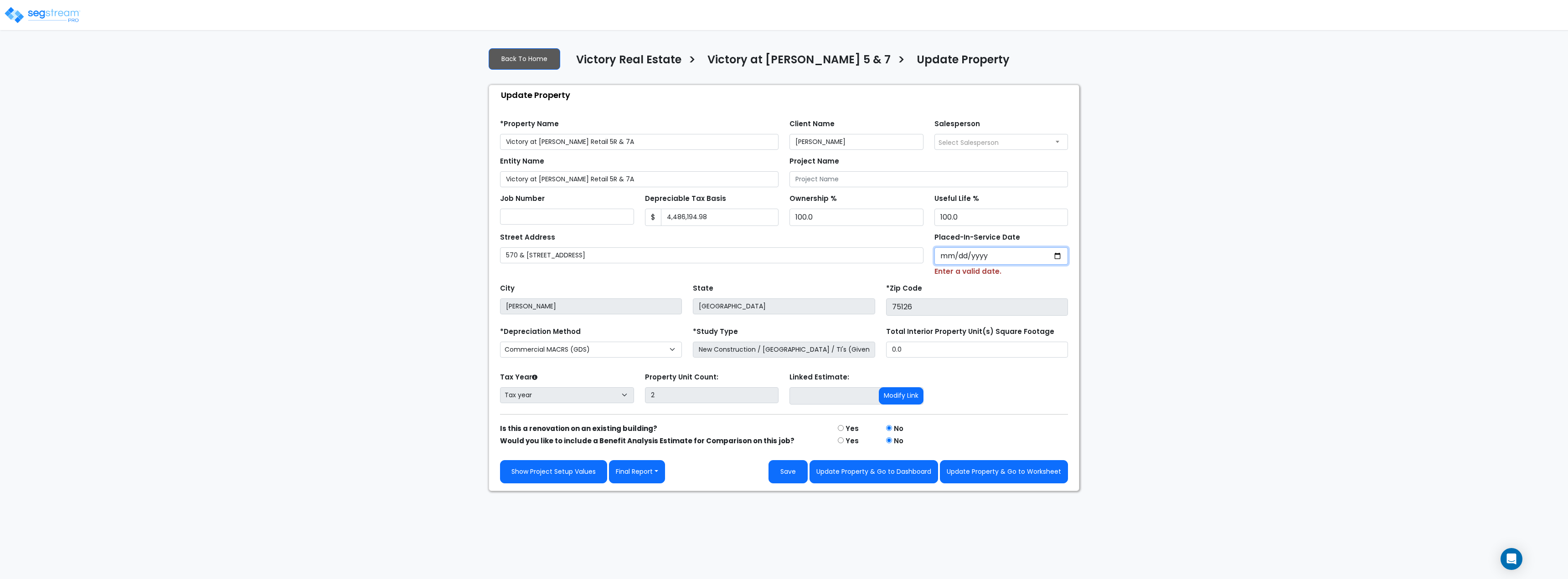
type input "0002-01-01"
select select "2"
type input "0202-01-01"
select select "202"
type input "[DATE]"
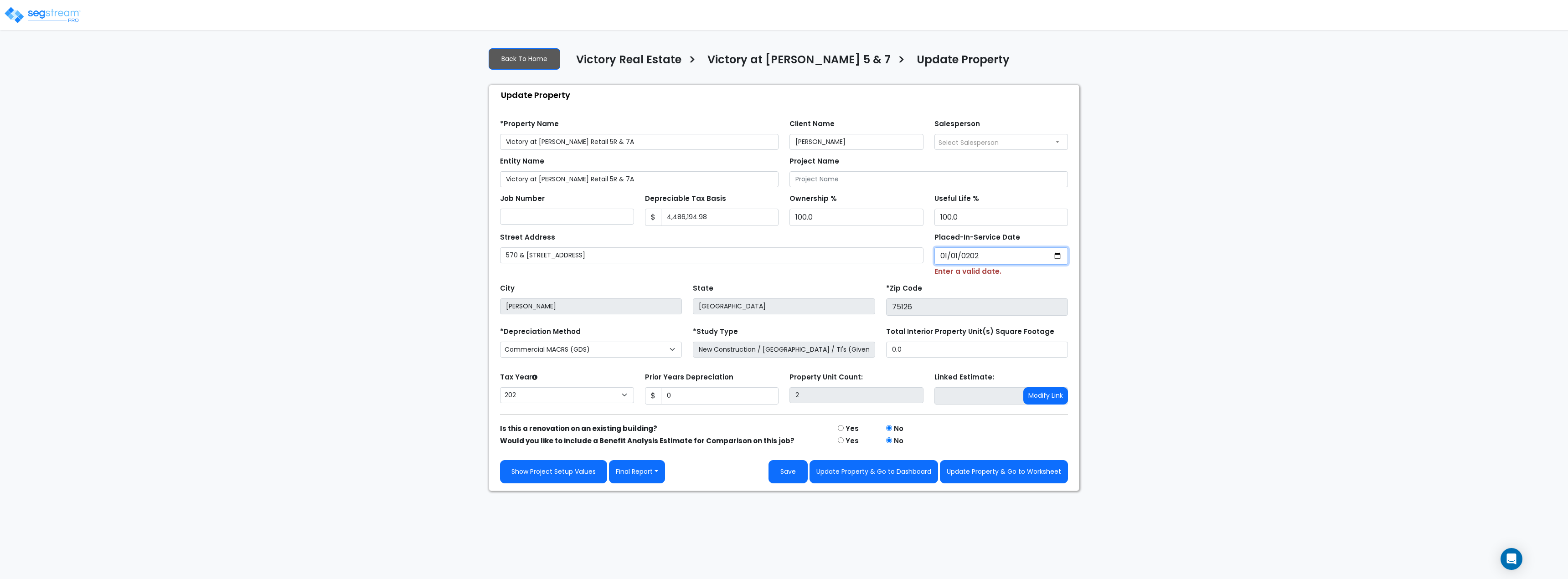
select select "2024"
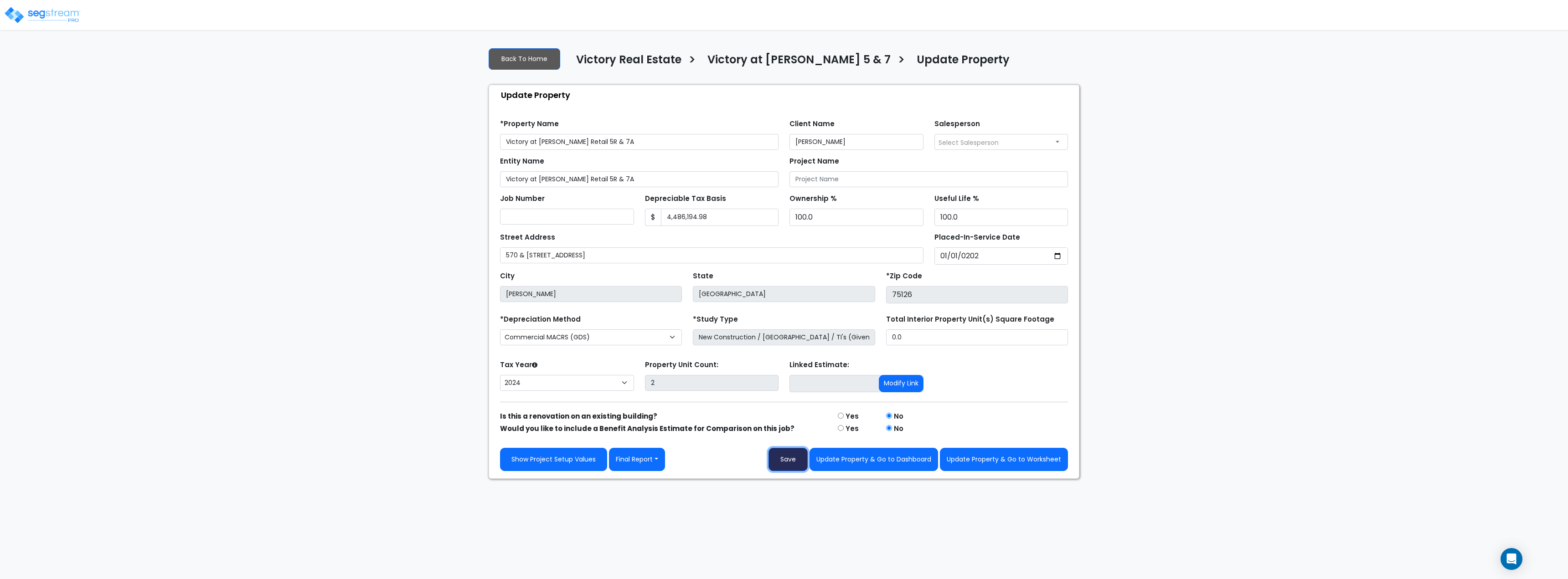
click at [804, 460] on button "Save" at bounding box center [789, 459] width 40 height 24
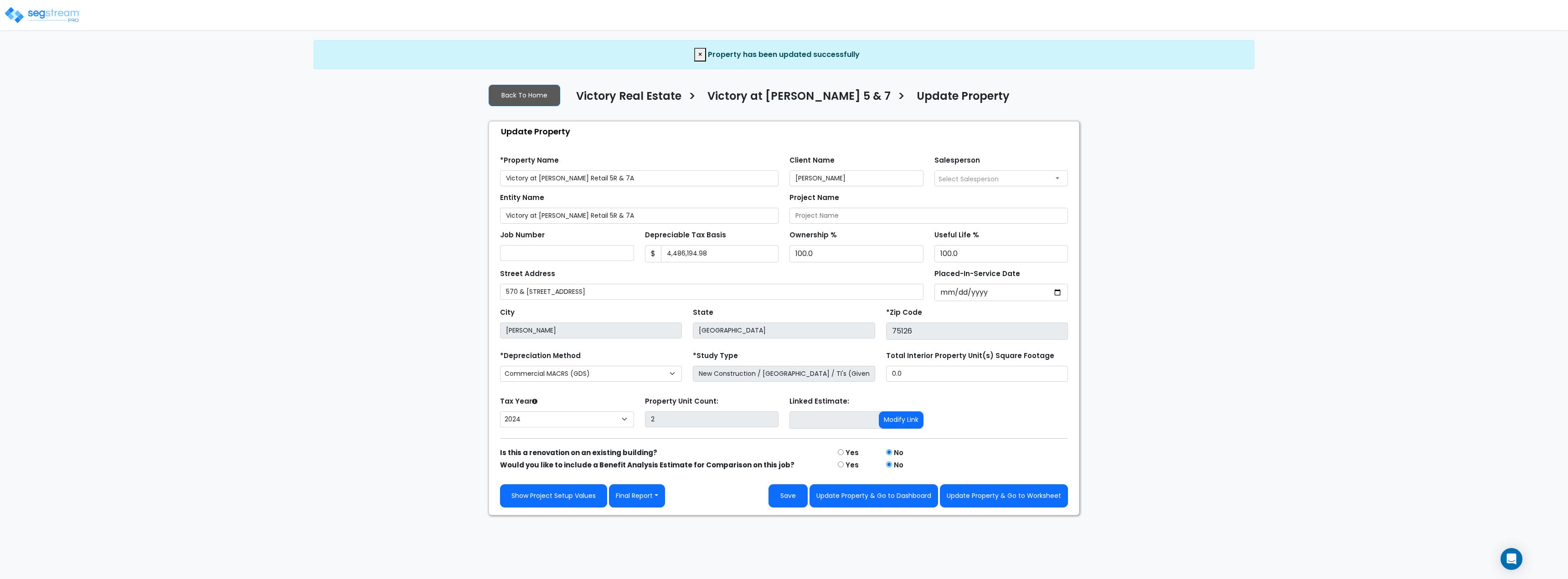
select select "2024"
click at [974, 487] on button "Update Property & Go to Worksheet" at bounding box center [1004, 495] width 128 height 24
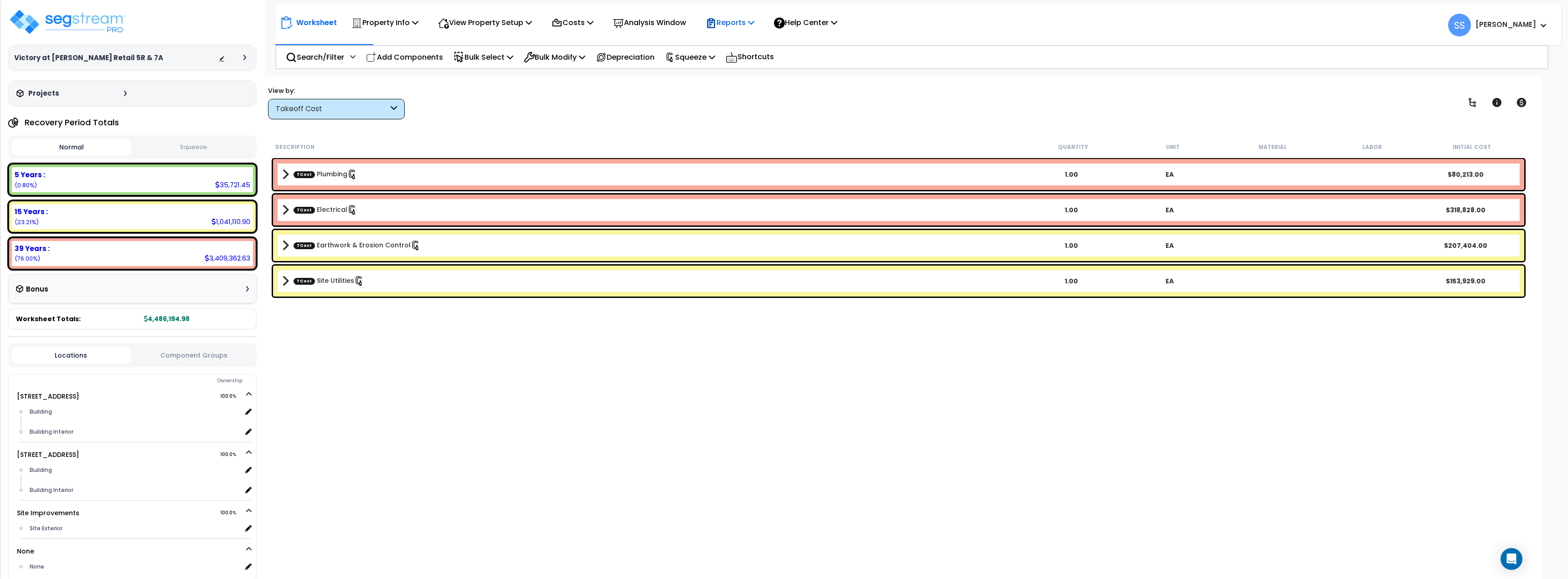
click at [735, 22] on p "Reports" at bounding box center [730, 23] width 49 height 12
click at [739, 39] on link "Get Report" at bounding box center [746, 43] width 90 height 18
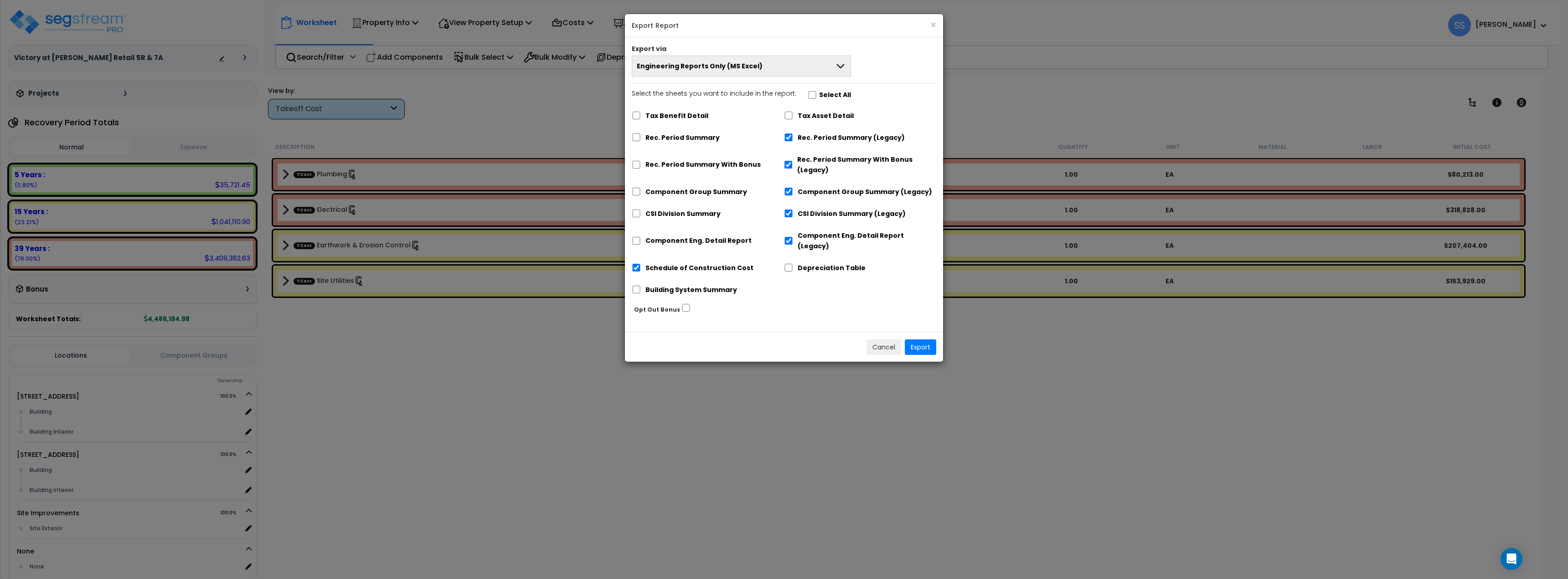
click at [827, 93] on label "Select All" at bounding box center [835, 95] width 32 height 11
click at [817, 93] on input "Select the sheets you want to include in the report: Select All" at bounding box center [812, 95] width 9 height 8
checkbox input "true"
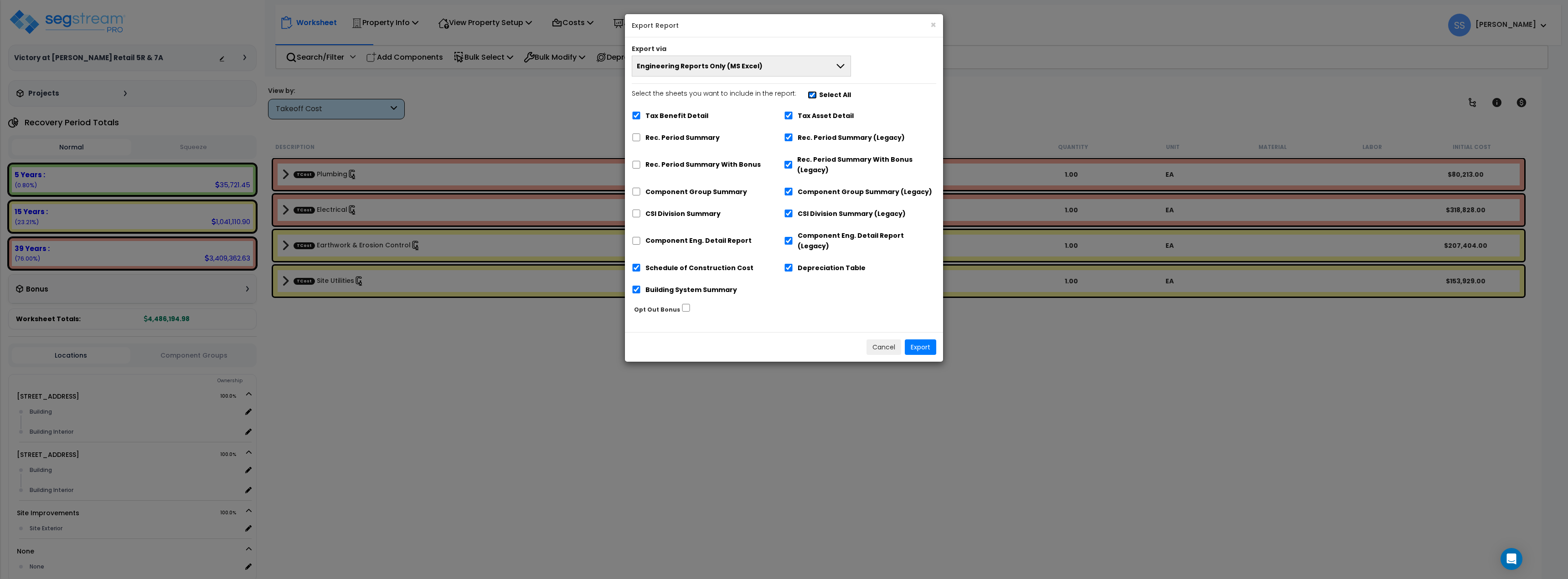
checkbox input "true"
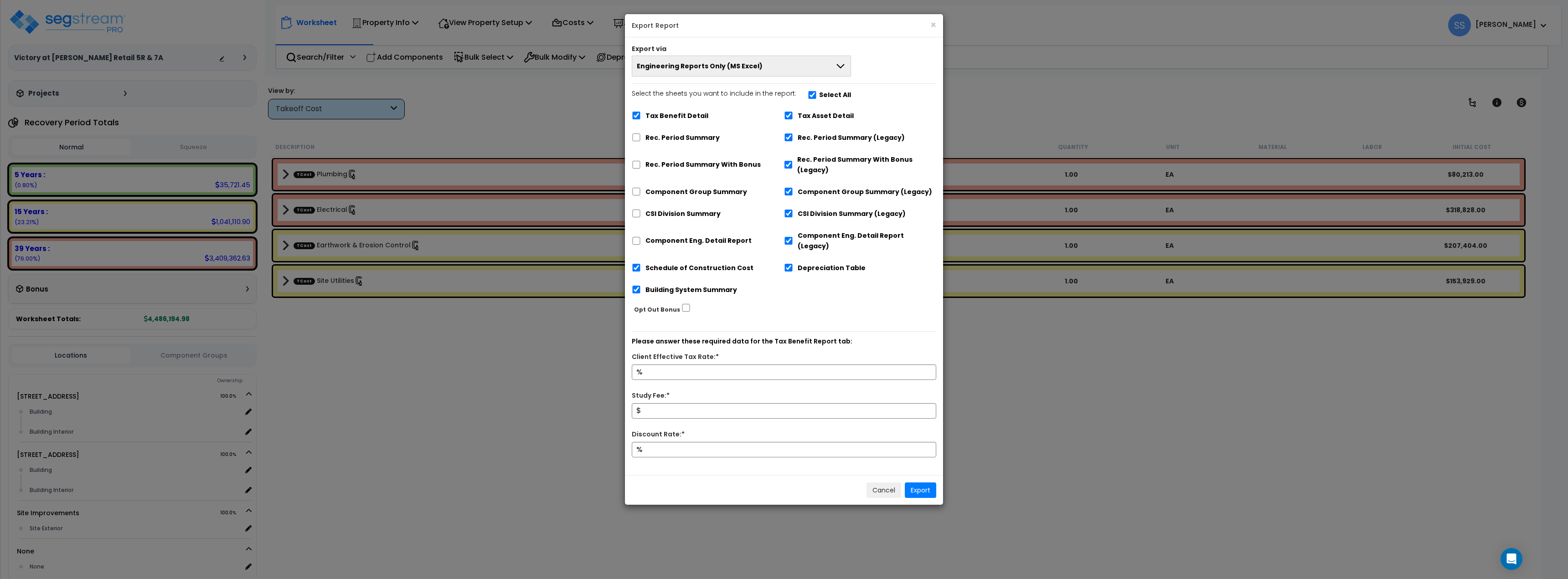
click at [819, 93] on label "Select All" at bounding box center [835, 95] width 32 height 11
click at [816, 93] on input "Select the sheets you want to include in the report: Select All" at bounding box center [812, 95] width 9 height 8
checkbox input "false"
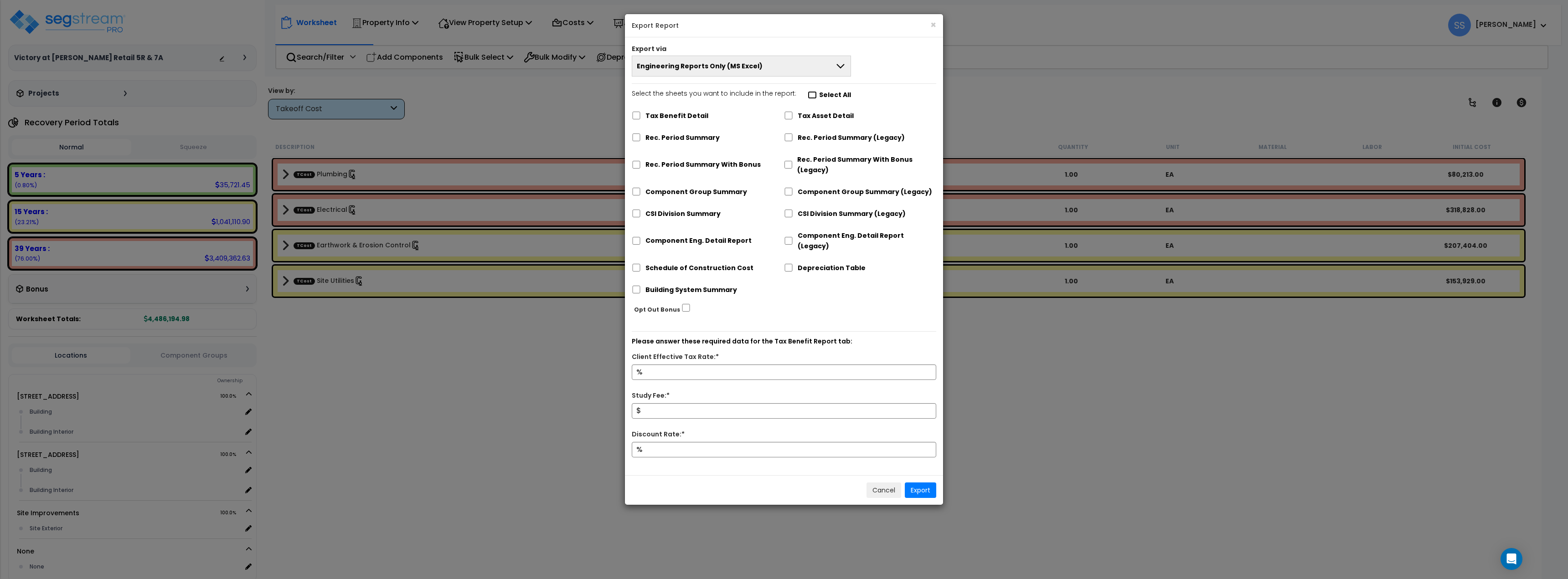
checkbox input "false"
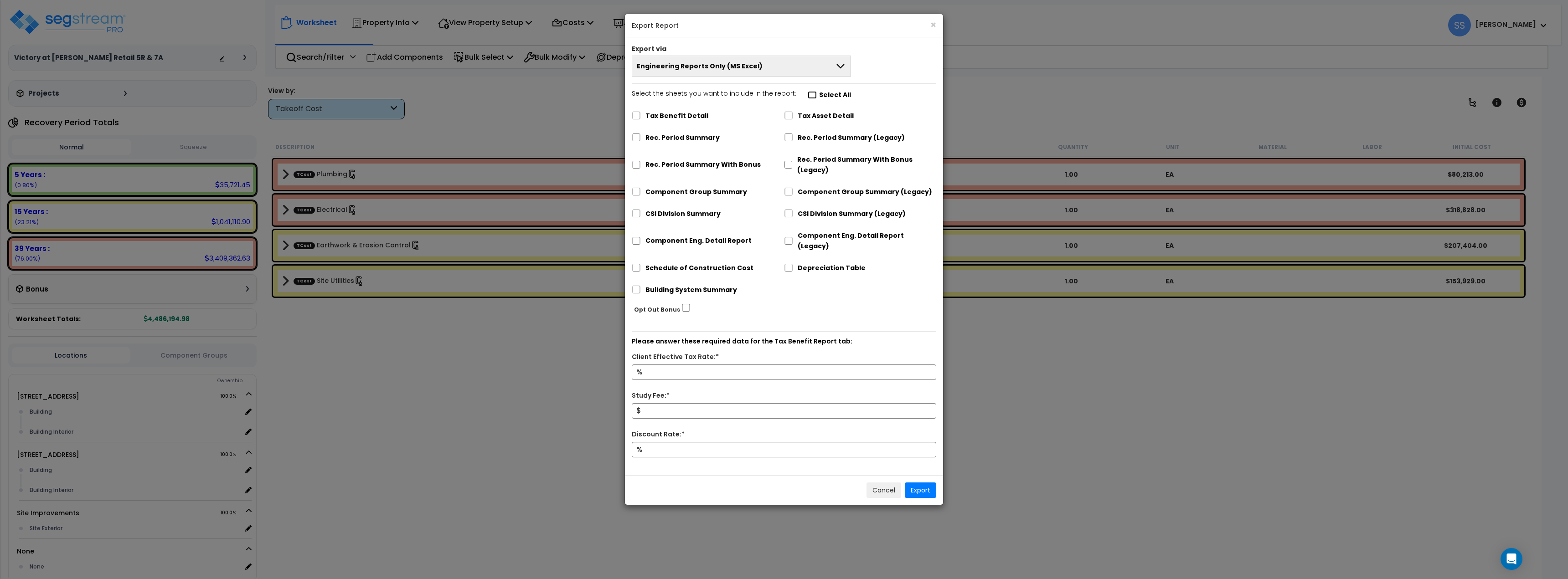
checkbox input "false"
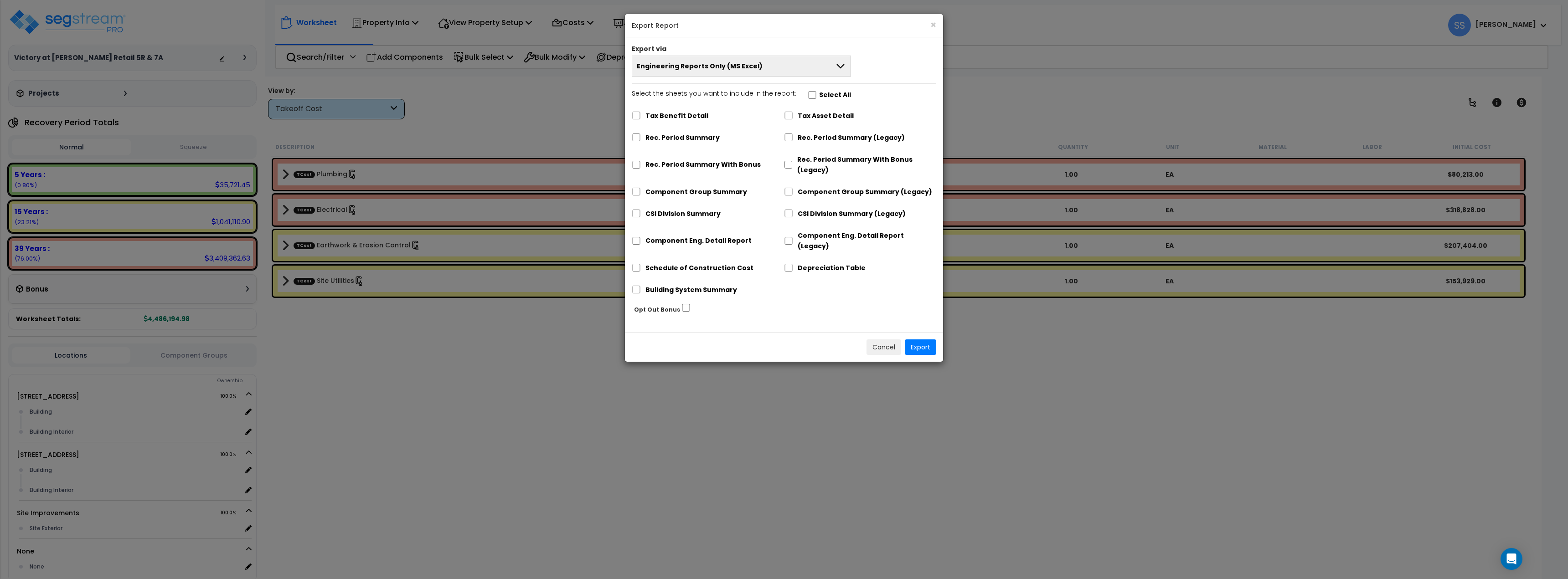
click at [819, 93] on label "Select All" at bounding box center [835, 95] width 32 height 11
click at [816, 93] on input "Select the sheets you want to include in the report: Select All" at bounding box center [812, 95] width 9 height 8
checkbox input "true"
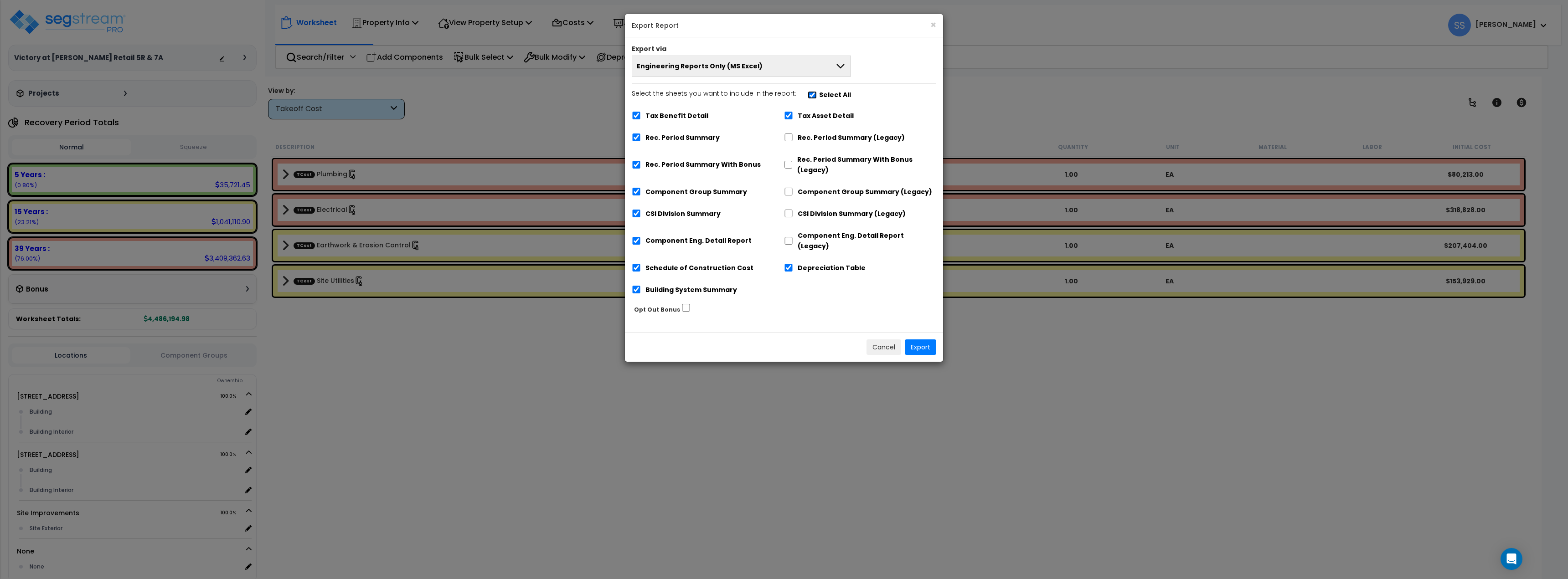
checkbox input "true"
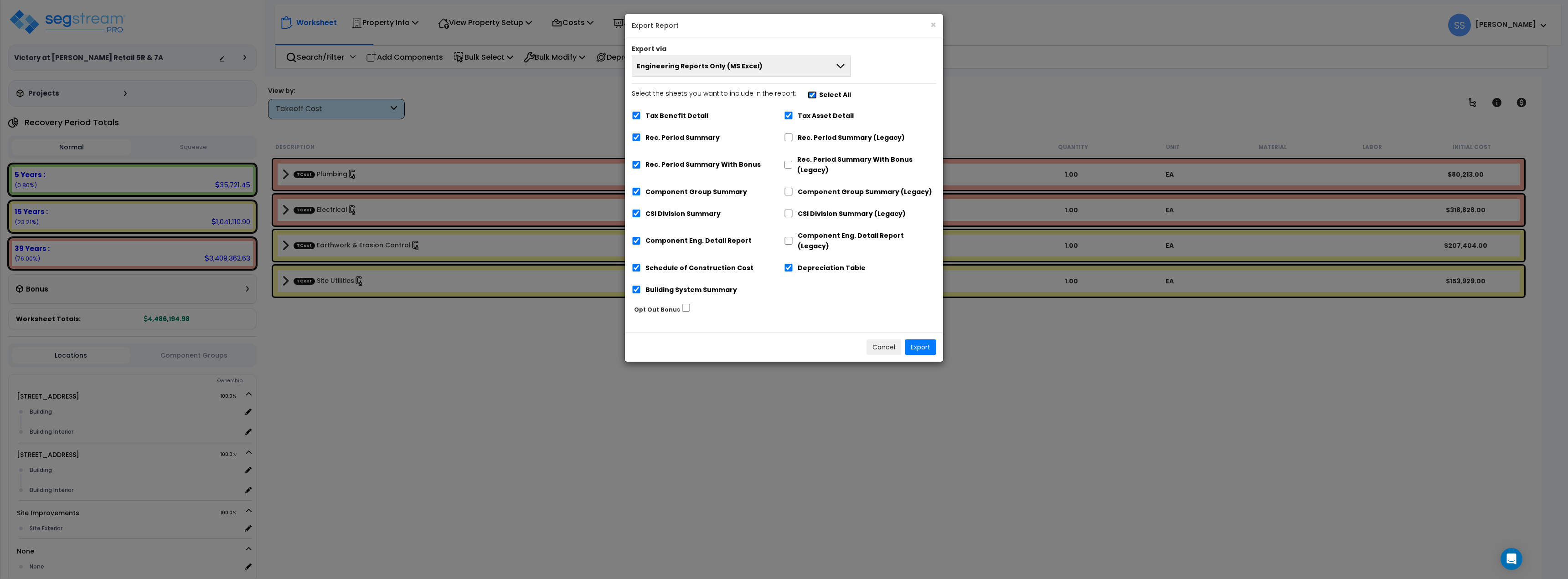
checkbox input "true"
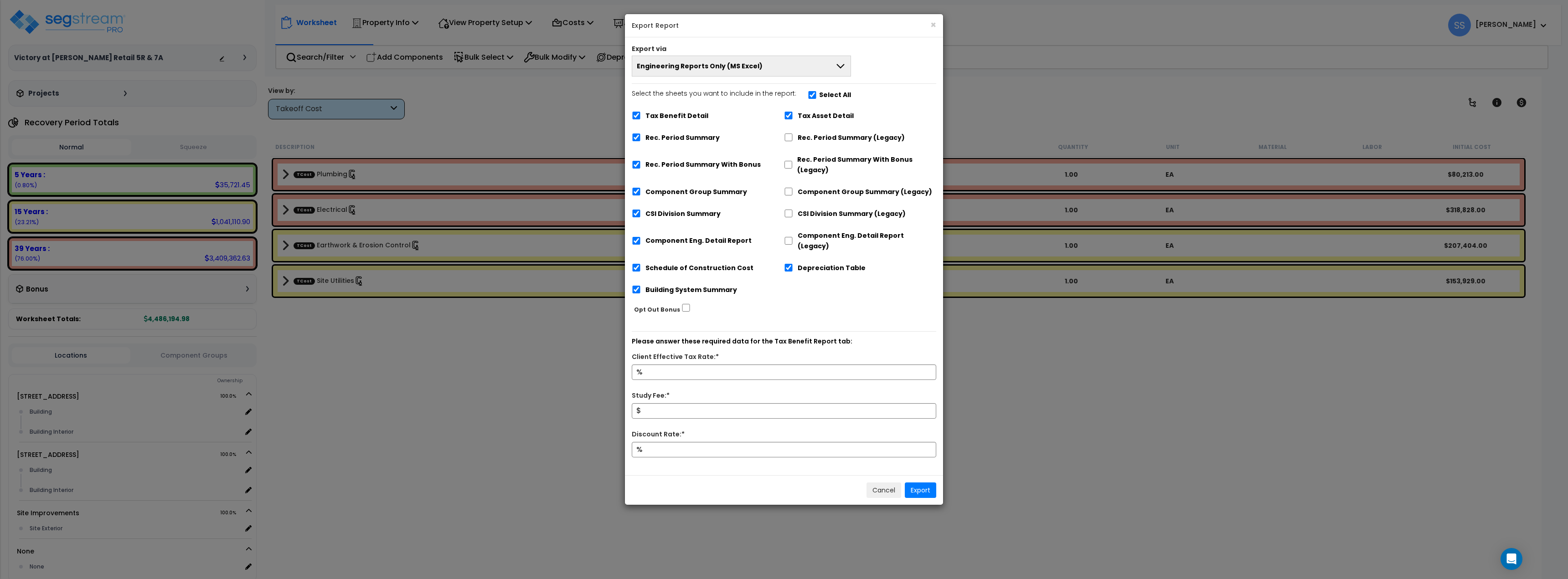
click at [787, 68] on button "Engineering Reports Only (MS Excel)" at bounding box center [741, 66] width 219 height 21
click at [737, 107] on li "Narrative Report Only (MS Word)" at bounding box center [741, 107] width 218 height 21
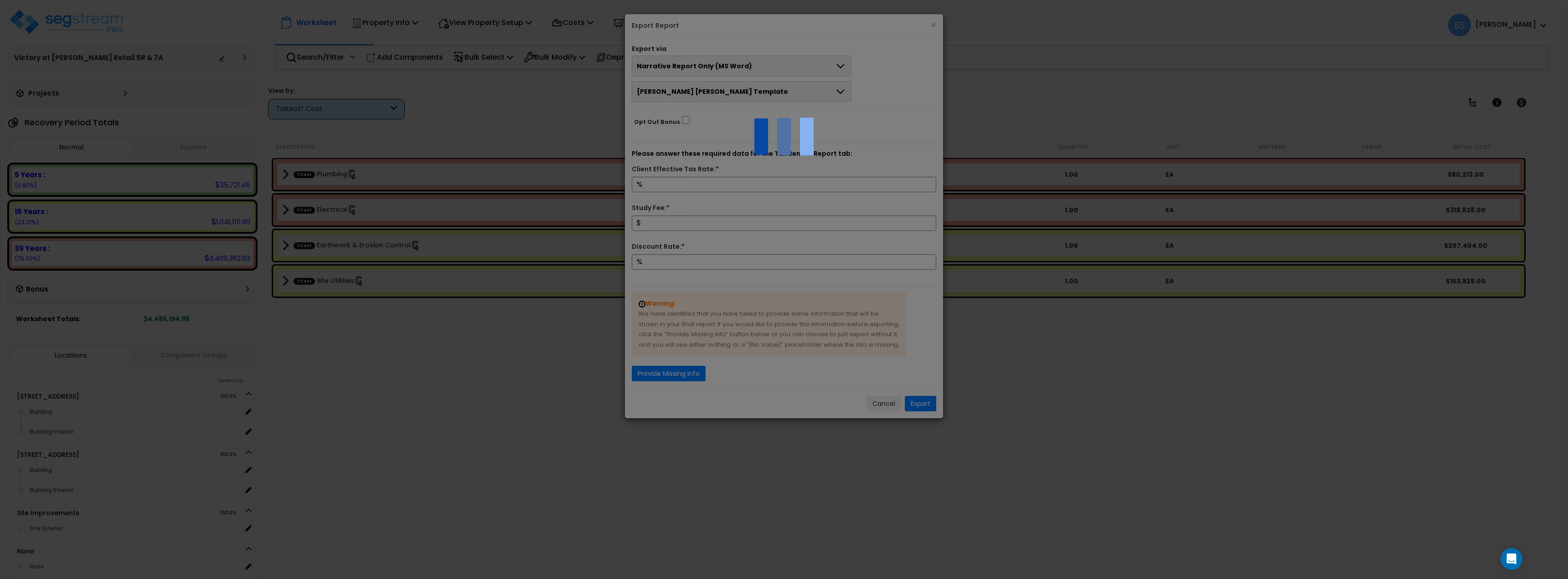
click at [795, 69] on div at bounding box center [784, 290] width 1568 height 579
click at [797, 68] on div at bounding box center [784, 290] width 1568 height 579
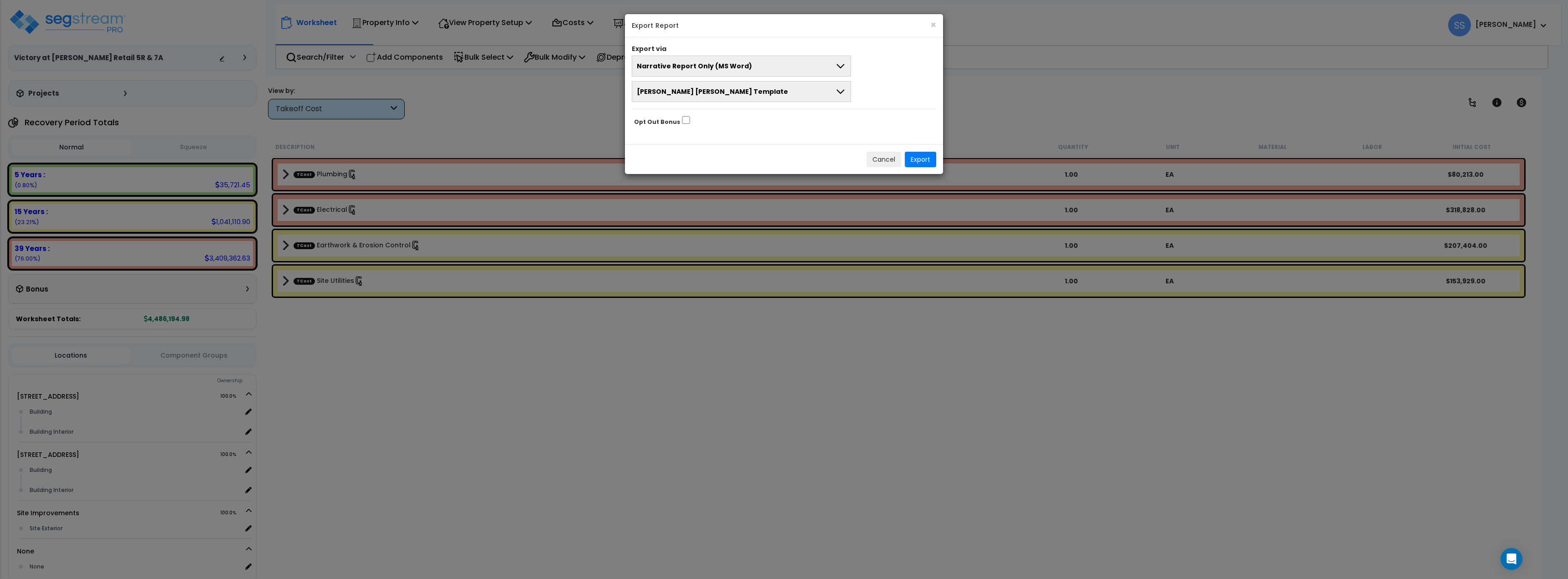
click at [797, 68] on button "Narrative Report Only (MS Word)" at bounding box center [741, 66] width 219 height 21
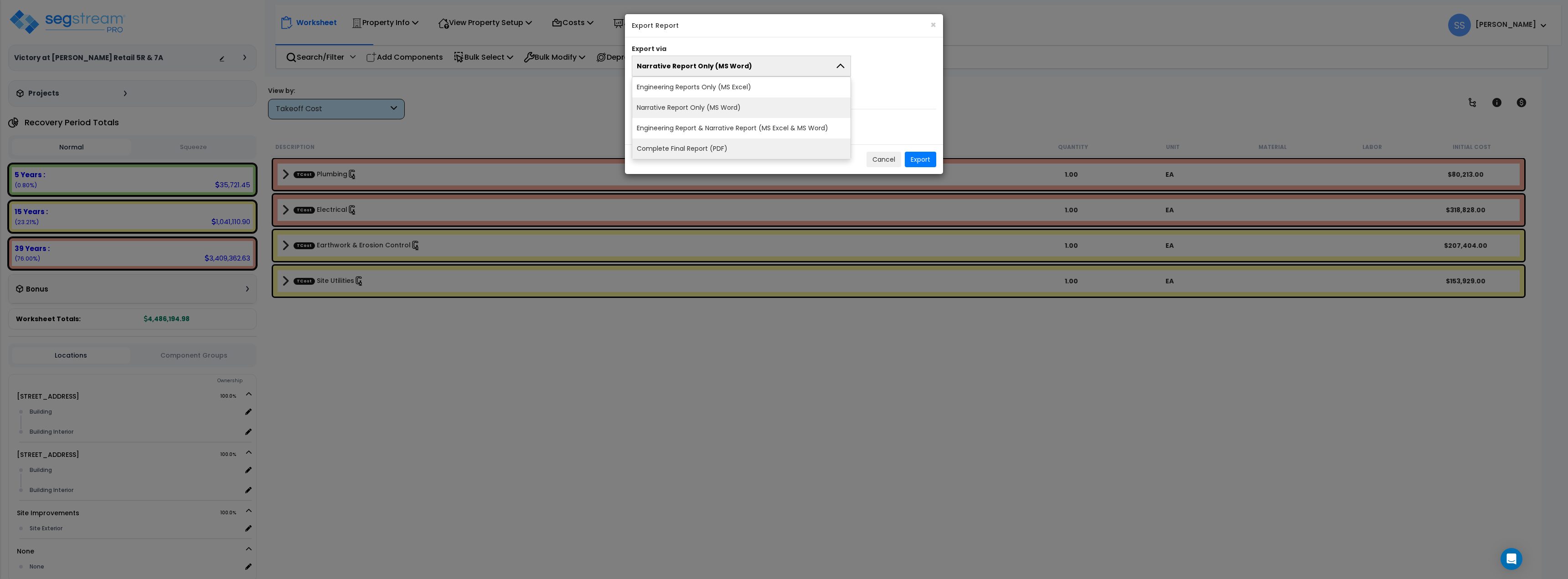
click at [739, 144] on li "Complete Final Report (PDF)" at bounding box center [741, 148] width 218 height 21
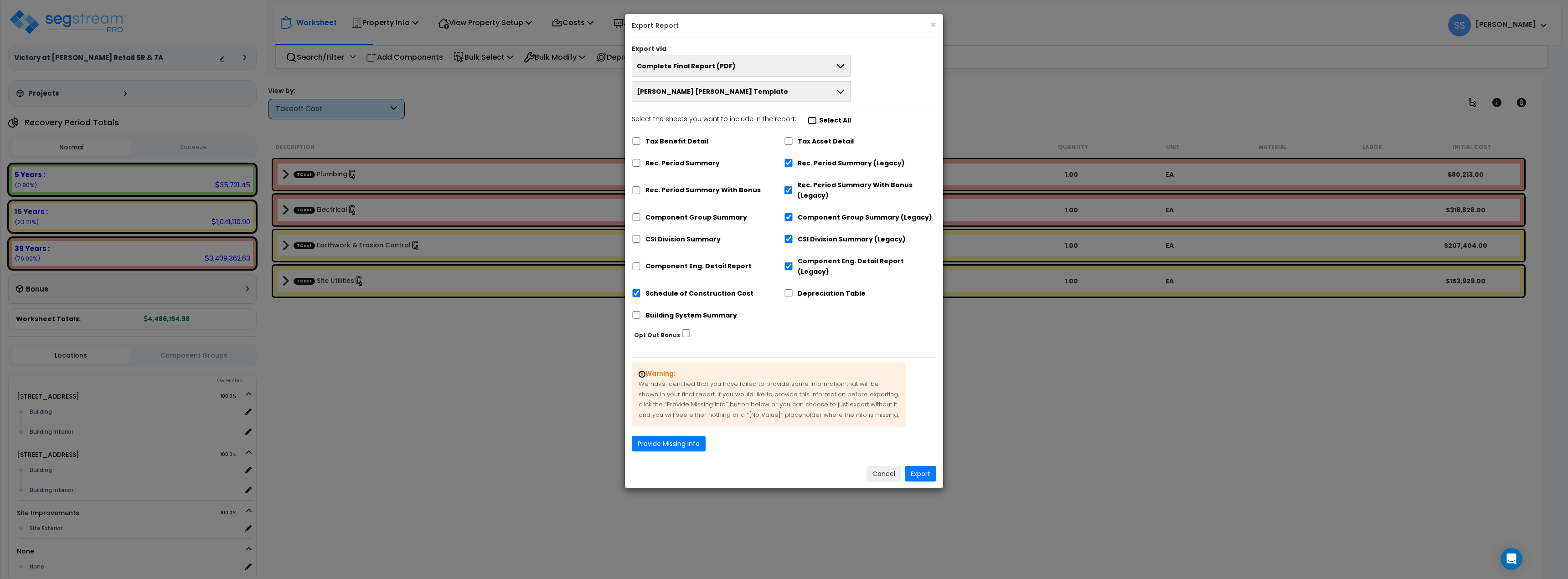
click at [811, 118] on input "Select the sheets you want to include in the report: Select All" at bounding box center [812, 120] width 9 height 8
checkbox input "true"
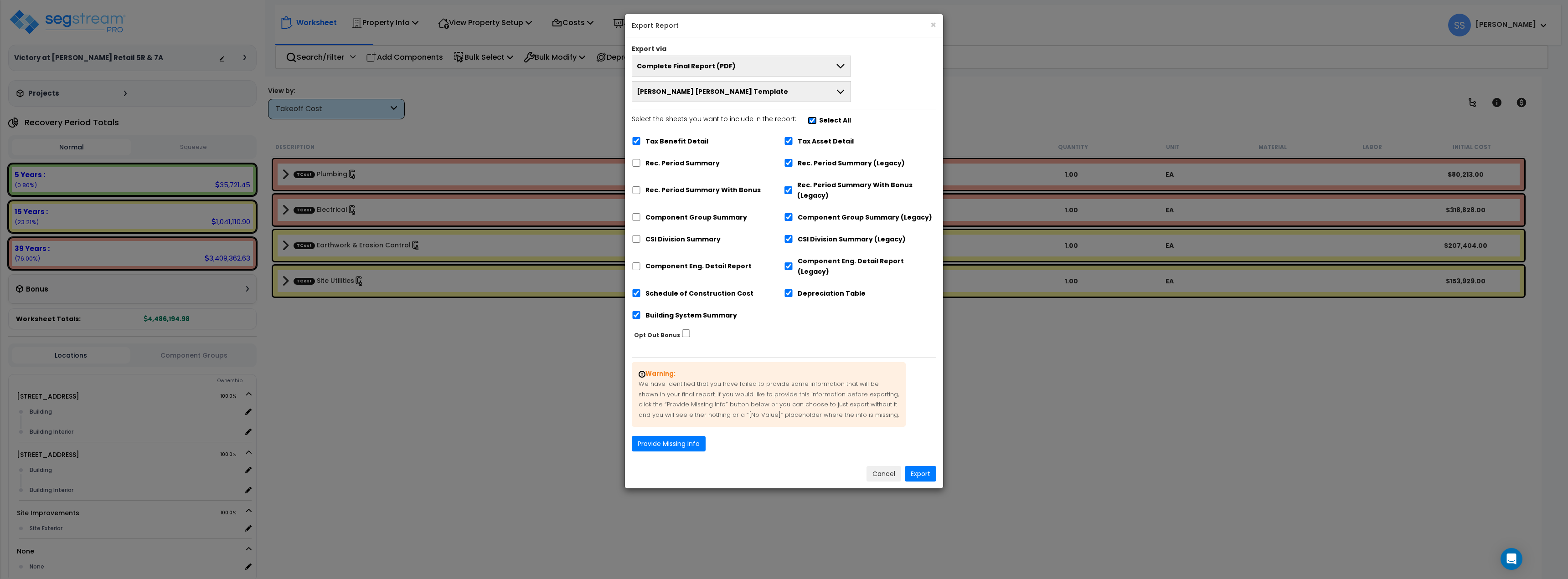
checkbox input "true"
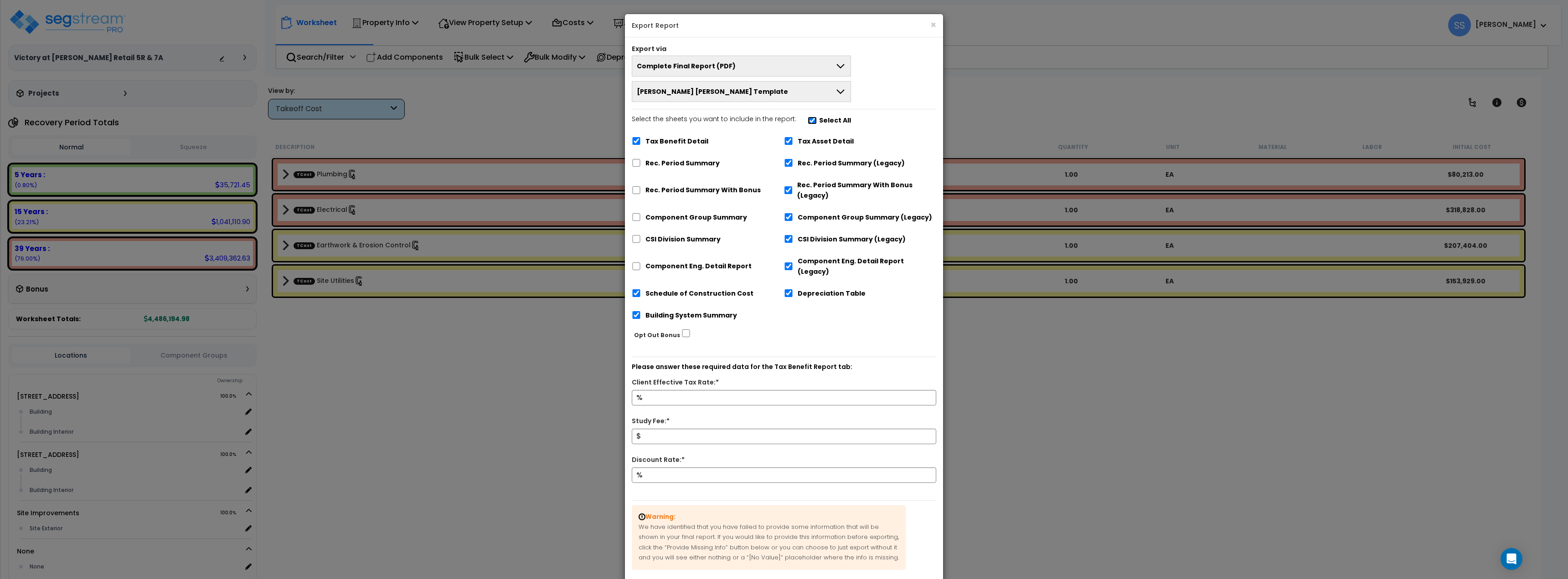
click at [808, 119] on input "Select the sheets you want to include in the report: Select All" at bounding box center [812, 120] width 9 height 8
checkbox input "false"
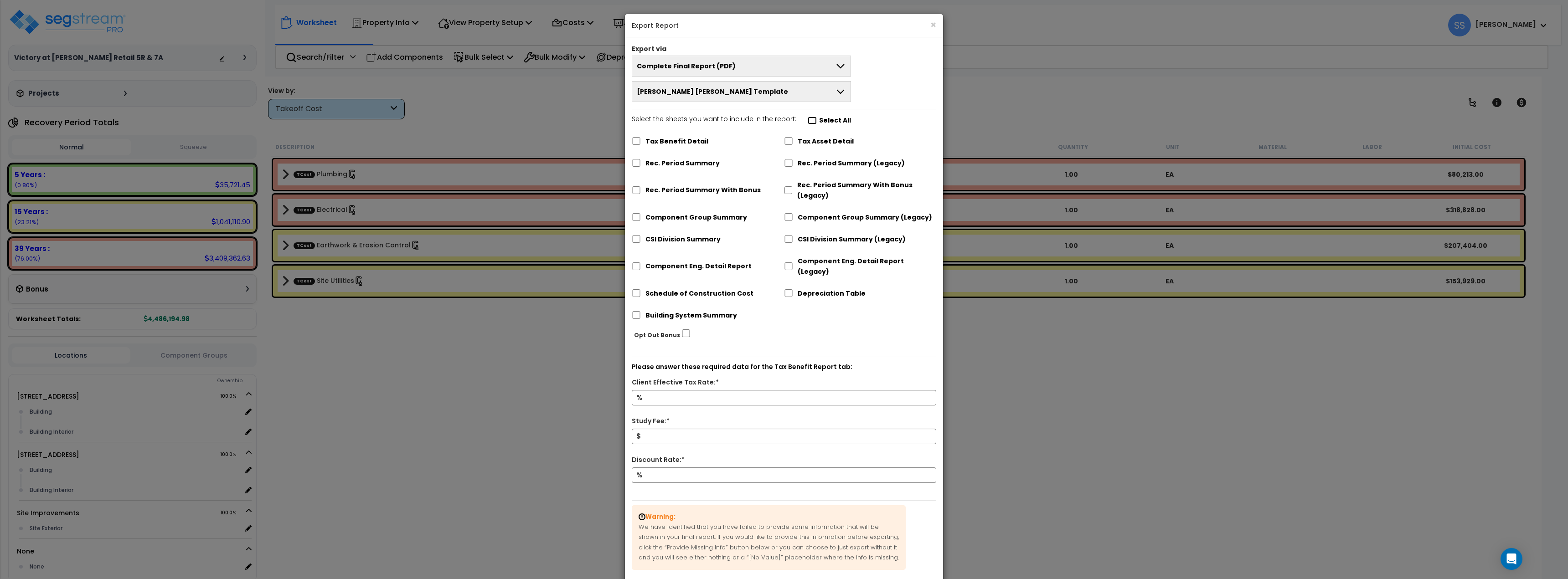
checkbox input "false"
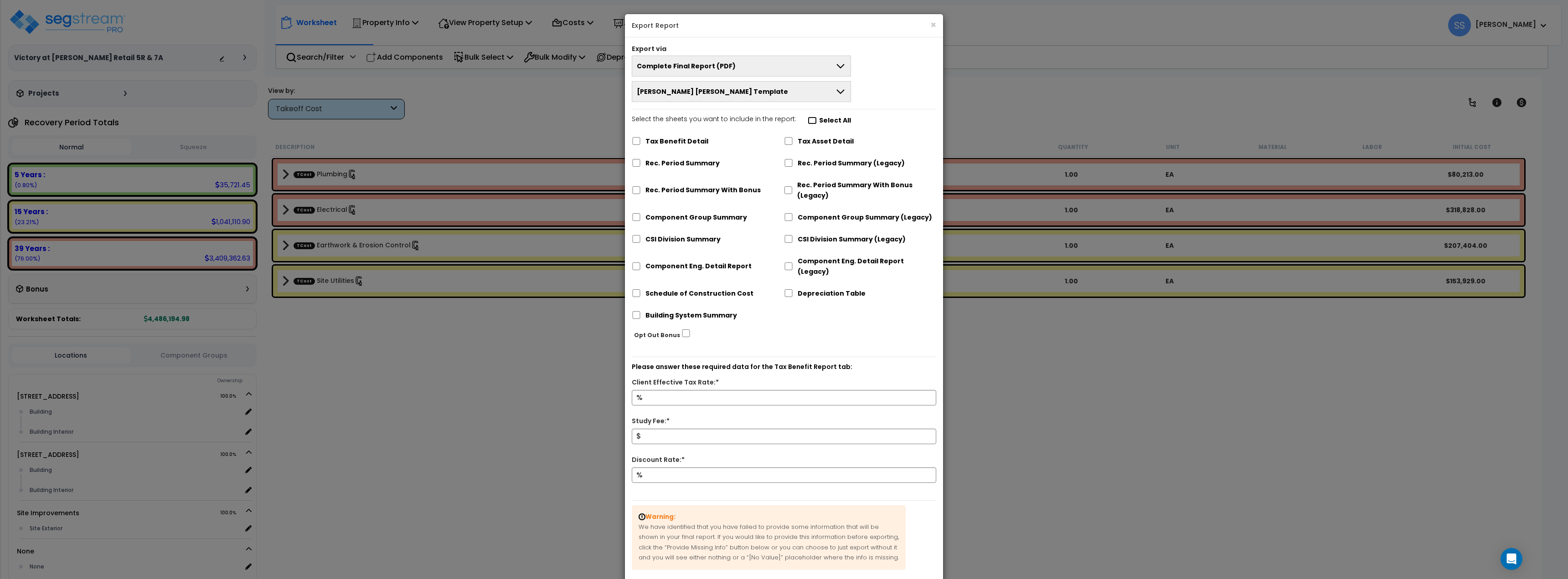
checkbox input "false"
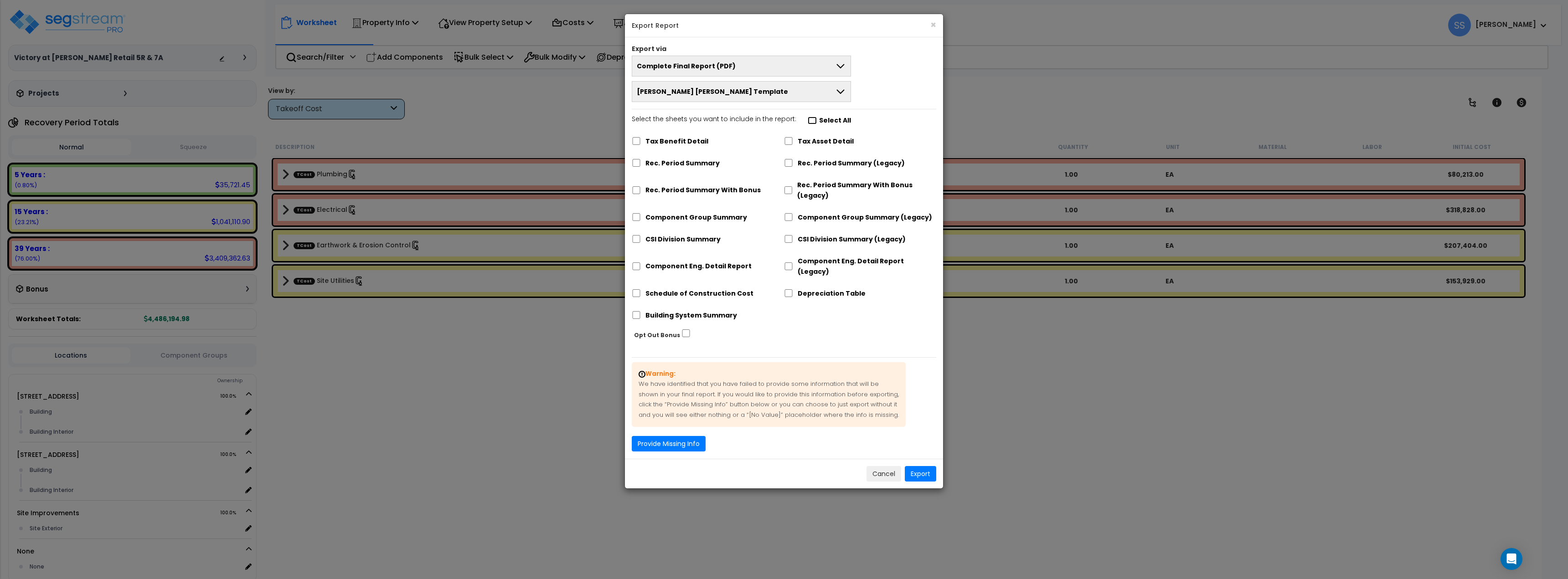
click at [808, 119] on input "Select the sheets you want to include in the report: Select All" at bounding box center [812, 120] width 9 height 8
checkbox input "true"
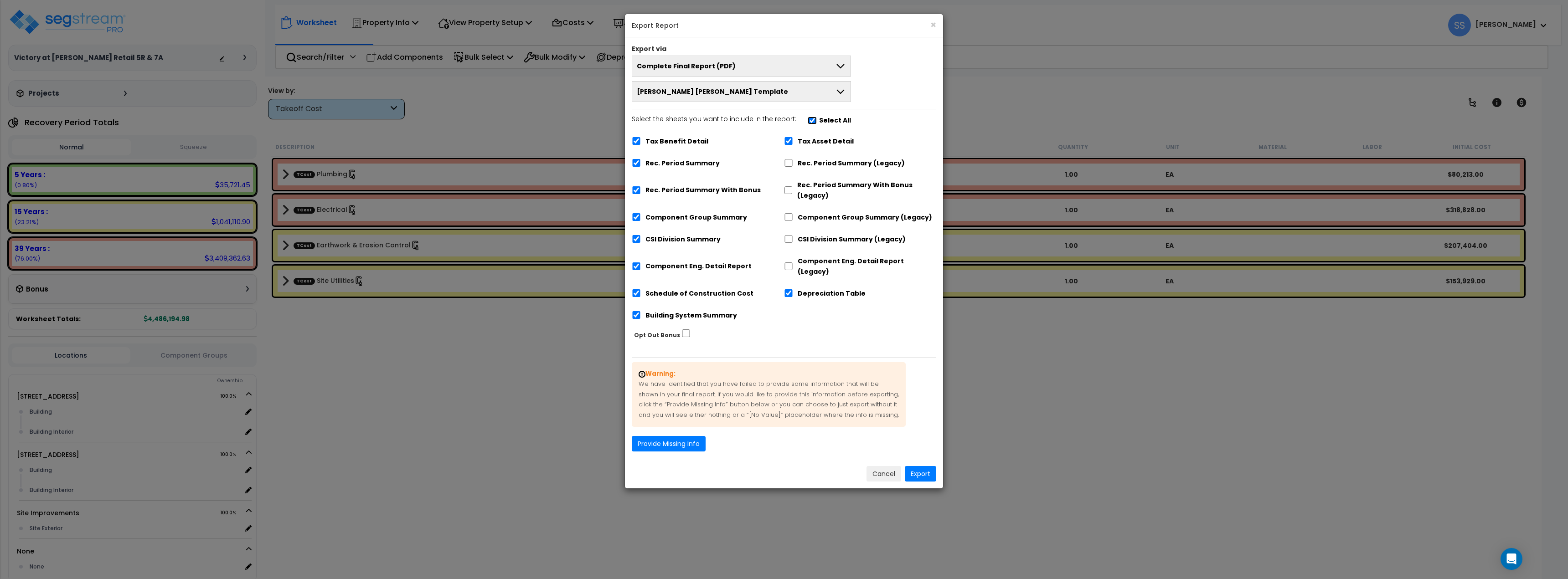
checkbox input "true"
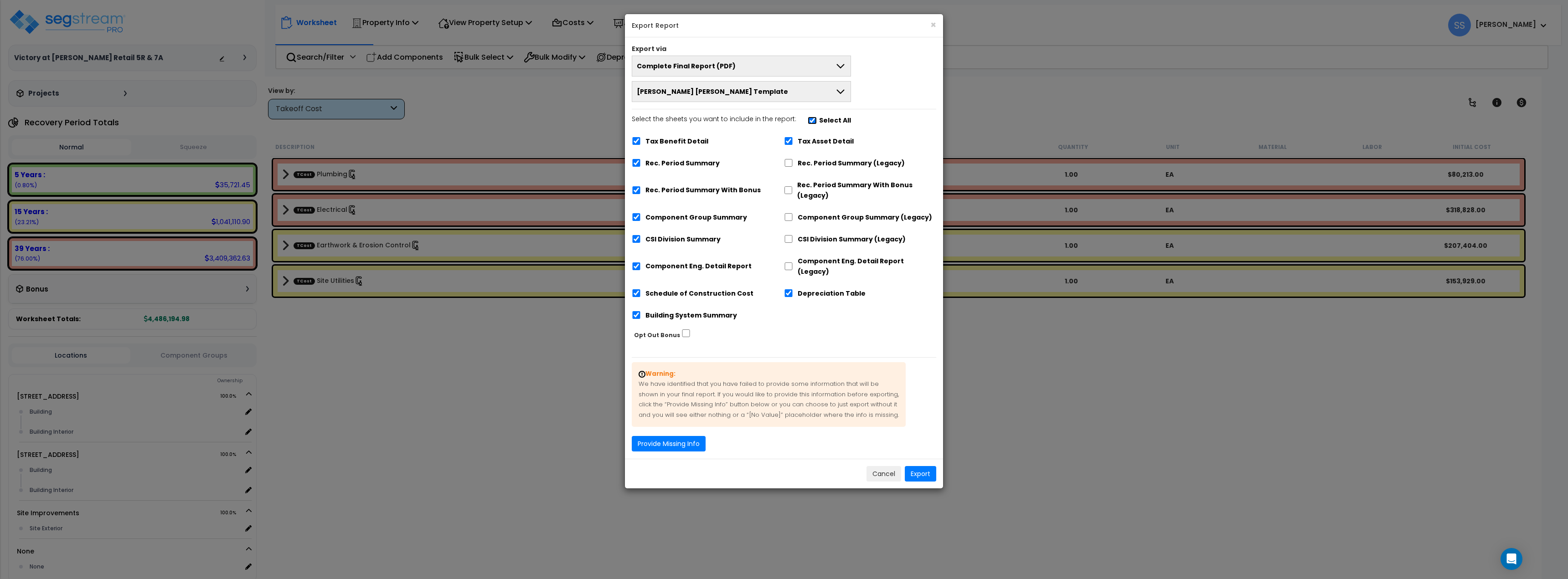
checkbox input "true"
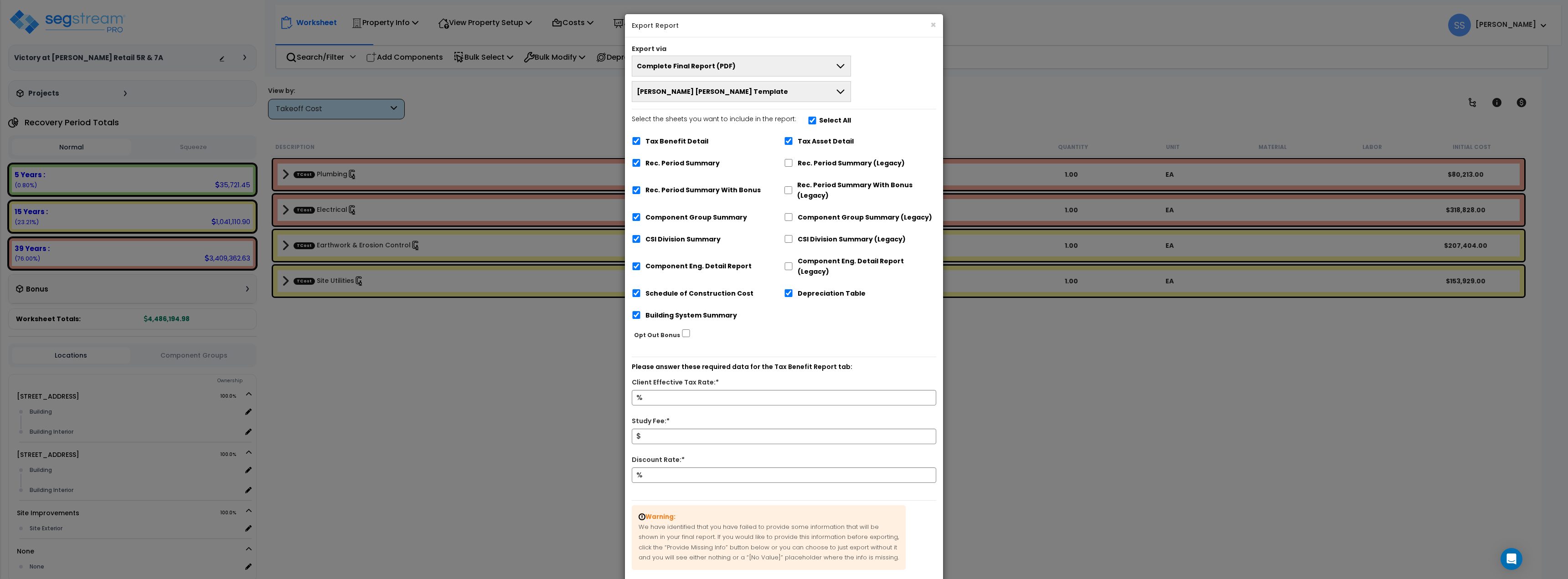
drag, startPoint x: 665, startPoint y: 138, endPoint x: 664, endPoint y: 153, distance: 15.0
click at [665, 139] on label "Tax Benefit Detail" at bounding box center [677, 141] width 63 height 11
click at [663, 160] on label "Rec. Period Summary" at bounding box center [683, 164] width 75 height 11
click at [641, 160] on input "Rec. Period Summary" at bounding box center [636, 163] width 9 height 8
checkbox input "false"
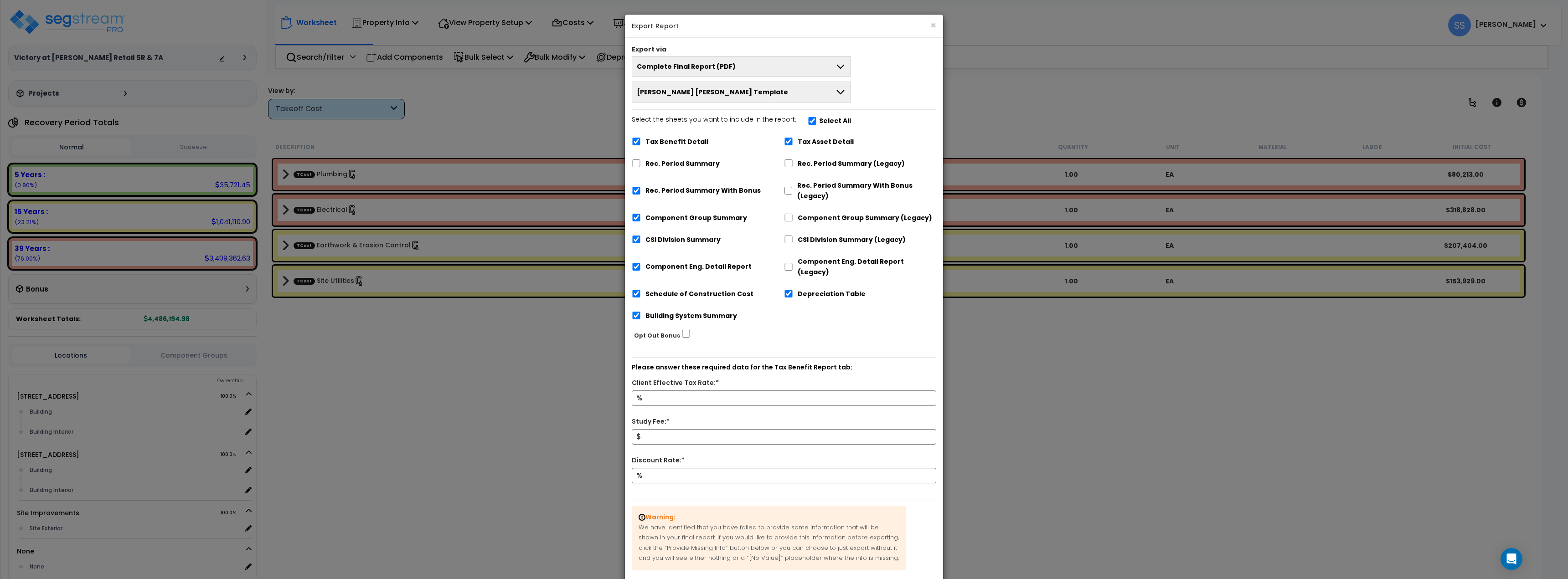
click at [662, 141] on label "Tax Benefit Detail" at bounding box center [677, 142] width 63 height 11
click at [641, 141] on input "Tax Benefit Detail" at bounding box center [636, 141] width 9 height 8
checkbox input "false"
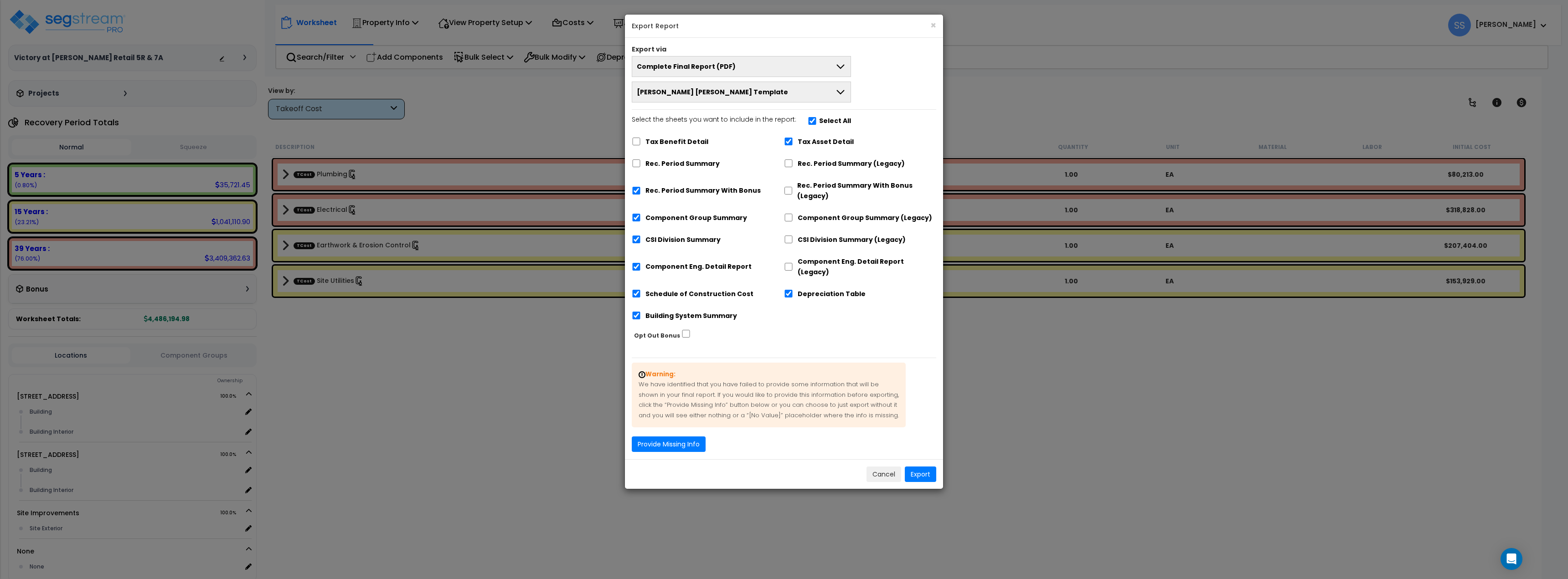
click at [657, 188] on label "Rec. Period Summary With Bonus" at bounding box center [703, 191] width 116 height 11
click at [641, 188] on input "Rec. Period Summary With Bonus" at bounding box center [636, 191] width 9 height 8
checkbox input "false"
click at [800, 163] on label "Rec. Period Summary (Legacy)" at bounding box center [851, 164] width 107 height 11
click at [793, 163] on input "Rec. Period Summary (Legacy)" at bounding box center [789, 163] width 9 height 8
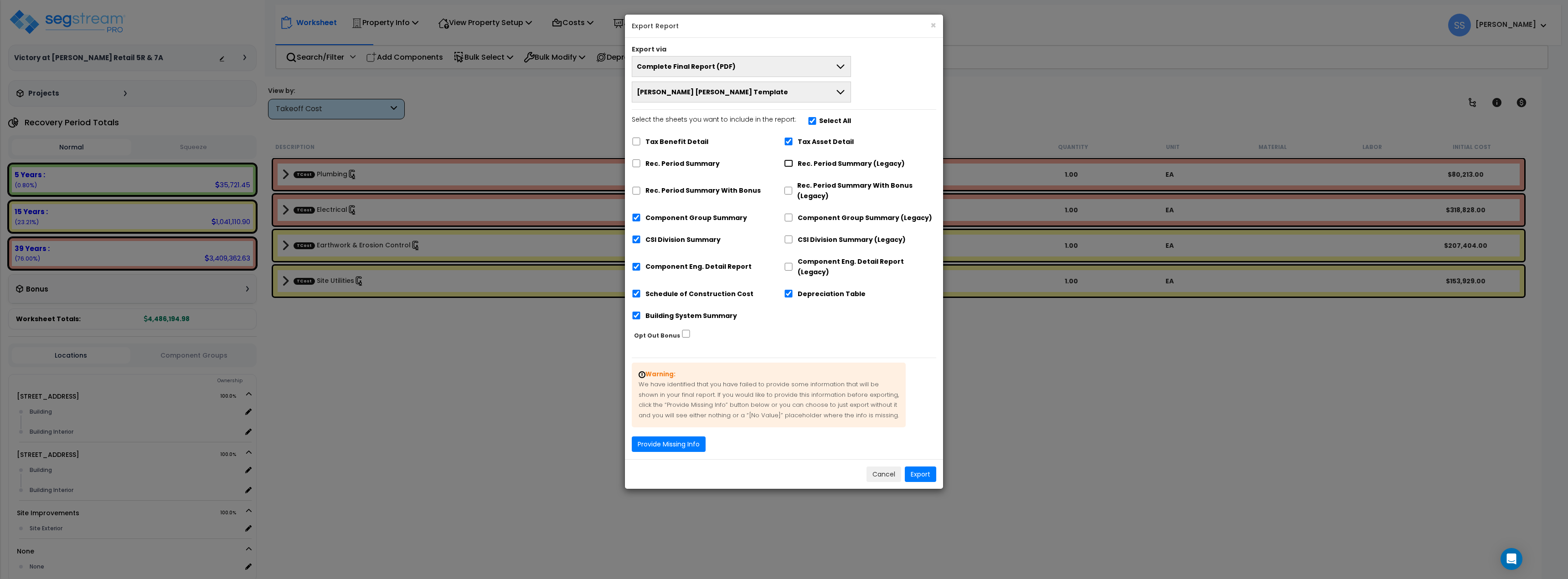
checkbox input "true"
click at [922, 473] on div "Cancel Export" at bounding box center [784, 473] width 318 height 30
click at [922, 467] on button "Export" at bounding box center [920, 474] width 31 height 15
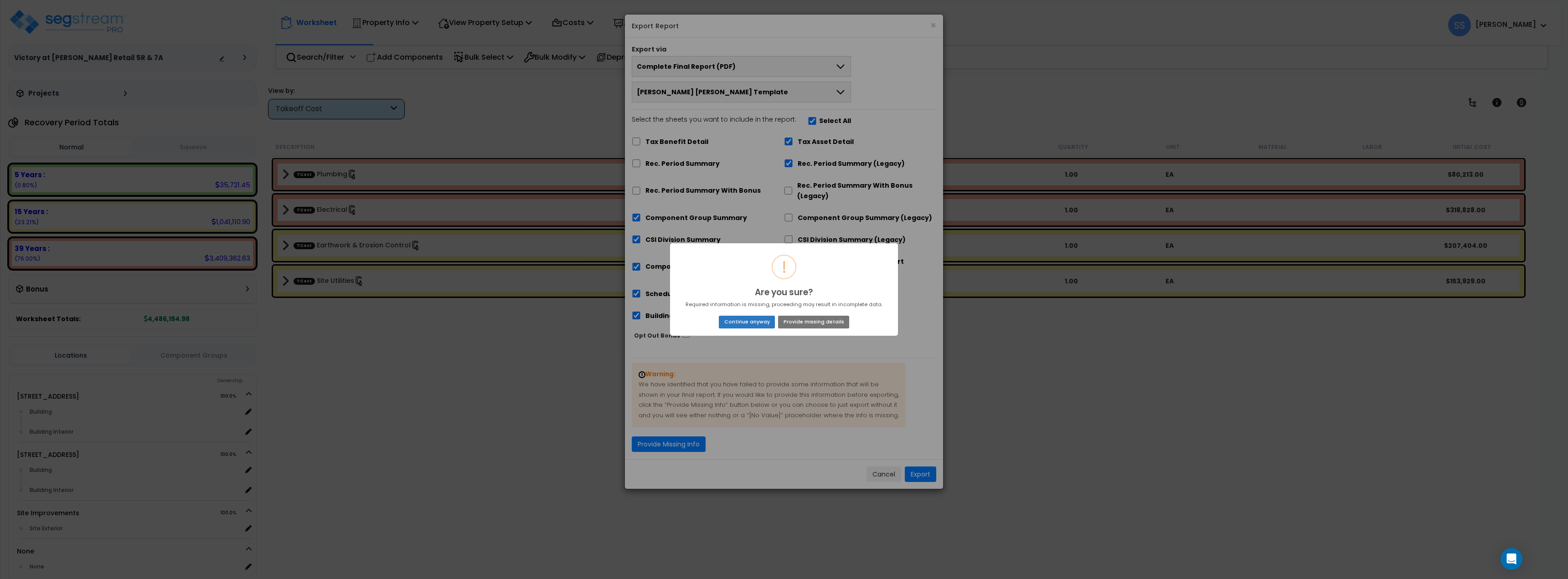
click at [728, 321] on button "Continue anyway" at bounding box center [747, 321] width 56 height 13
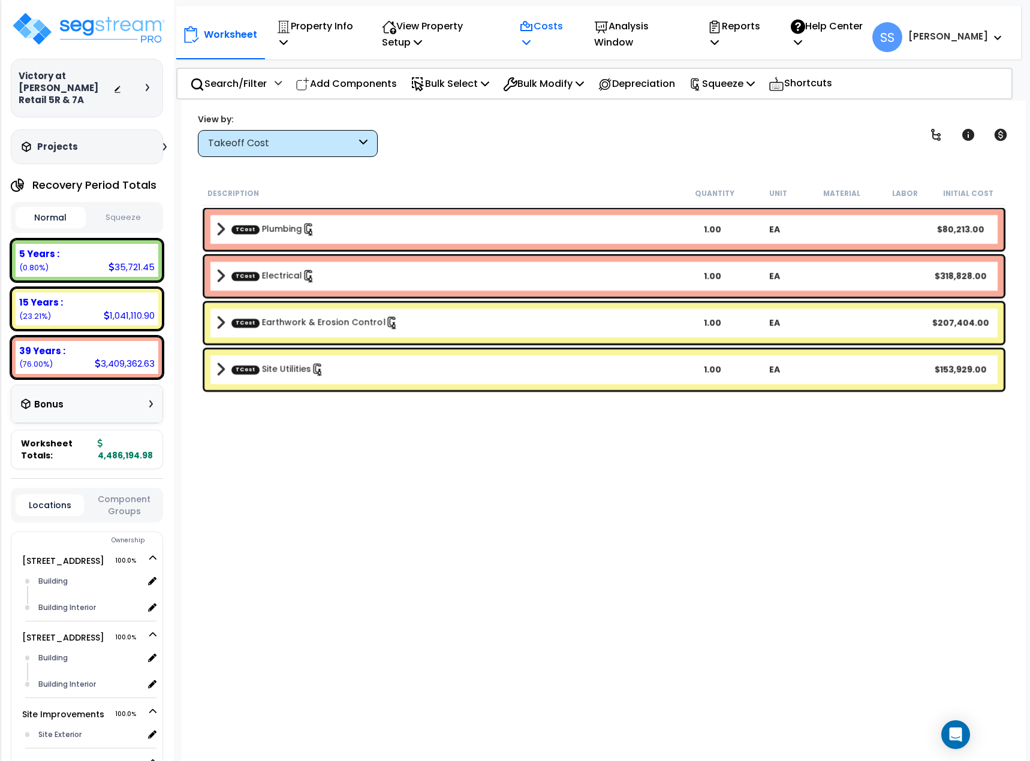
click at [533, 22] on icon at bounding box center [526, 27] width 14 height 14
click at [554, 95] on link "Direct Costs" at bounding box center [572, 94] width 119 height 24
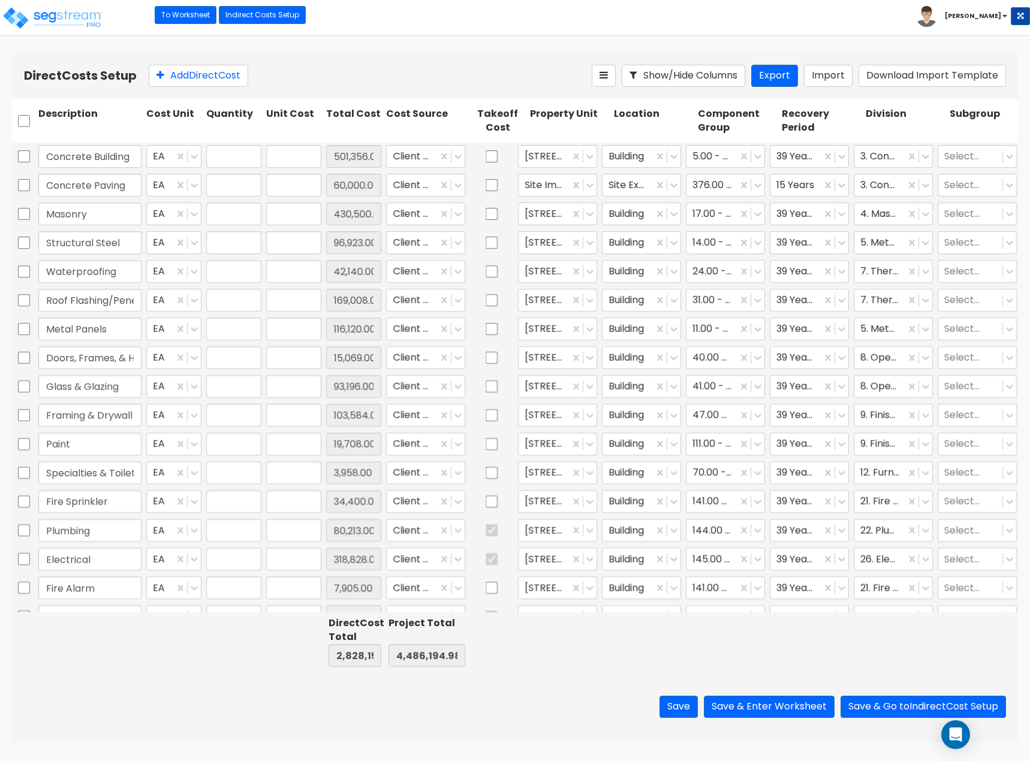
type input "2,828,157.00"
type input "4,486,194.98"
type input "1.00"
type input "501,356.00"
type input "1.00"
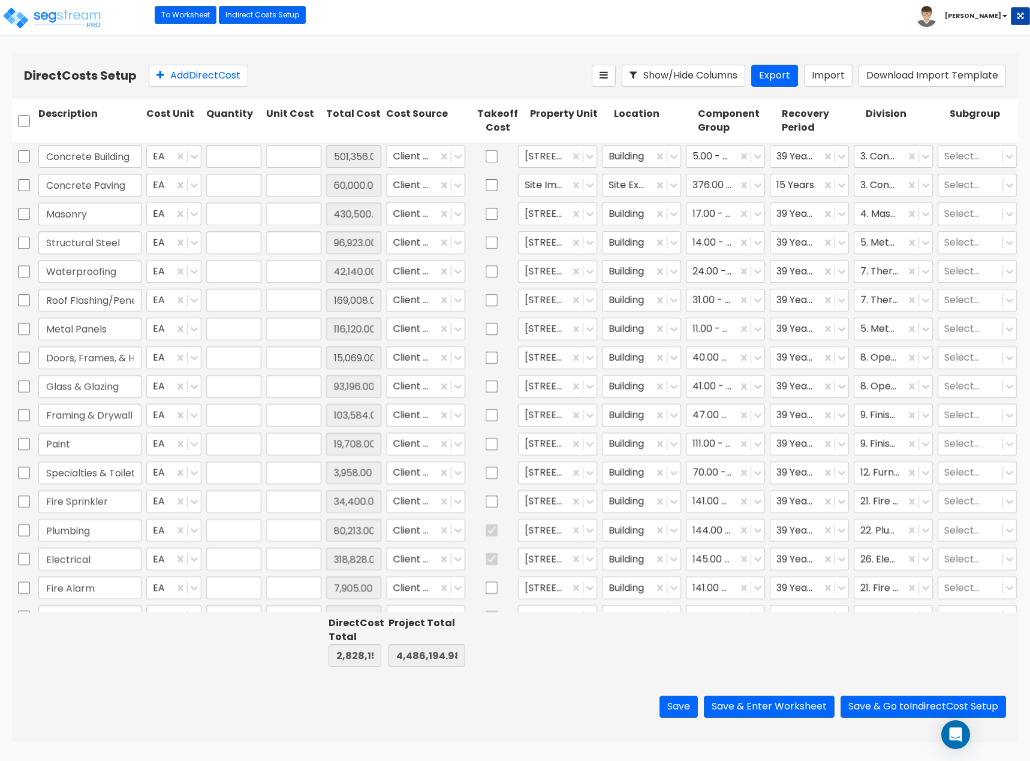
type input "60,000.00"
type input "1.00"
type input "430,500.00"
type input "1.00"
type input "96,923.00"
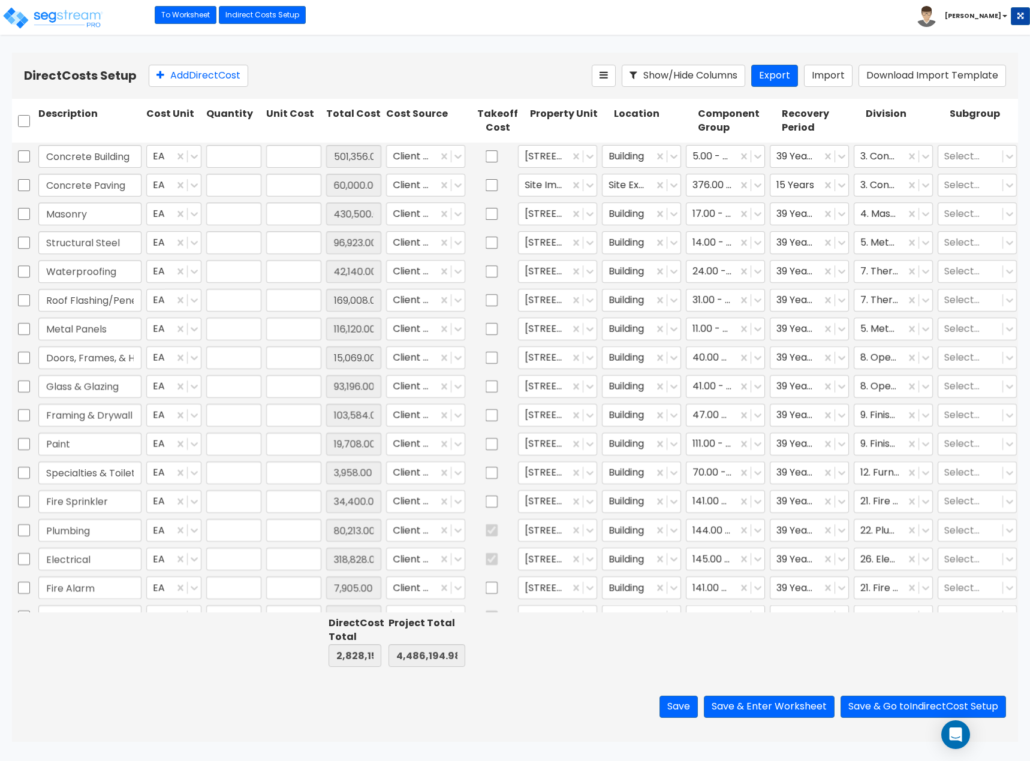
type input "1.00"
type input "42,140.00"
type input "1.00"
type input "169,008.00"
type input "1.00"
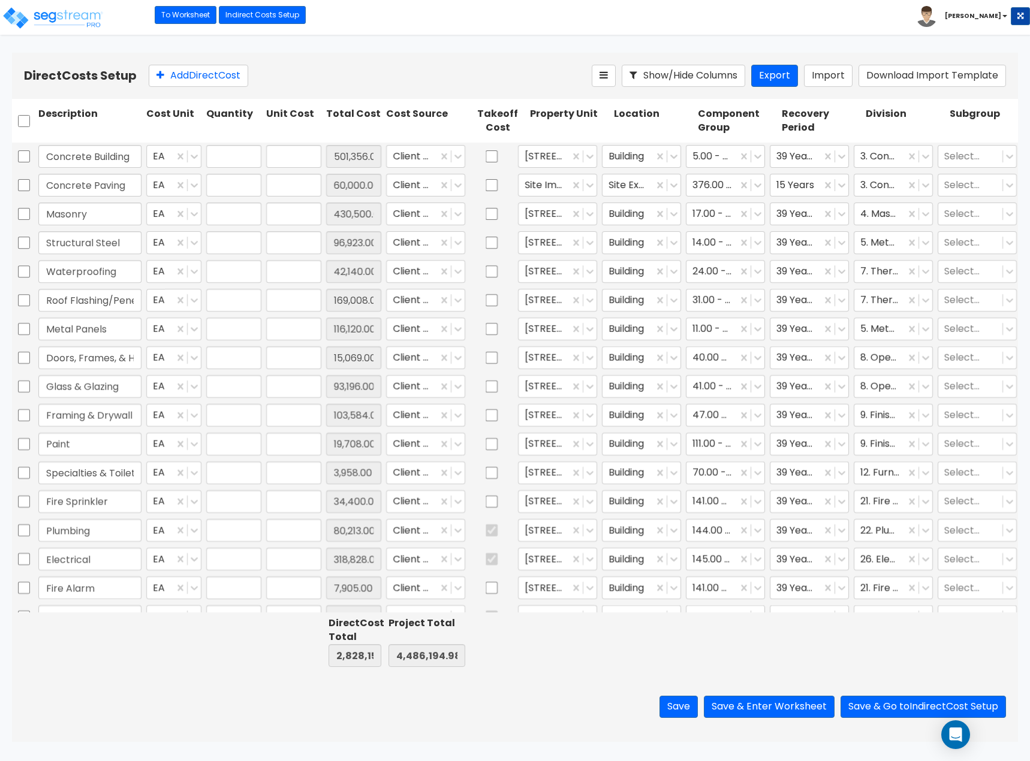
type input "116,120.00"
type input "1.00"
type input "15,069.00"
type input "1.00"
type input "93,196.00"
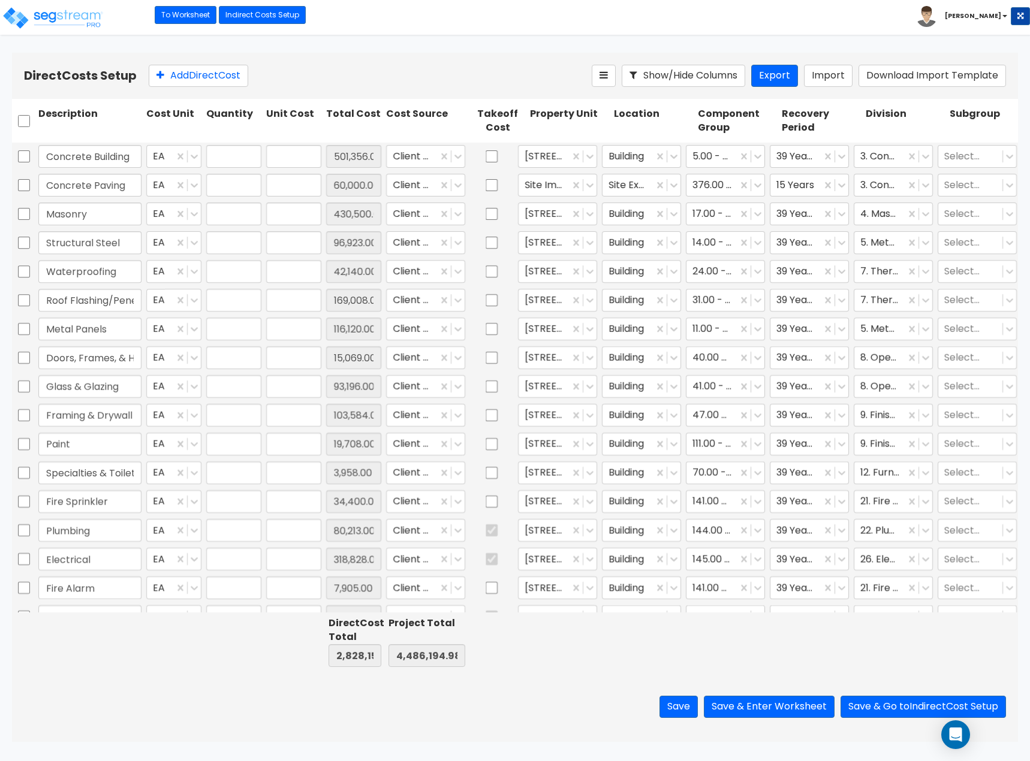
type input "1.00"
type input "103,584.00"
type input "1.00"
type input "19,708.00"
type input "1.00"
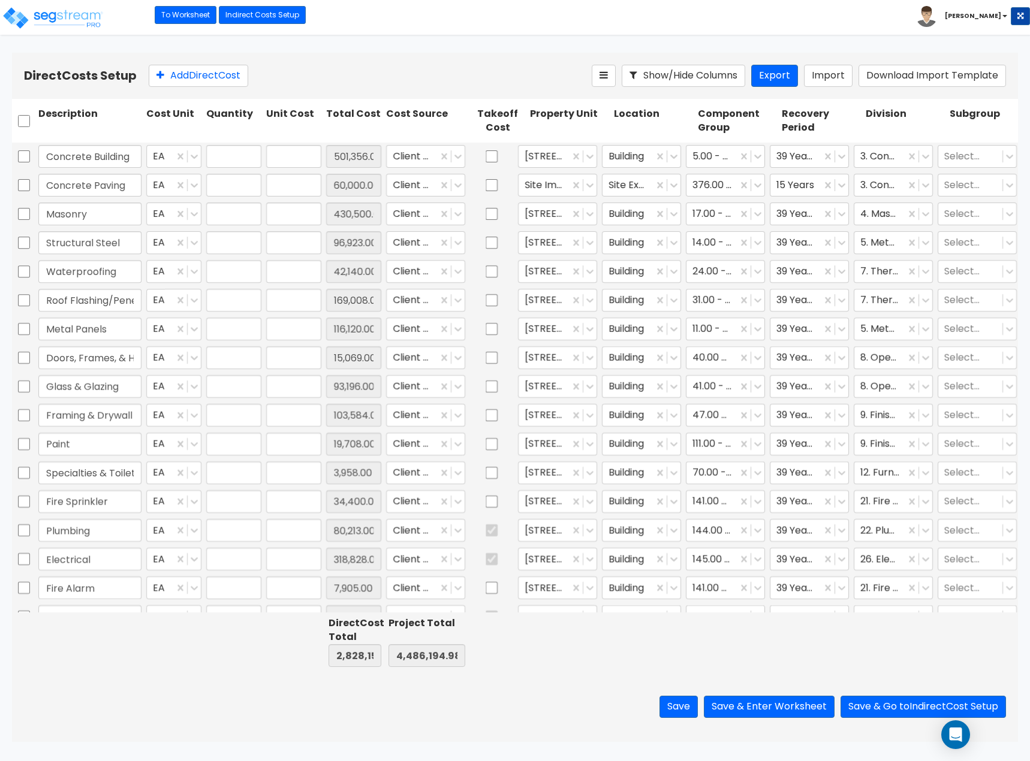
type input "3,958.00"
type input "1.00"
type input "34,400.00"
type input "1.00"
type input "80,213.00"
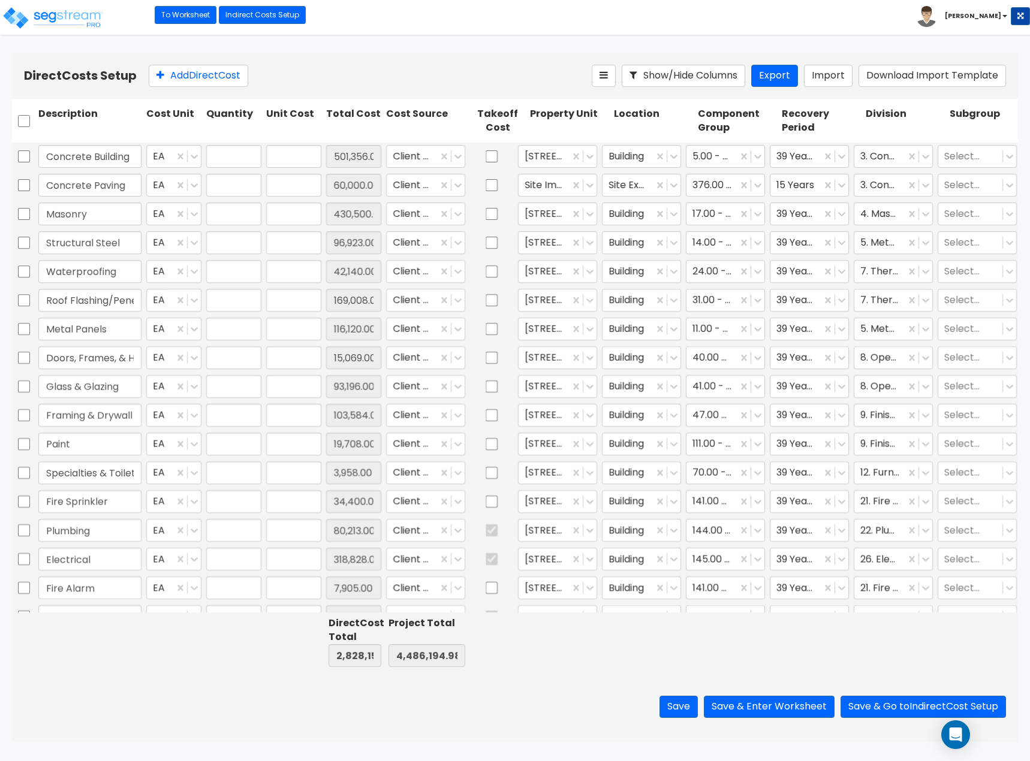
type input "1.00"
type input "318,828.00"
type input "1.00"
type input "7,905.00"
type input "1.00"
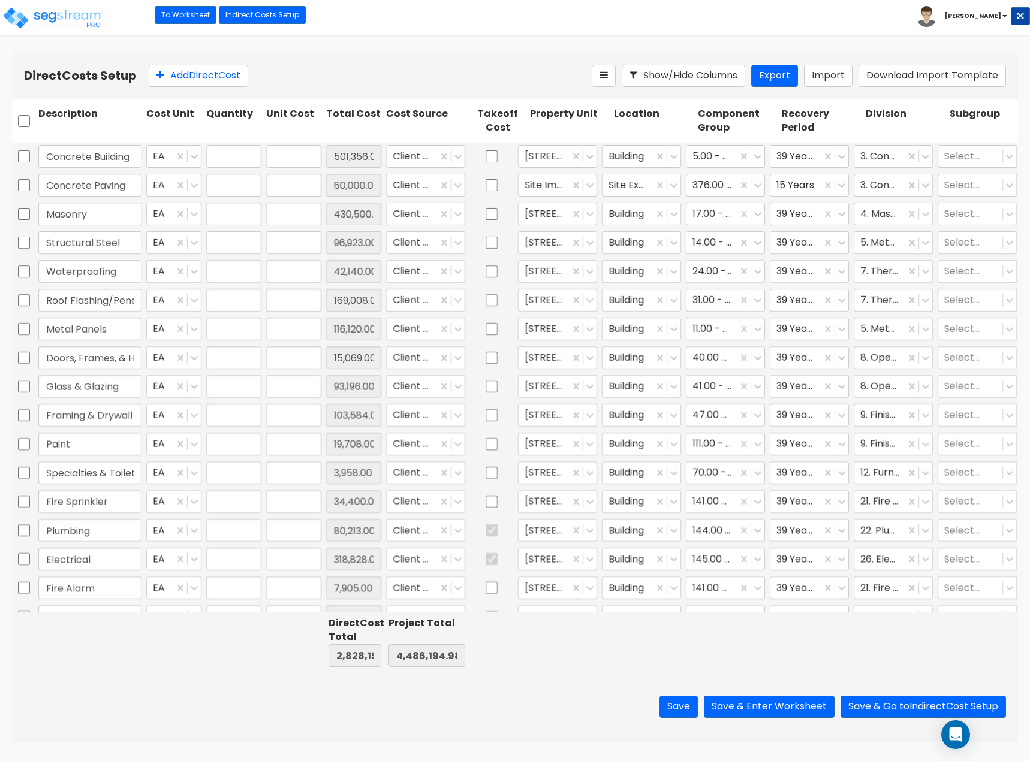
type input "207,404.00"
type input "1.00"
type input "1,021.00"
type input "1.00"
type input "9,198.00"
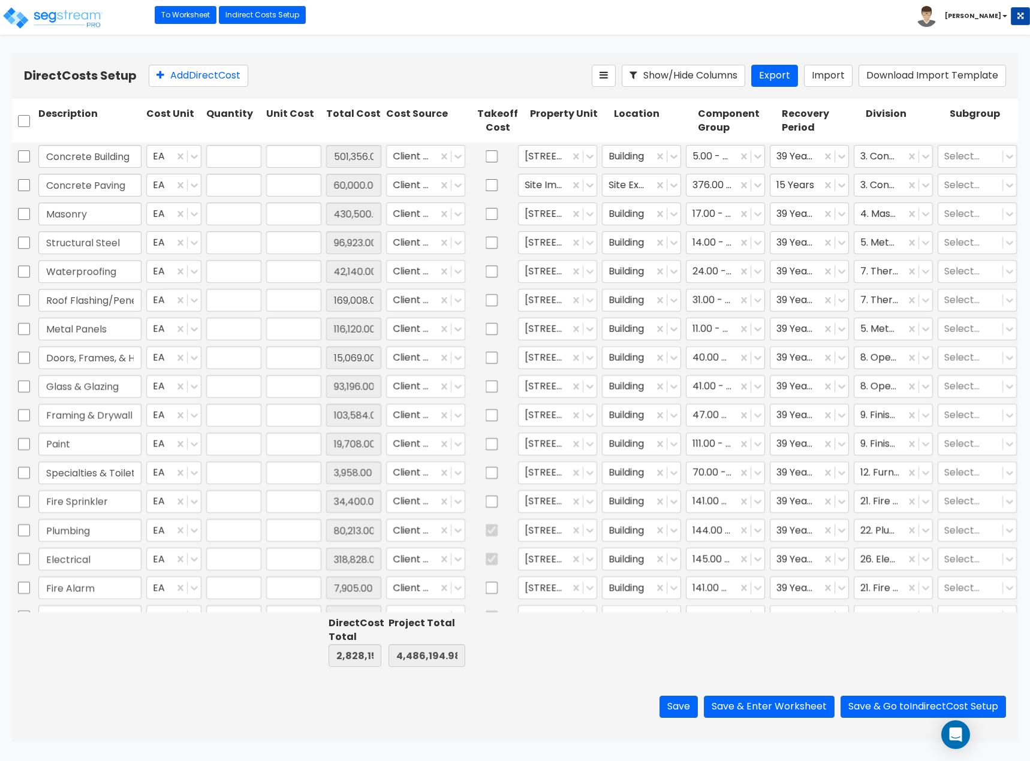
type input "1.00"
type input "103,564.00"
type input "1.00"
type input "153,929.00"
type input "1.00"
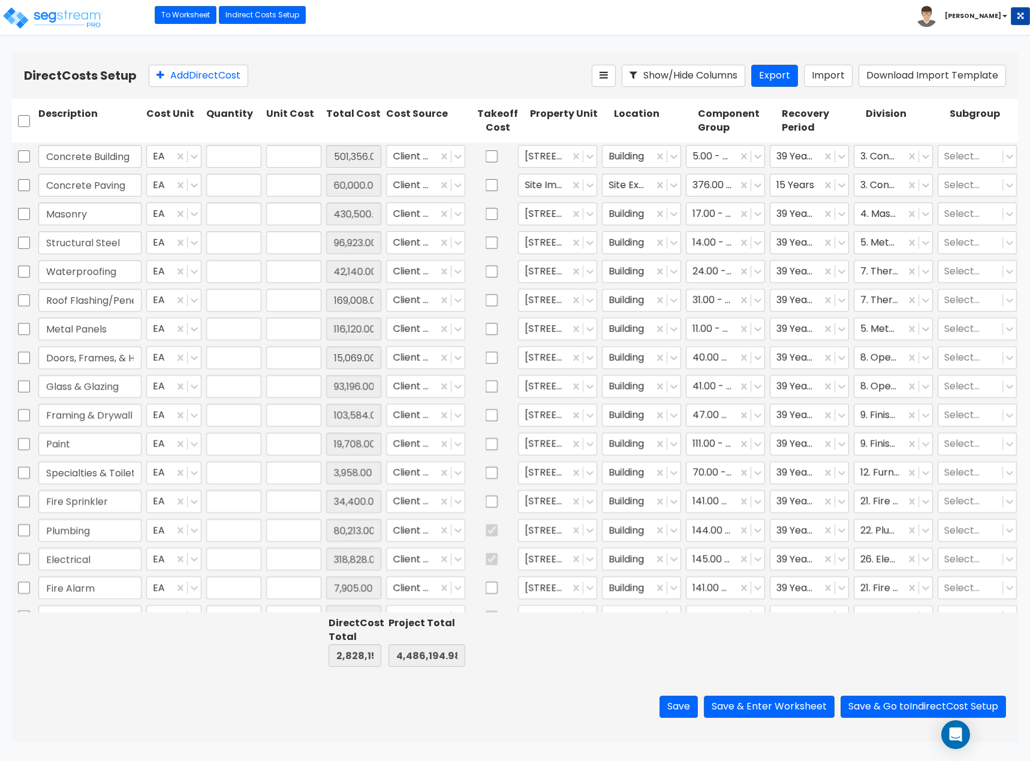
type input "15,224.00"
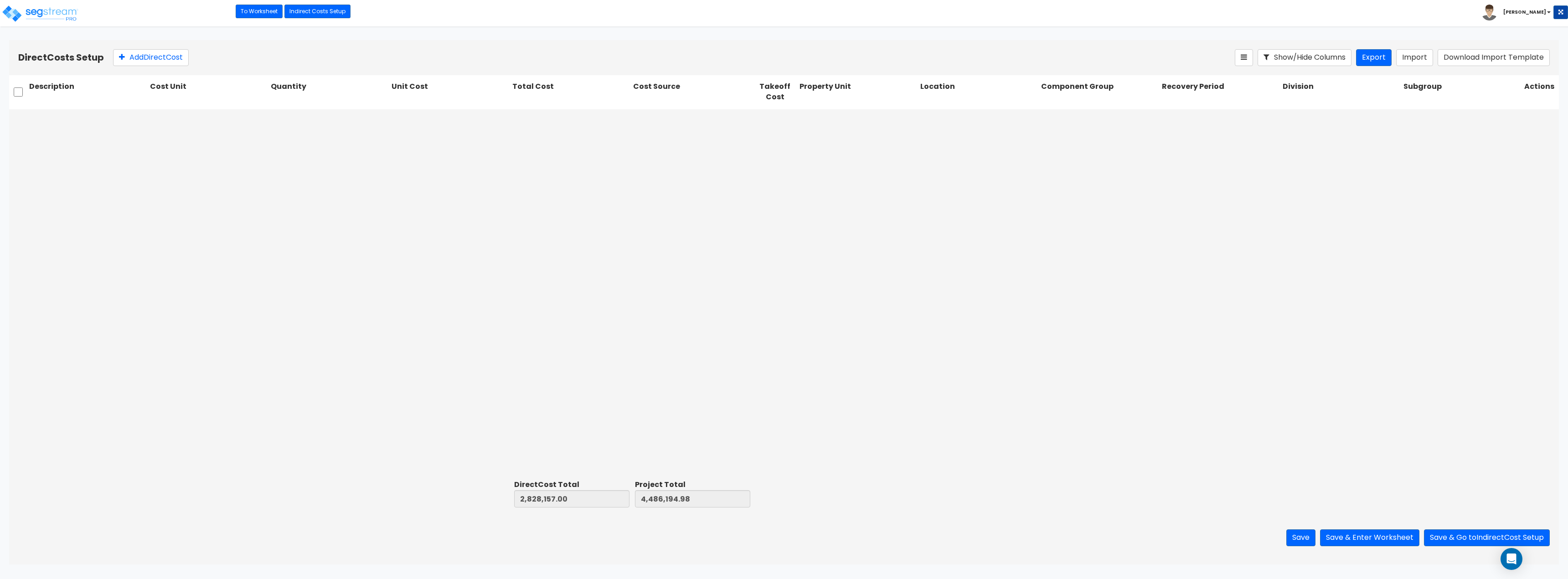
type input "1.00"
type input "21,762.00"
type input "1.00"
type input "2,131.00"
type input "1.00"
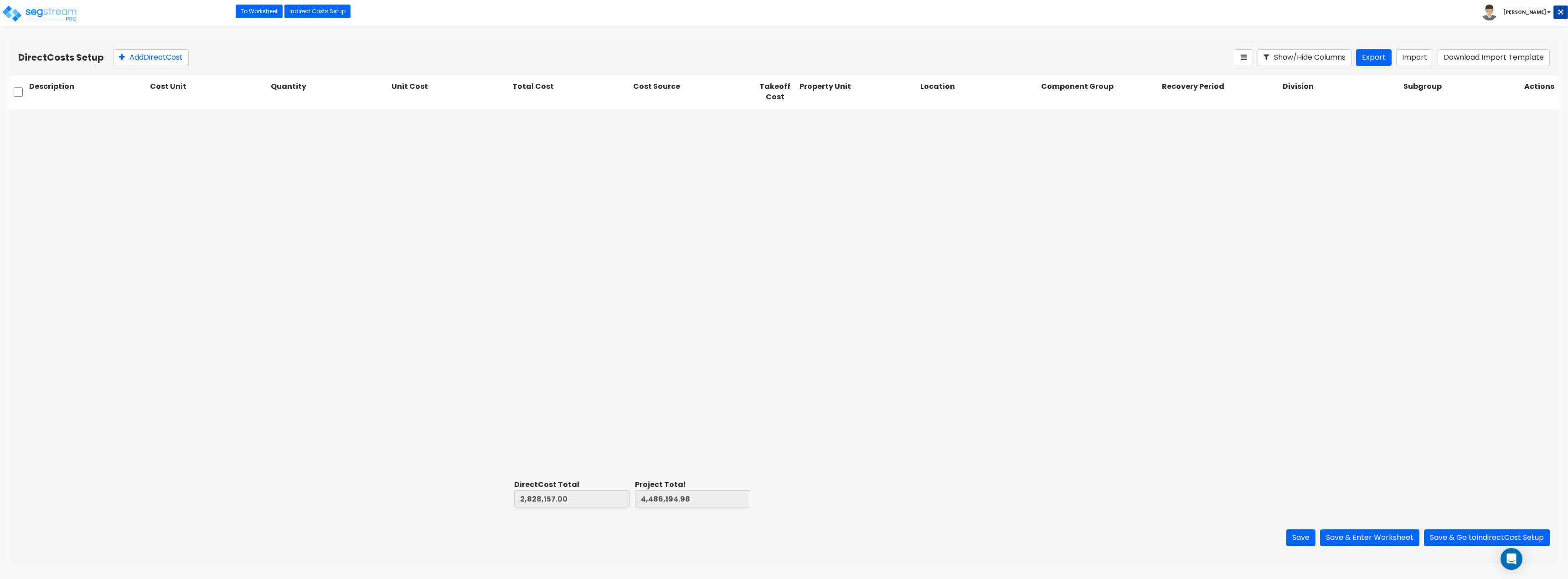
type input "27,849.00"
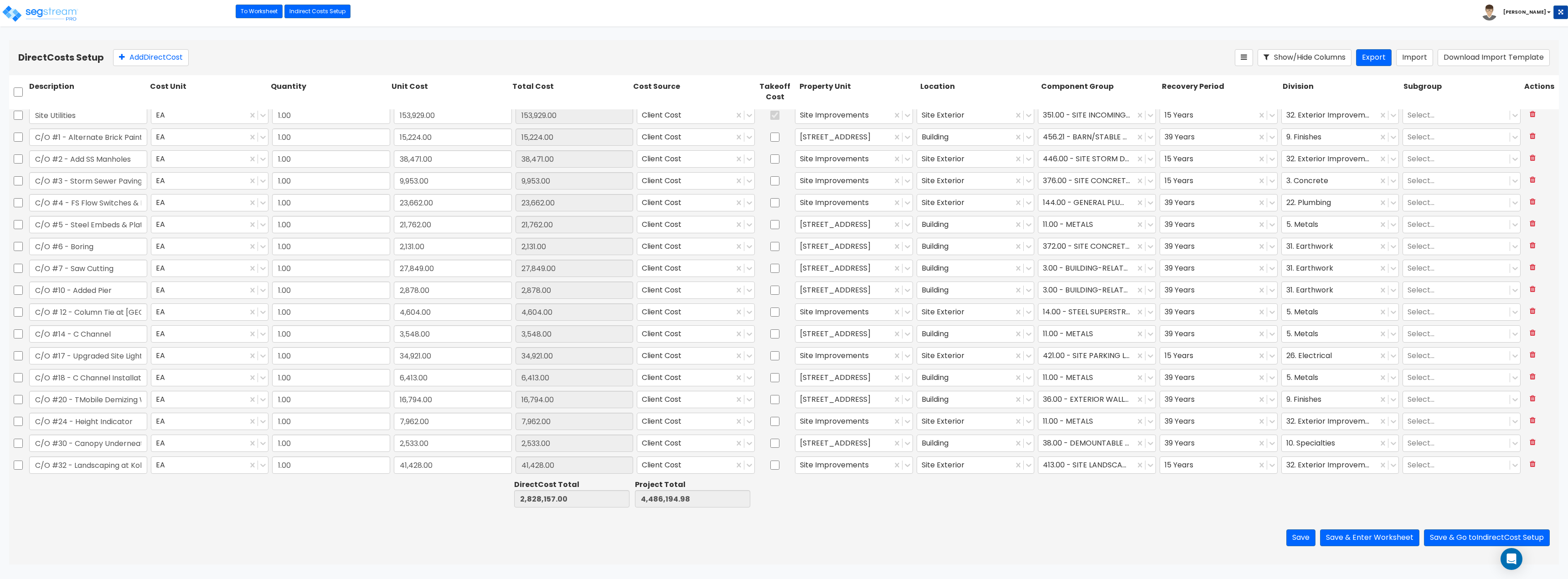
type input "1.00"
type input "2,878.00"
type input "1.00"
type input "4,604.00"
type input "1.00"
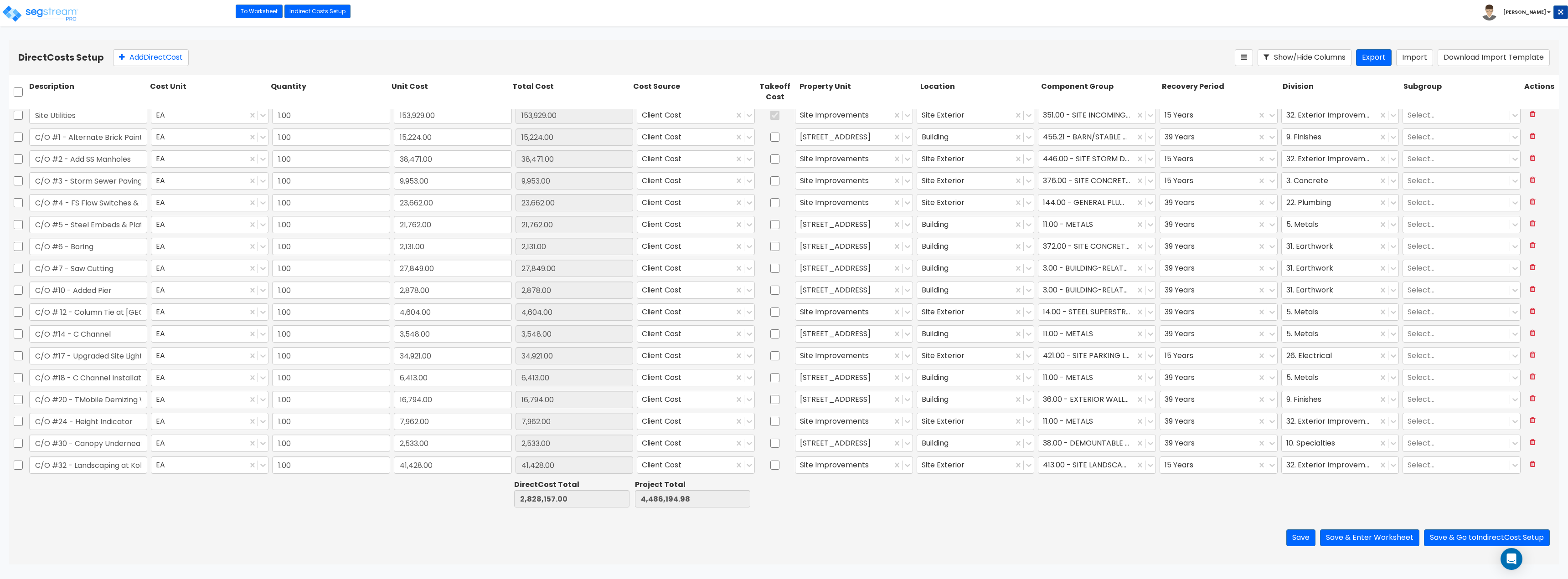
type input "3,548.00"
type input "1.00"
type input "34,921.00"
type input "1.00"
type input "6,413.00"
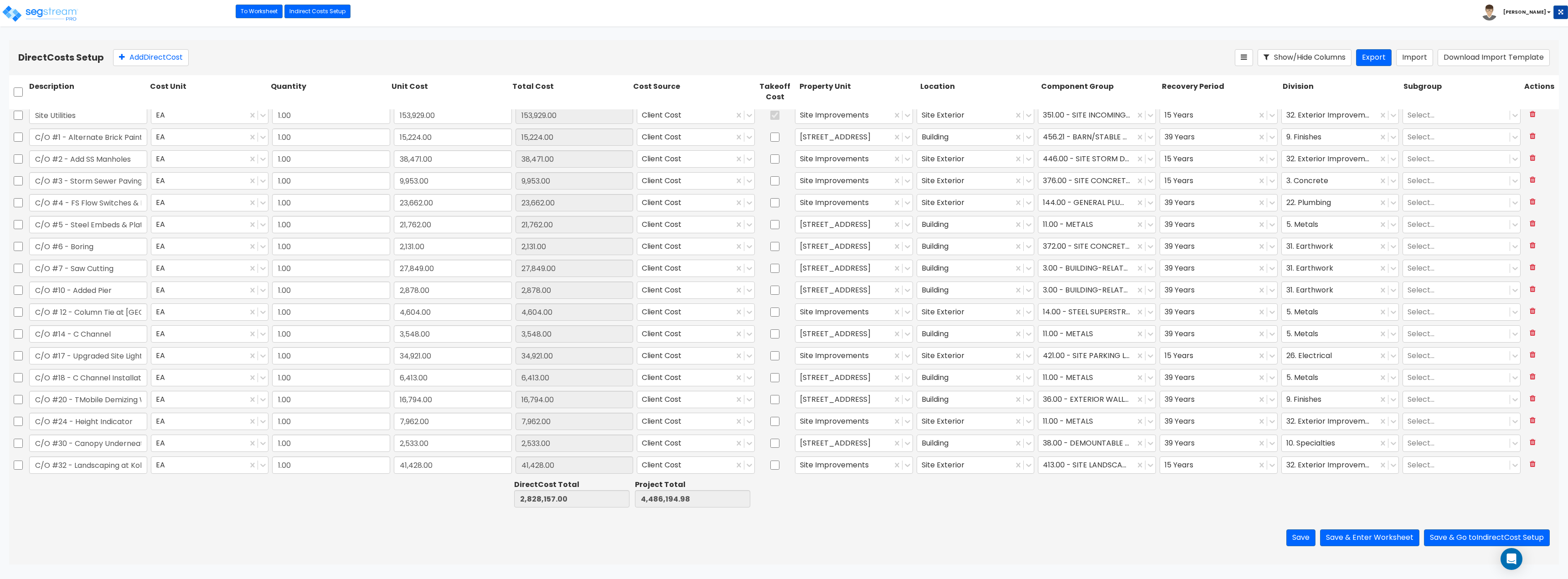
type input "1.00"
type input "16,794.00"
type input "1.00"
type input "7,962.00"
type input "1.00"
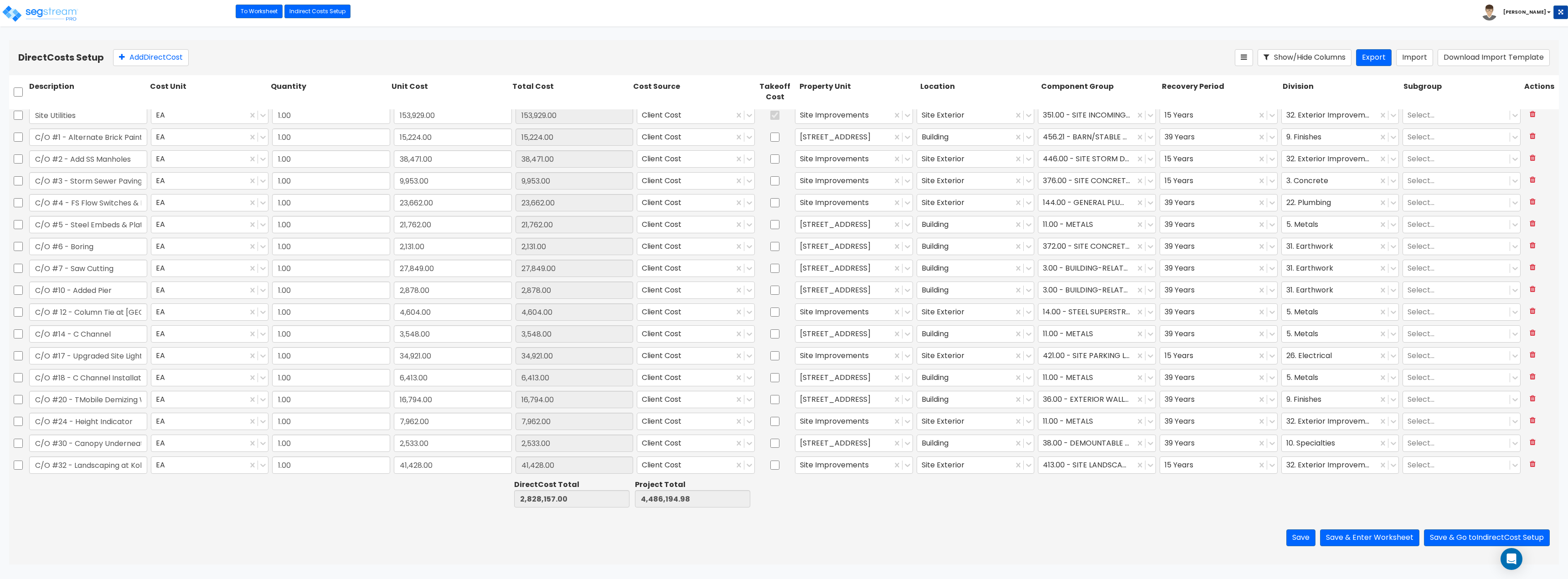
type input "2,533.00"
type input "1.00"
type input "41,428.00"
type input "1.00"
type input "80,213.00"
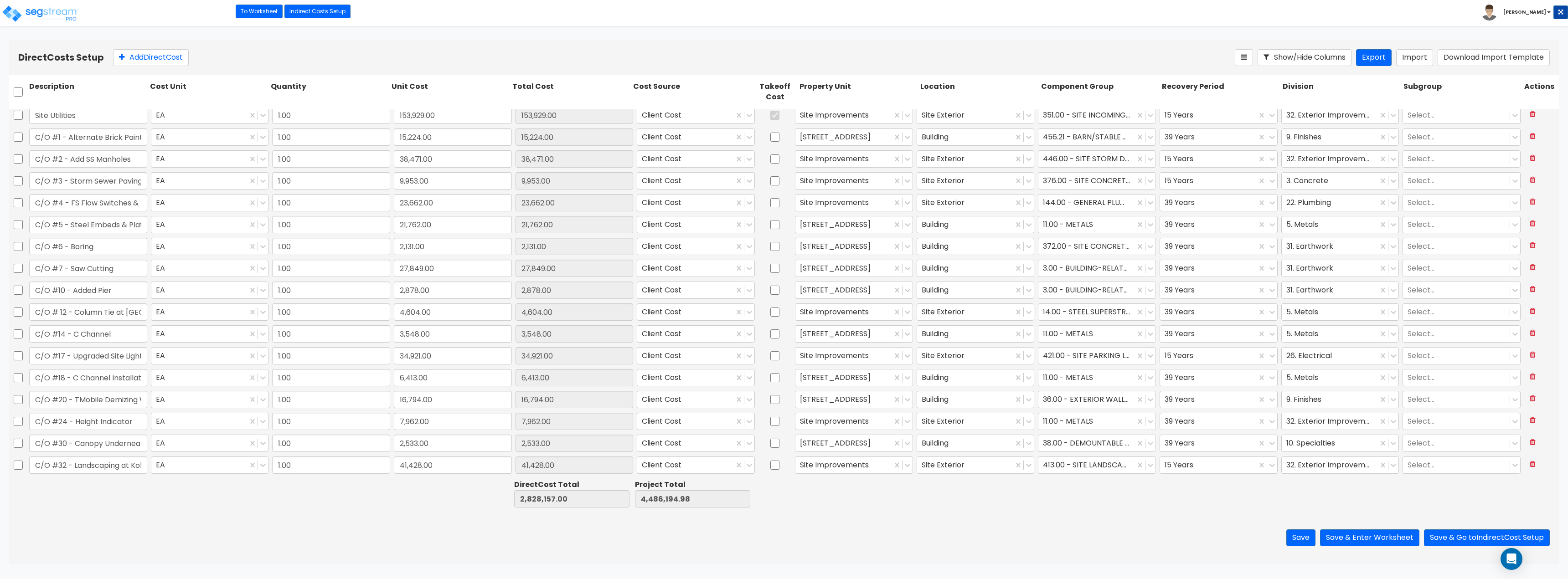
type input "1.00"
type input "318,828.00"
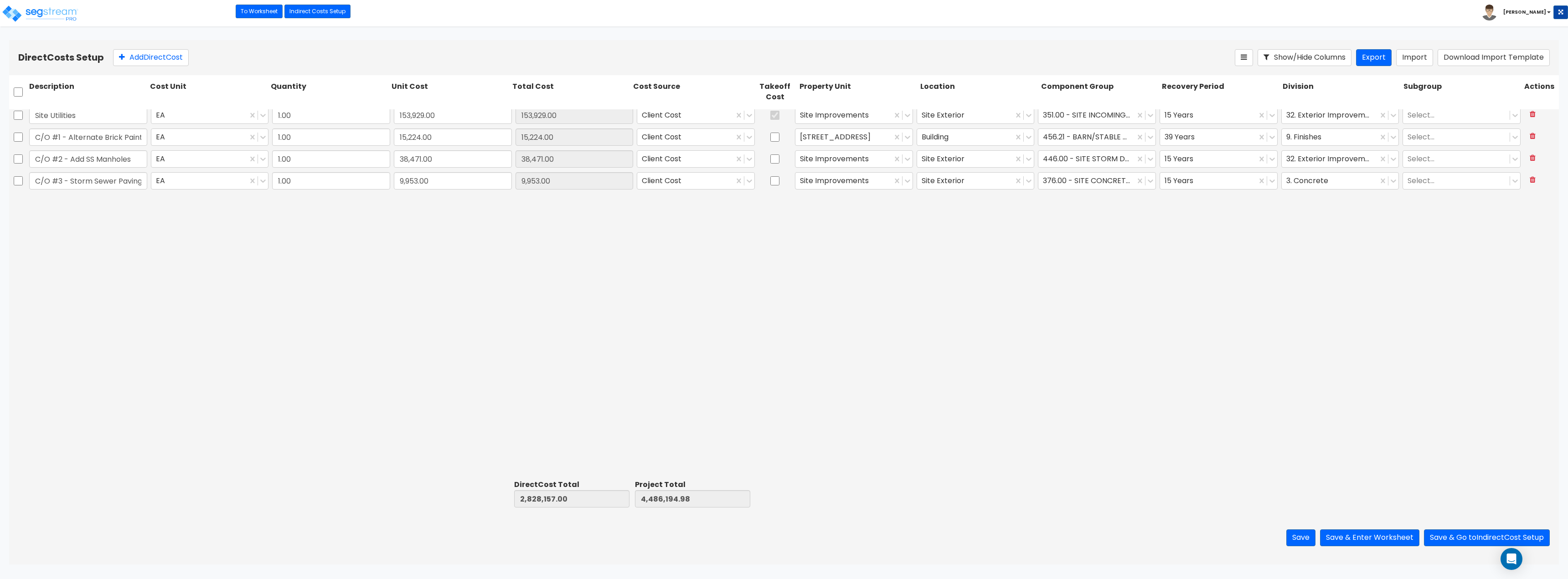
scroll to position [0, 0]
